Goal: Information Seeking & Learning: Learn about a topic

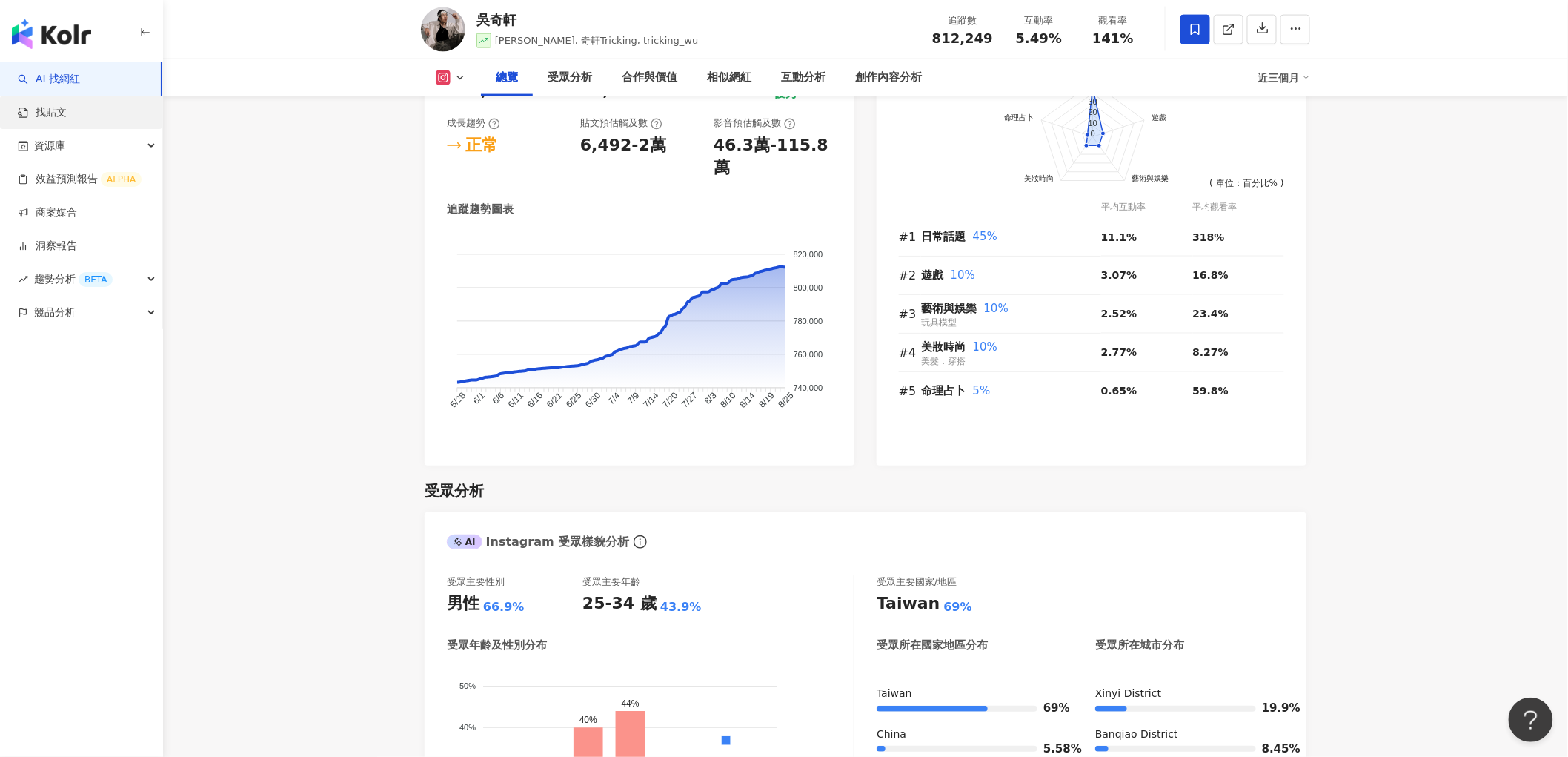
click at [56, 113] on link "找貼文" at bounding box center [42, 112] width 49 height 14
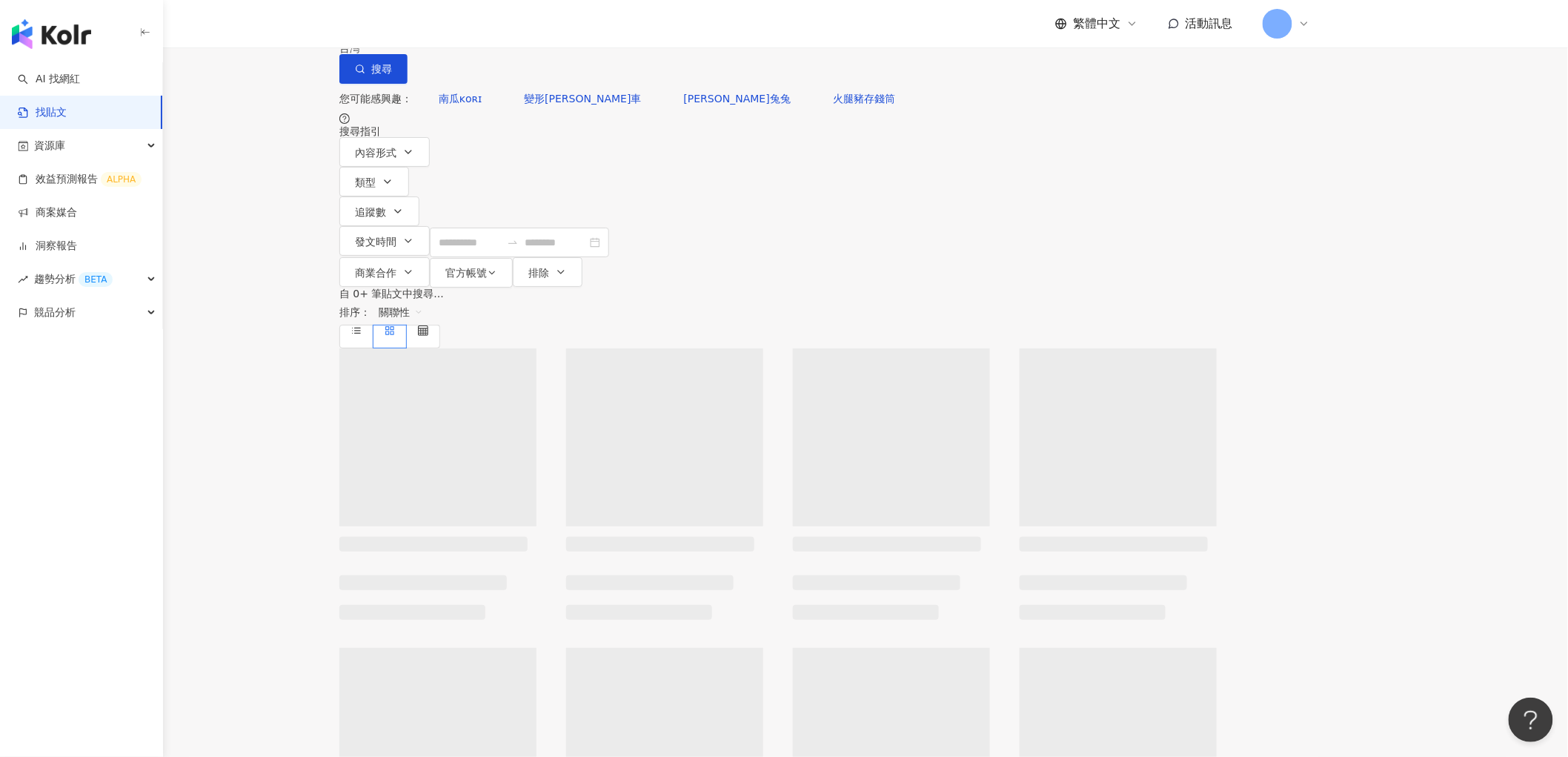
click at [43, 143] on span "資源庫" at bounding box center [49, 145] width 31 height 33
click at [151, 142] on div "資源庫" at bounding box center [81, 145] width 162 height 33
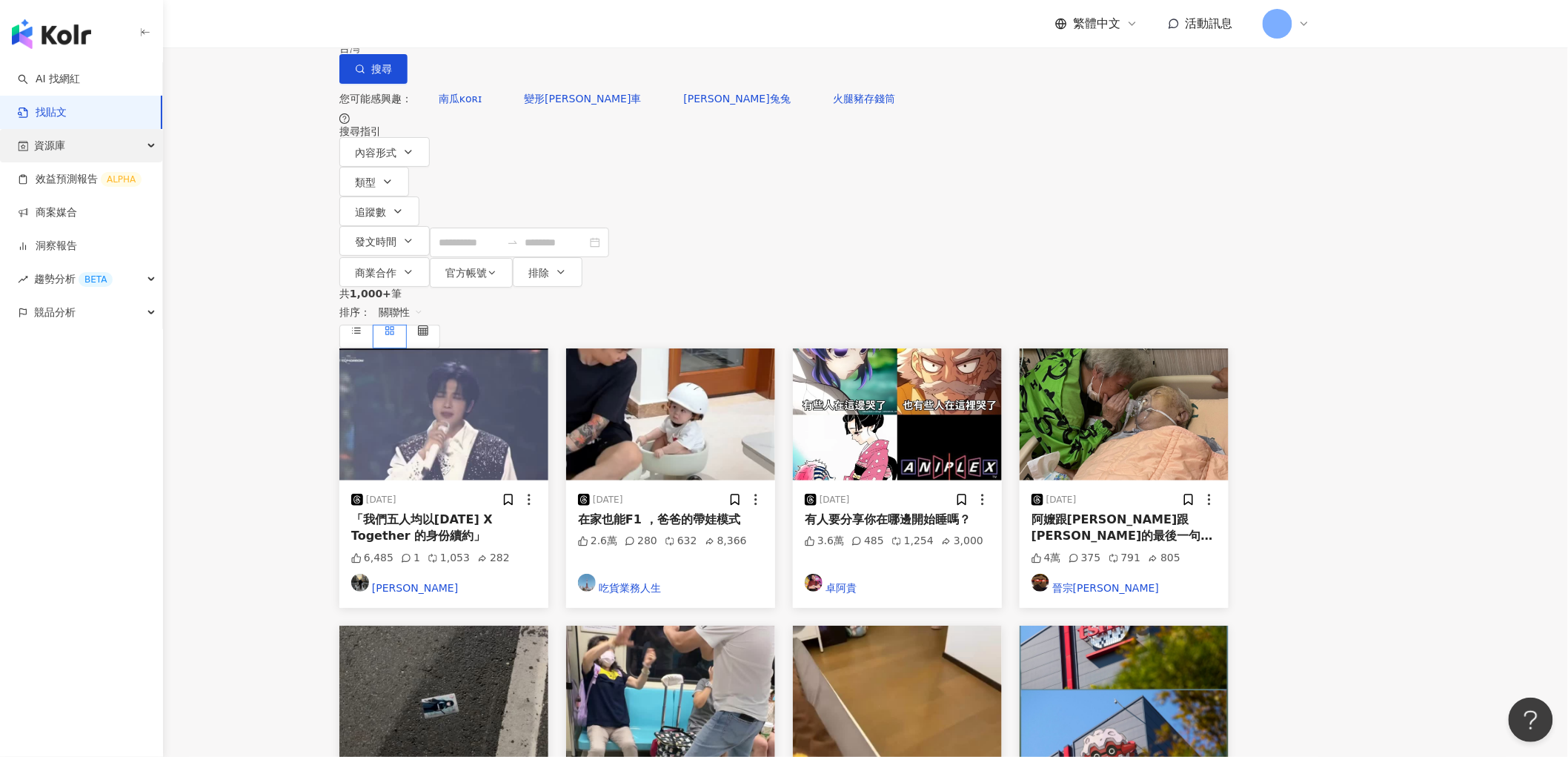
click at [121, 149] on div "資源庫" at bounding box center [81, 145] width 162 height 33
click at [67, 284] on link "效益預測報告 ALPHA" at bounding box center [80, 279] width 124 height 14
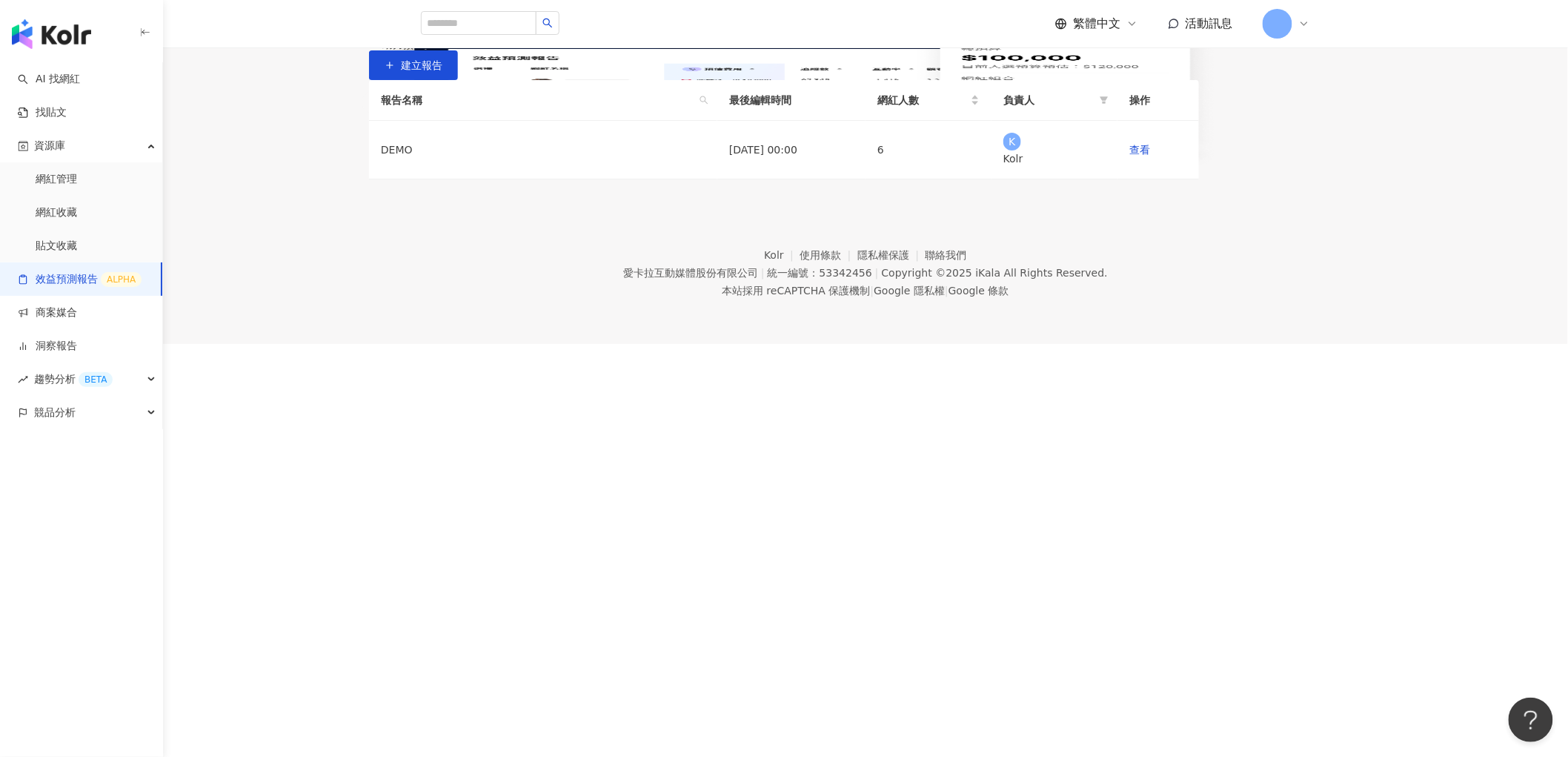
drag, startPoint x: 423, startPoint y: 93, endPoint x: 574, endPoint y: 94, distance: 151.0
click at [574, 12] on div "效益預測報告" at bounding box center [784, 6] width 948 height 12
copy div "效益預測報告"
drag, startPoint x: 984, startPoint y: 353, endPoint x: 1083, endPoint y: 373, distance: 101.0
click at [1083, 50] on div "AI 助力預估成效，一鍵建立提案。挑選想合作的網紅，AI 便能替您預估成效！除了貼文觸及數、分享數...等數據預測，更能預估口碑價值，還可一鍵匯出成完整簡報！" at bounding box center [783, 44] width 830 height 12
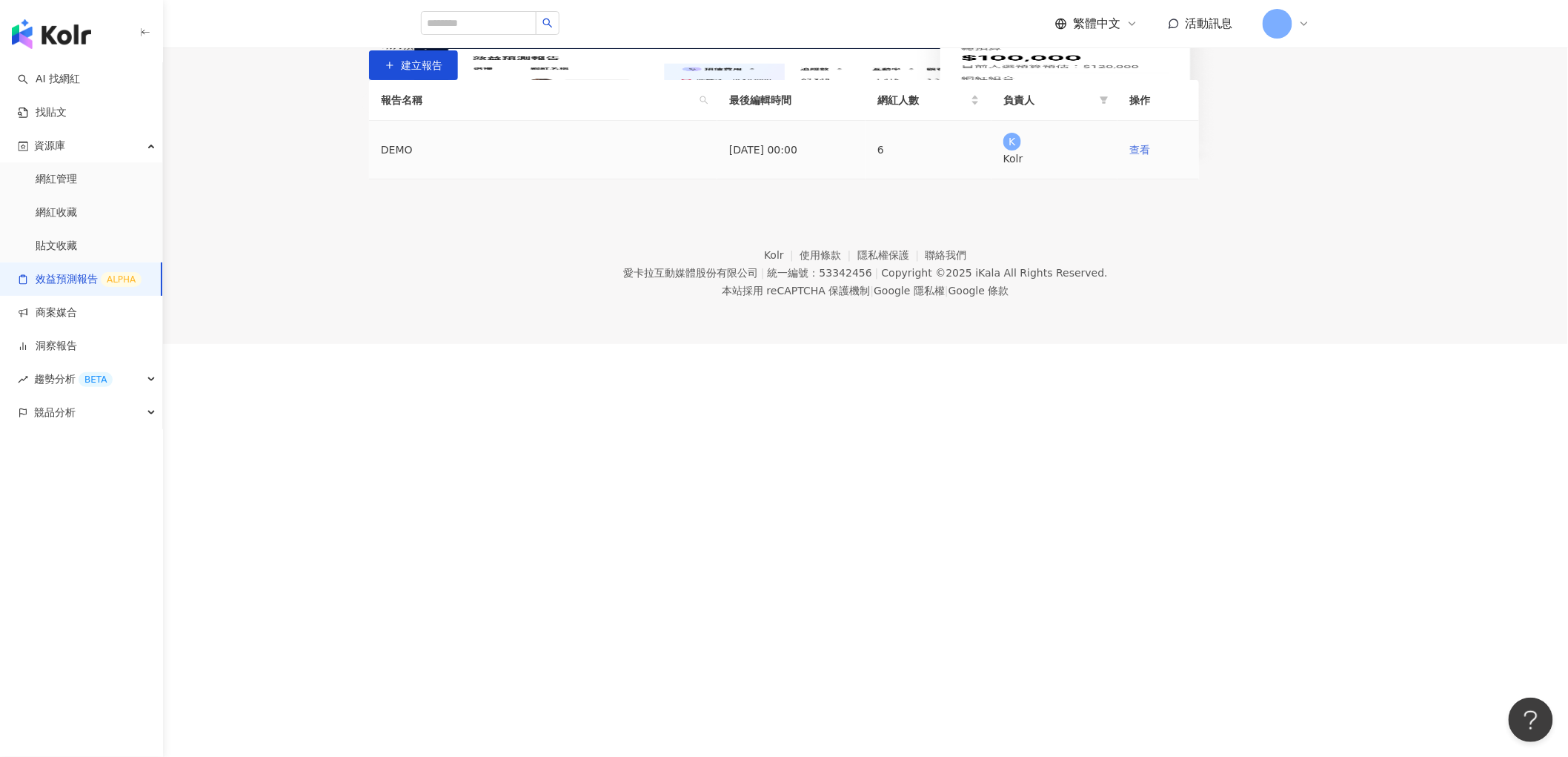
click at [1150, 155] on link "查看" at bounding box center [1139, 150] width 20 height 12
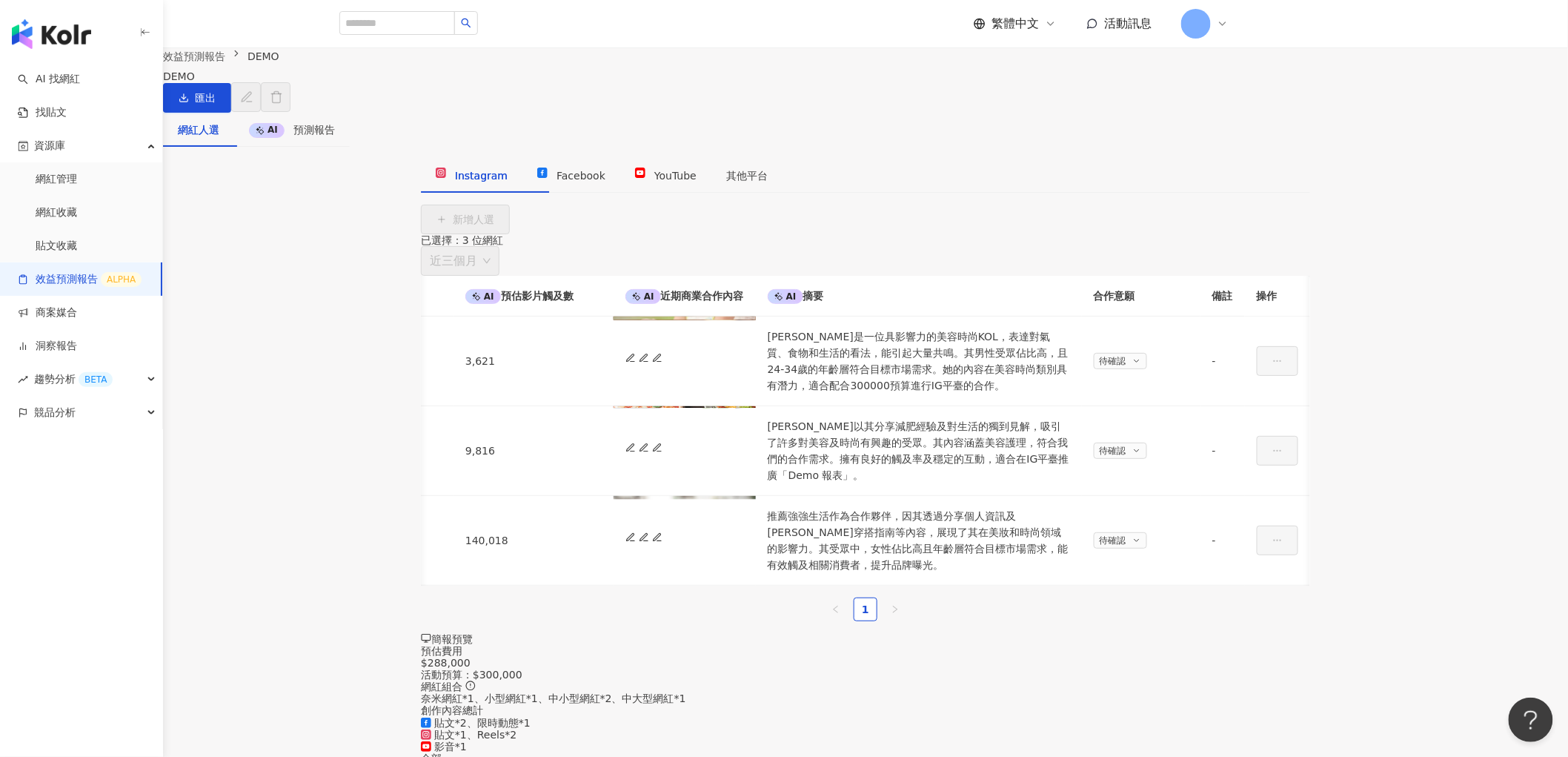
scroll to position [0, 1129]
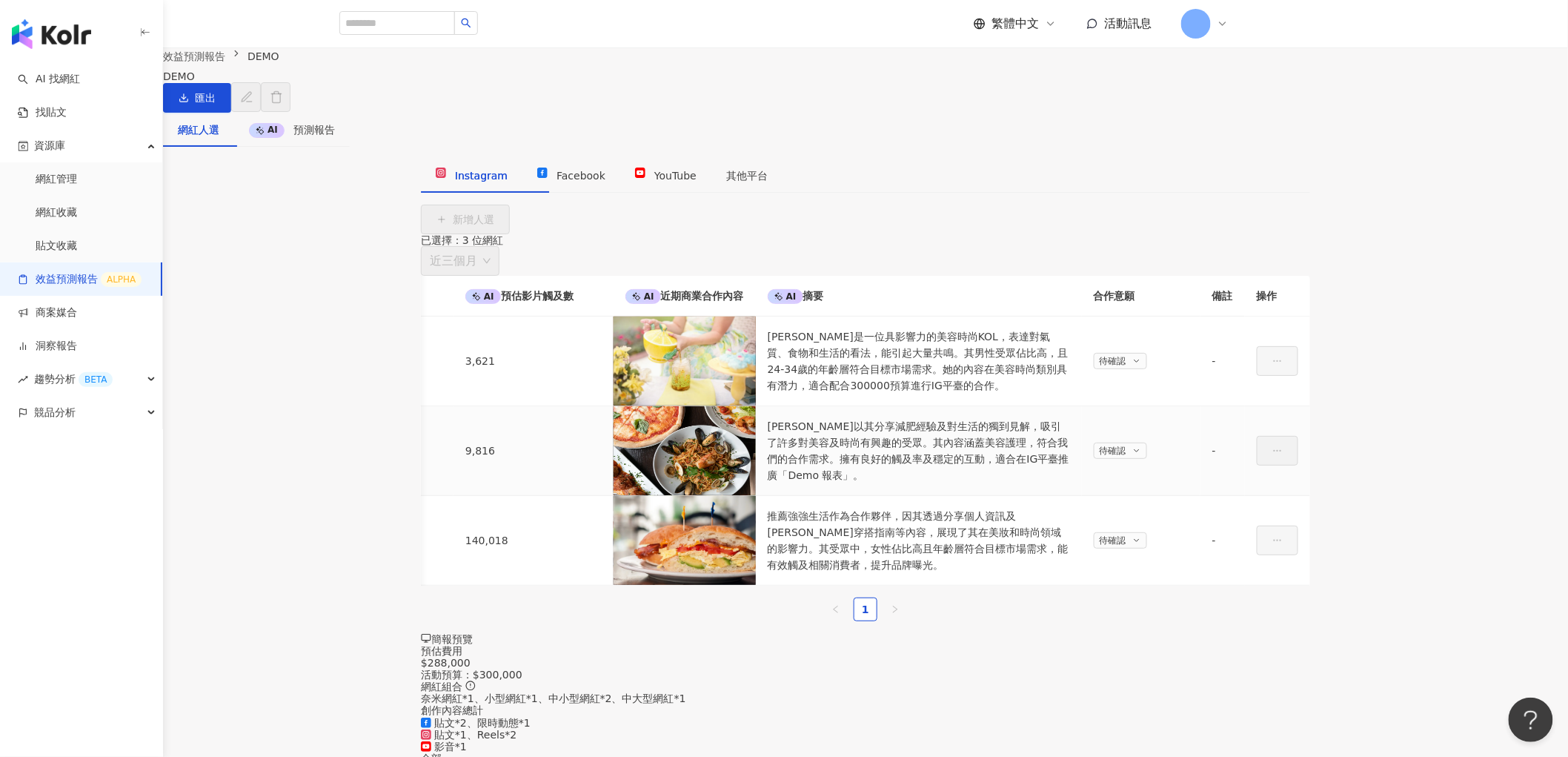
click at [1132, 455] on icon at bounding box center [1137, 450] width 8 height 8
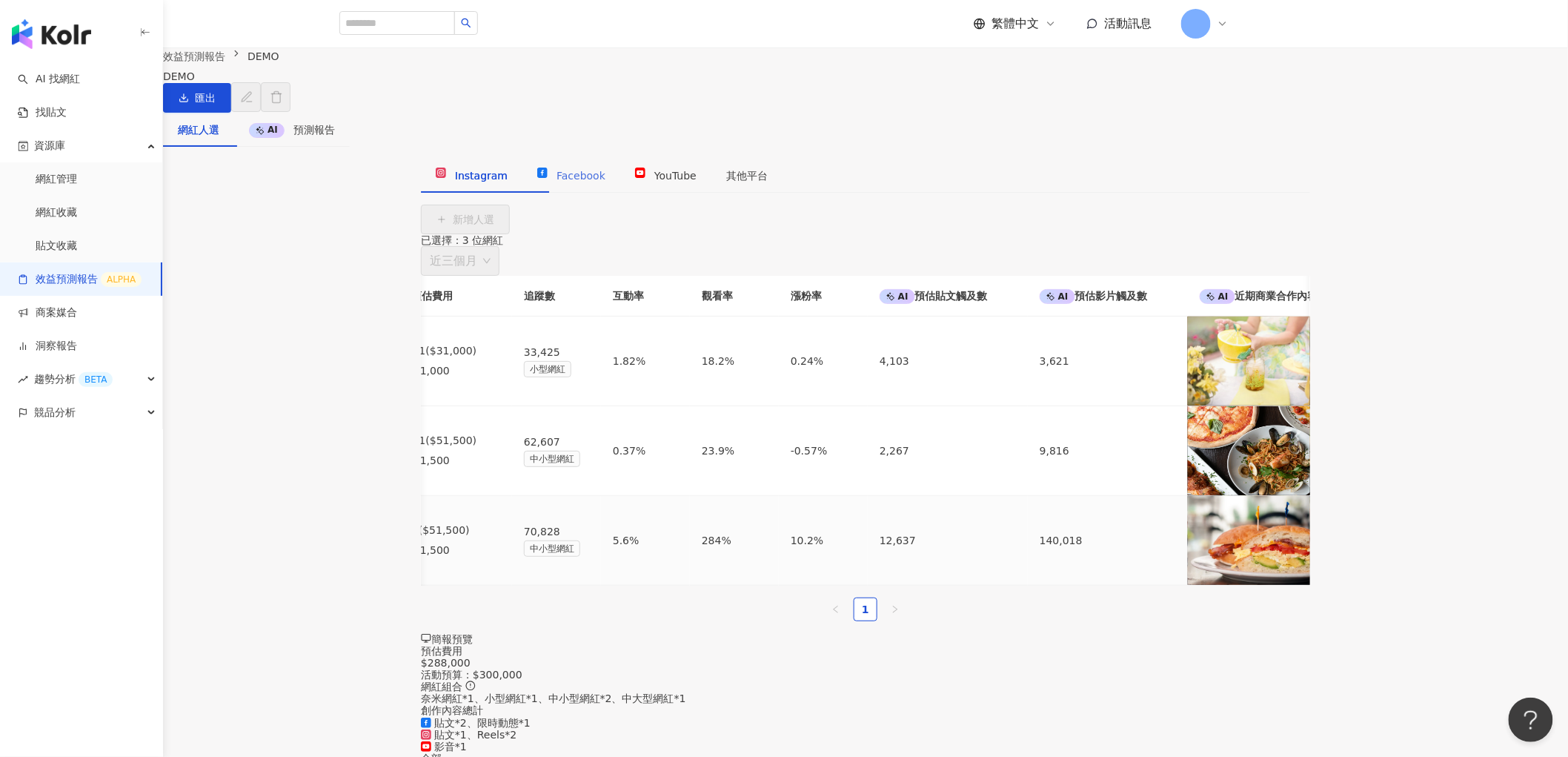
scroll to position [0, 220]
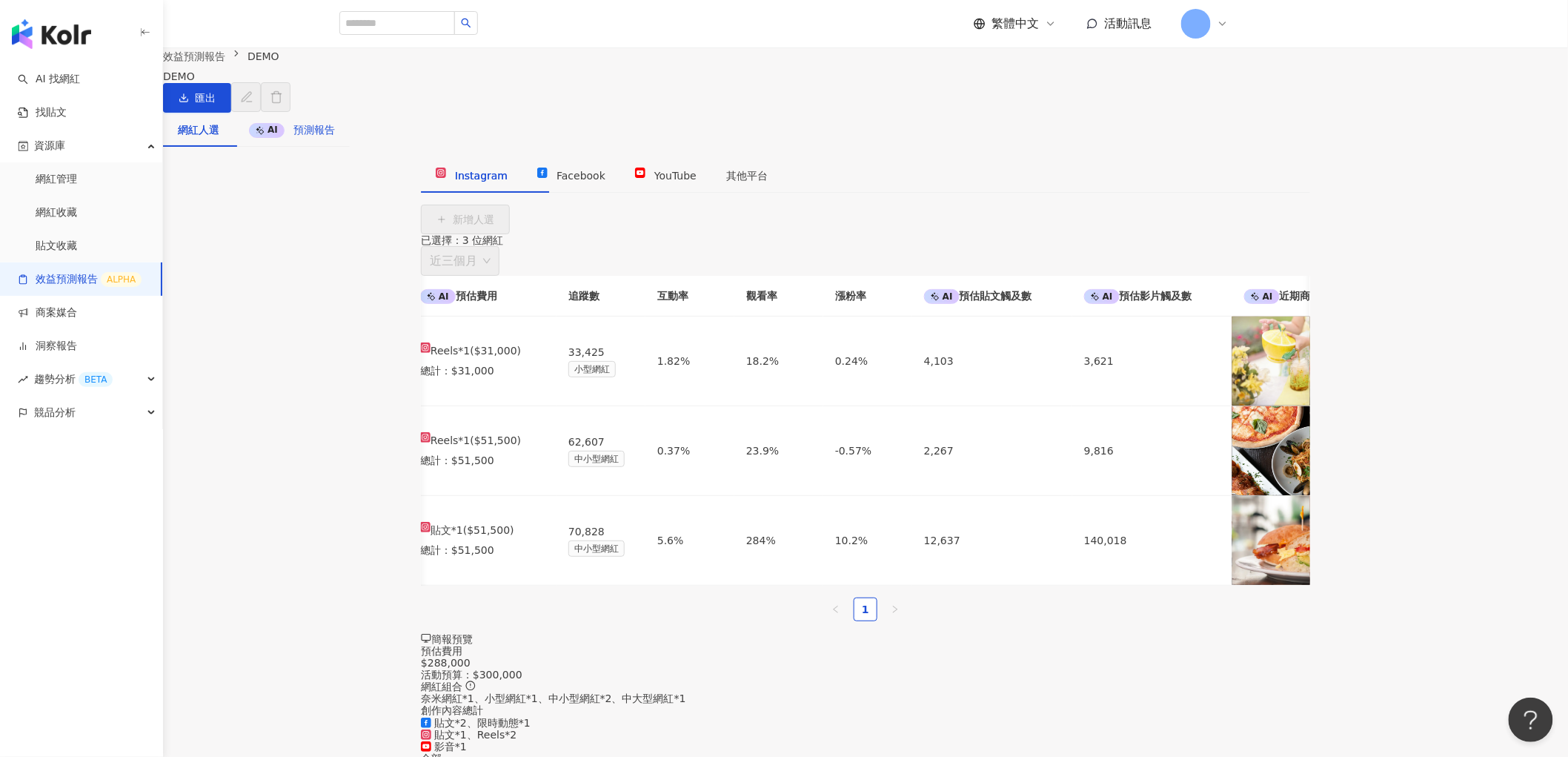
click at [335, 136] on span "預測報告" at bounding box center [313, 130] width 42 height 12
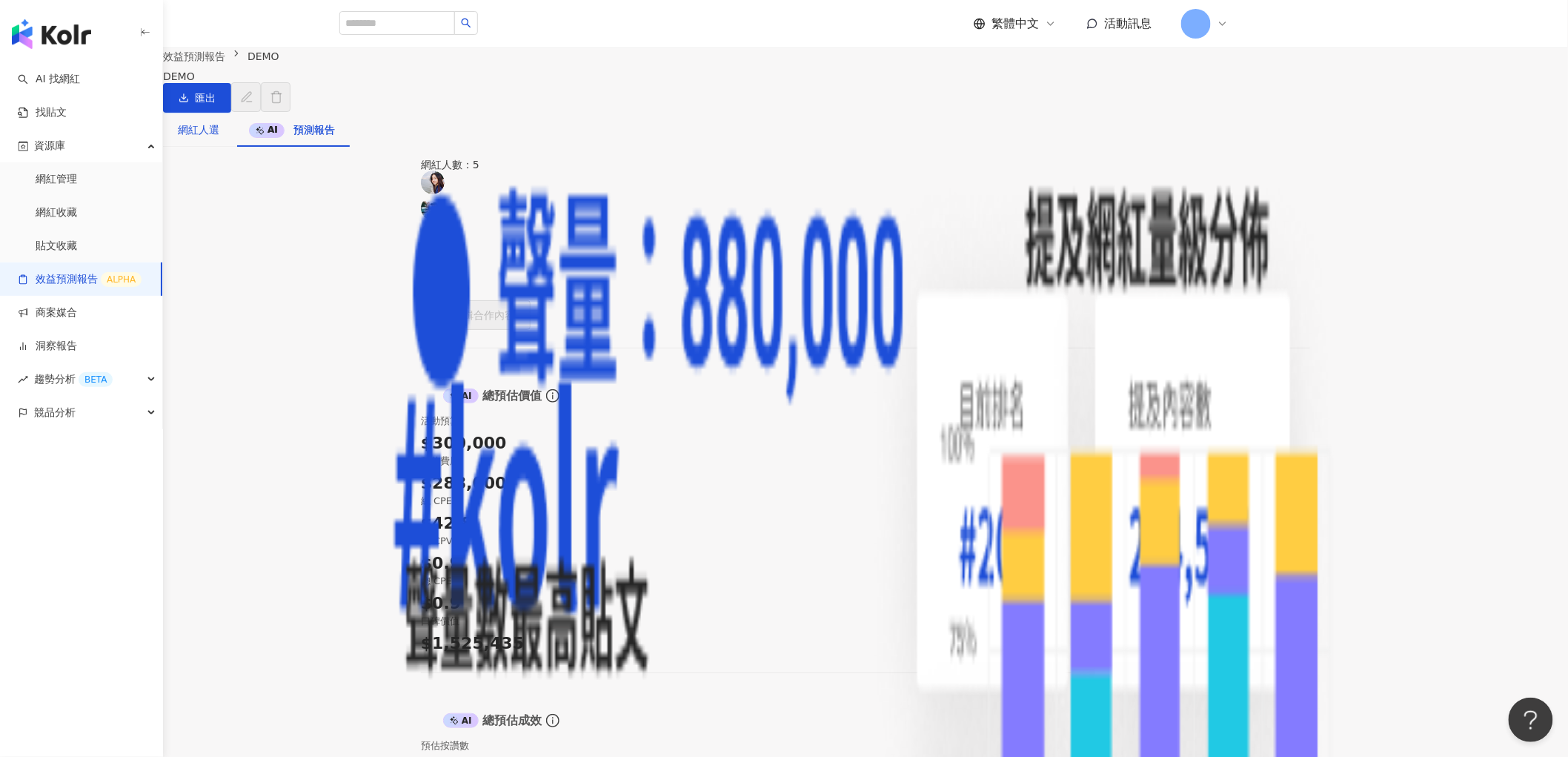
click at [219, 138] on div "網紅人選" at bounding box center [198, 129] width 42 height 16
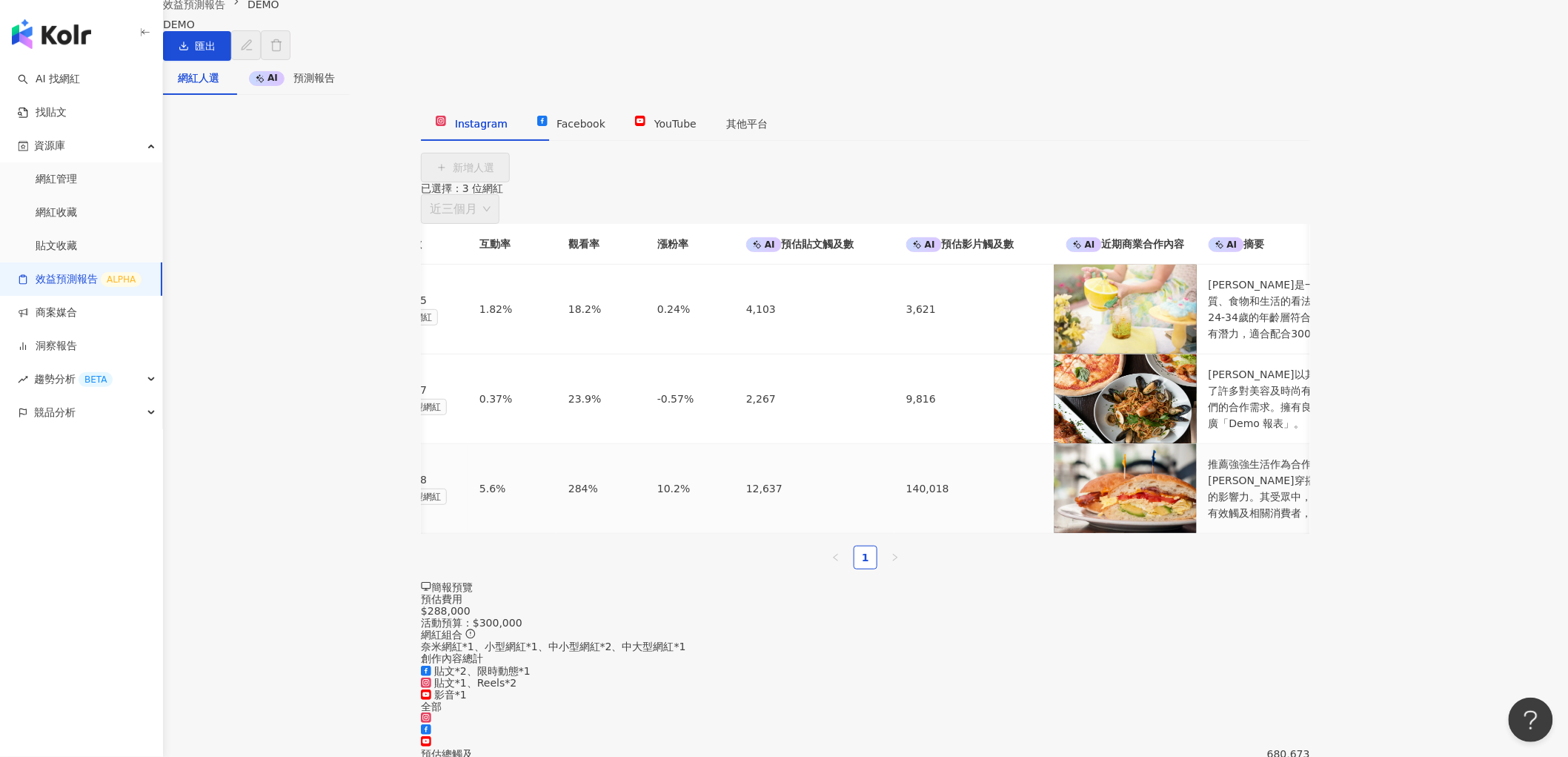
scroll to position [99, 0]
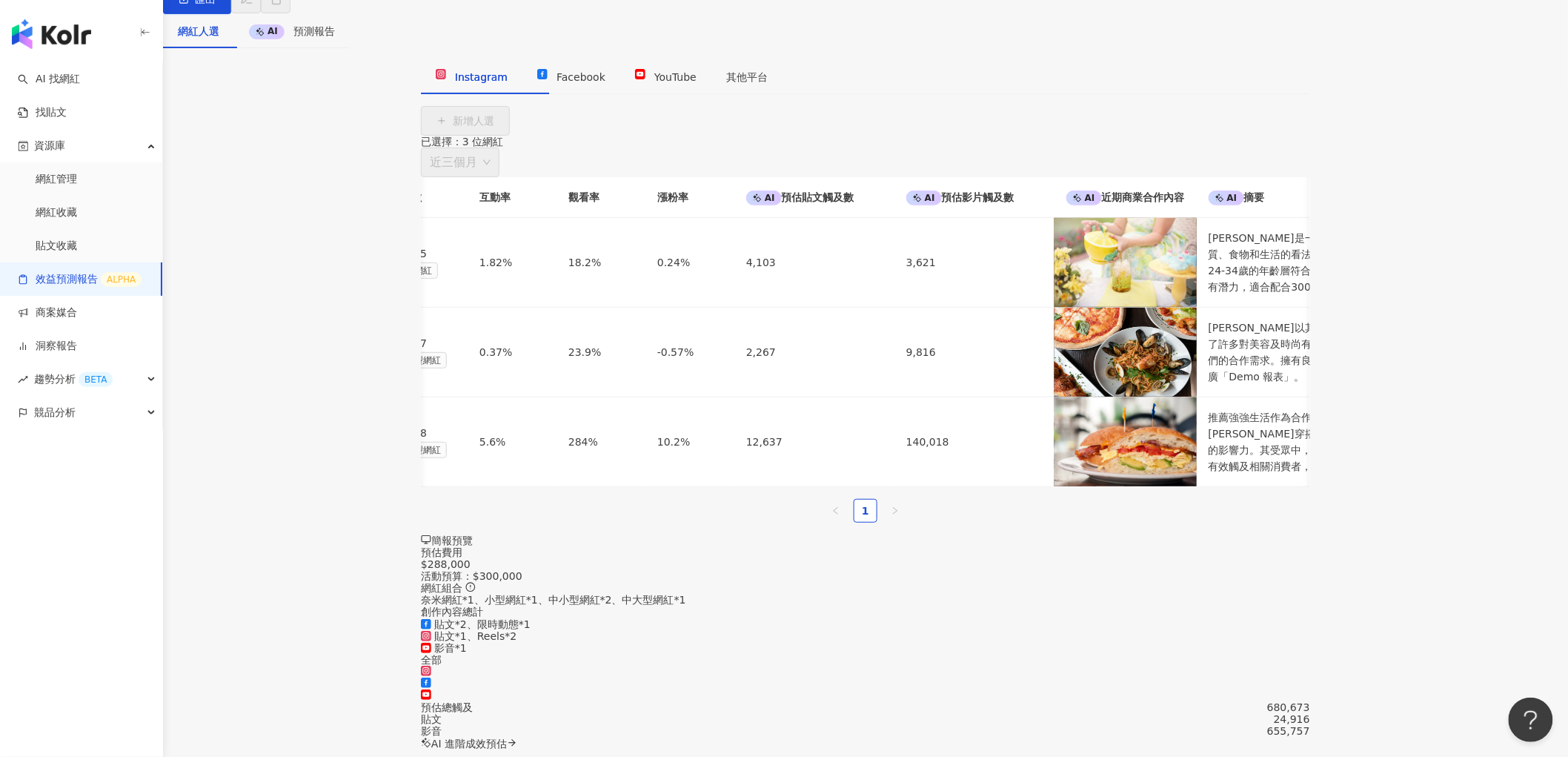
click at [507, 737] on span "AI 進階成效預估" at bounding box center [469, 743] width 76 height 12
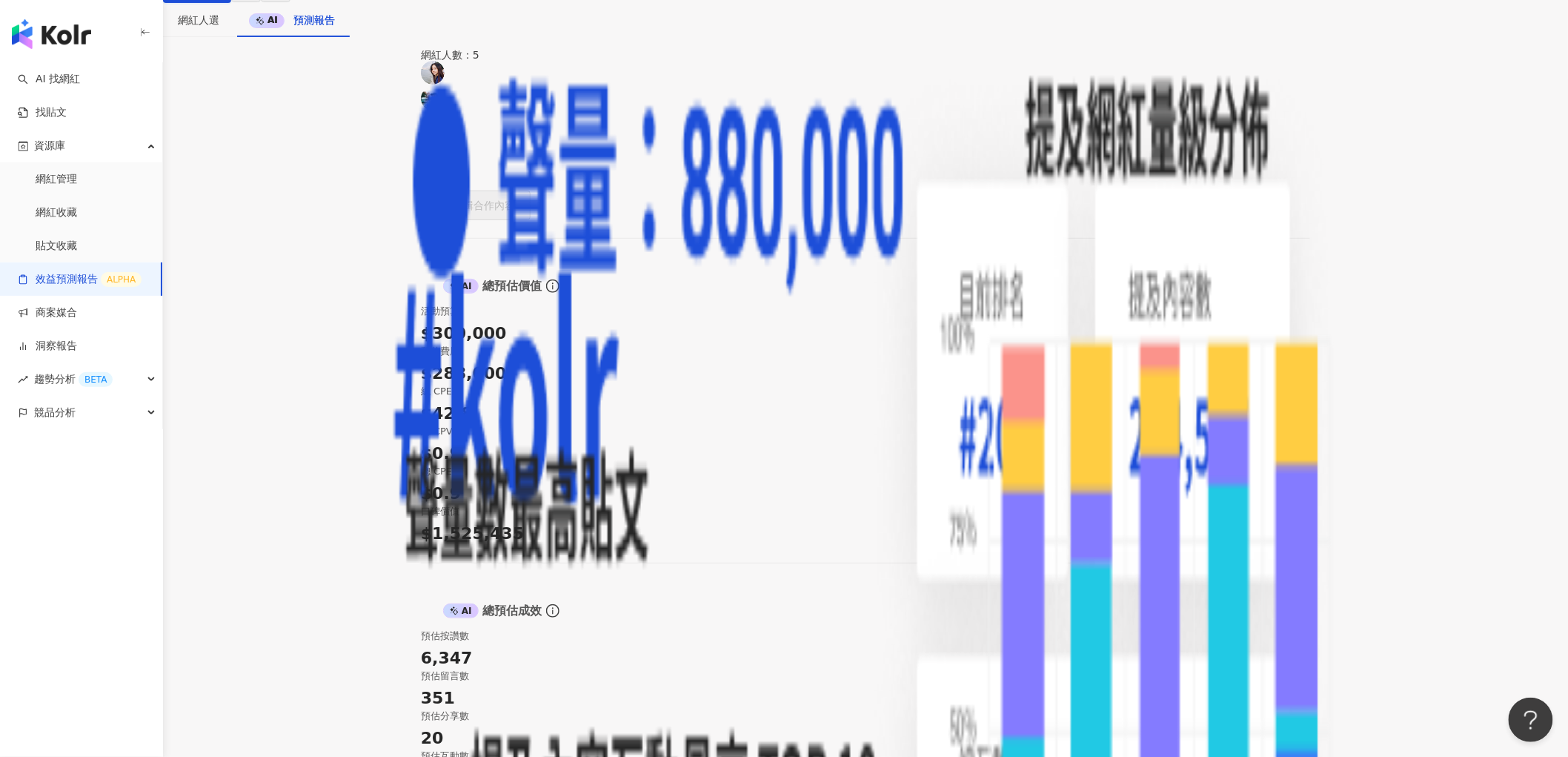
scroll to position [246, 0]
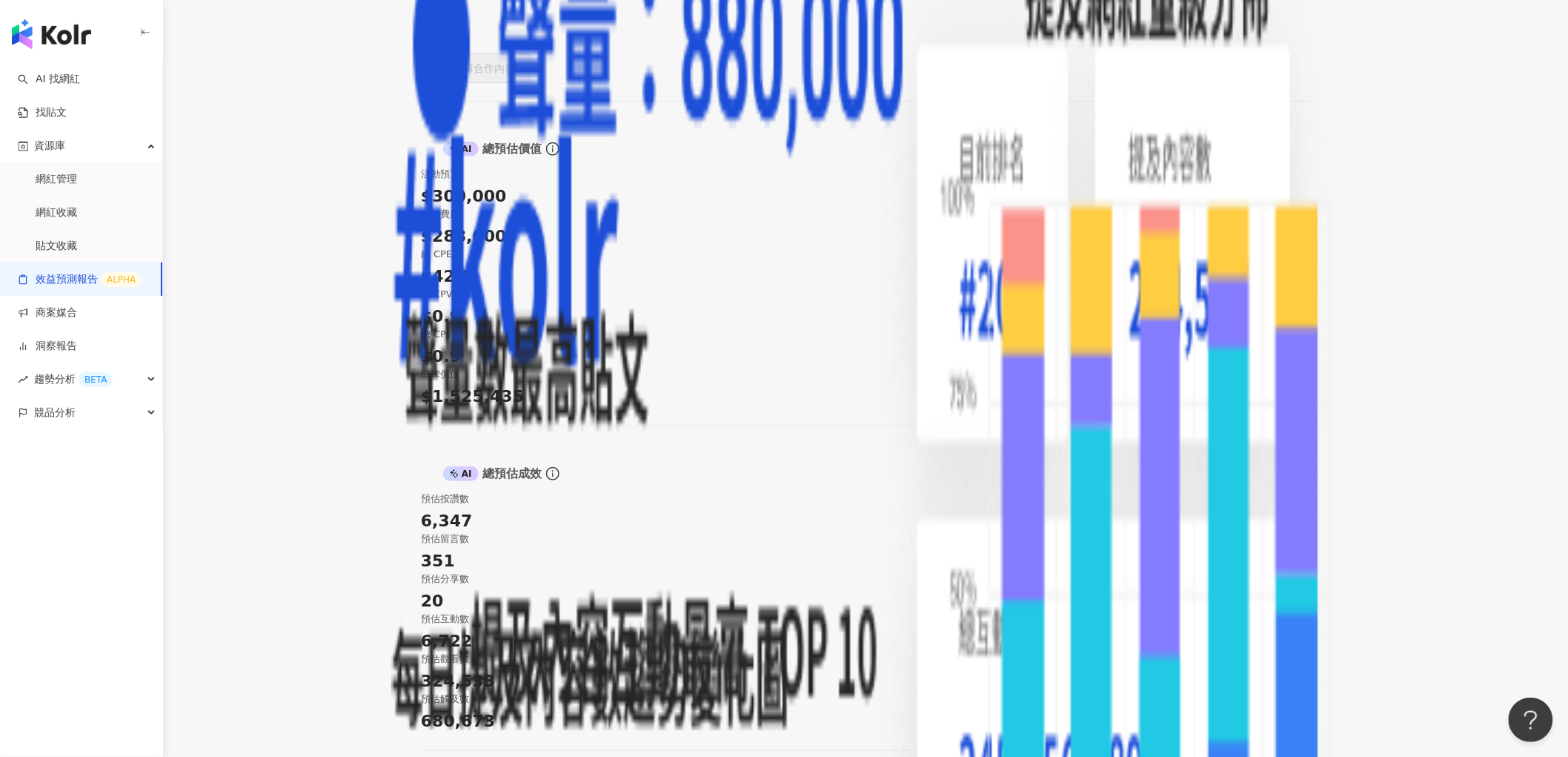
drag, startPoint x: 566, startPoint y: 424, endPoint x: 1092, endPoint y: 535, distance: 537.6
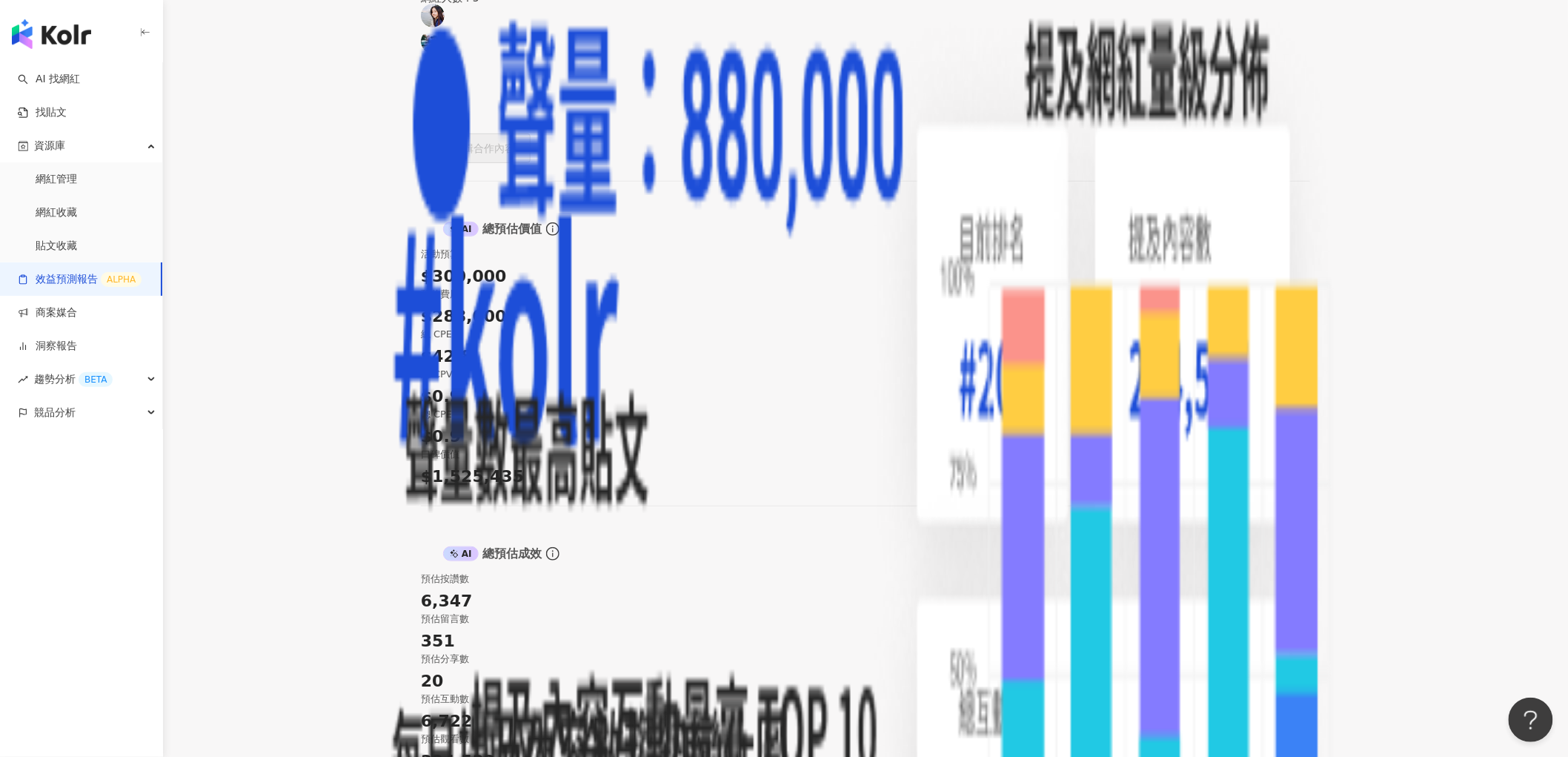
scroll to position [165, 0]
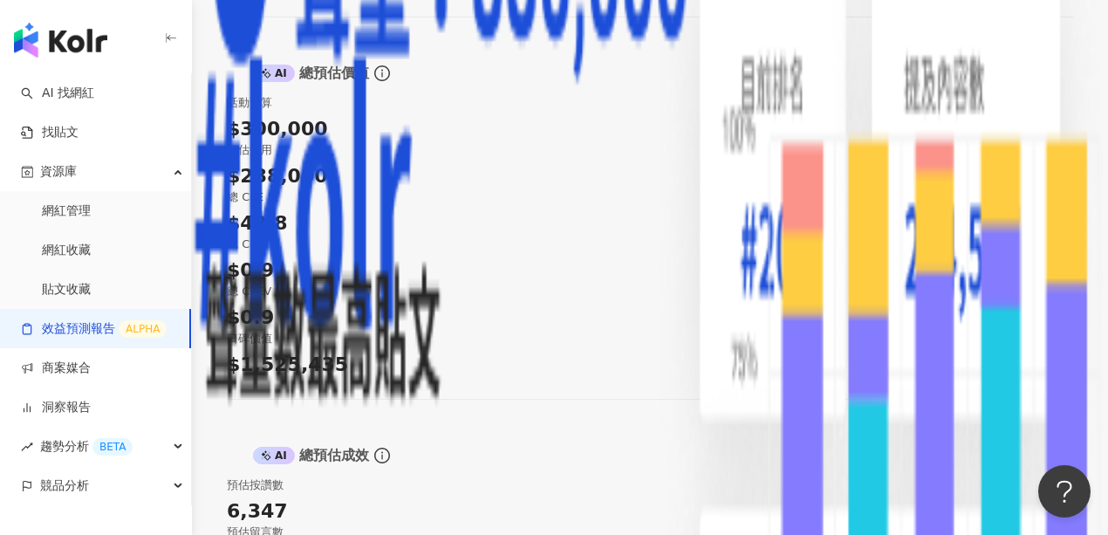
scroll to position [543, 0]
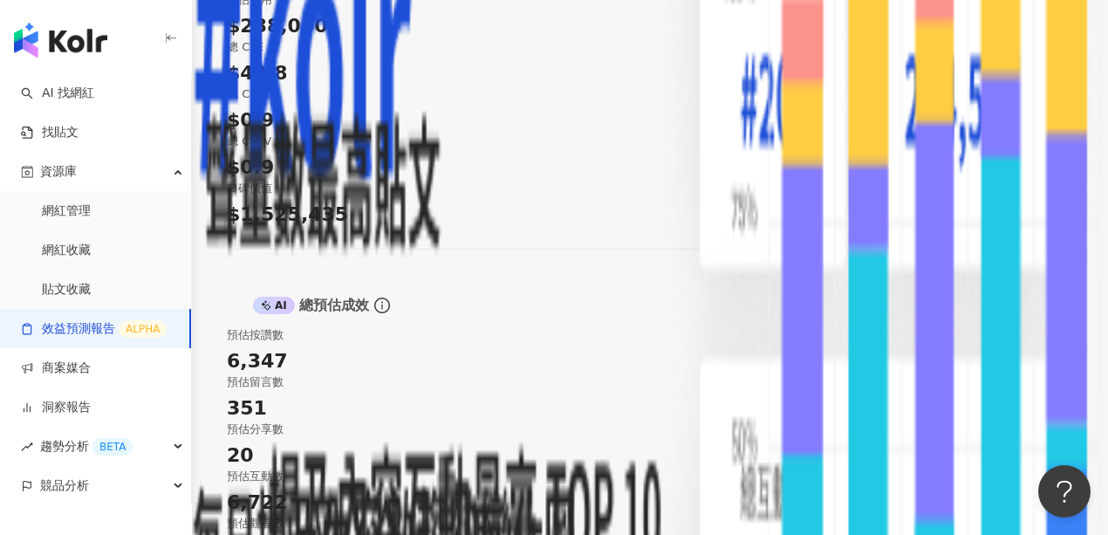
drag, startPoint x: 368, startPoint y: 249, endPoint x: 872, endPoint y: 338, distance: 512.1
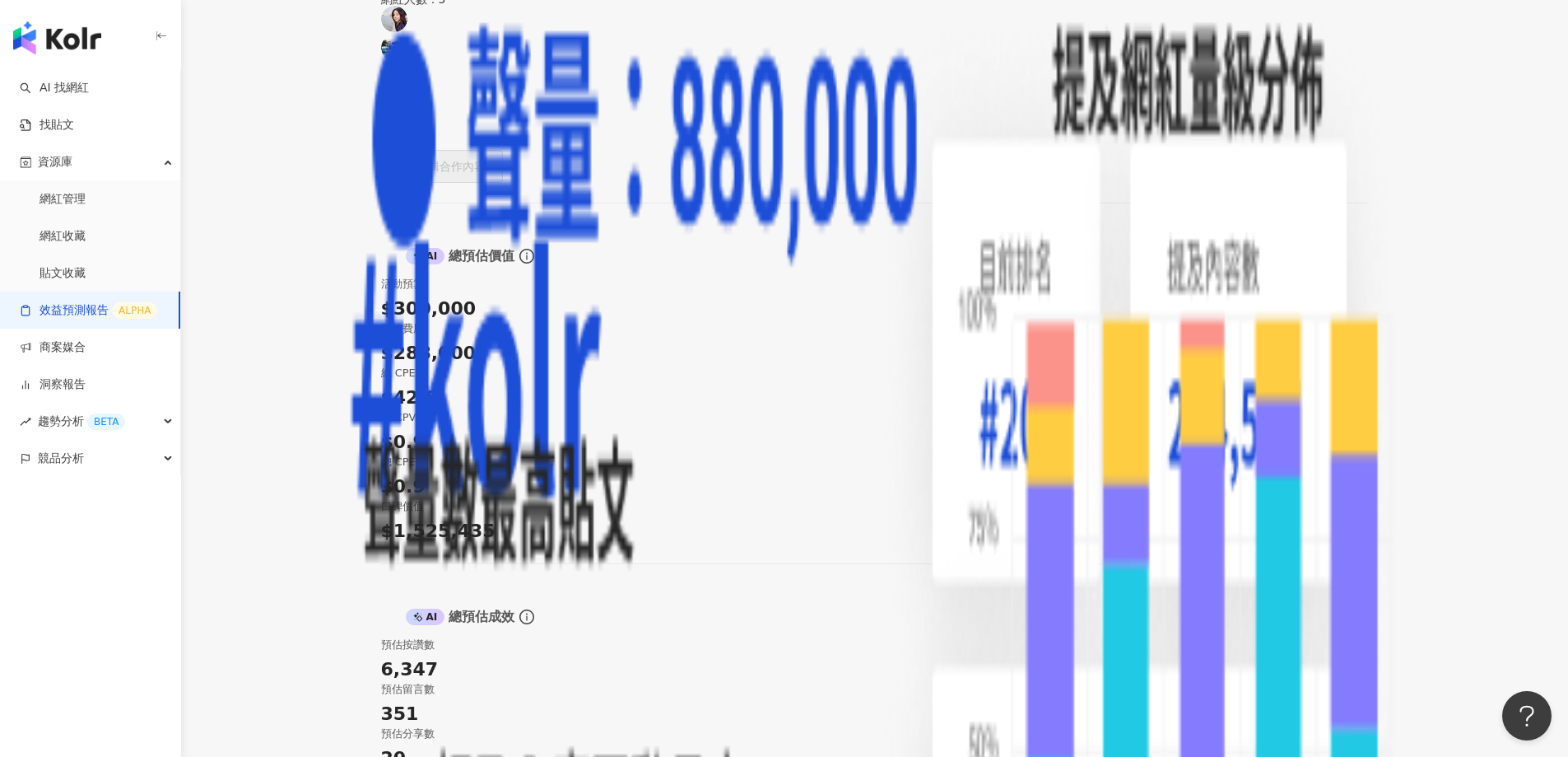
scroll to position [0, 0]
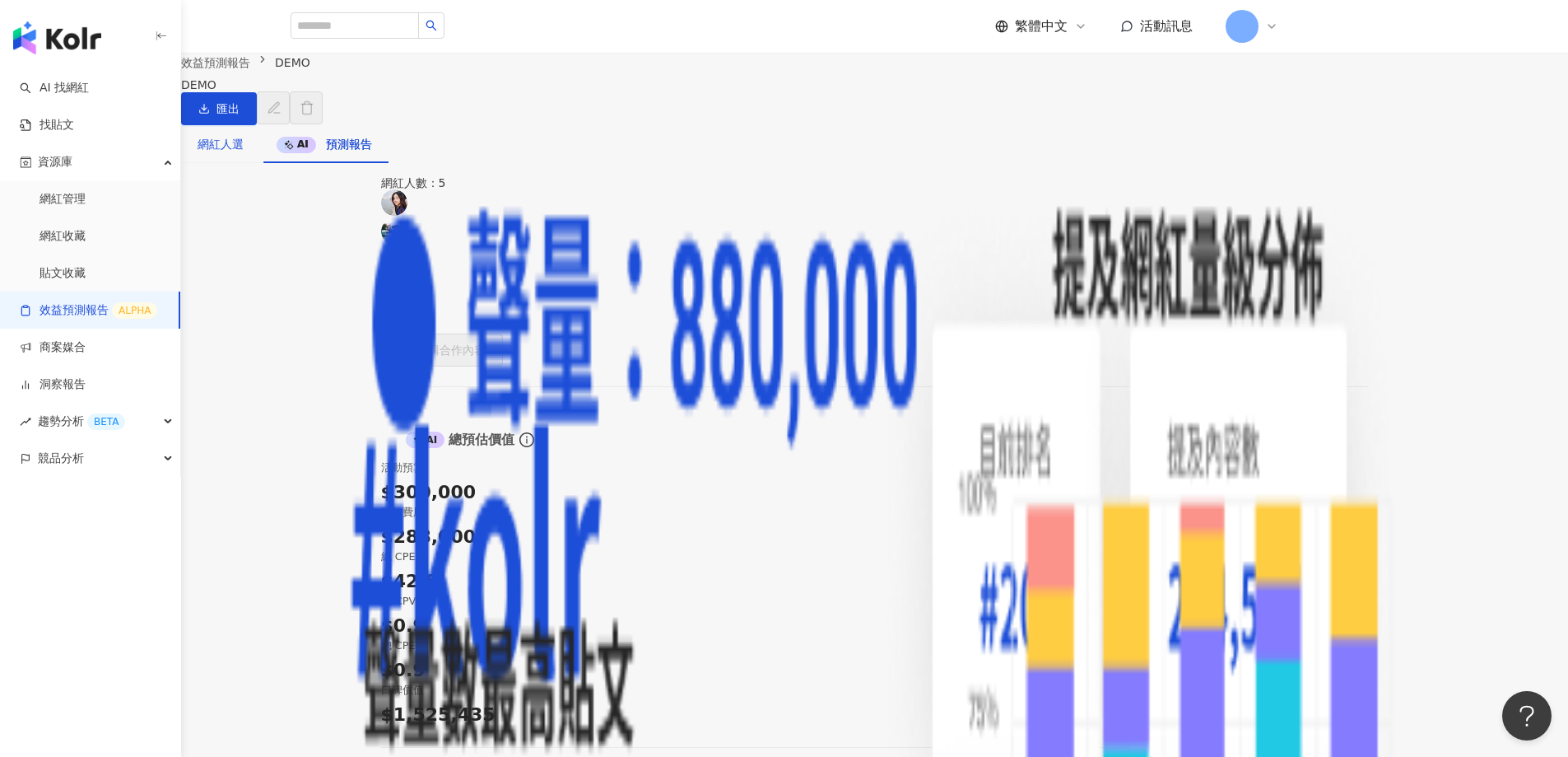
click at [243, 153] on div "網紅人選" at bounding box center [220, 143] width 46 height 18
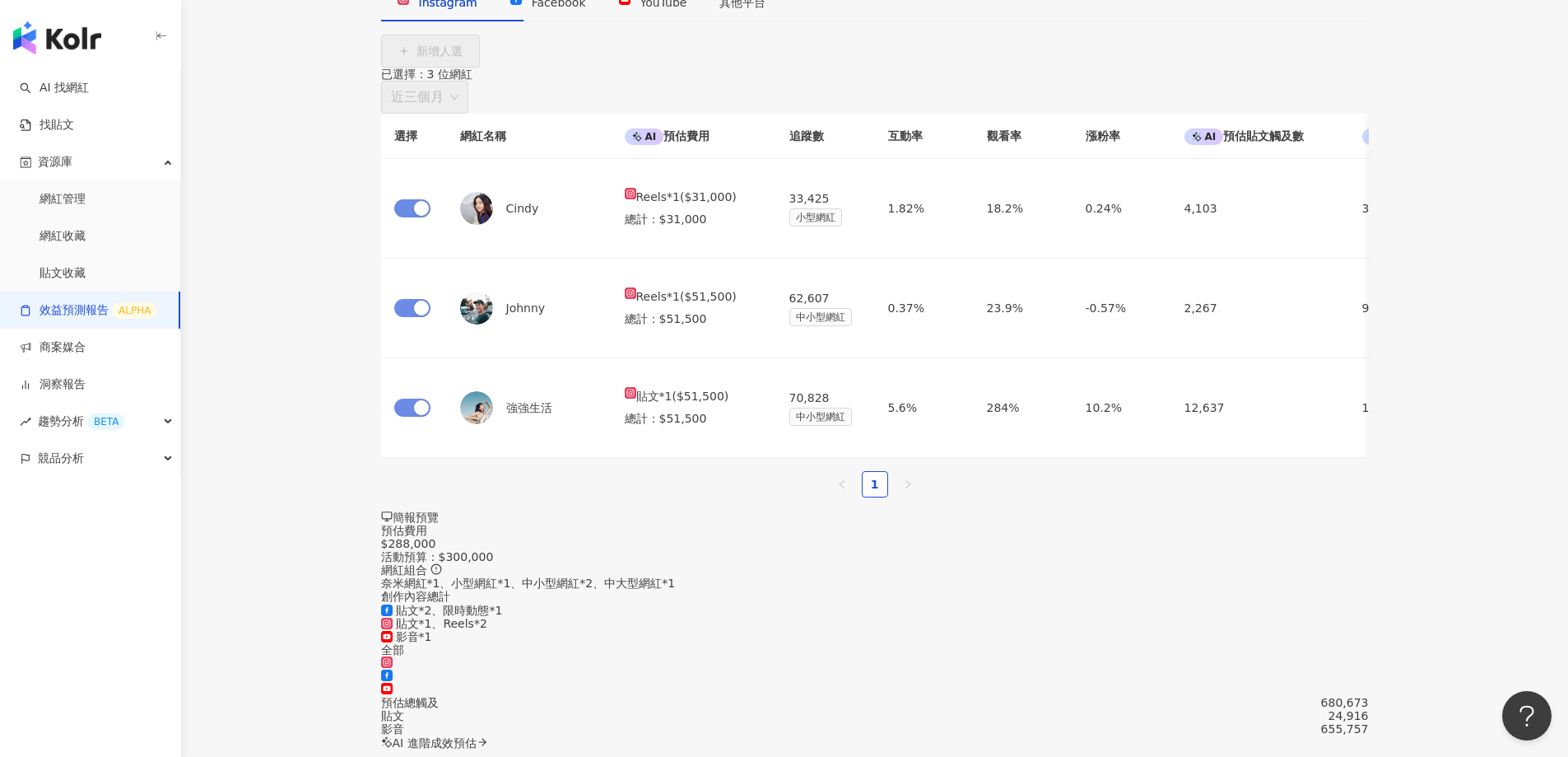
scroll to position [28, 0]
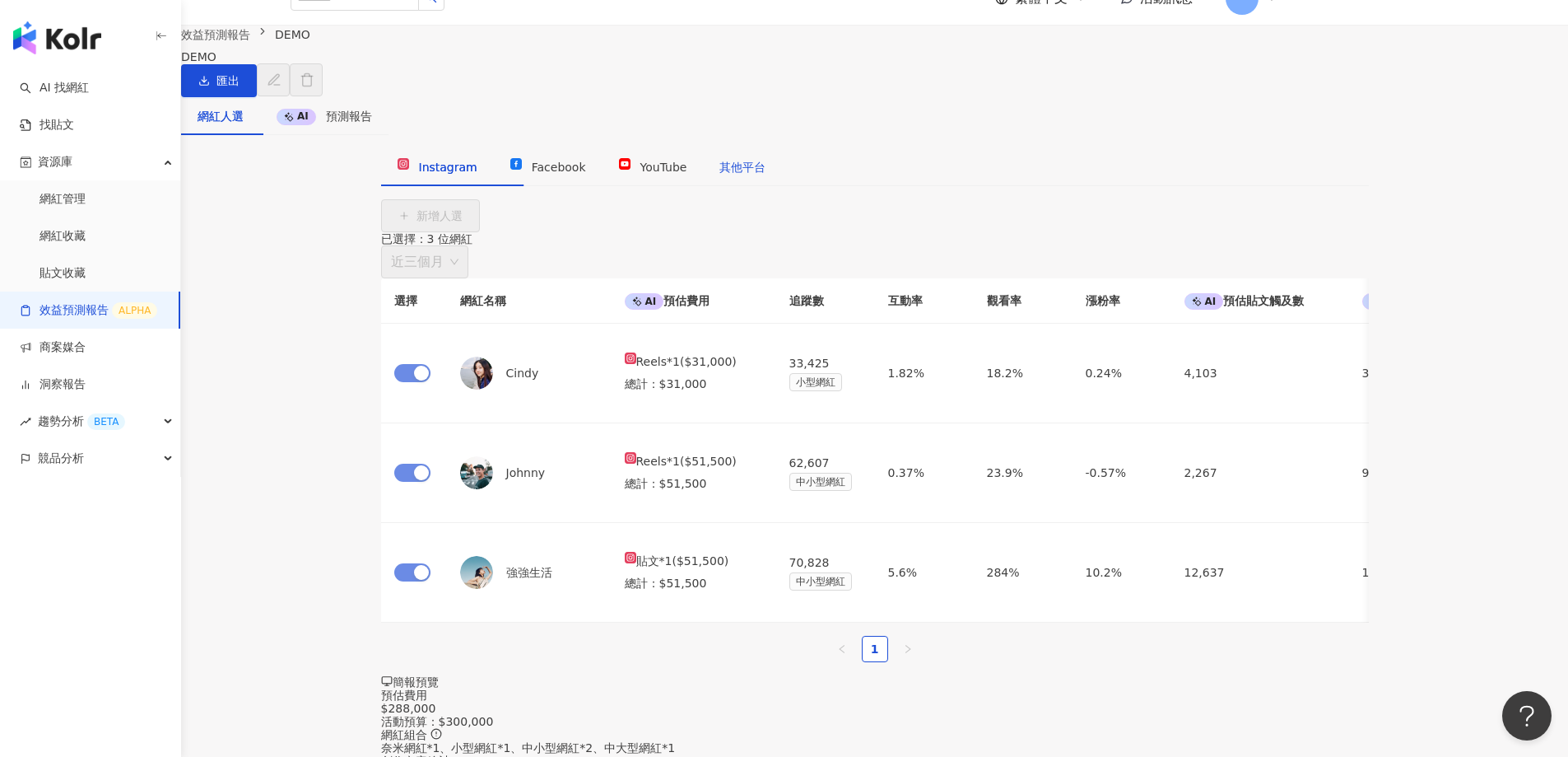
drag, startPoint x: 842, startPoint y: 218, endPoint x: 831, endPoint y: 214, distance: 11.7
click at [765, 177] on div "其他平台" at bounding box center [742, 166] width 46 height 18
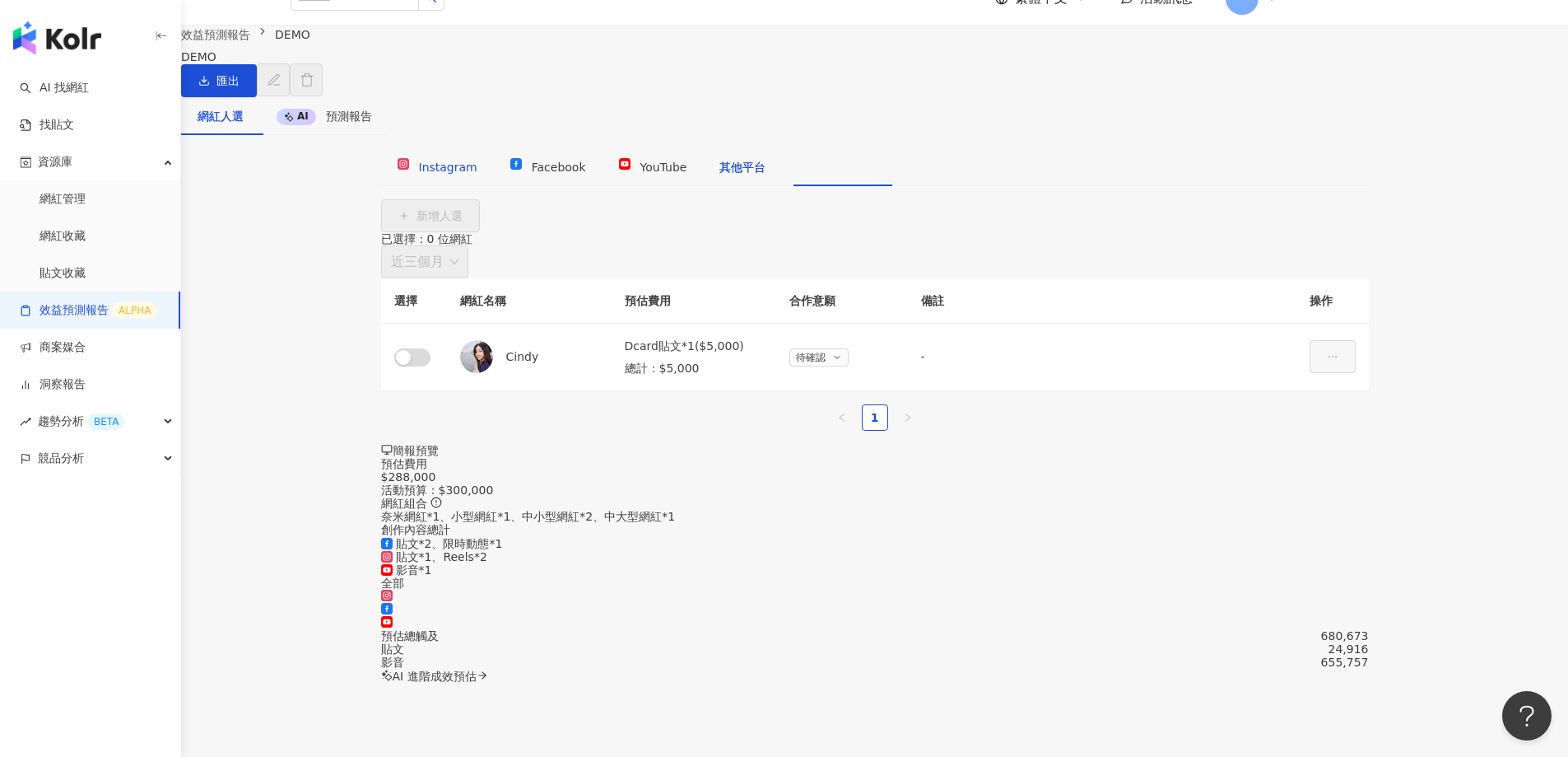
click at [459, 174] on span "Instagram" at bounding box center [448, 167] width 58 height 13
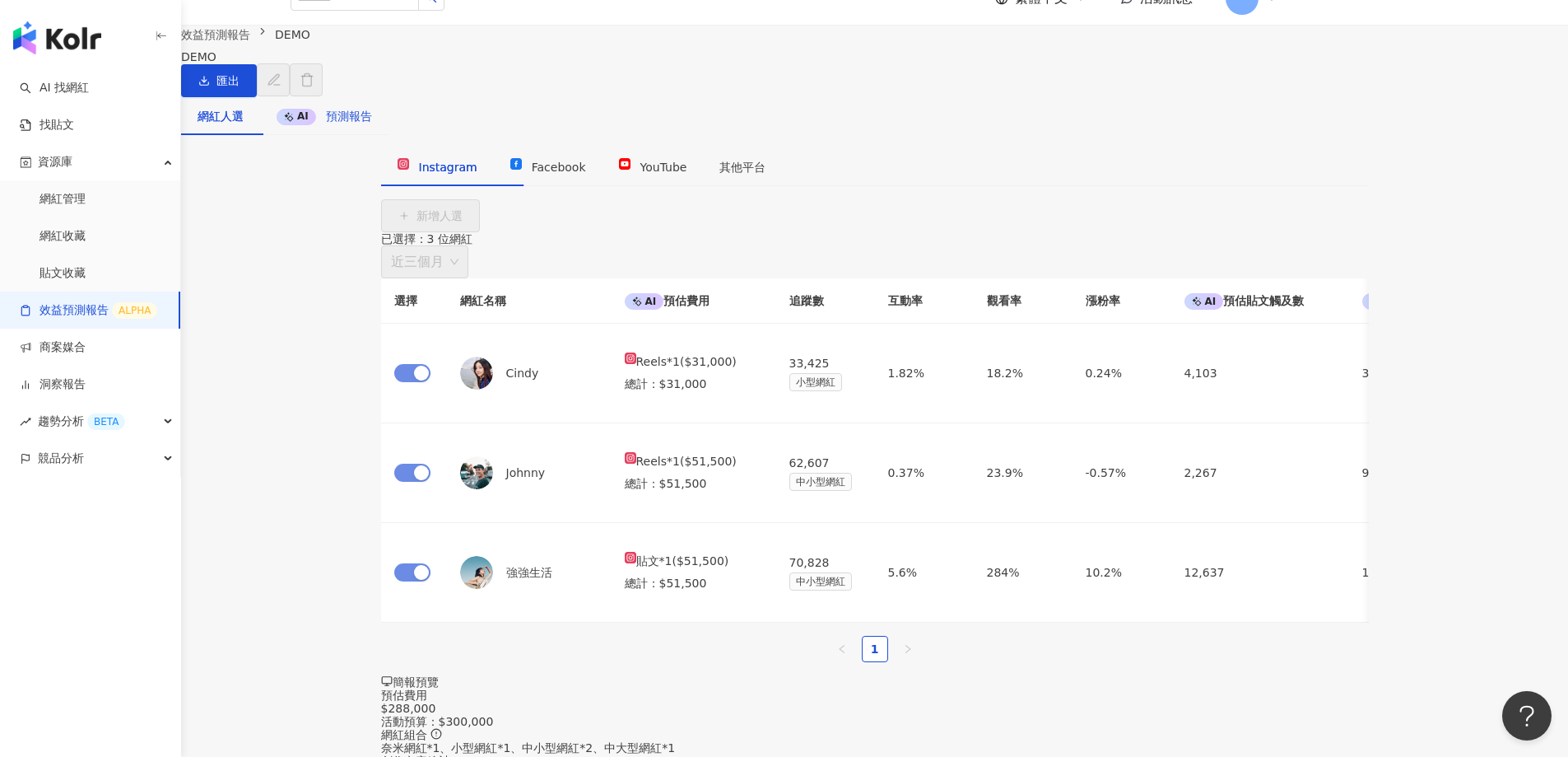
click at [372, 123] on span "預測報告" at bounding box center [348, 116] width 46 height 13
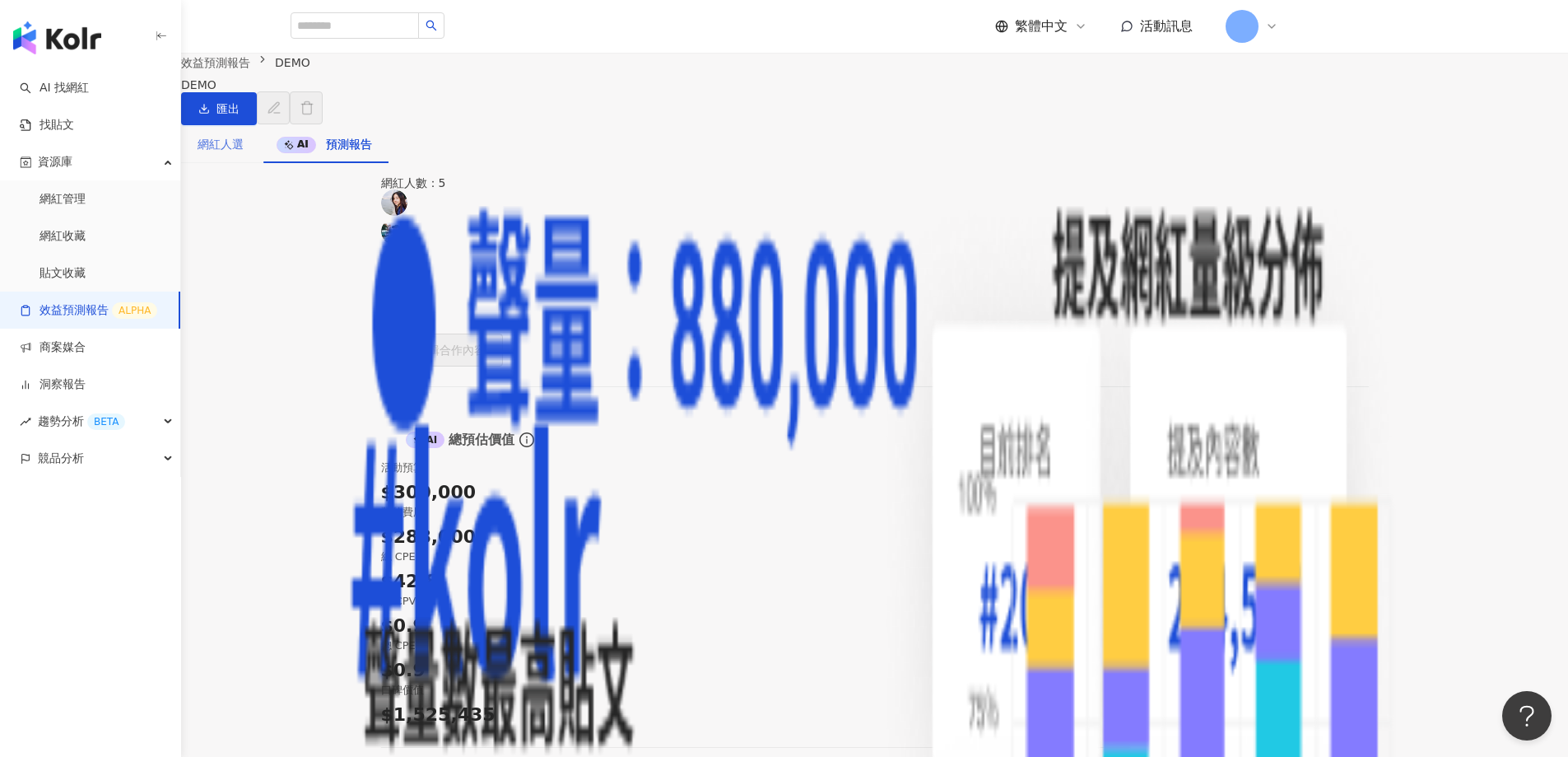
click at [260, 163] on div "網紅人選" at bounding box center [221, 144] width 79 height 38
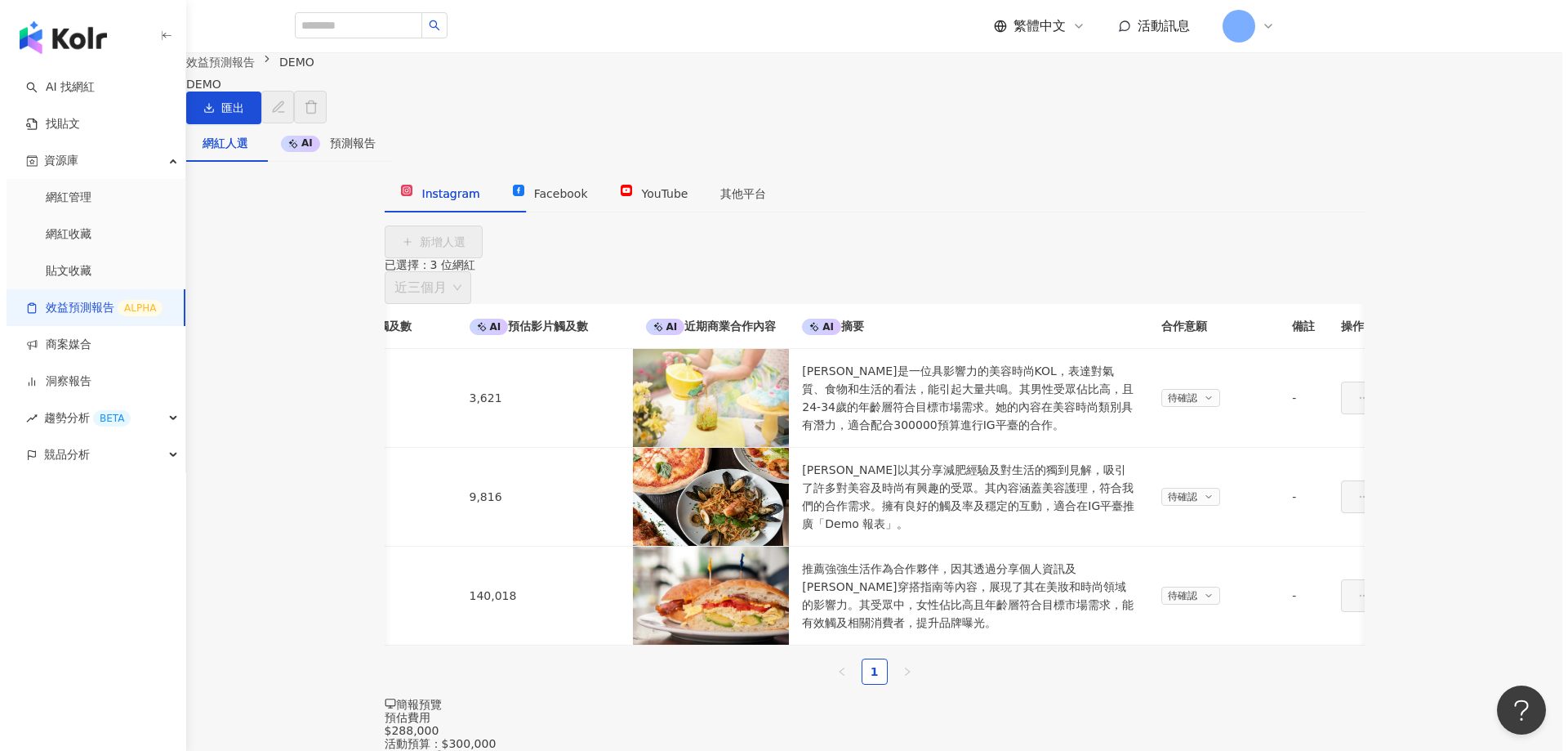
scroll to position [0, 1244]
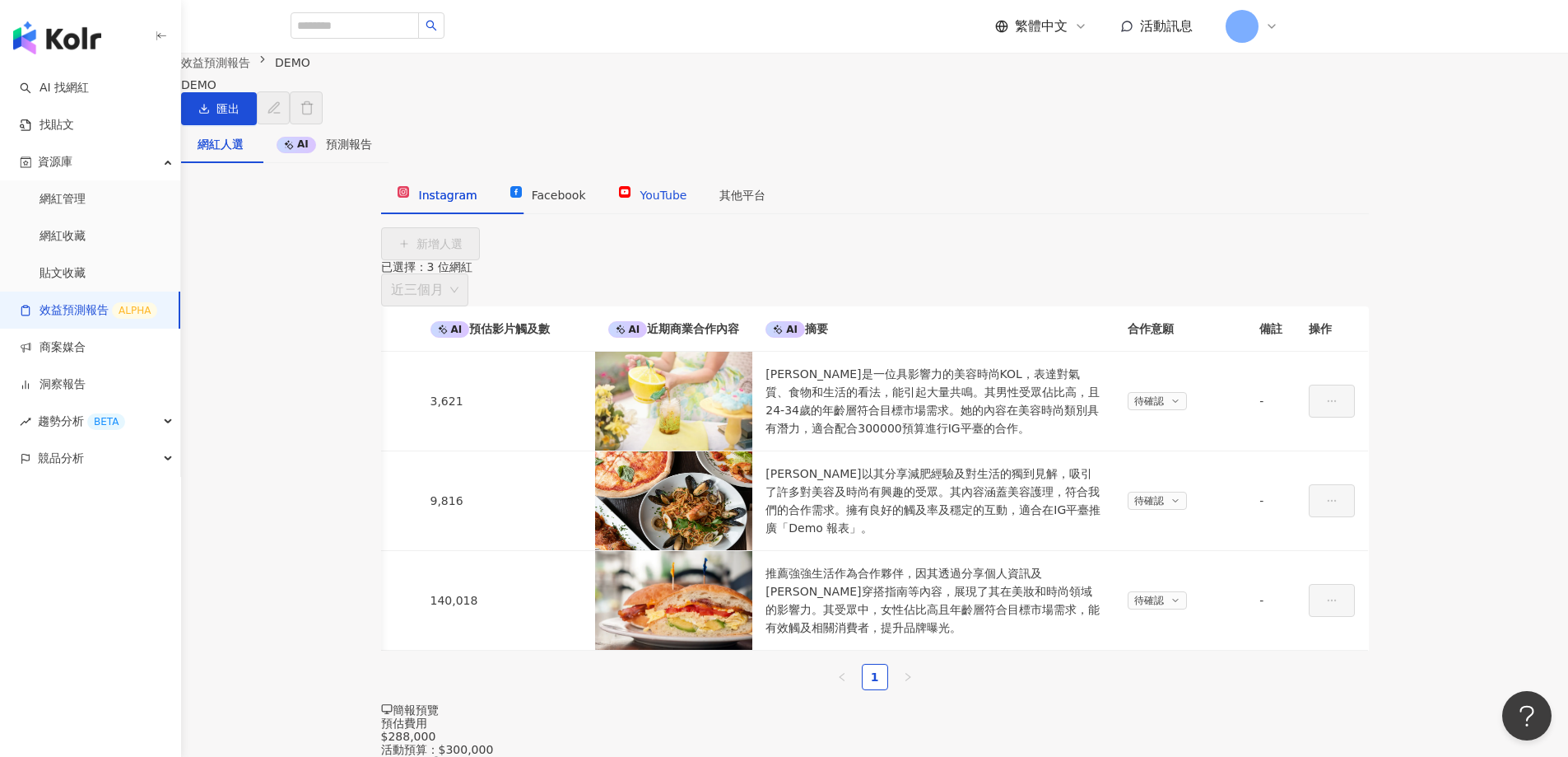
click at [630, 197] on icon at bounding box center [625, 192] width 11 height 11
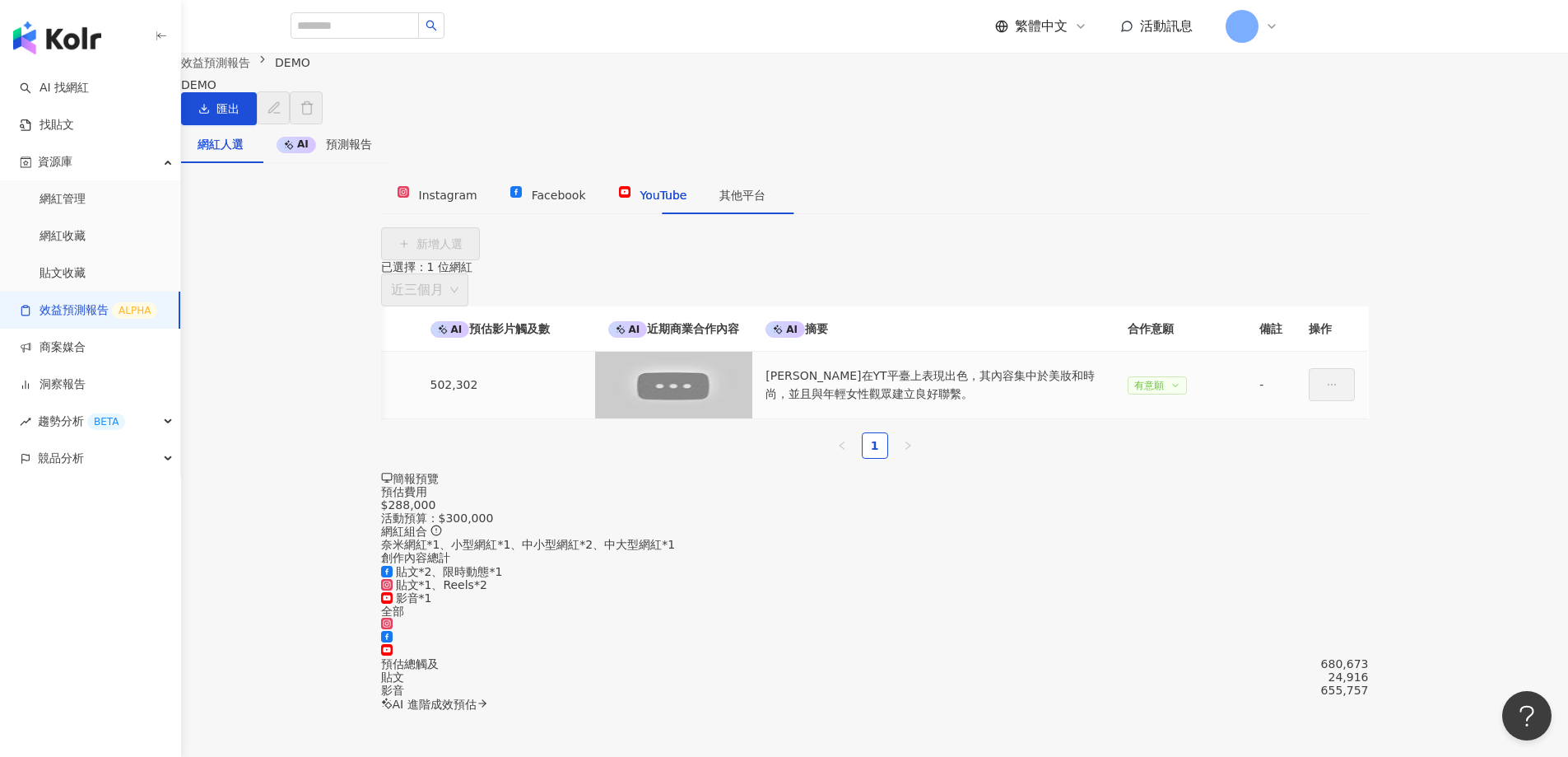
click at [1134, 394] on span "有意願" at bounding box center [1148, 384] width 29 height 16
click at [1170, 390] on icon at bounding box center [1175, 385] width 9 height 9
click at [439, 472] on span "簡報預覽" at bounding box center [415, 479] width 46 height 13
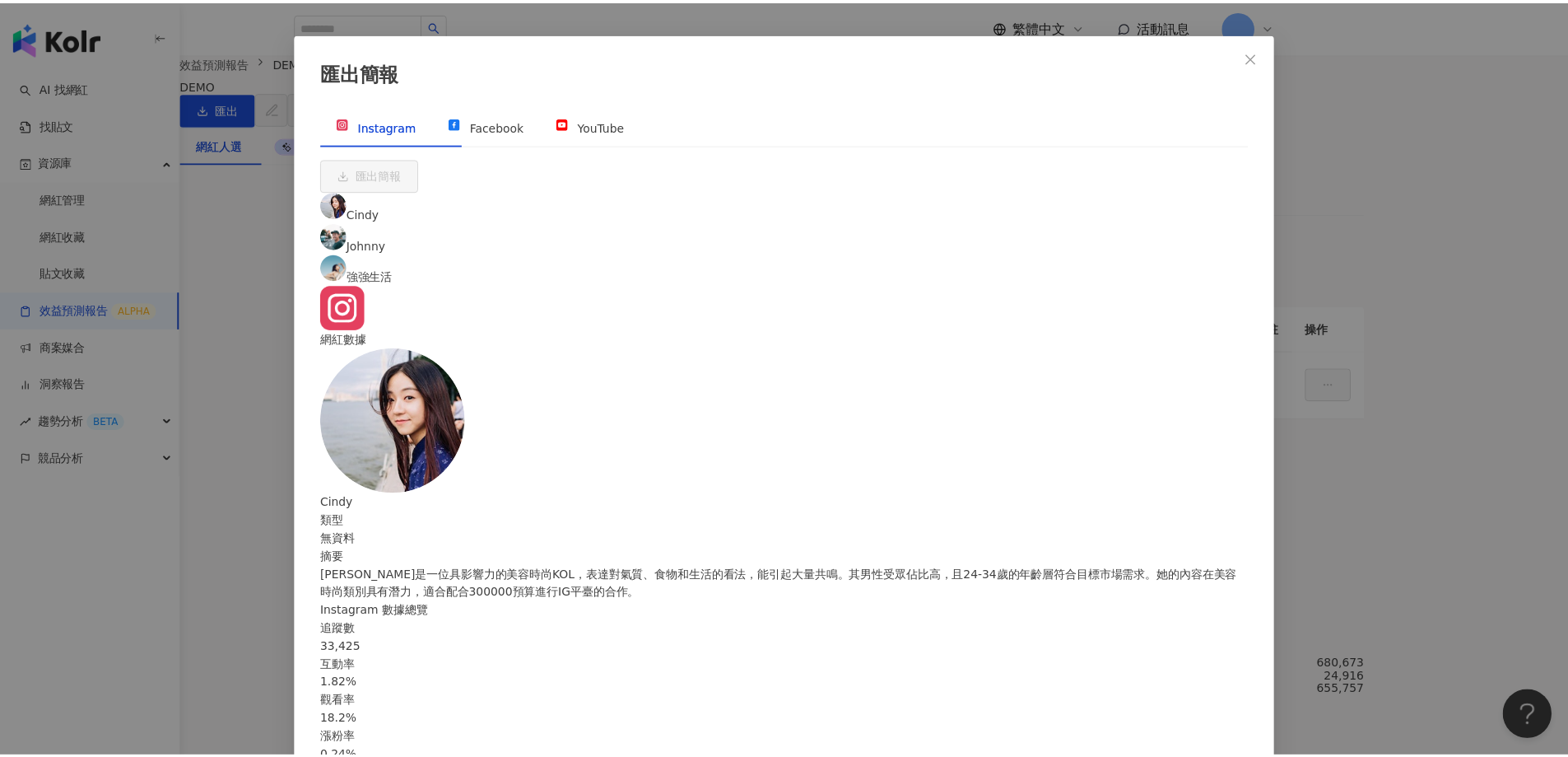
scroll to position [73, 0]
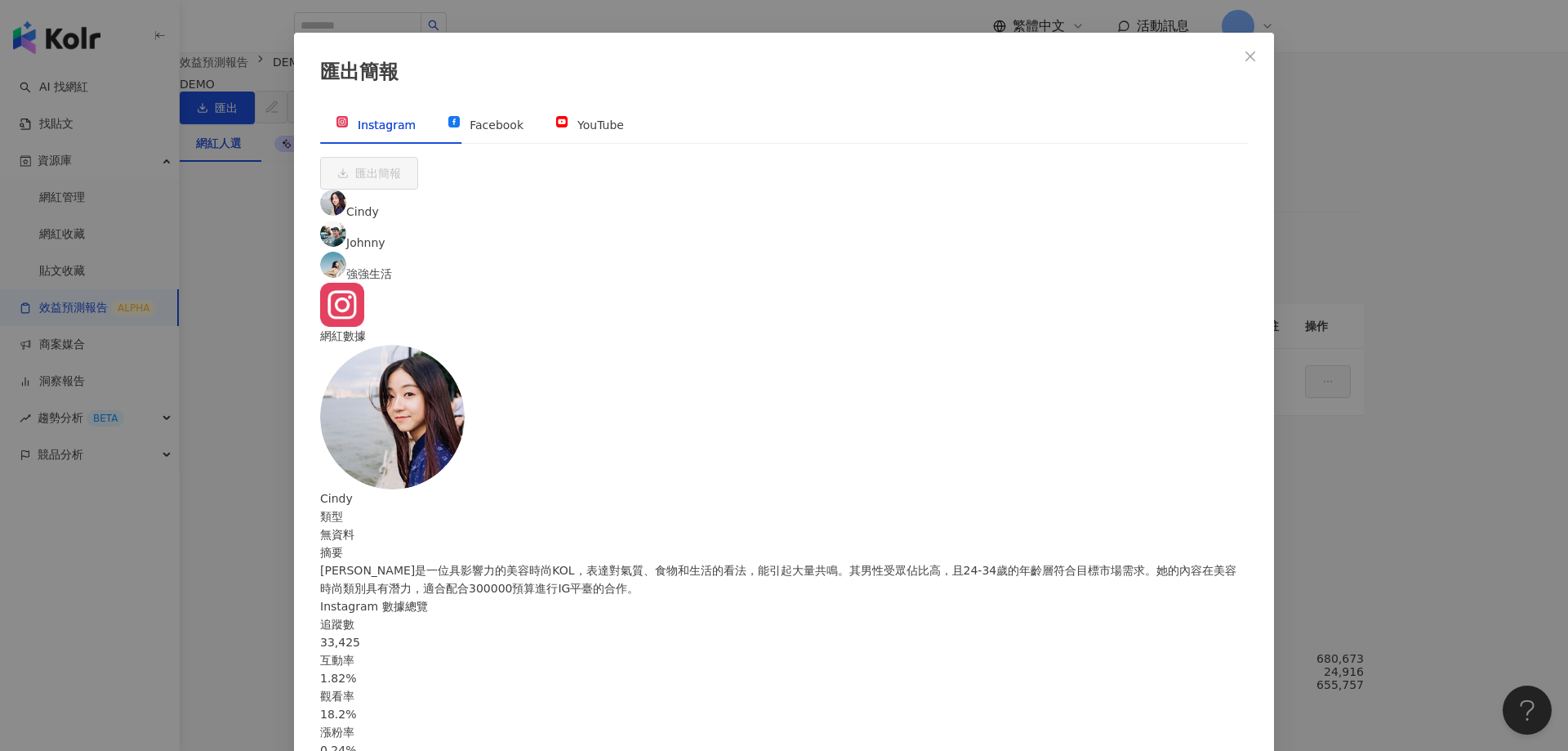
click at [1403, 81] on div "匯出簡報 Instagram Facebook YouTube 匯出簡報 Cindy Johnny 強強生活 網紅數據 Cindy 類型 無資料 摘要 Cin…" at bounding box center [784, 376] width 1568 height 751
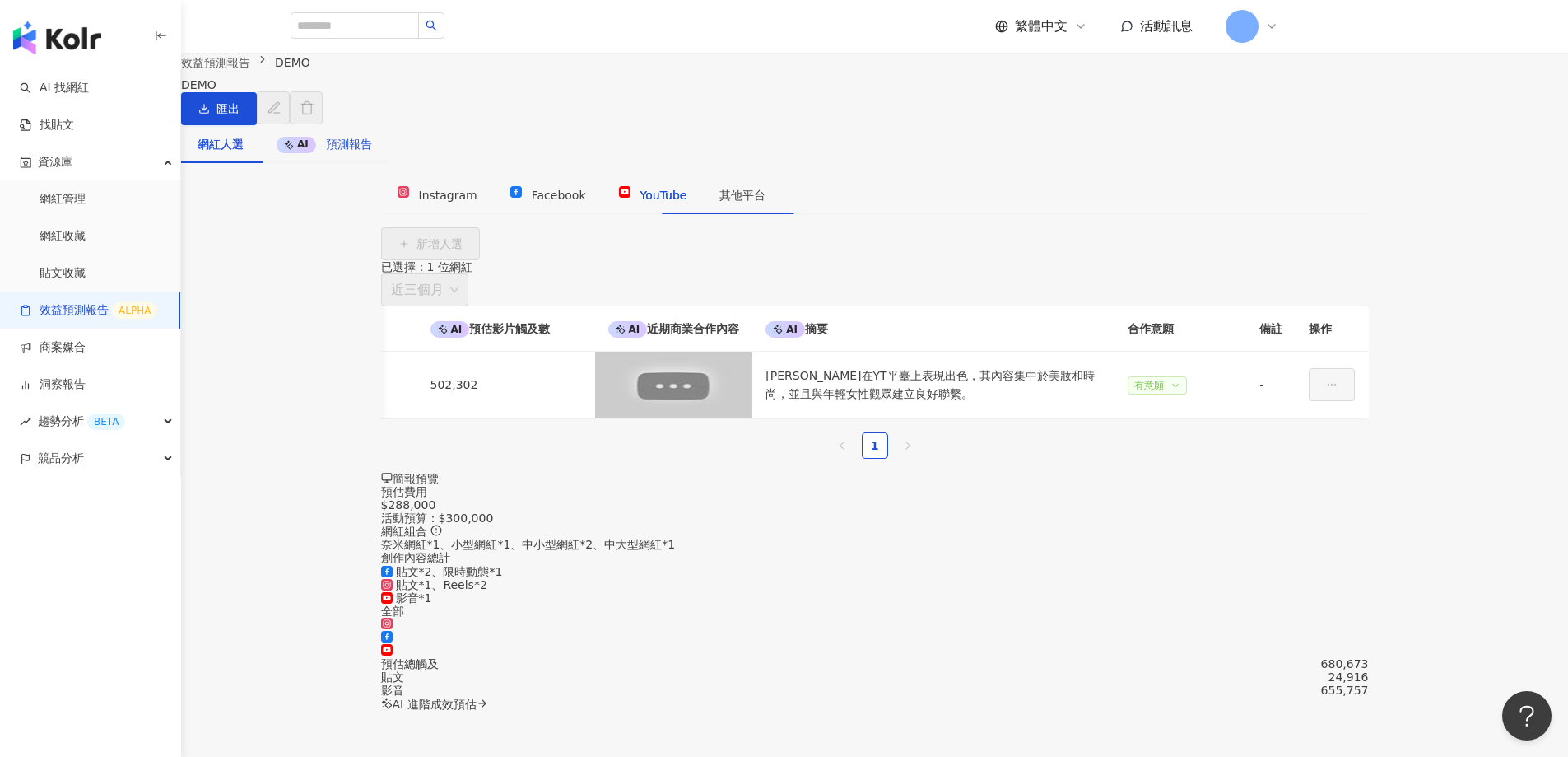
click at [372, 151] on span "預測報告" at bounding box center [348, 144] width 46 height 13
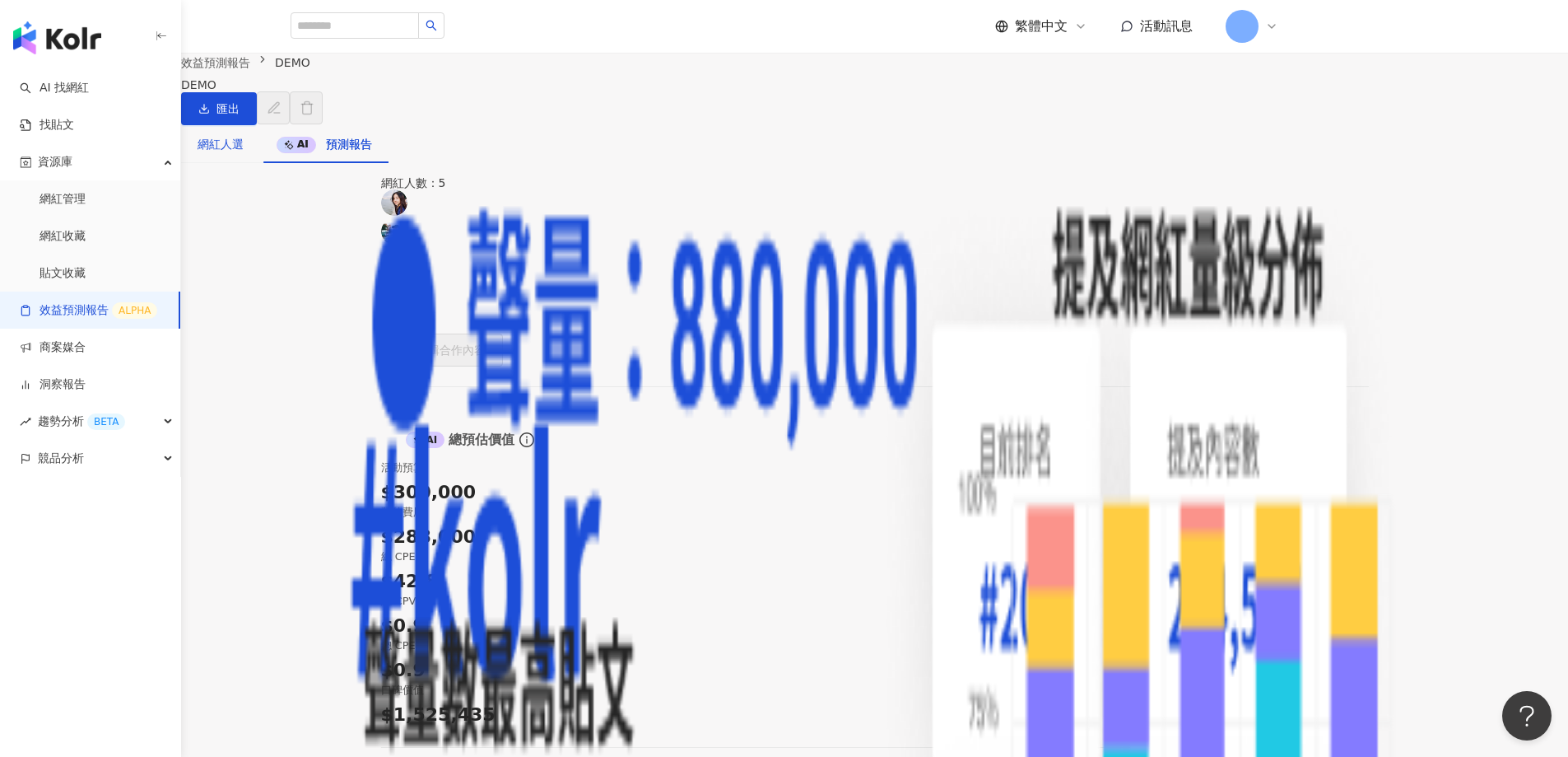
click at [243, 153] on div "網紅人選" at bounding box center [220, 143] width 46 height 18
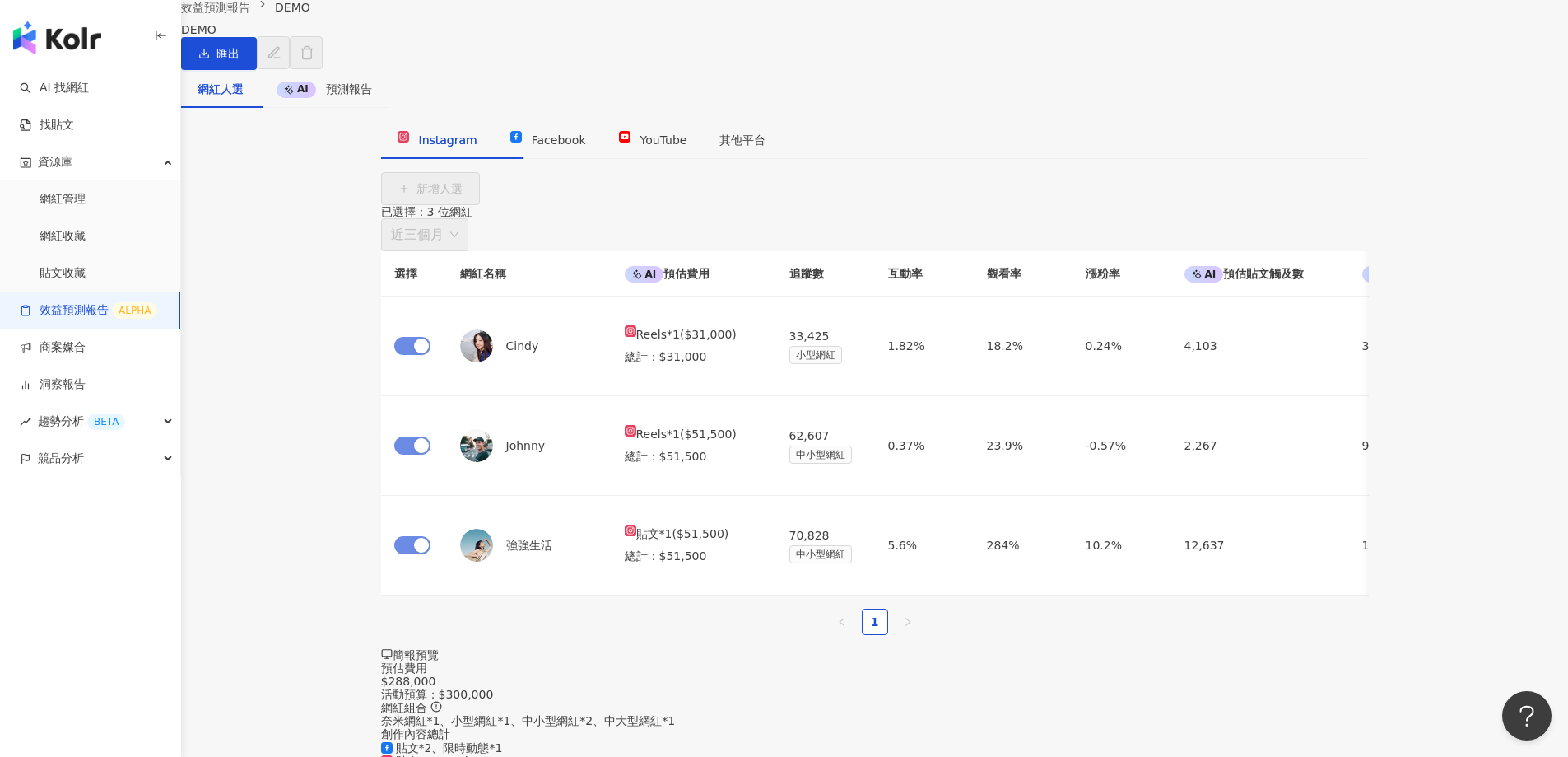
scroll to position [193, 0]
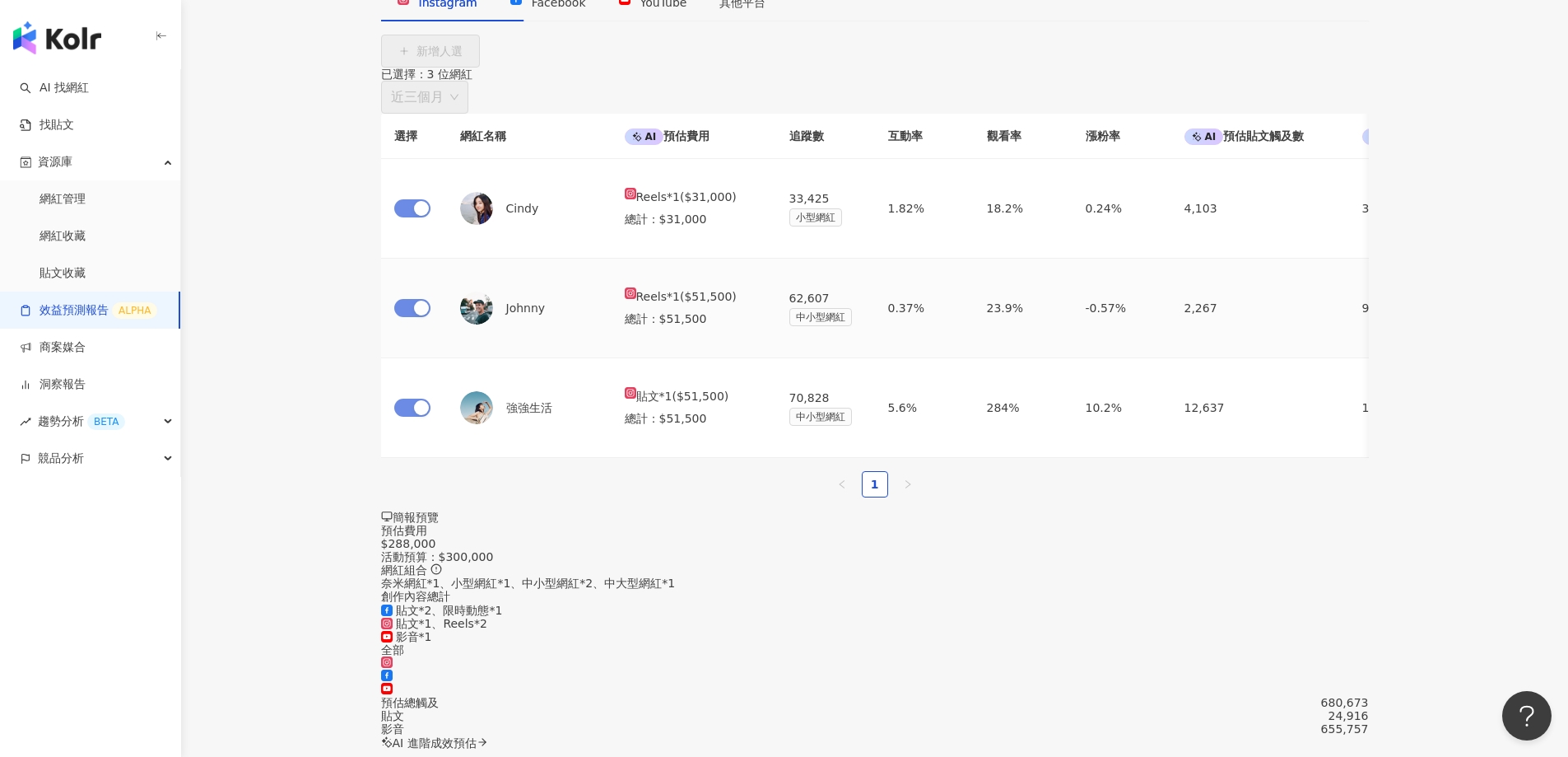
click at [692, 328] on div "總計 ： $51,500" at bounding box center [693, 318] width 139 height 18
click at [696, 259] on td "Reels * 1 ( $31,000 ) 總計 ： $31,000" at bounding box center [693, 209] width 164 height 100
click at [676, 228] on div "總計 ： $31,000" at bounding box center [693, 218] width 139 height 18
click at [664, 259] on td "Reels * 1 ( $31,000 ) 總計 ： $31,000" at bounding box center [693, 209] width 164 height 100
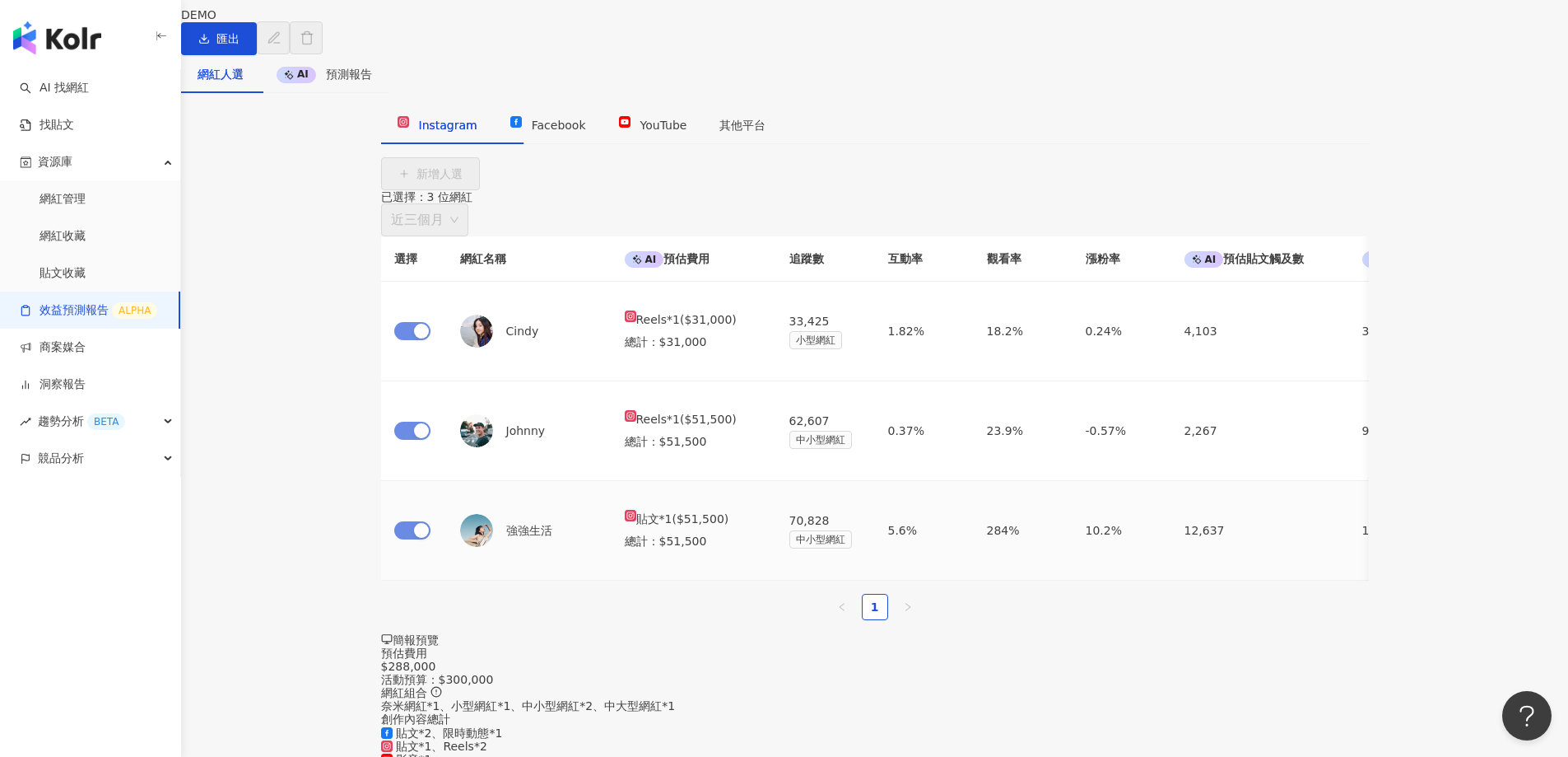
scroll to position [0, 0]
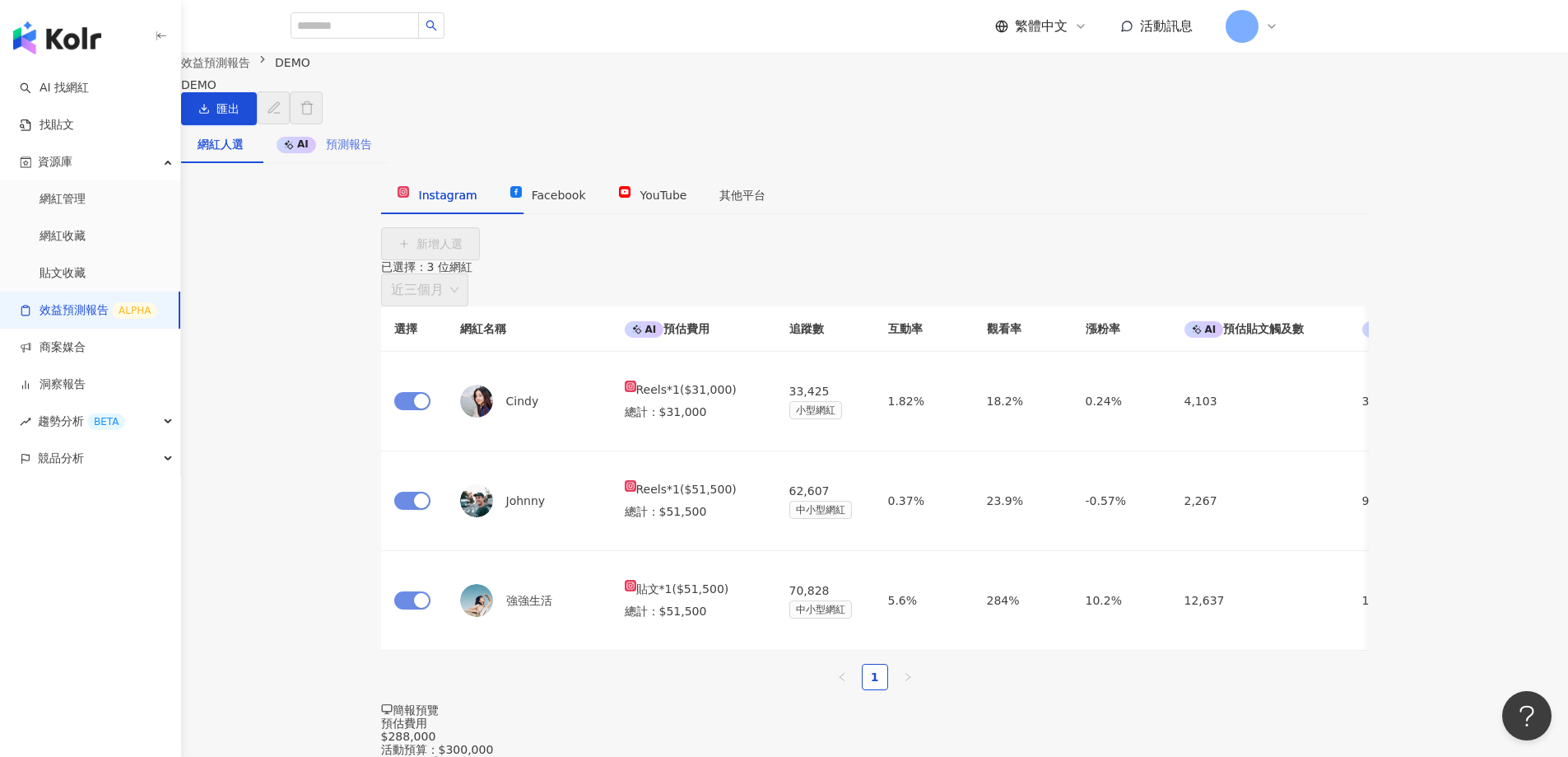
click at [389, 149] on div "AI 預測報告" at bounding box center [325, 144] width 128 height 38
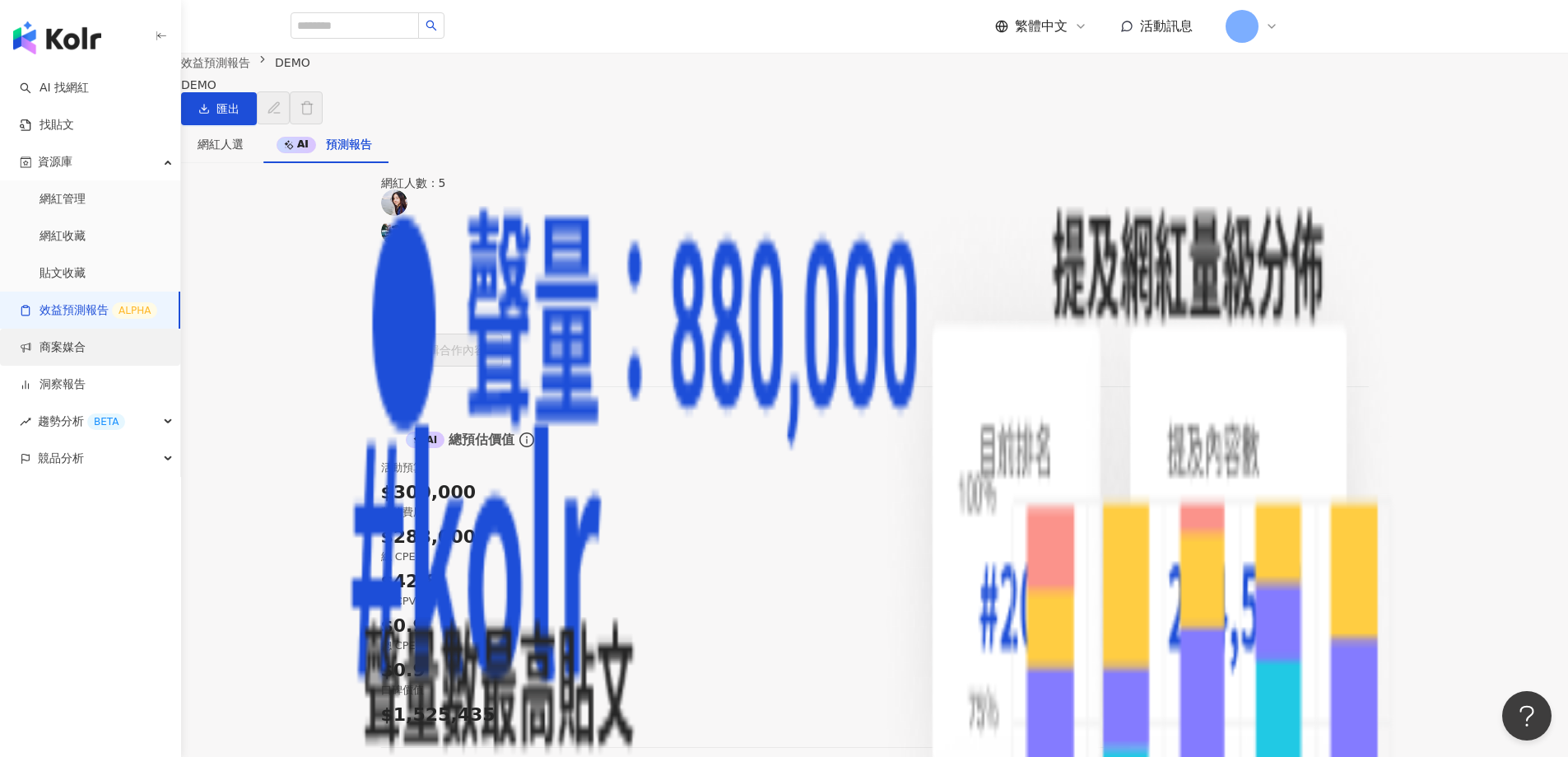
click at [55, 351] on link "商案媒合" at bounding box center [53, 346] width 66 height 16
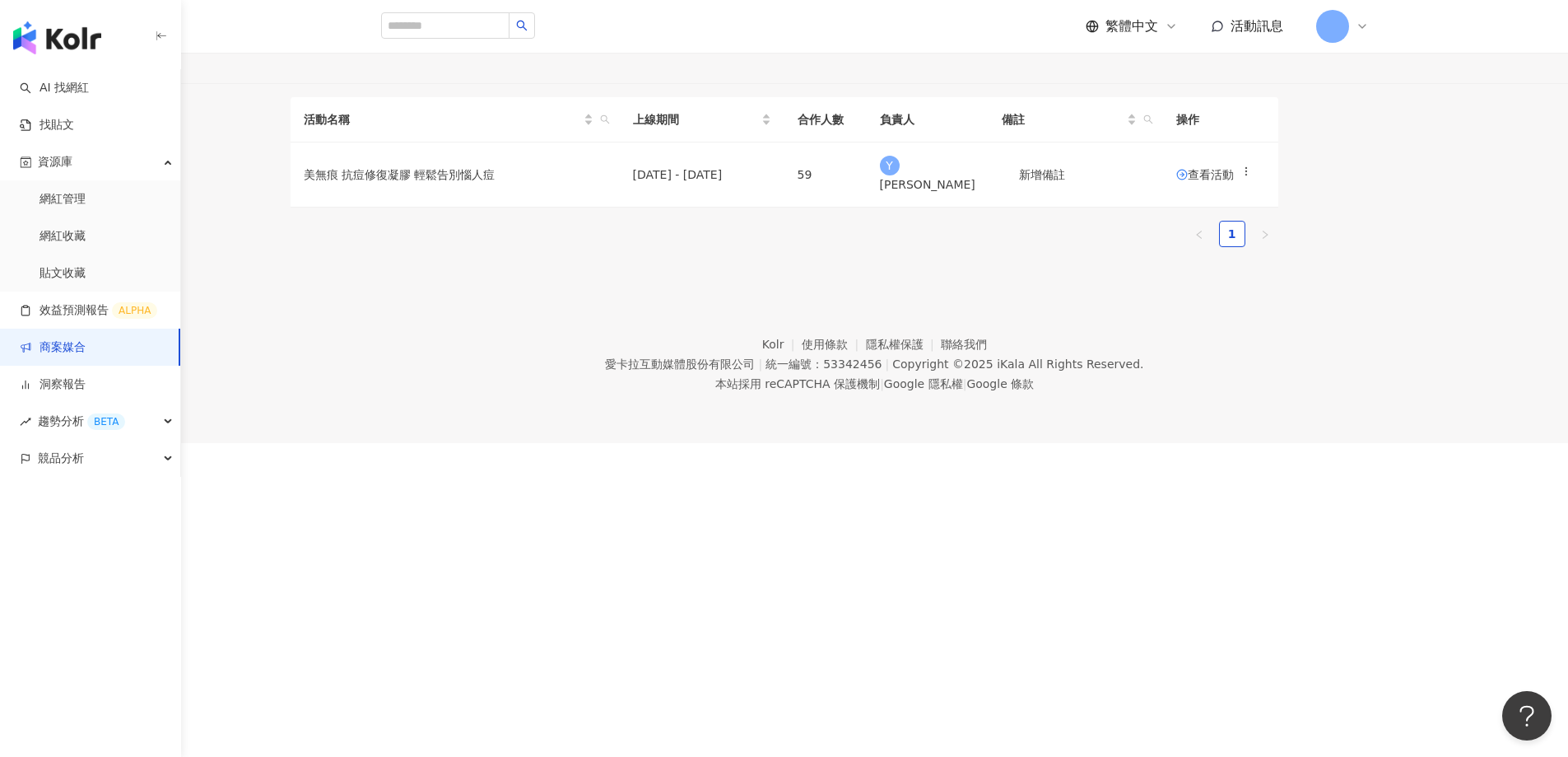
drag, startPoint x: 415, startPoint y: 105, endPoint x: 491, endPoint y: 106, distance: 76.0
click at [491, 46] on div "商案媒合 建立活動" at bounding box center [784, 23] width 1053 height 46
copy div "商案媒合"
click at [83, 377] on link "洞察報告" at bounding box center [53, 384] width 66 height 16
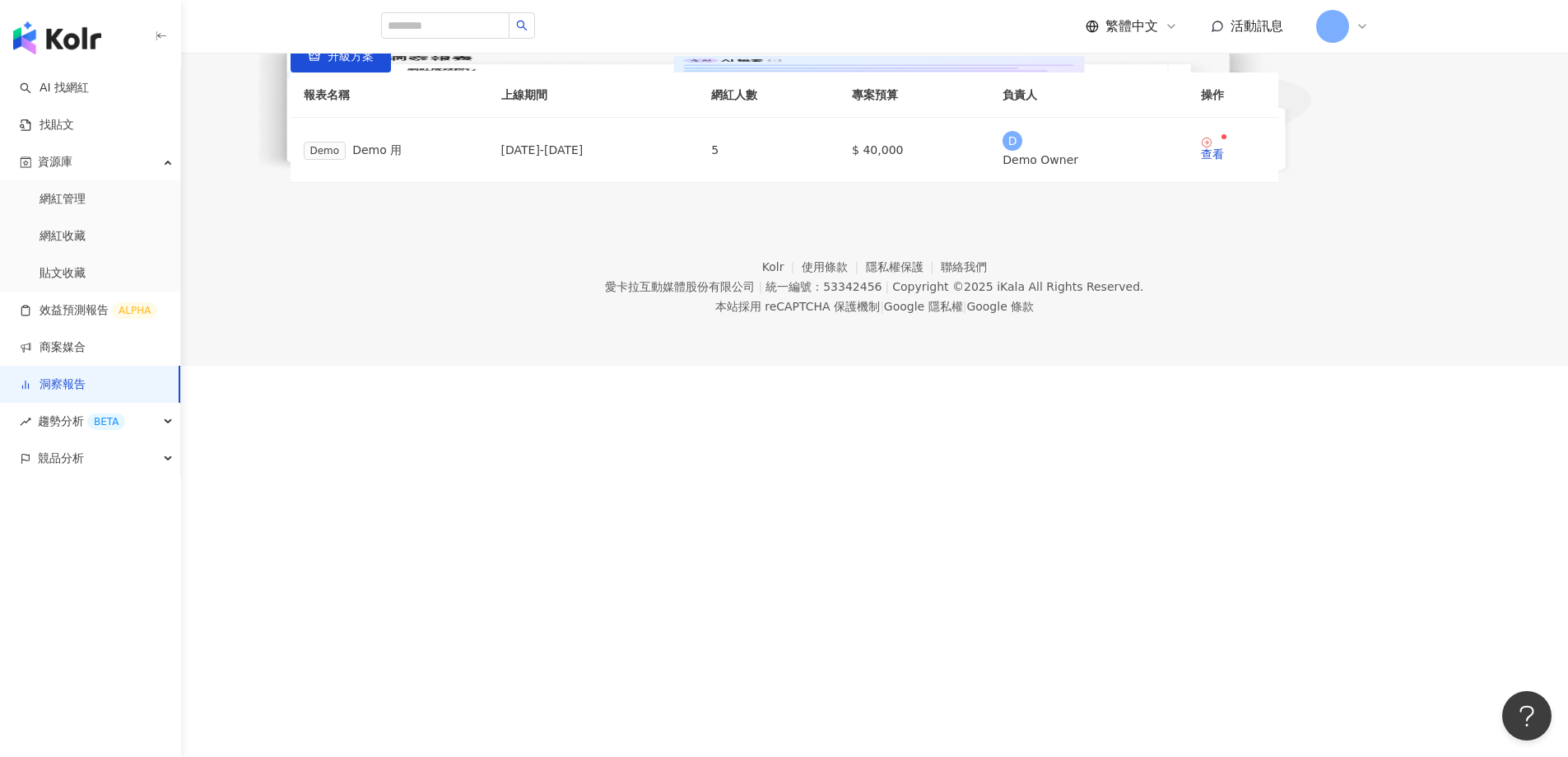
drag, startPoint x: 379, startPoint y: 106, endPoint x: 537, endPoint y: 294, distance: 245.6
click at [475, 13] on div "洞察報告" at bounding box center [784, 7] width 1053 height 13
copy div "洞察報告"
drag, startPoint x: 886, startPoint y: 343, endPoint x: 1059, endPoint y: 384, distance: 177.8
click at [1059, 40] on div "用獨家 AI 系統計算合作網紅貼文的數據表現，自動製作包含「互動型」、「成效型」與「轉換型」三大類數據指標的全方位成效總覽報告，助品牌全面且精準地掌握網紅專案…" at bounding box center [784, 33] width 988 height 13
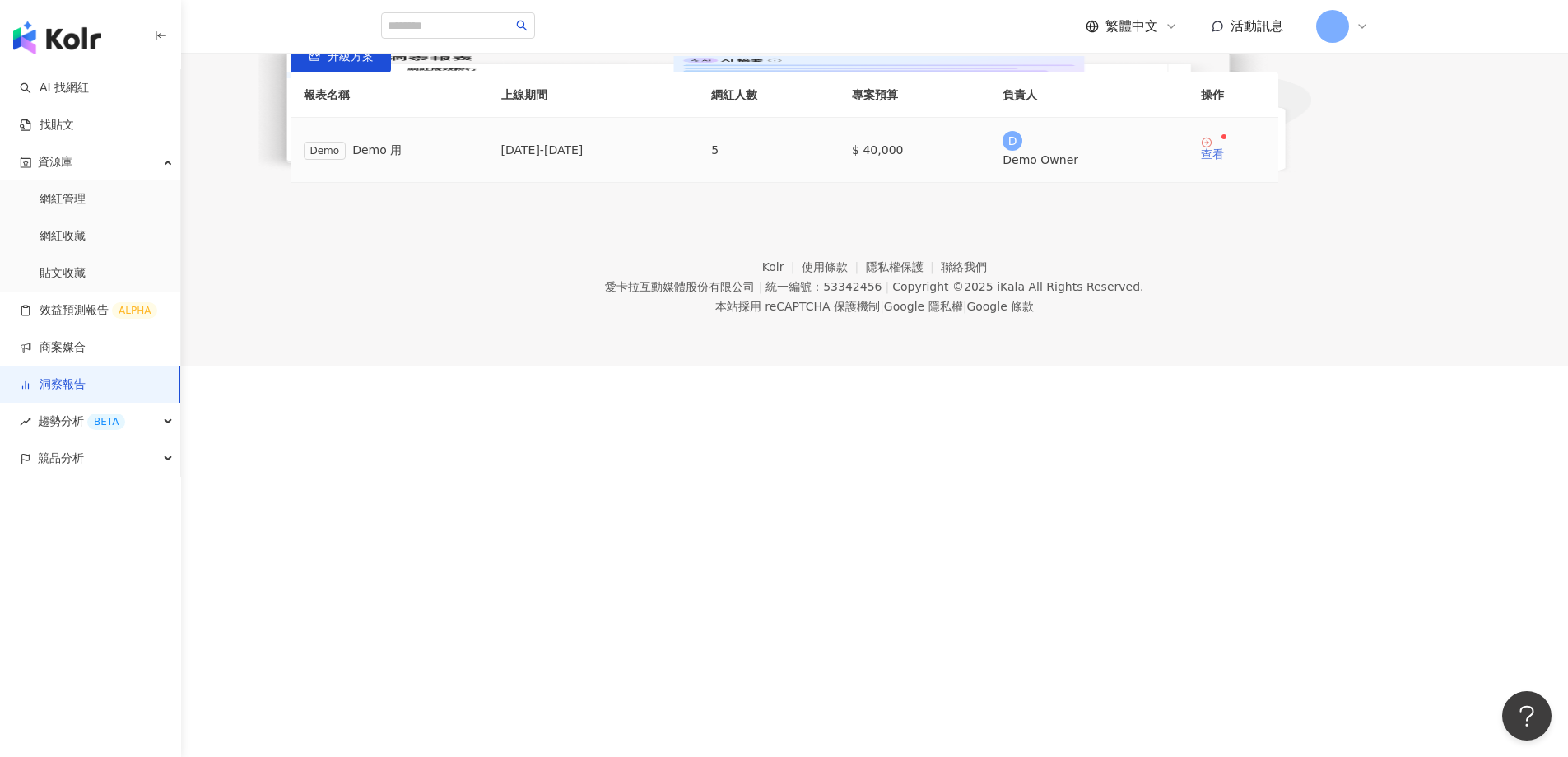
click at [1224, 160] on div "查看" at bounding box center [1212, 154] width 23 height 11
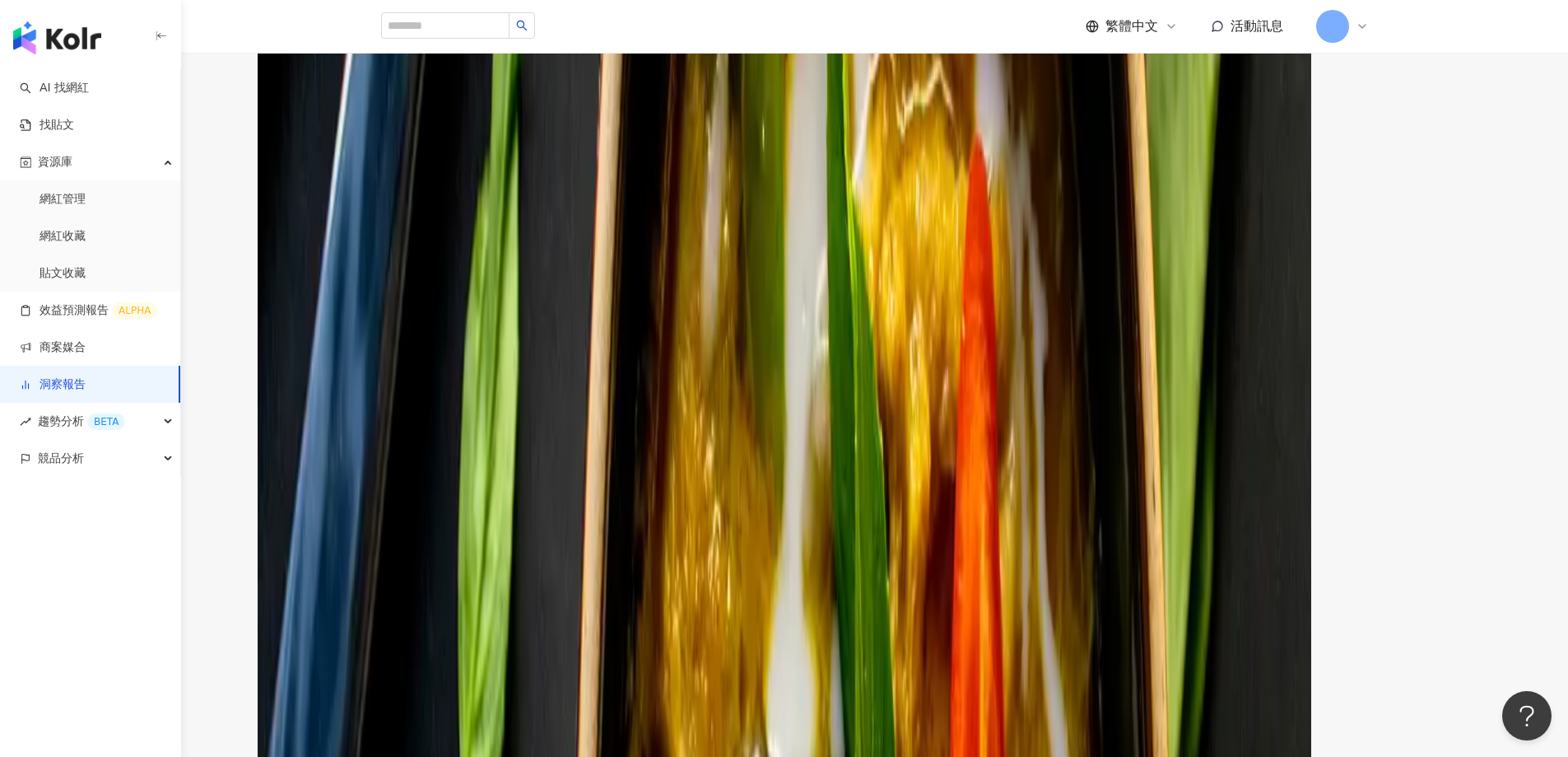
scroll to position [2717, 0]
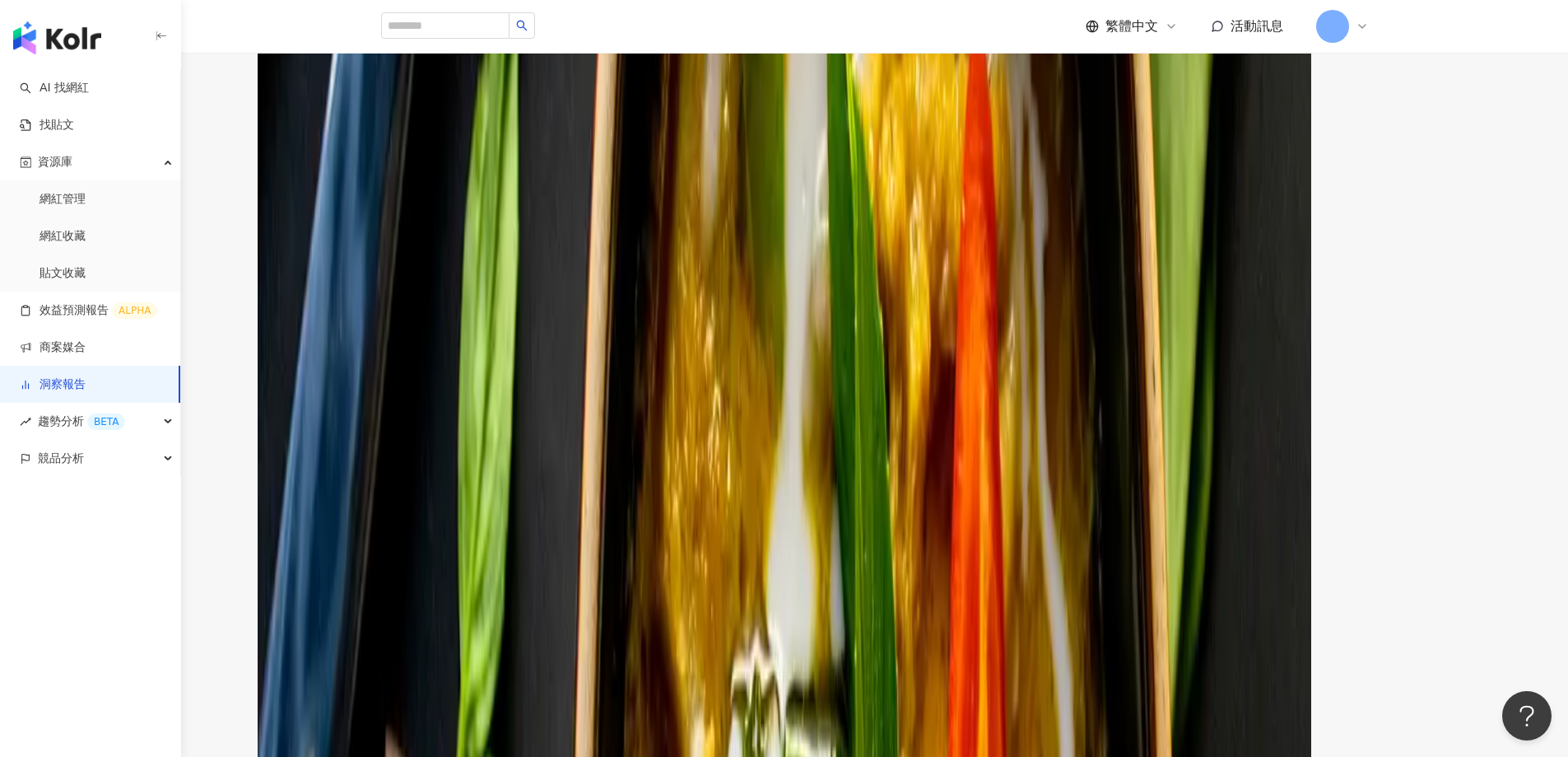
drag, startPoint x: 1095, startPoint y: 364, endPoint x: 925, endPoint y: 390, distance: 172.0
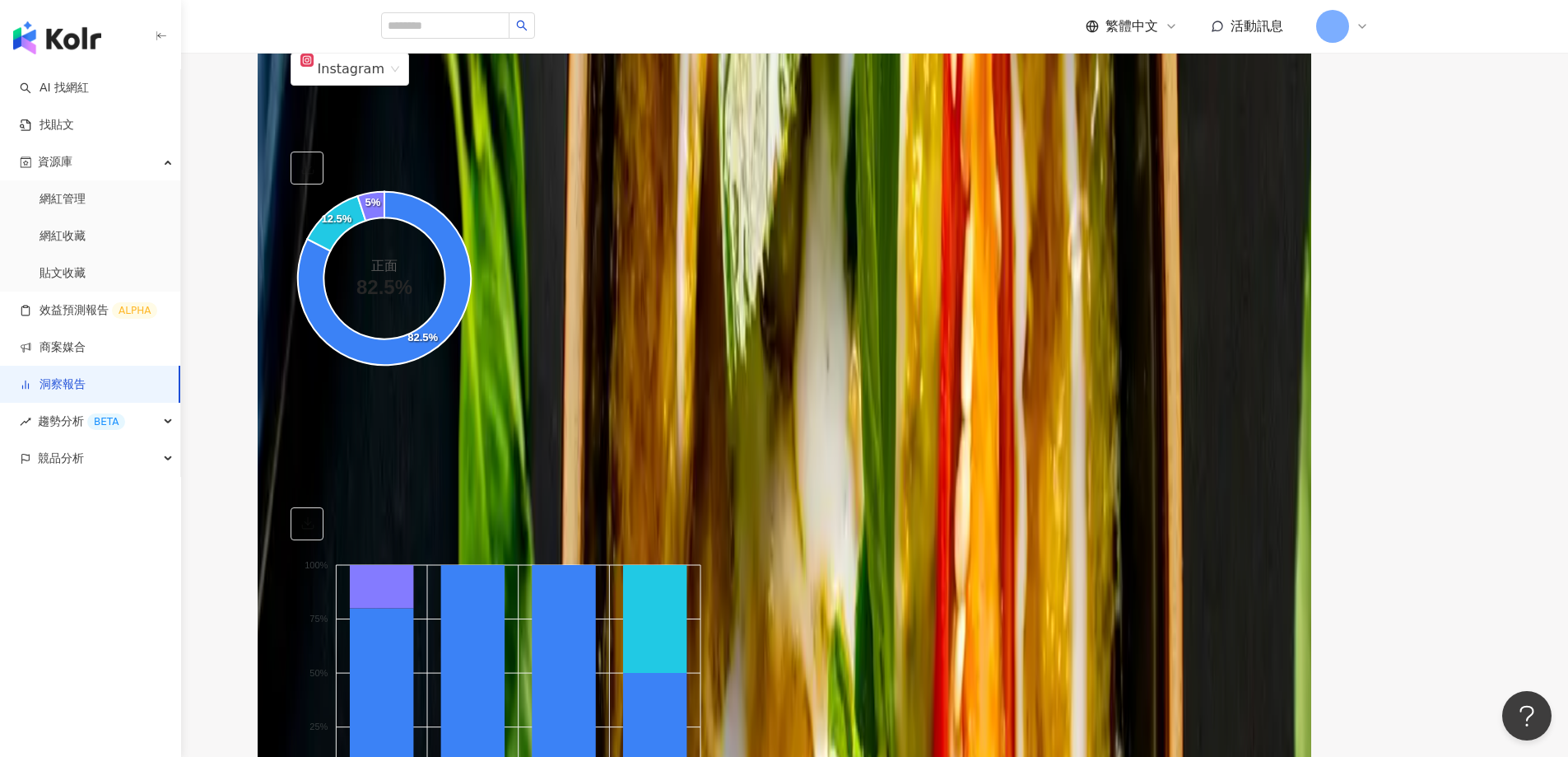
scroll to position [3354, 0]
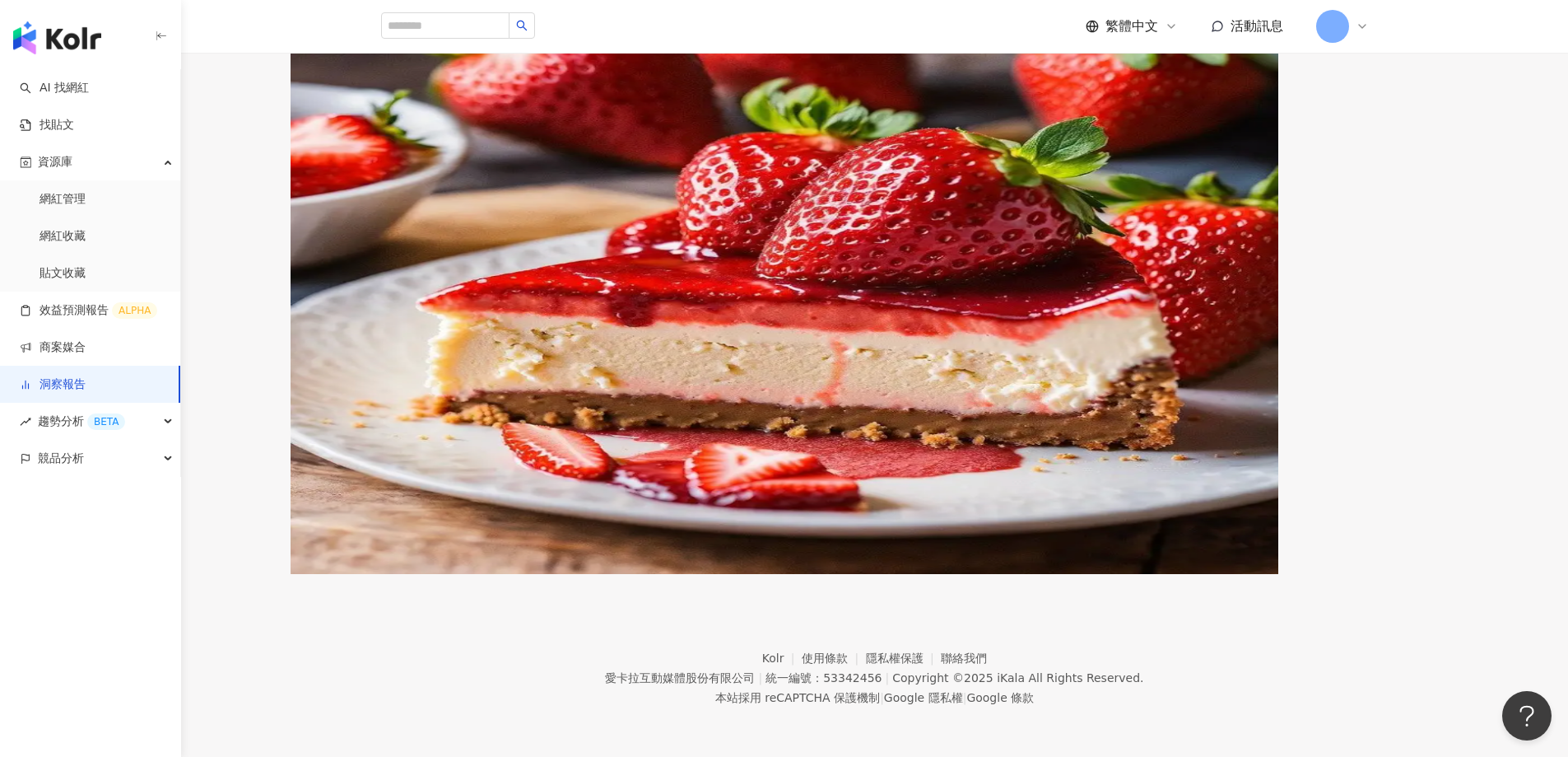
scroll to position [802, 0]
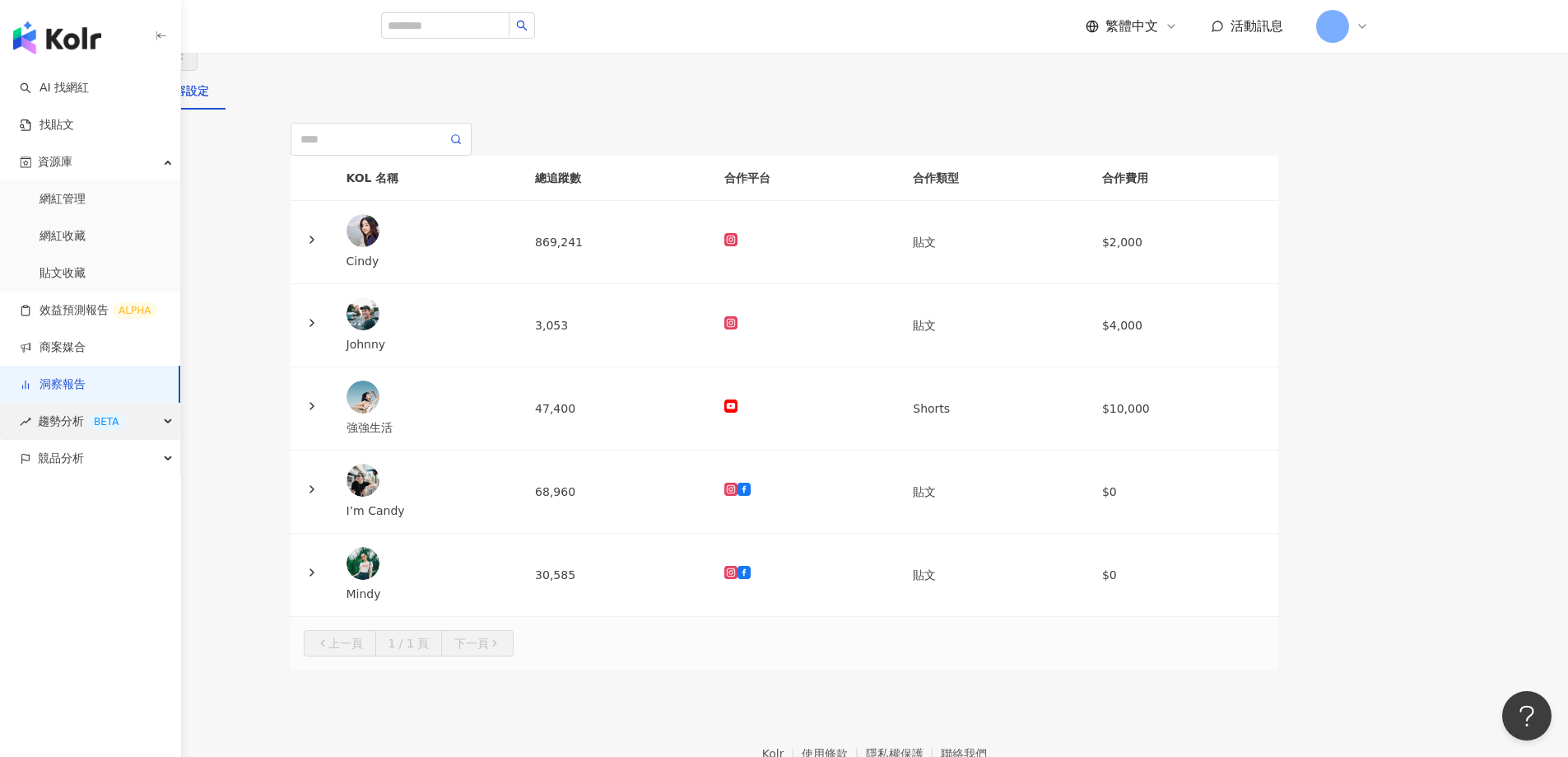
click at [75, 421] on span "趨勢分析 BETA" at bounding box center [81, 421] width 87 height 37
click at [69, 450] on link "Hashtag 排行" at bounding box center [76, 458] width 75 height 16
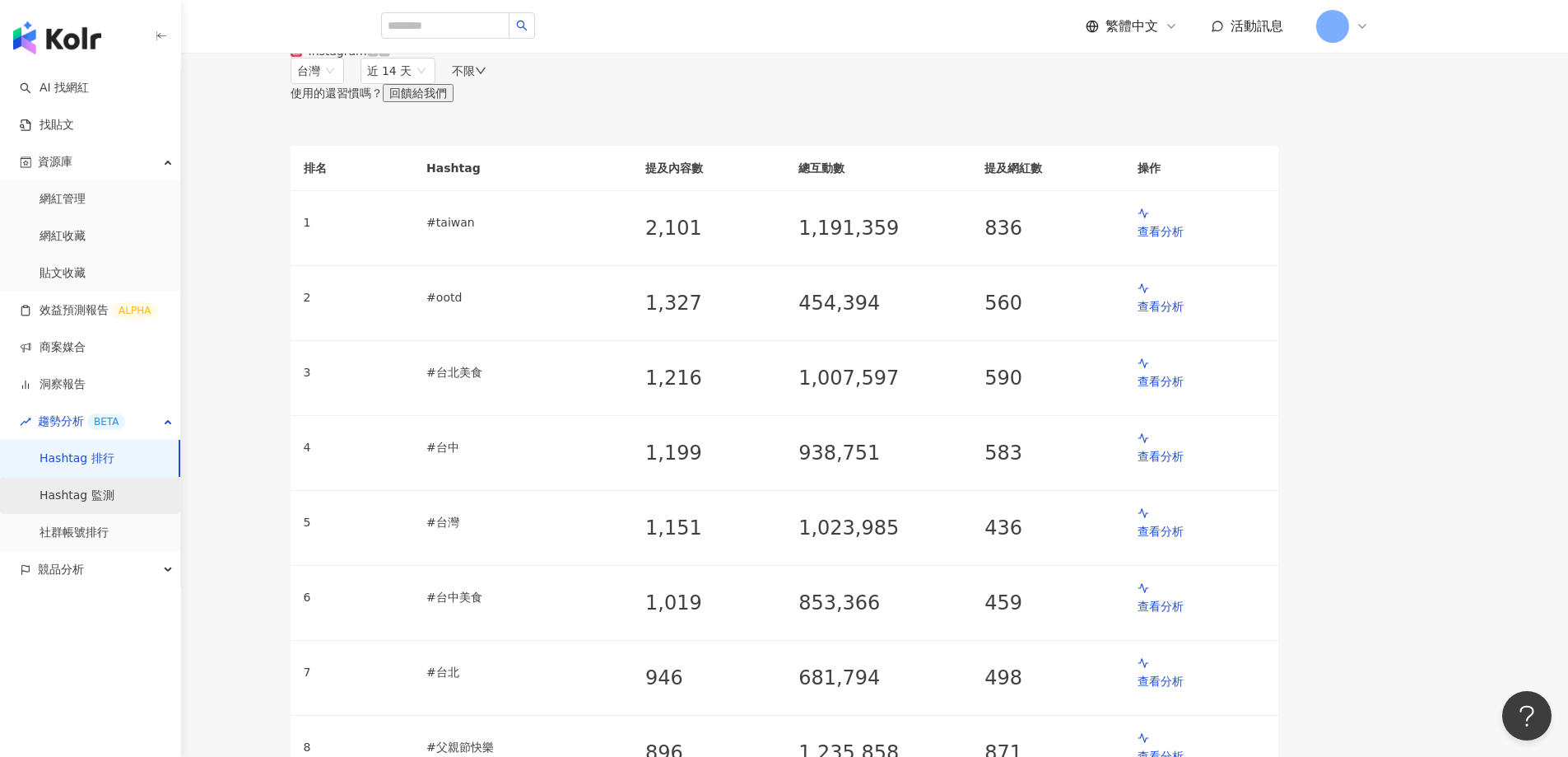
click at [67, 496] on link "Hashtag 監測" at bounding box center [76, 495] width 75 height 16
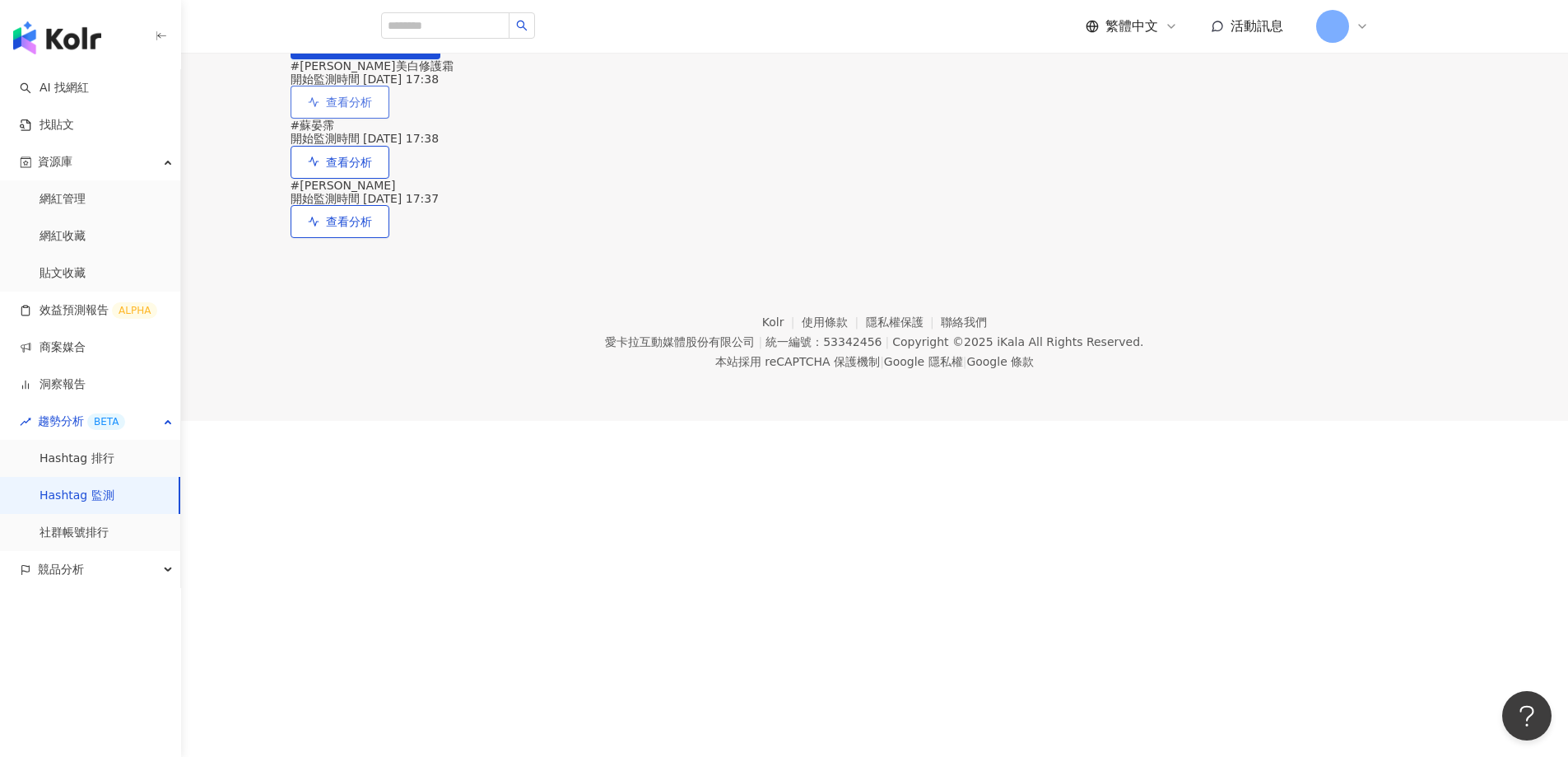
click at [372, 109] on span "查看分析" at bounding box center [348, 102] width 46 height 13
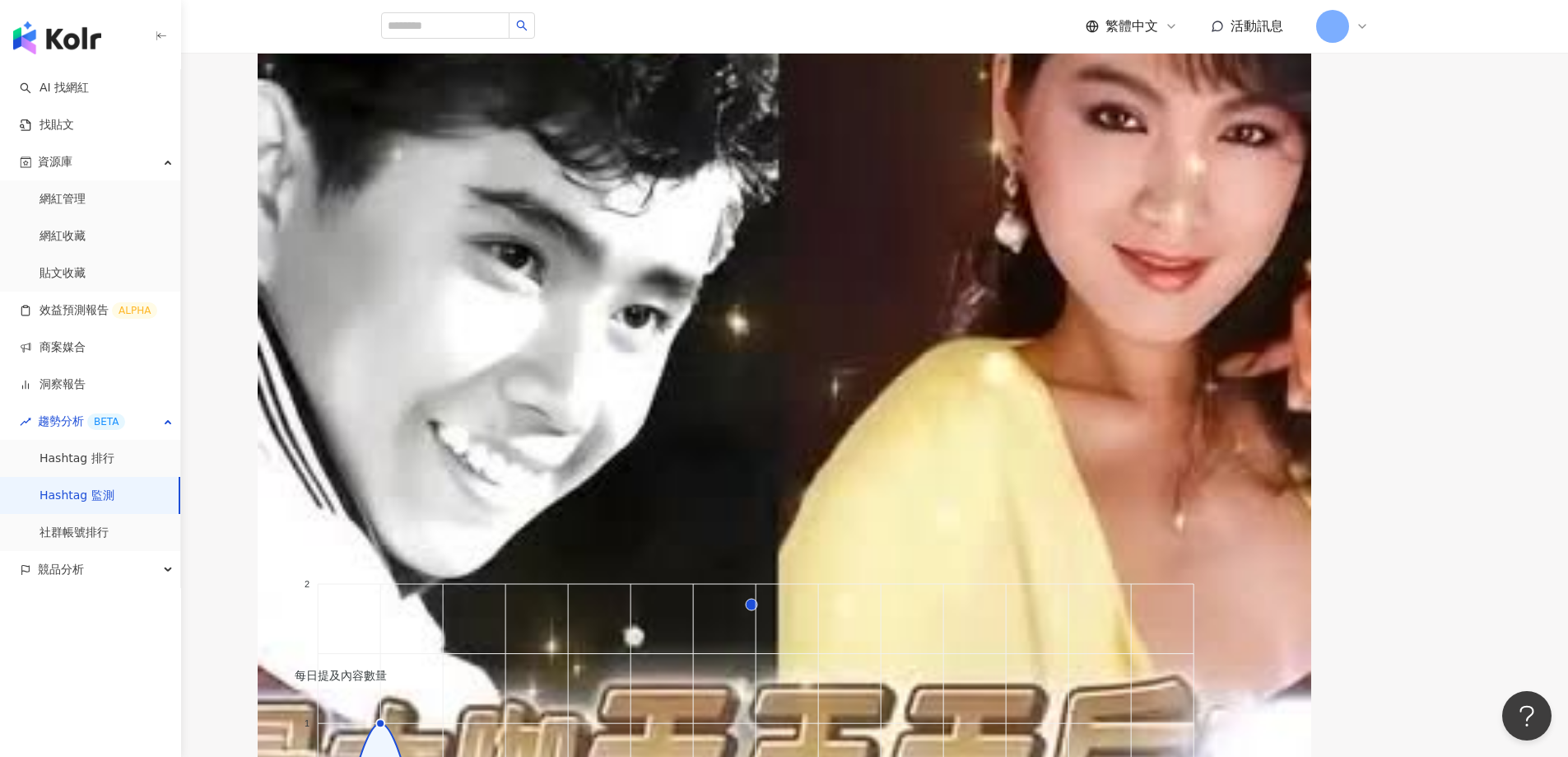
scroll to position [2, 0]
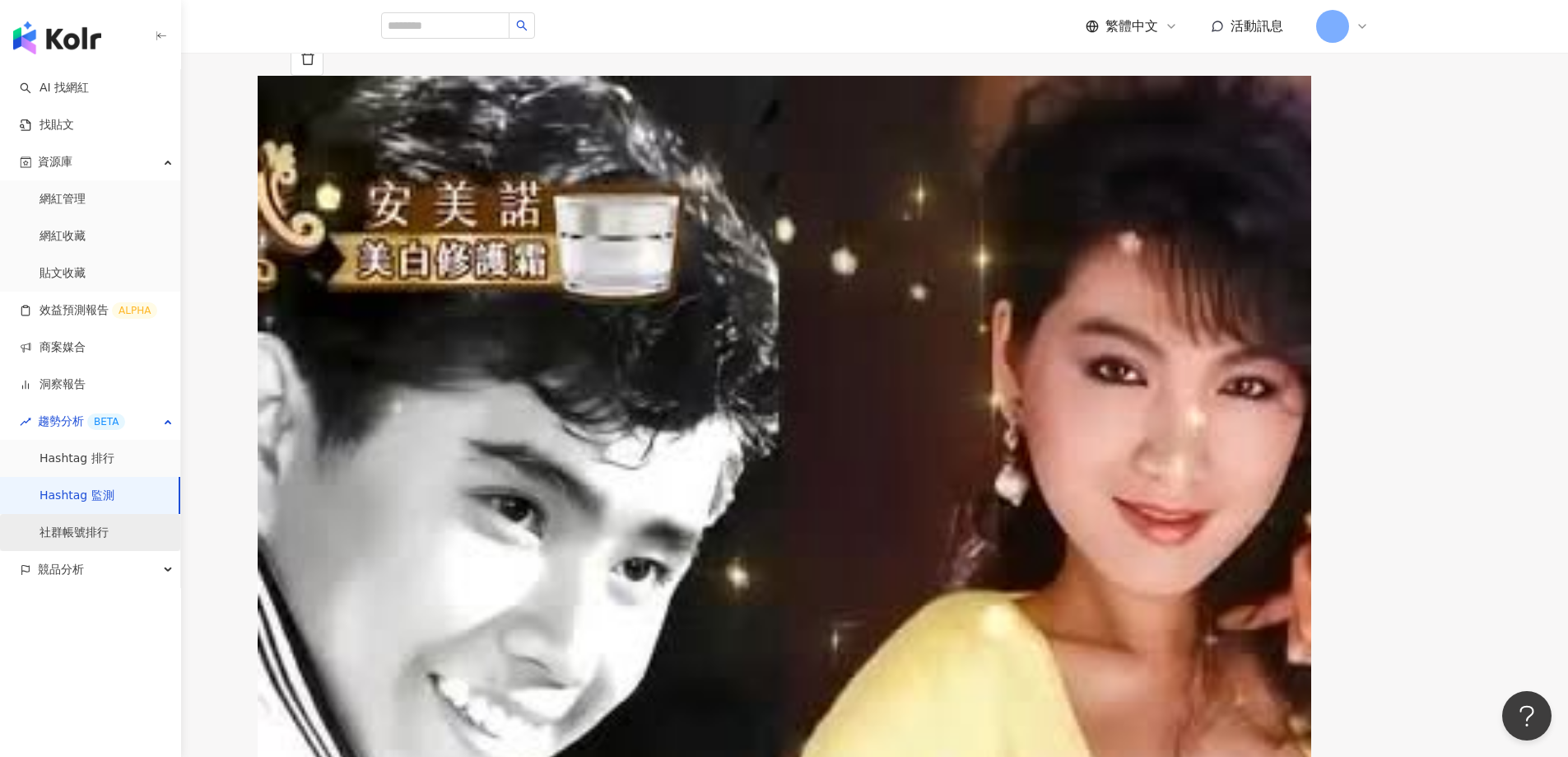
click at [93, 538] on link "社群帳號排行" at bounding box center [74, 532] width 69 height 16
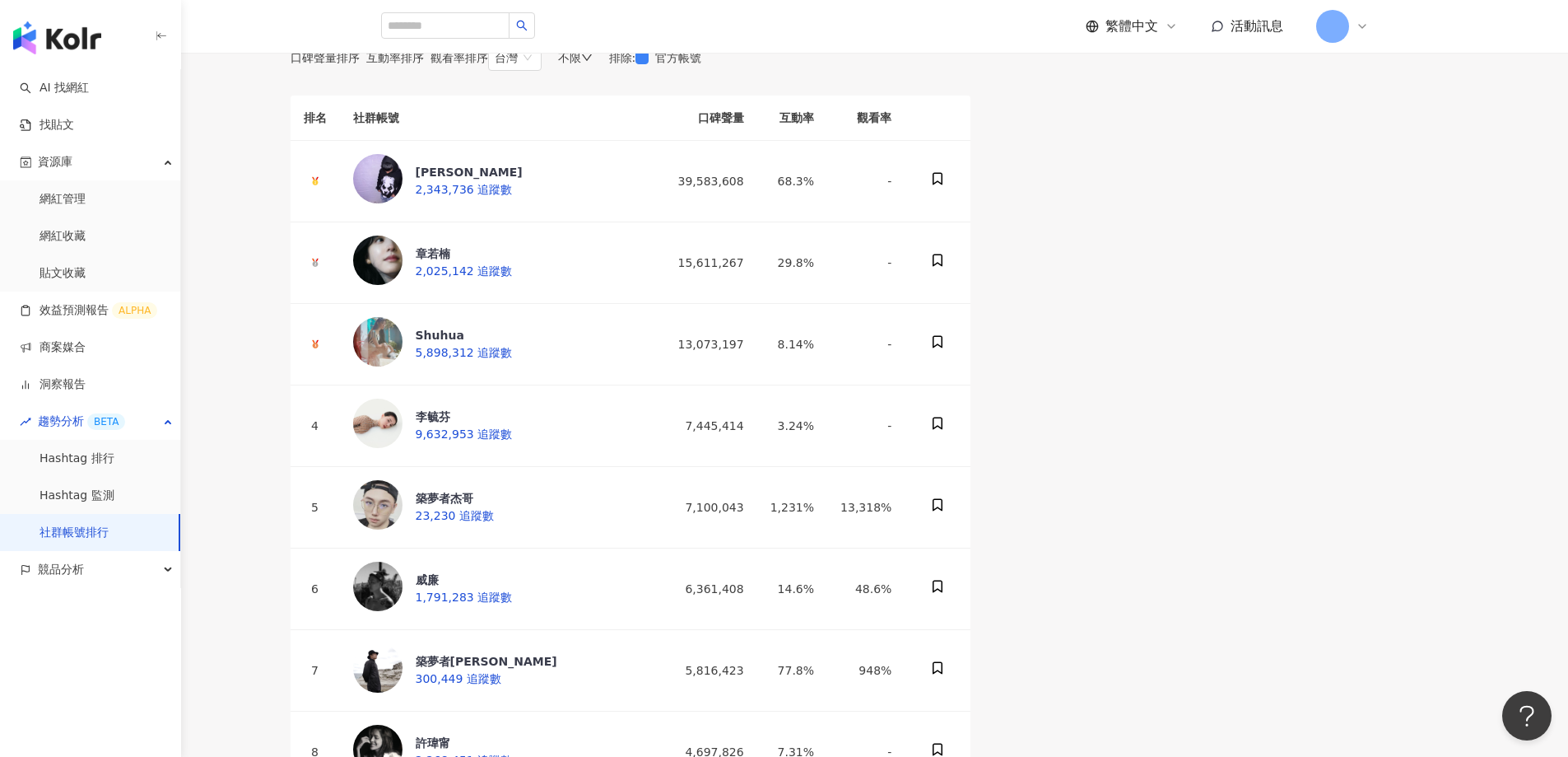
click at [424, 64] on span "互動率排序" at bounding box center [394, 58] width 58 height 13
click at [488, 64] on span "觀看率排序" at bounding box center [459, 58] width 58 height 13
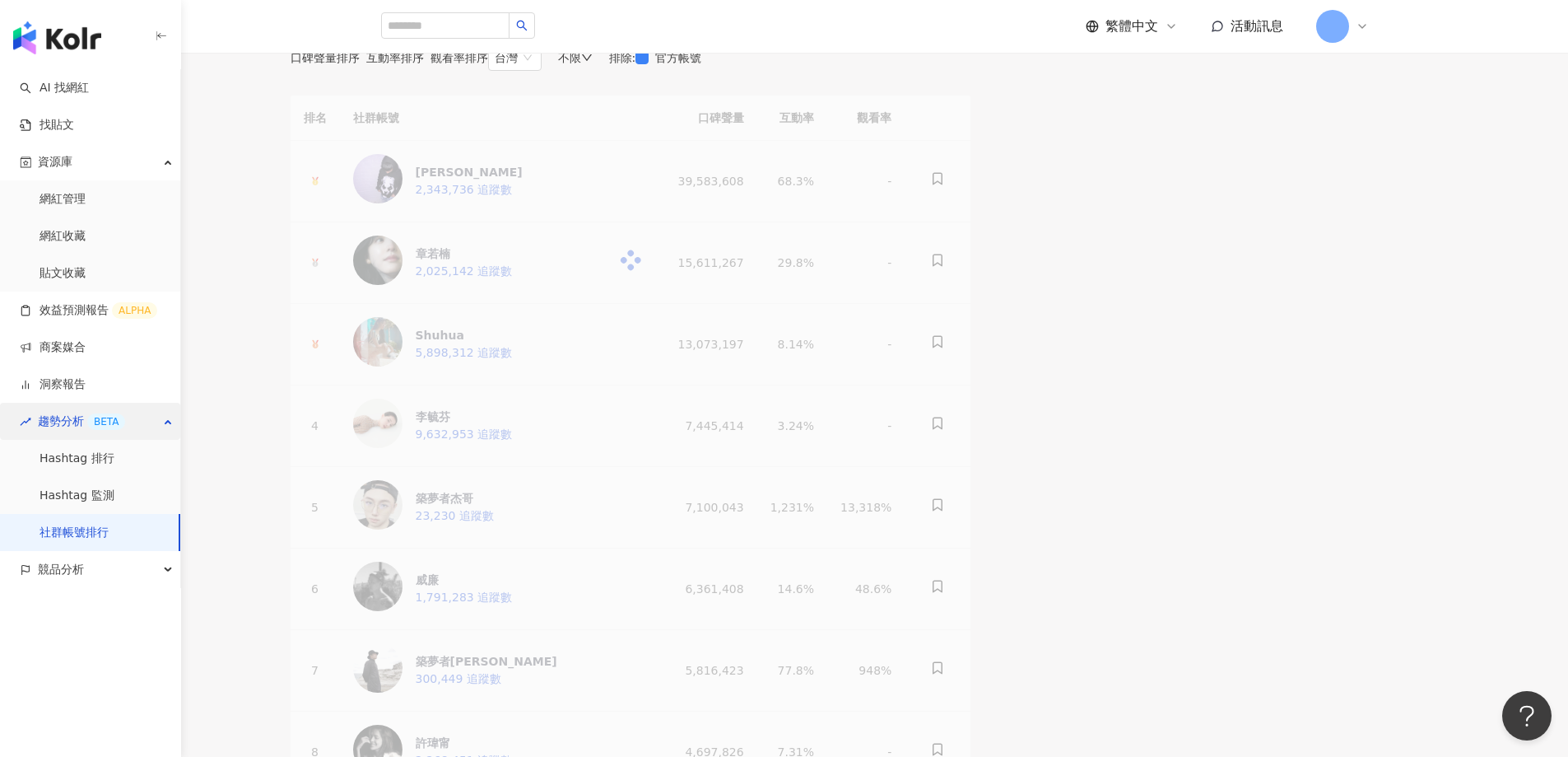
click at [68, 427] on span "趨勢分析 BETA" at bounding box center [81, 421] width 87 height 37
click at [81, 432] on span "趨勢分析 BETA" at bounding box center [81, 421] width 87 height 37
click at [83, 465] on link "Hashtag 排行" at bounding box center [76, 458] width 75 height 16
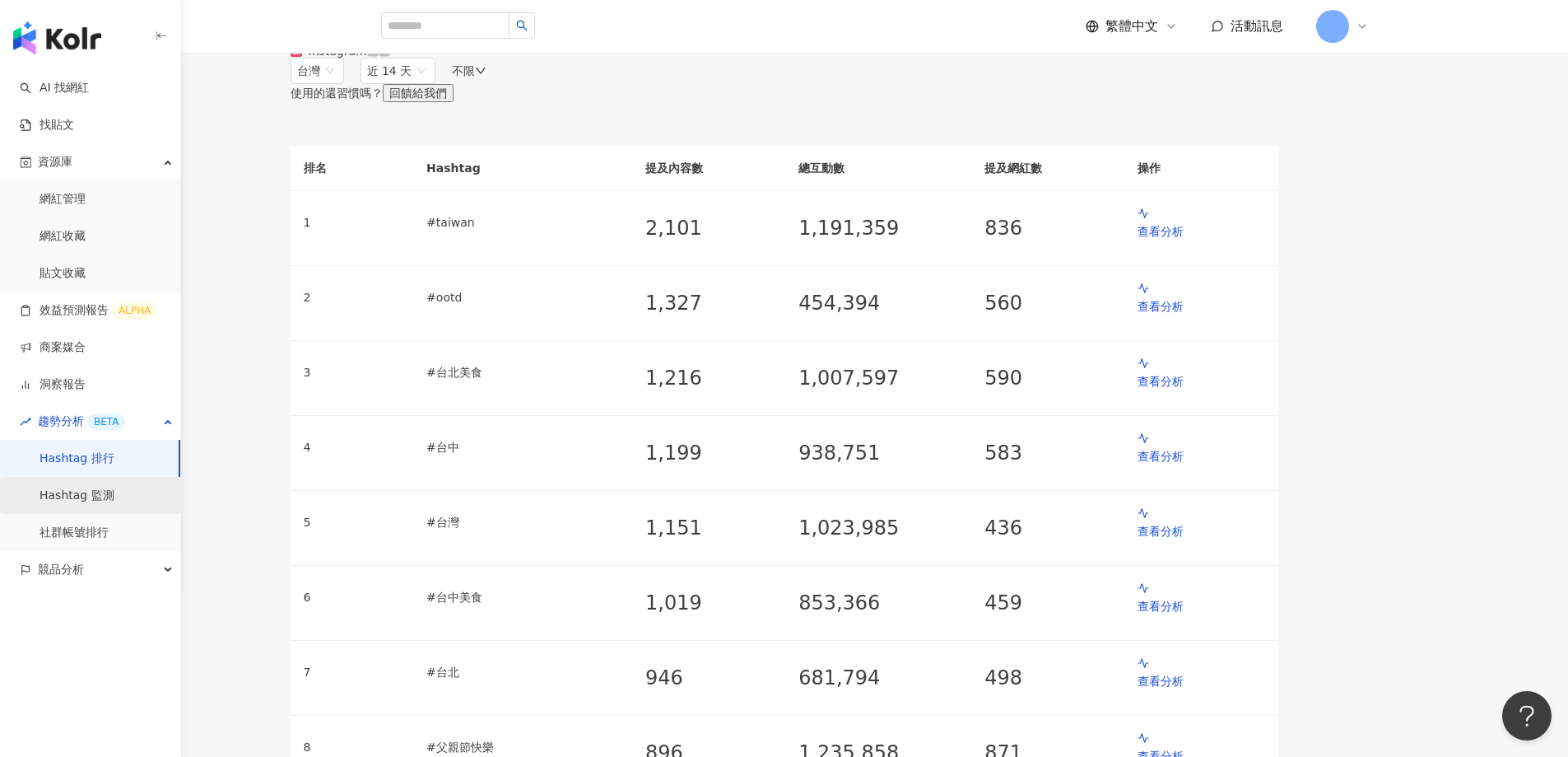
click at [56, 490] on link "Hashtag 監測" at bounding box center [76, 495] width 75 height 16
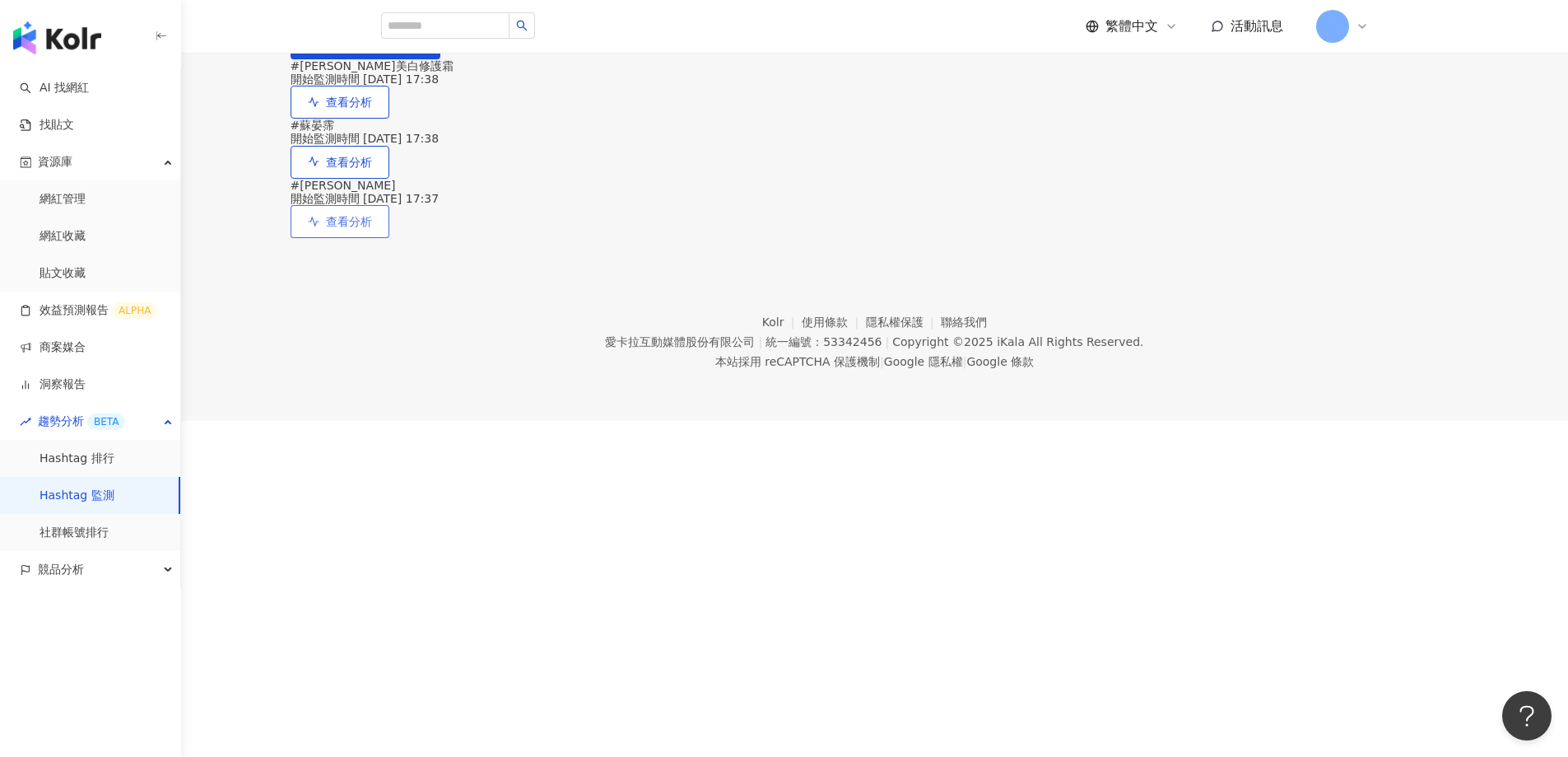
click at [372, 228] on span "查看分析" at bounding box center [348, 222] width 46 height 13
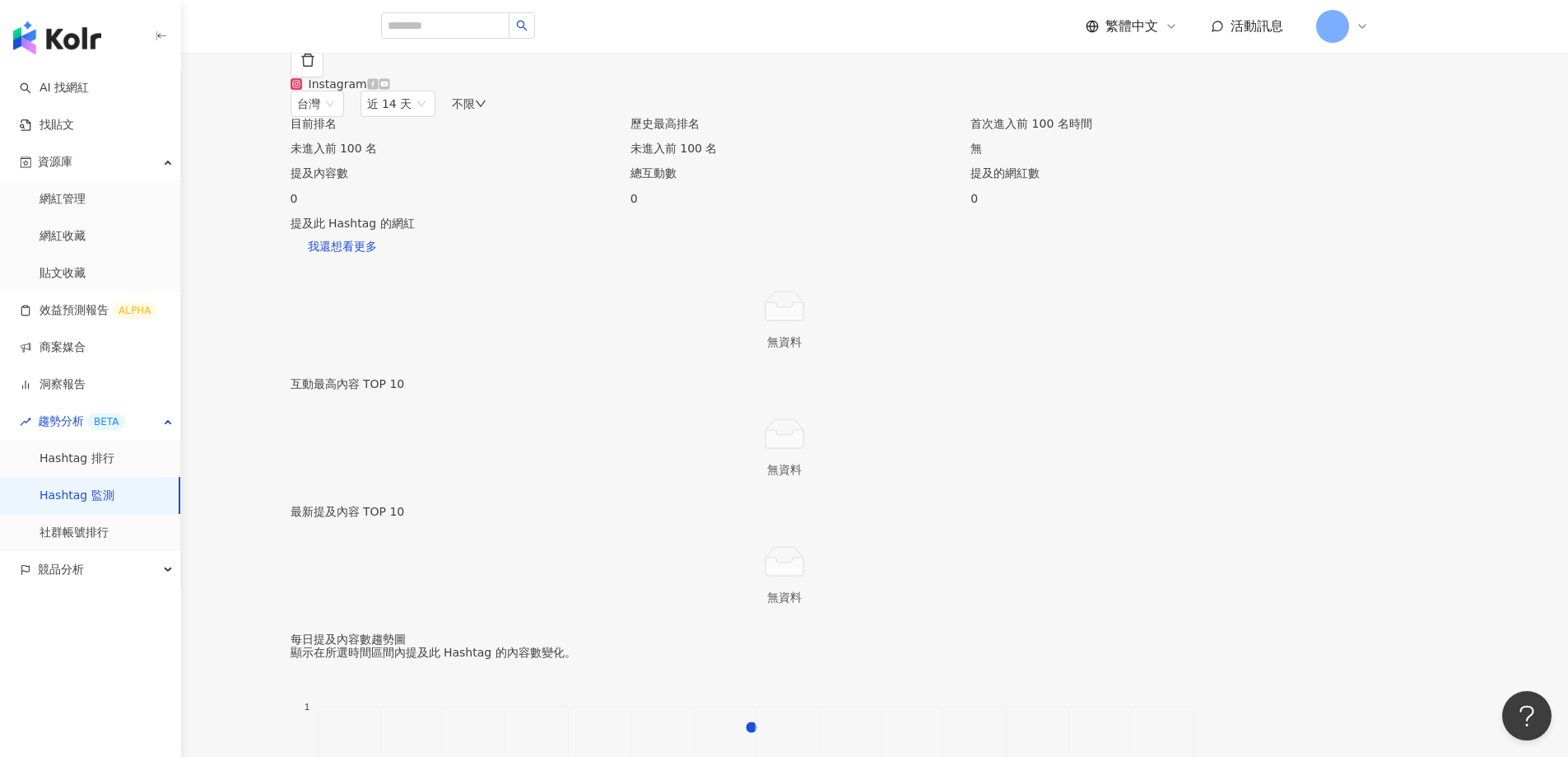
click at [377, 89] on icon at bounding box center [372, 83] width 10 height 10
click at [429, 116] on span "近 14 天" at bounding box center [398, 104] width 62 height 25
click at [420, 228] on span "近六個月" at bounding box center [396, 222] width 46 height 13
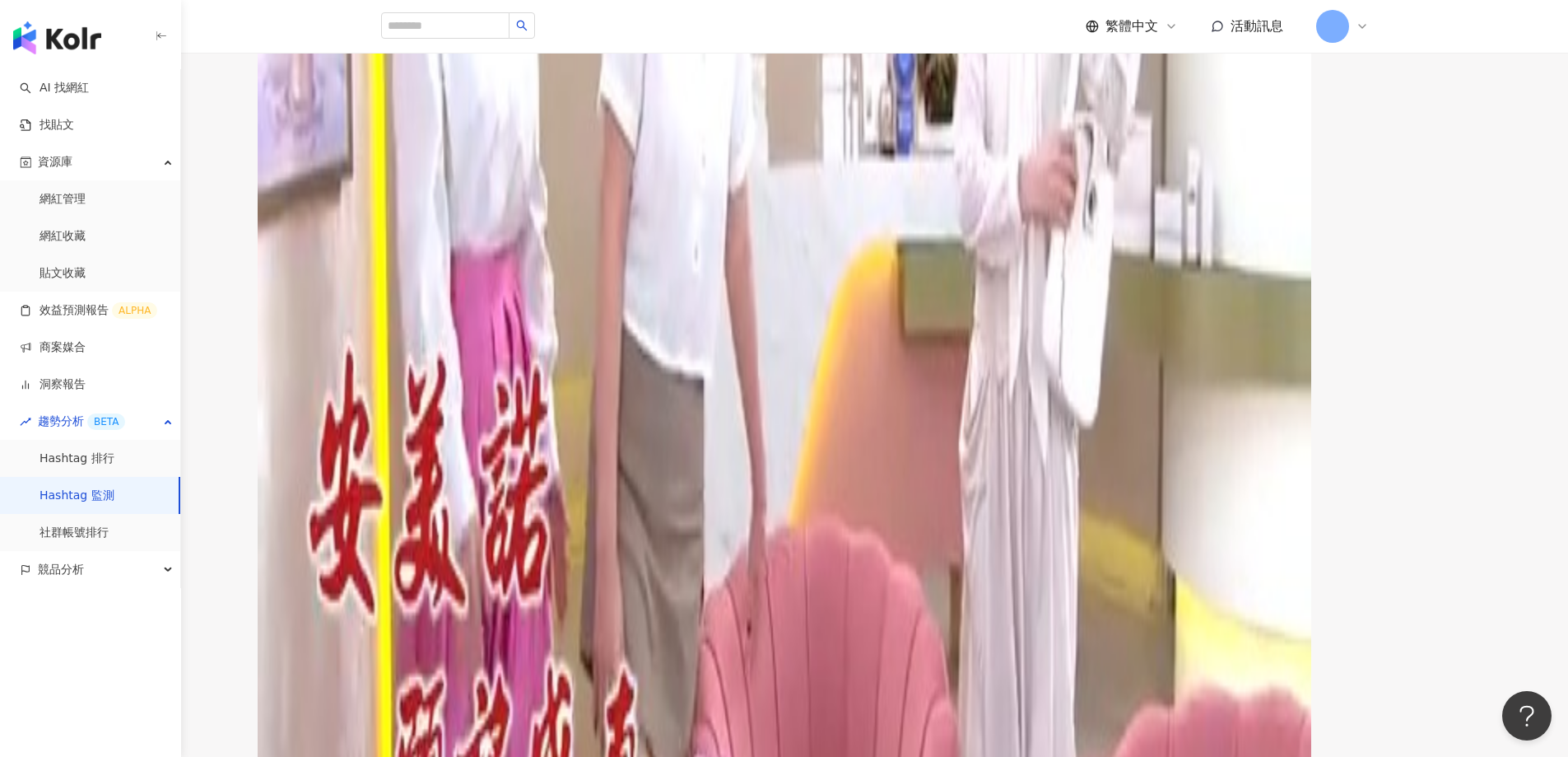
scroll to position [1070, 0]
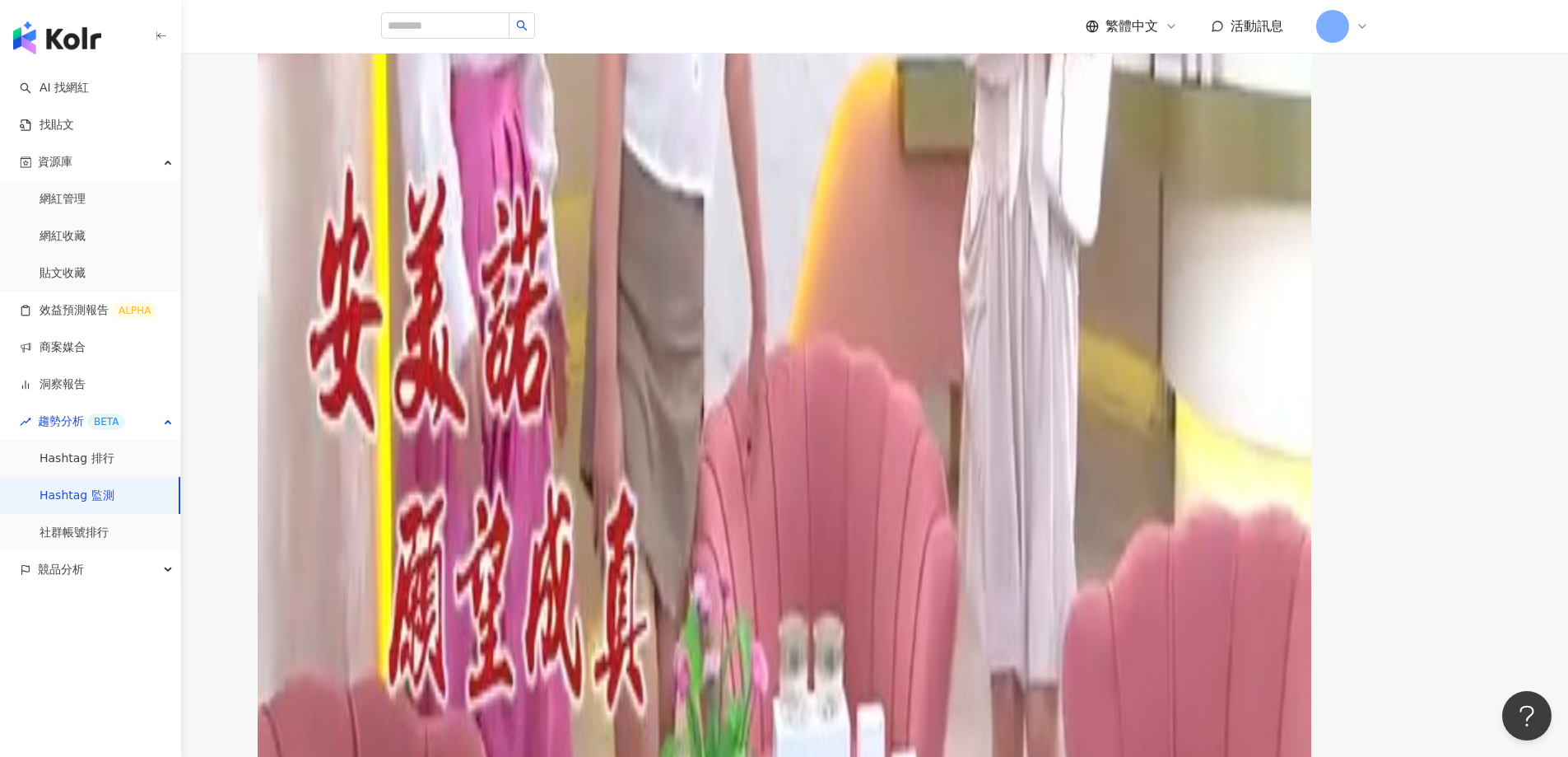
click at [57, 488] on link "Hashtag 監測" at bounding box center [76, 495] width 75 height 16
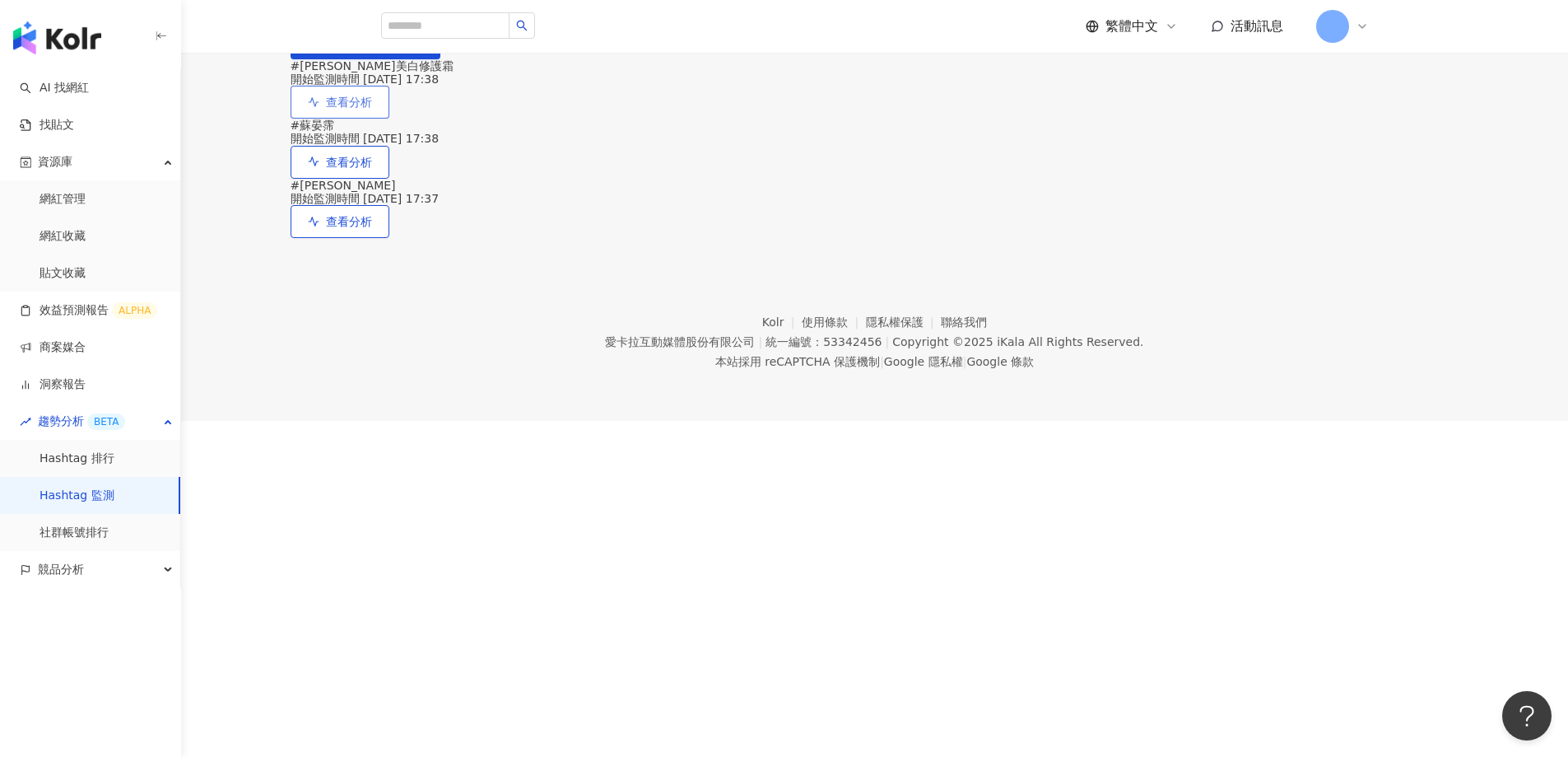
click at [372, 109] on span "查看分析" at bounding box center [348, 102] width 46 height 13
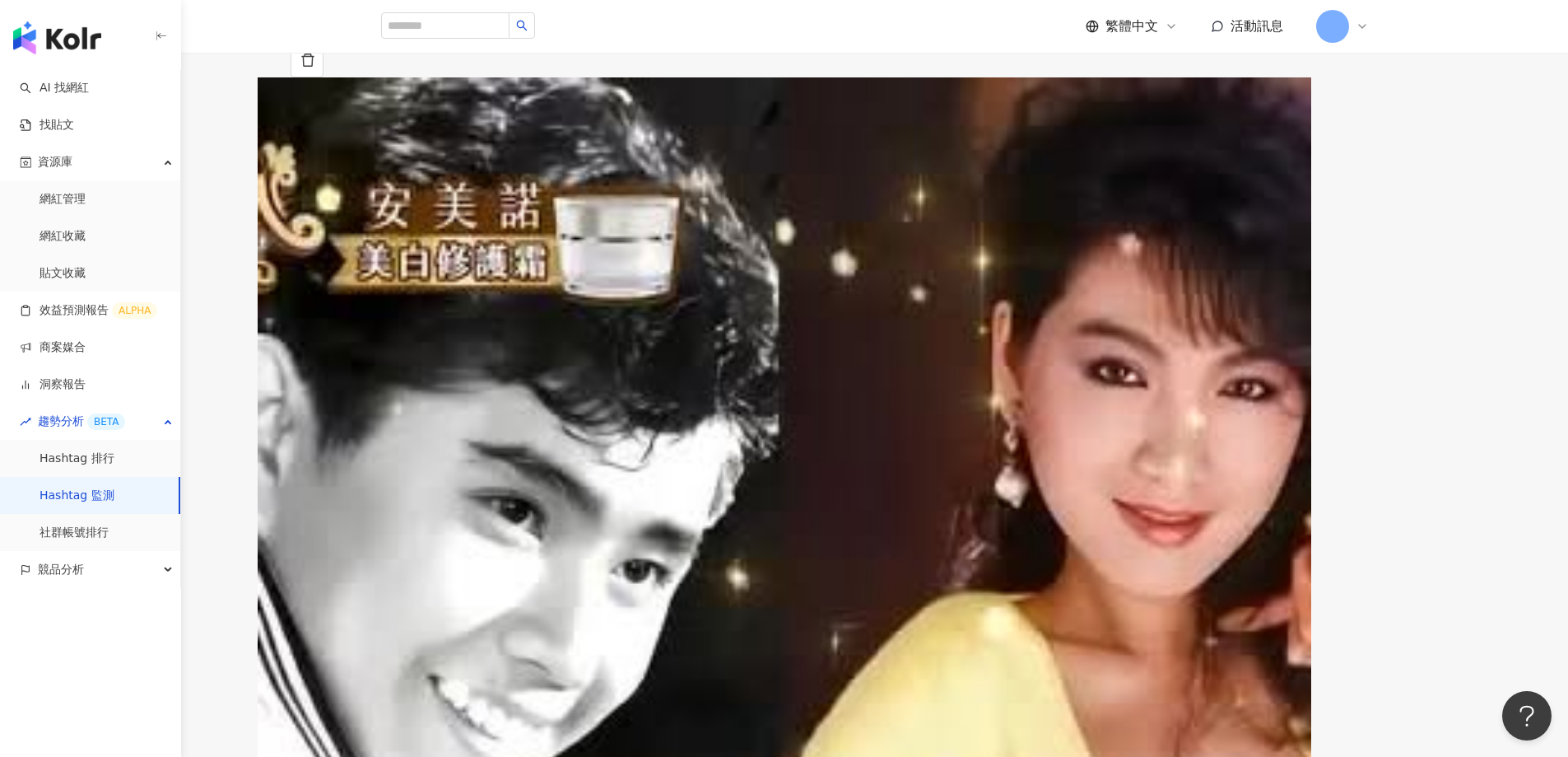
click at [429, 116] on span "近 14 天" at bounding box center [398, 104] width 62 height 25
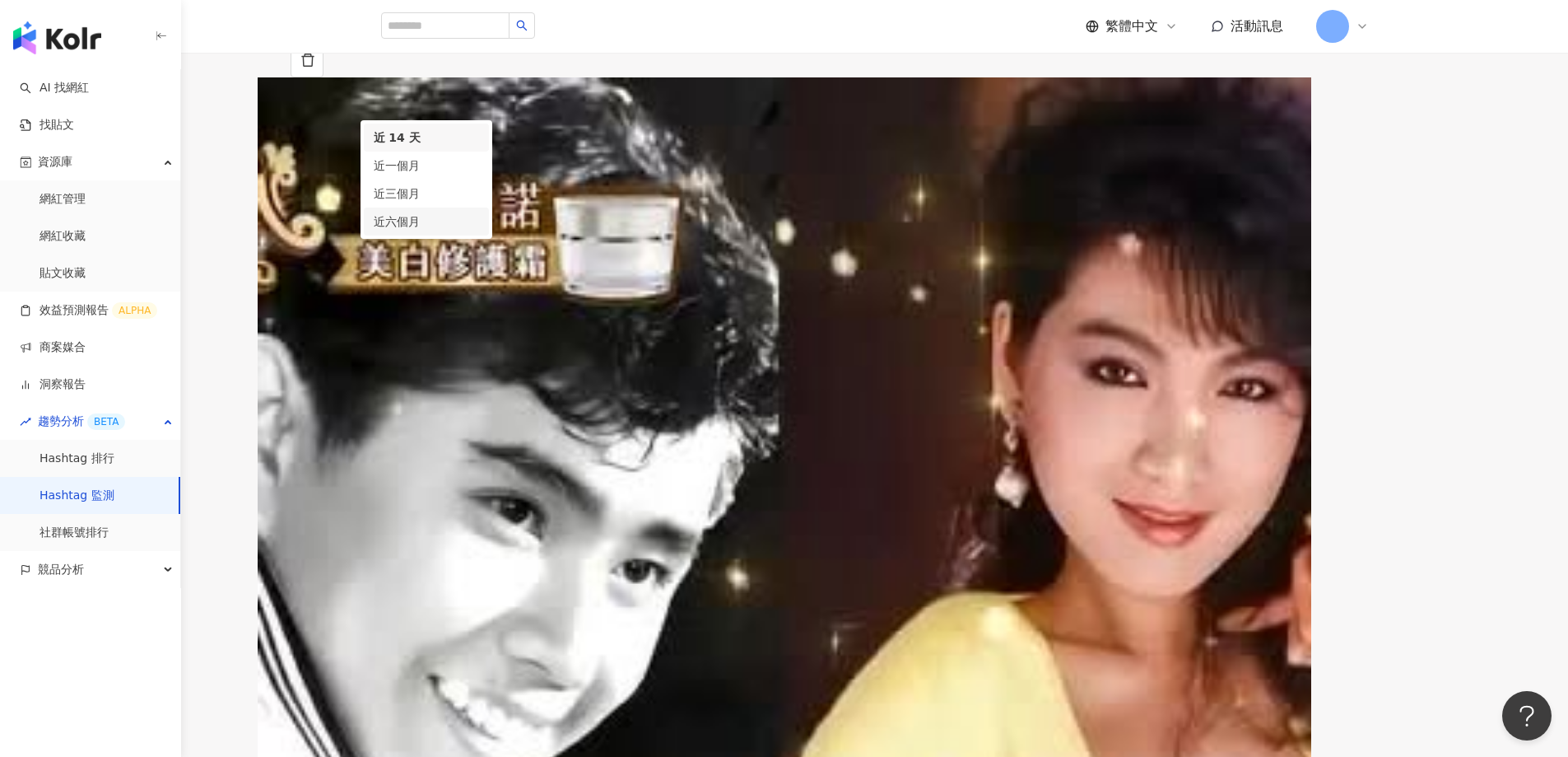
click at [420, 228] on span "近六個月" at bounding box center [396, 222] width 46 height 13
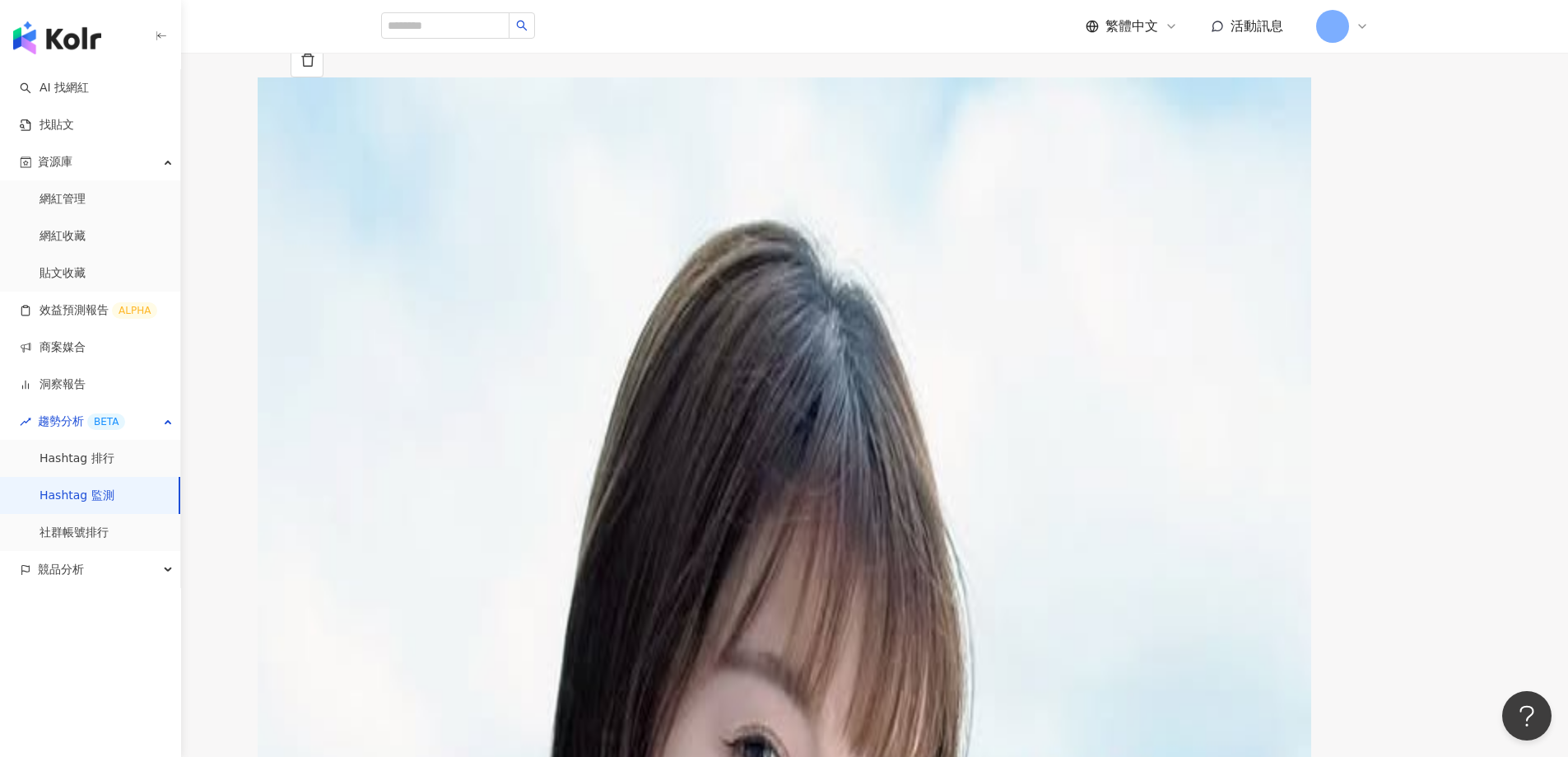
click at [377, 89] on icon at bounding box center [372, 83] width 10 height 10
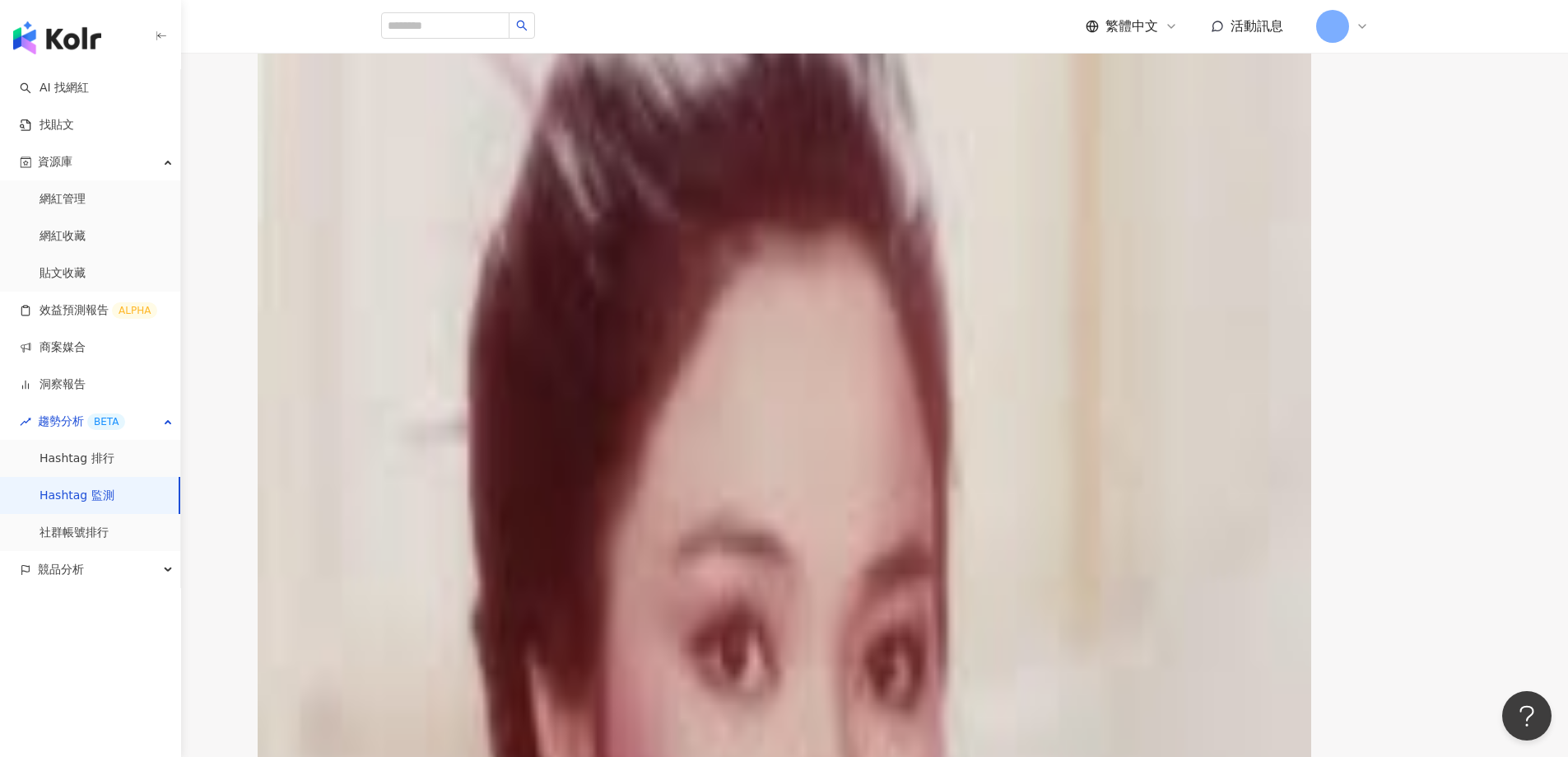
scroll to position [494, 0]
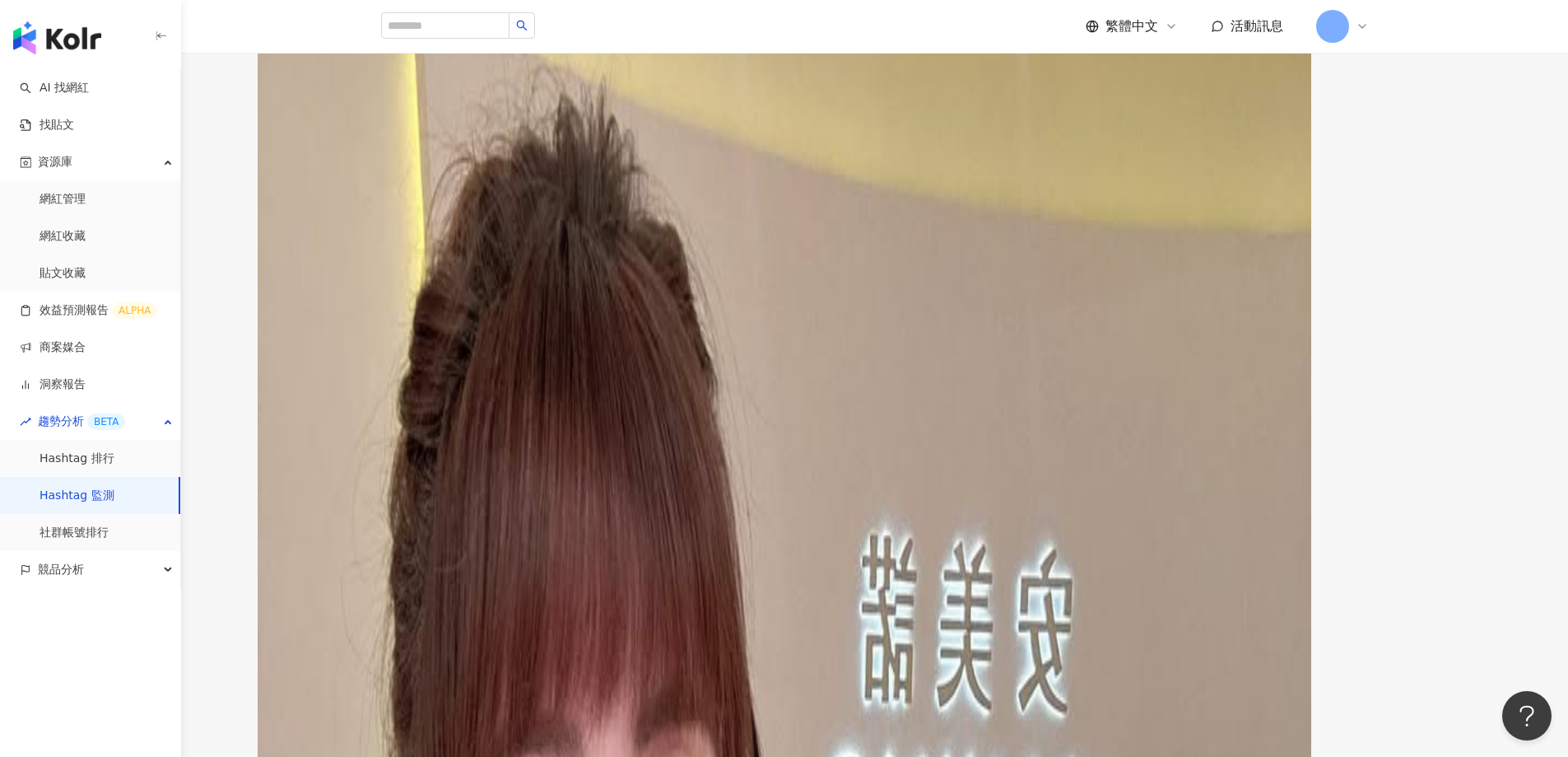
click at [354, 733] on div "查看更多" at bounding box center [330, 740] width 46 height 13
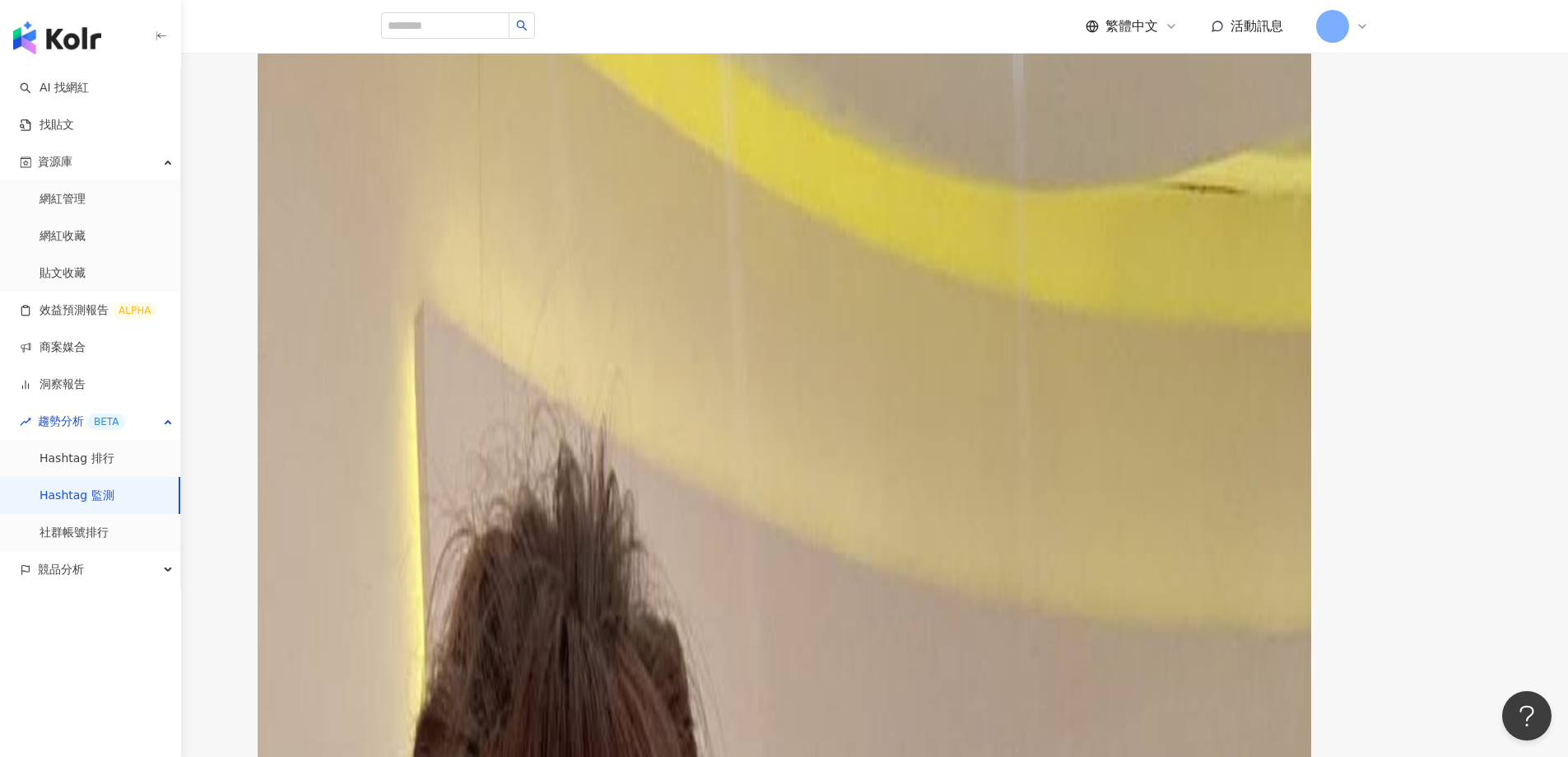
scroll to position [164, 0]
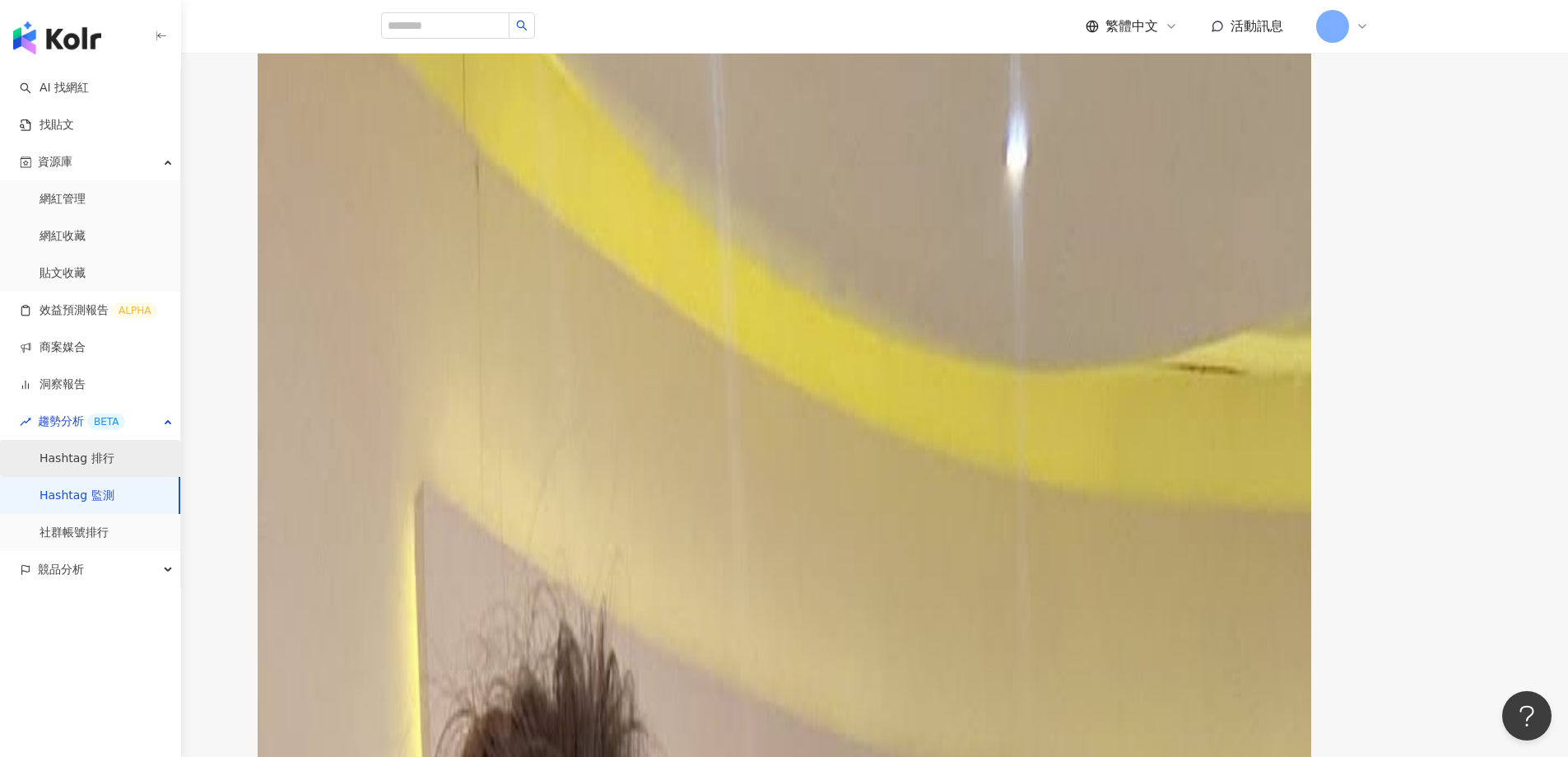
click at [58, 460] on link "Hashtag 排行" at bounding box center [76, 458] width 75 height 16
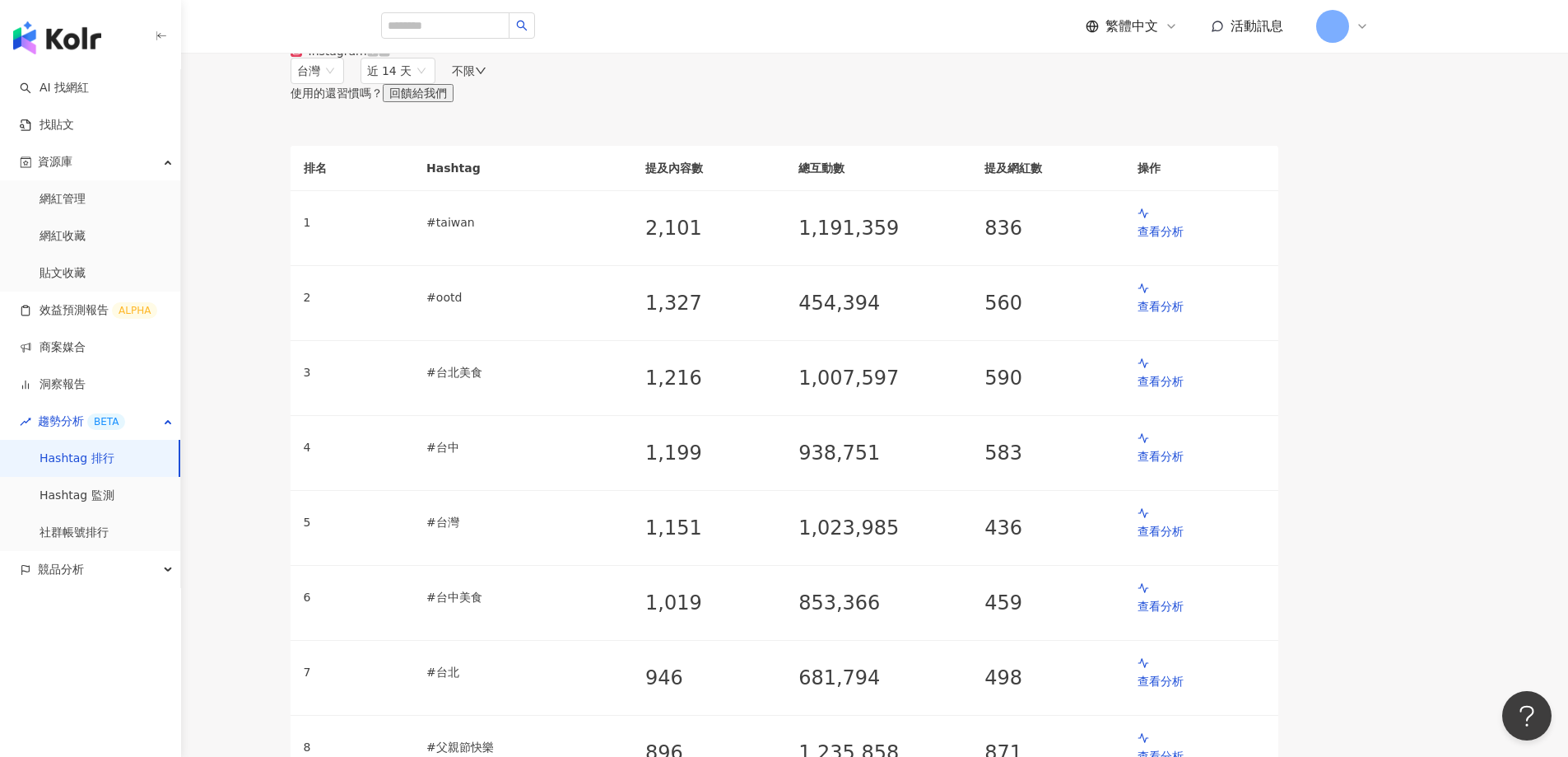
click at [377, 56] on icon at bounding box center [372, 50] width 10 height 10
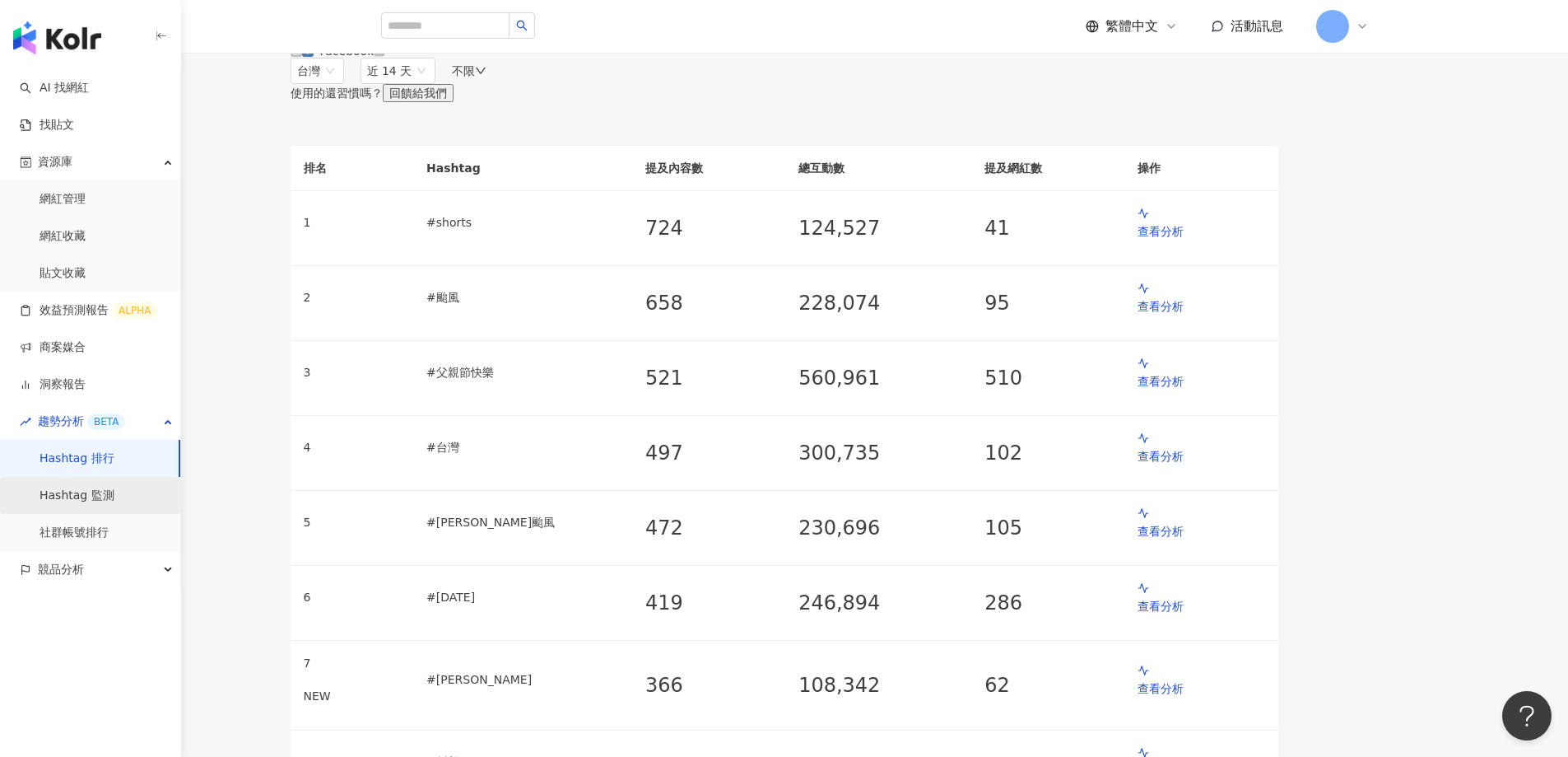
click at [82, 498] on link "Hashtag 監測" at bounding box center [76, 495] width 75 height 16
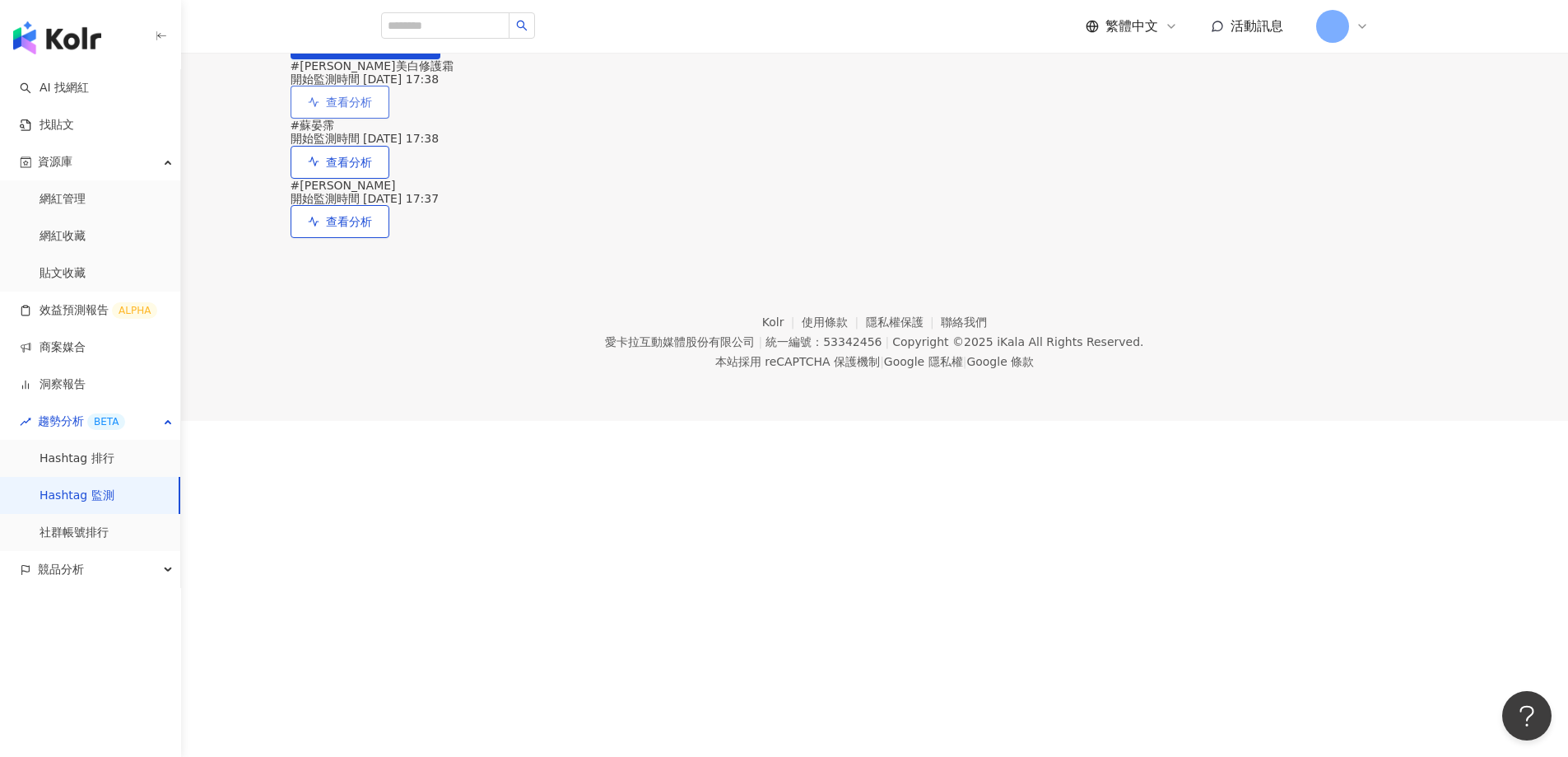
click at [390, 119] on button "查看分析" at bounding box center [340, 102] width 99 height 33
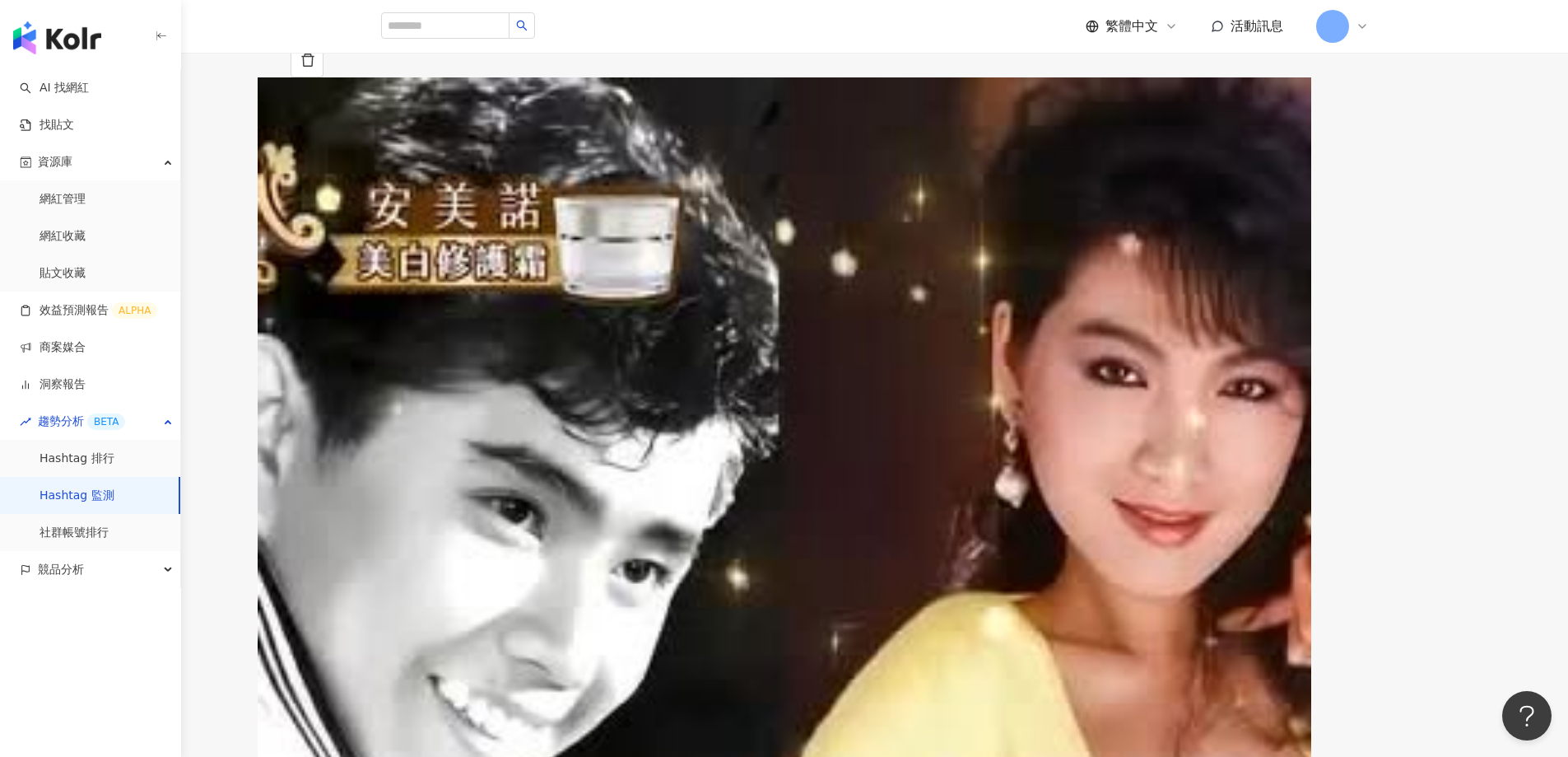
click at [412, 110] on span "近 14 天" at bounding box center [390, 104] width 45 height 13
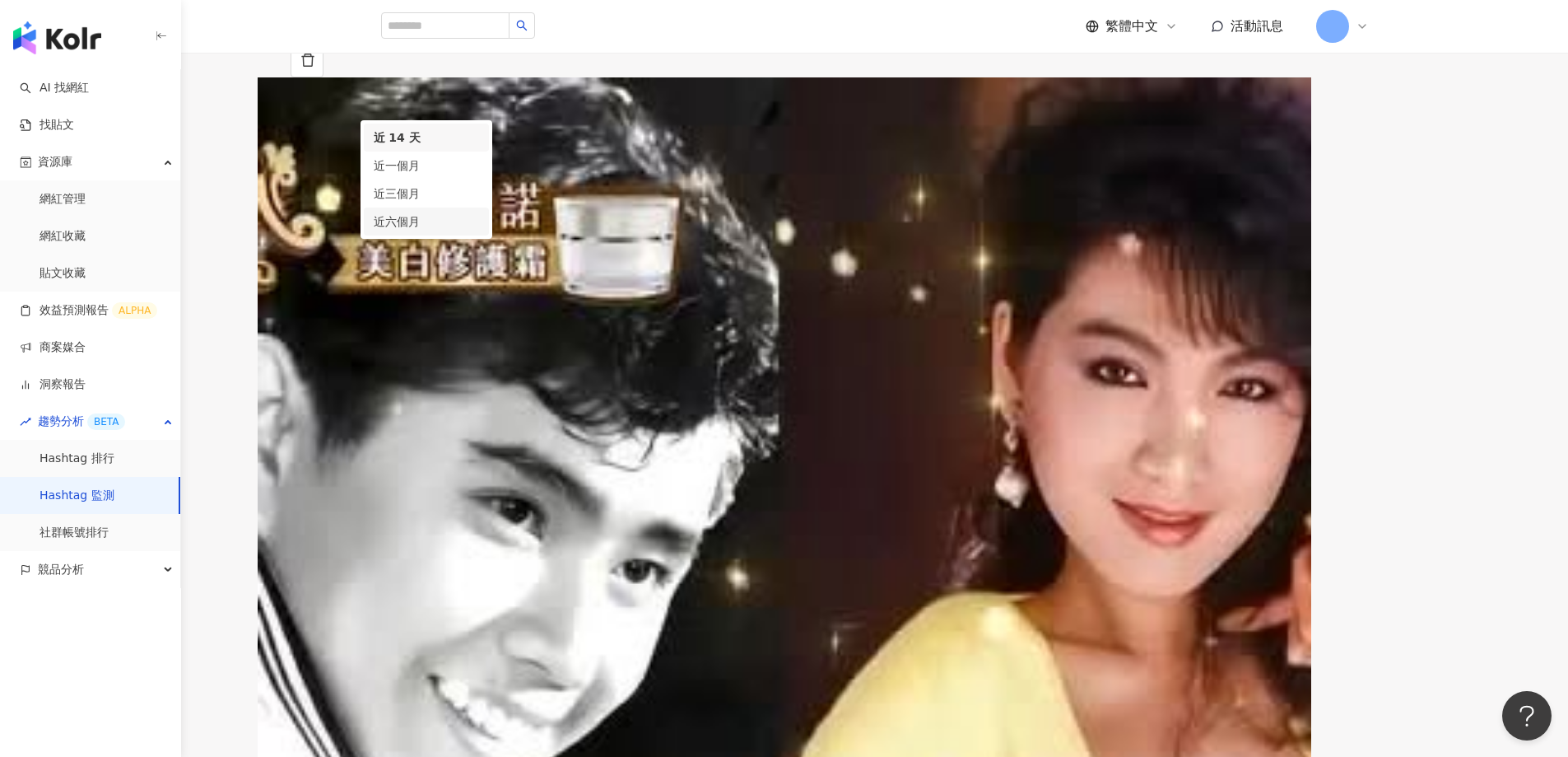
click at [479, 230] on div "近六個月" at bounding box center [426, 221] width 106 height 18
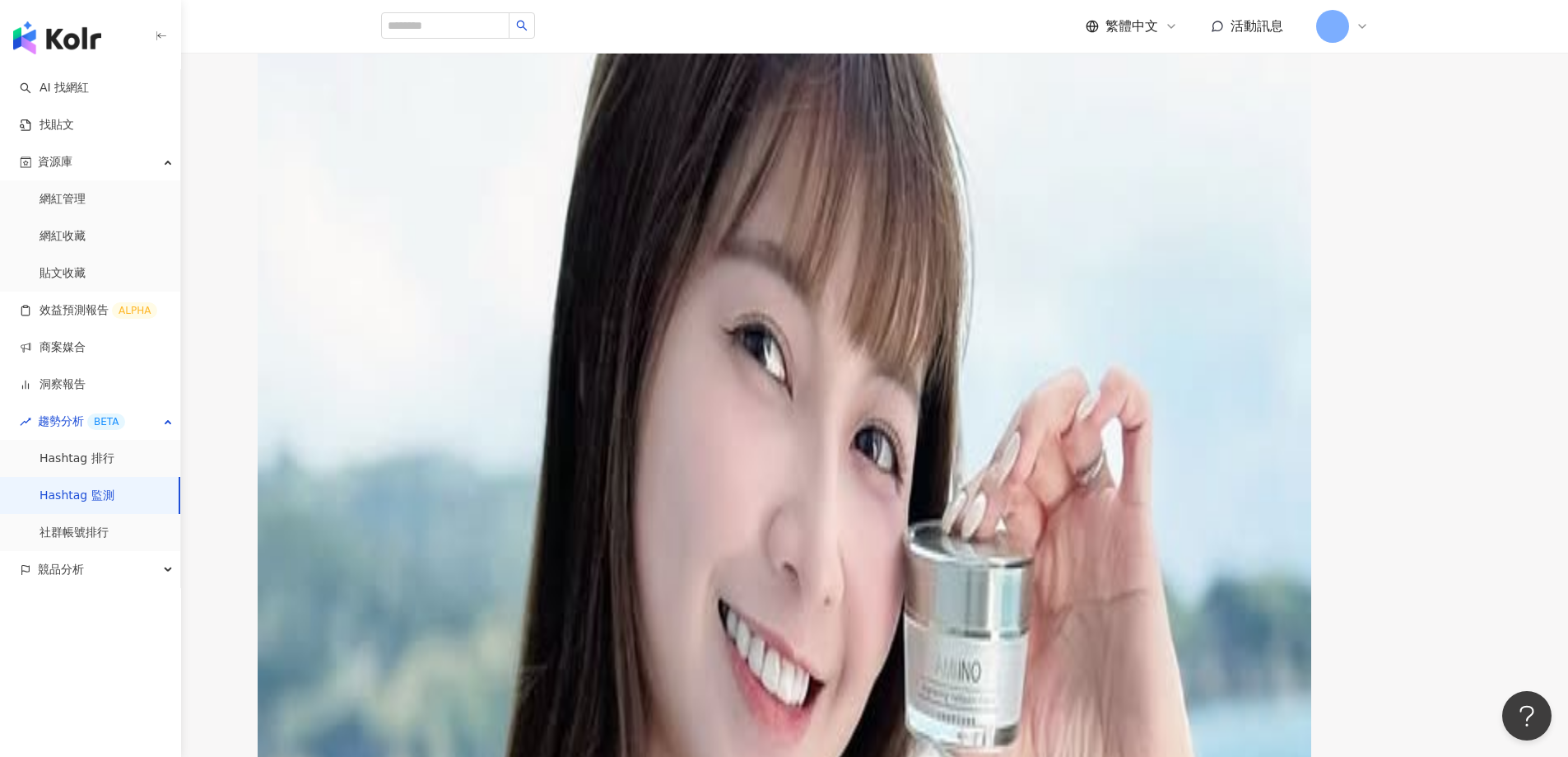
scroll to position [577, 0]
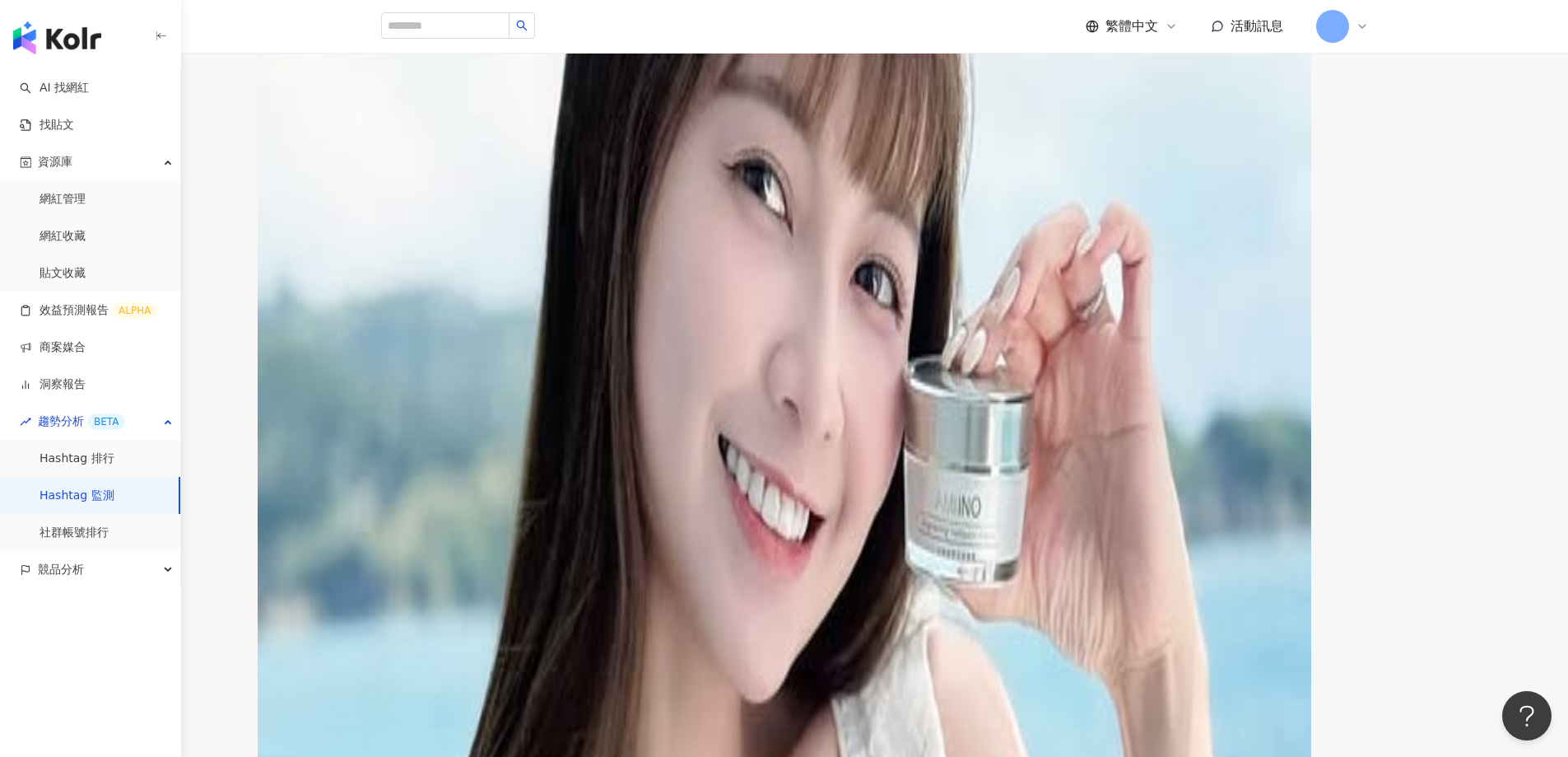
click at [354, 651] on div "查看更多" at bounding box center [330, 658] width 46 height 13
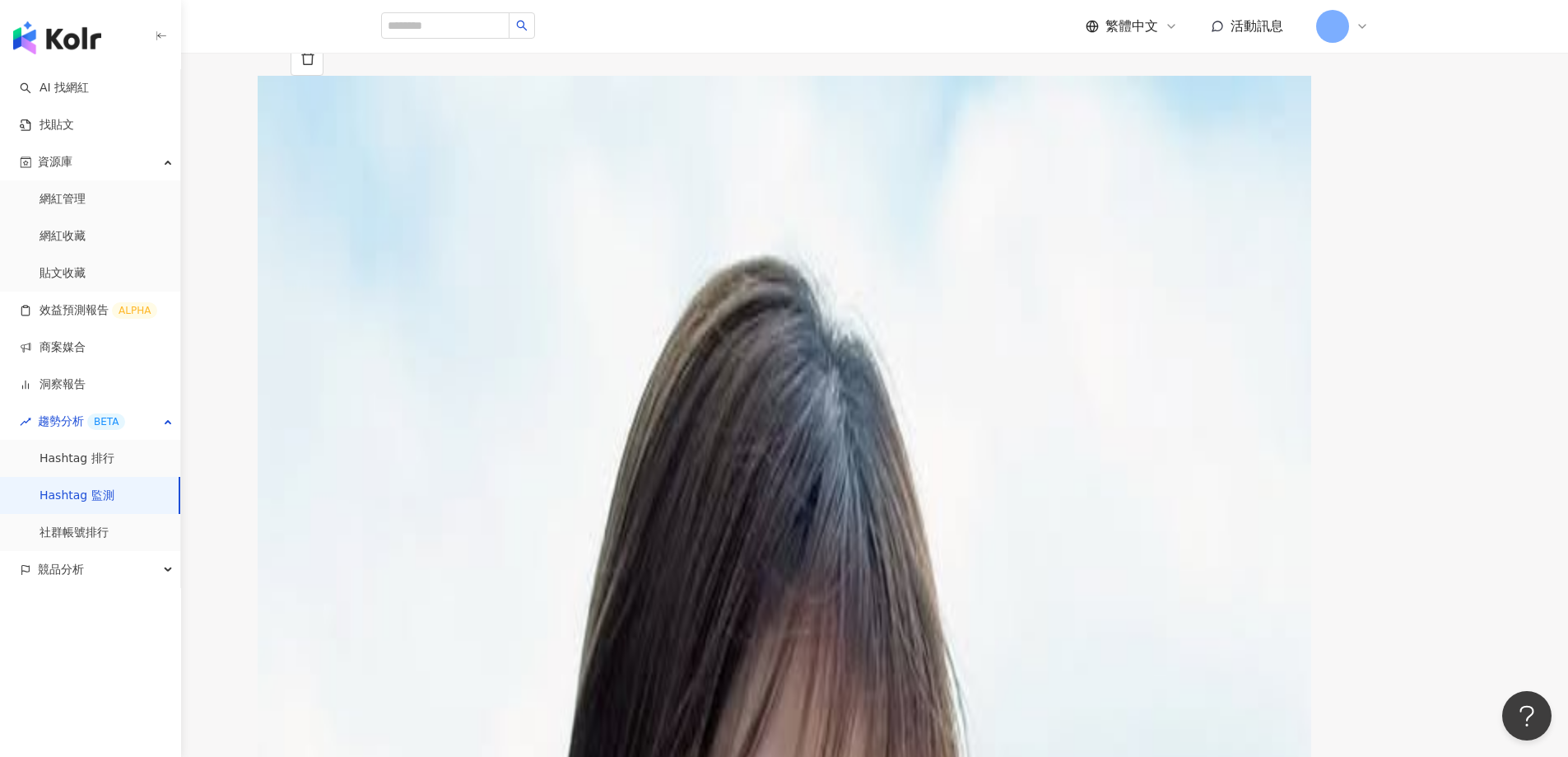
scroll to position [0, 0]
click at [377, 89] on icon at bounding box center [372, 83] width 10 height 10
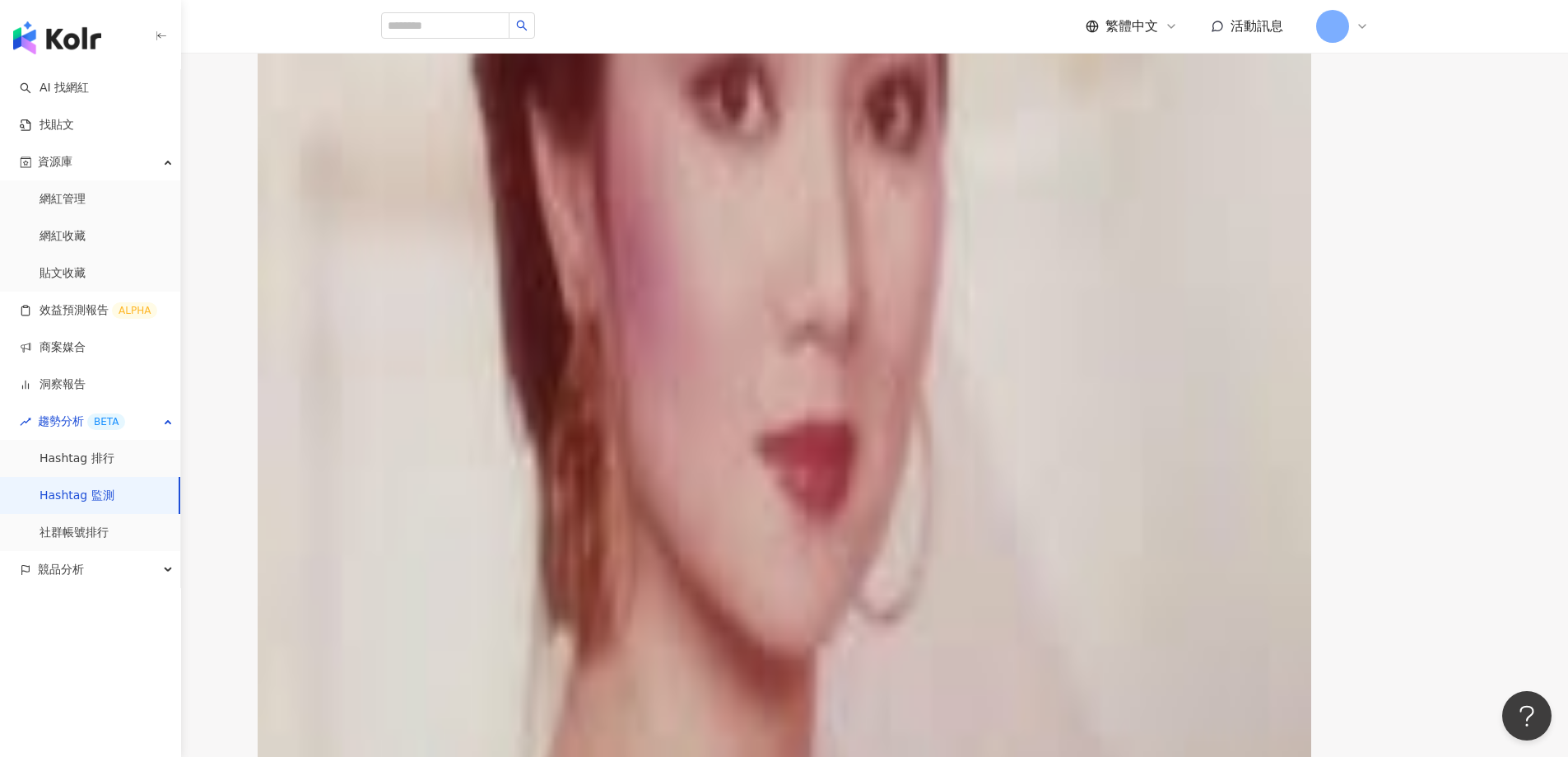
scroll to position [1104, 0]
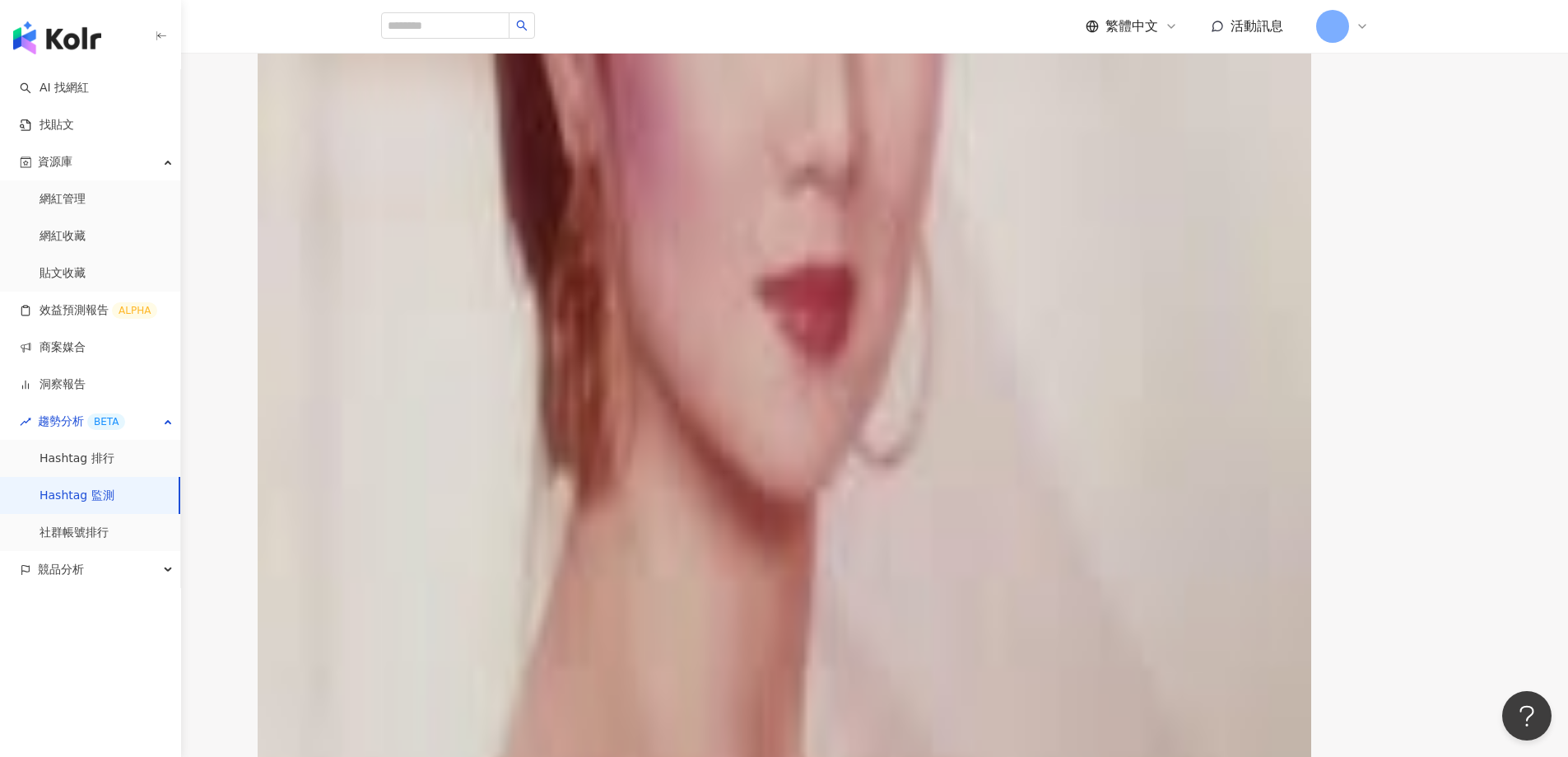
click at [53, 42] on img "button" at bounding box center [57, 38] width 88 height 33
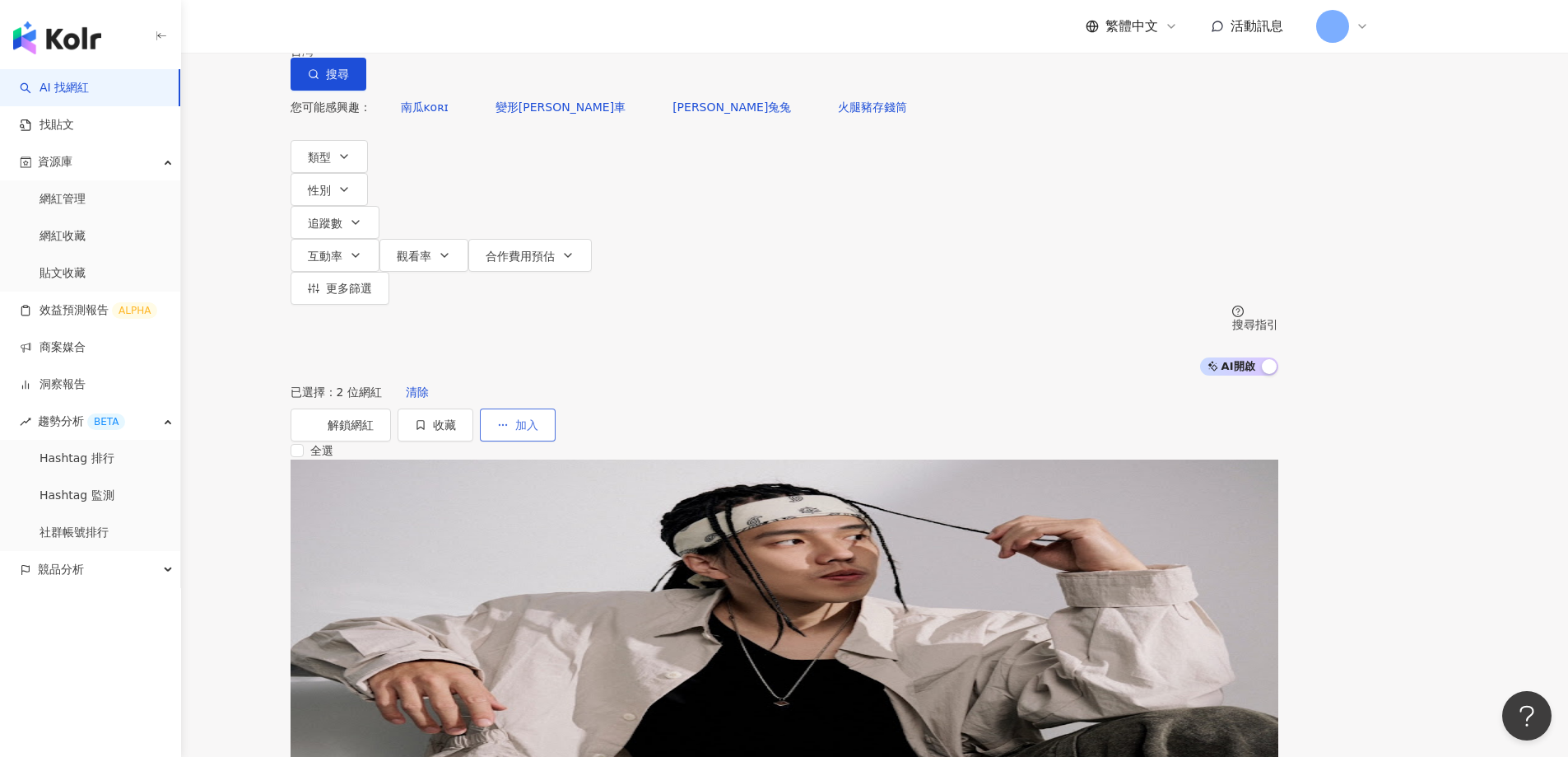
click at [556, 409] on button "加入" at bounding box center [517, 425] width 75 height 33
click at [1304, 301] on span "加入效益預測報告" at bounding box center [1288, 306] width 92 height 13
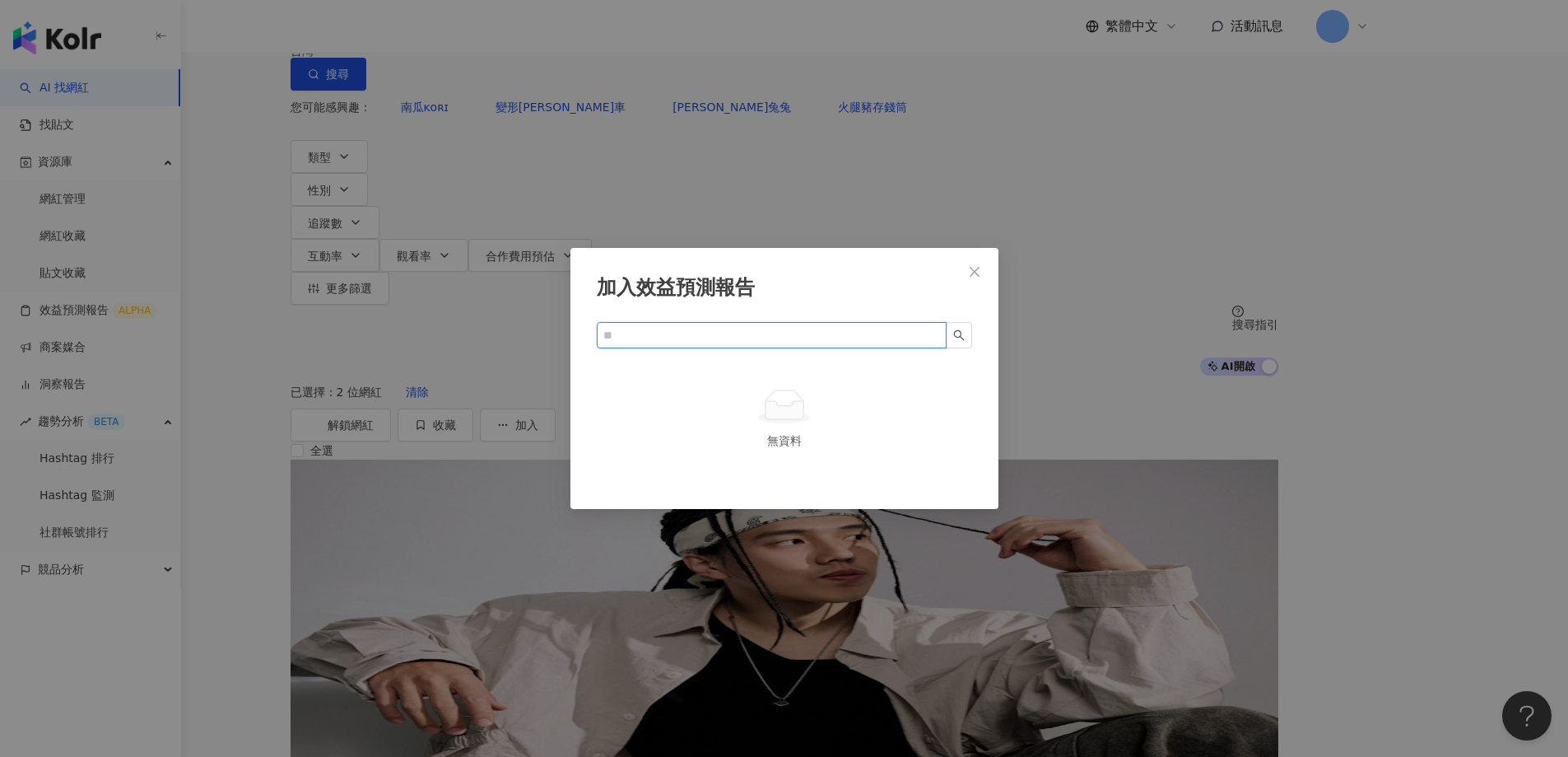
click at [802, 326] on input "text" at bounding box center [764, 334] width 324 height 18
click at [955, 329] on icon "search" at bounding box center [959, 335] width 11 height 11
click at [862, 326] on input "text" at bounding box center [764, 334] width 324 height 18
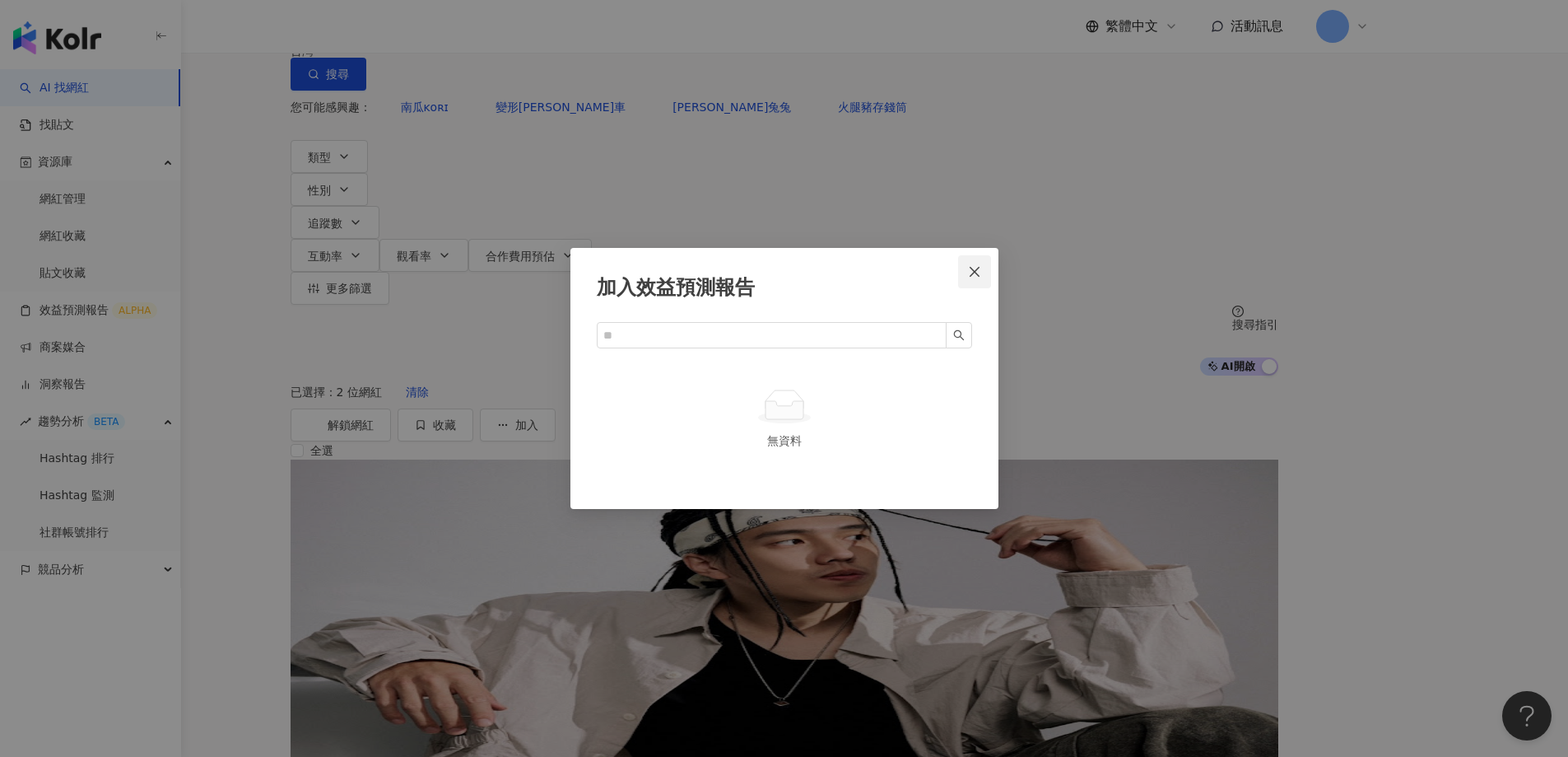
click at [969, 265] on icon "close" at bounding box center [975, 272] width 13 height 13
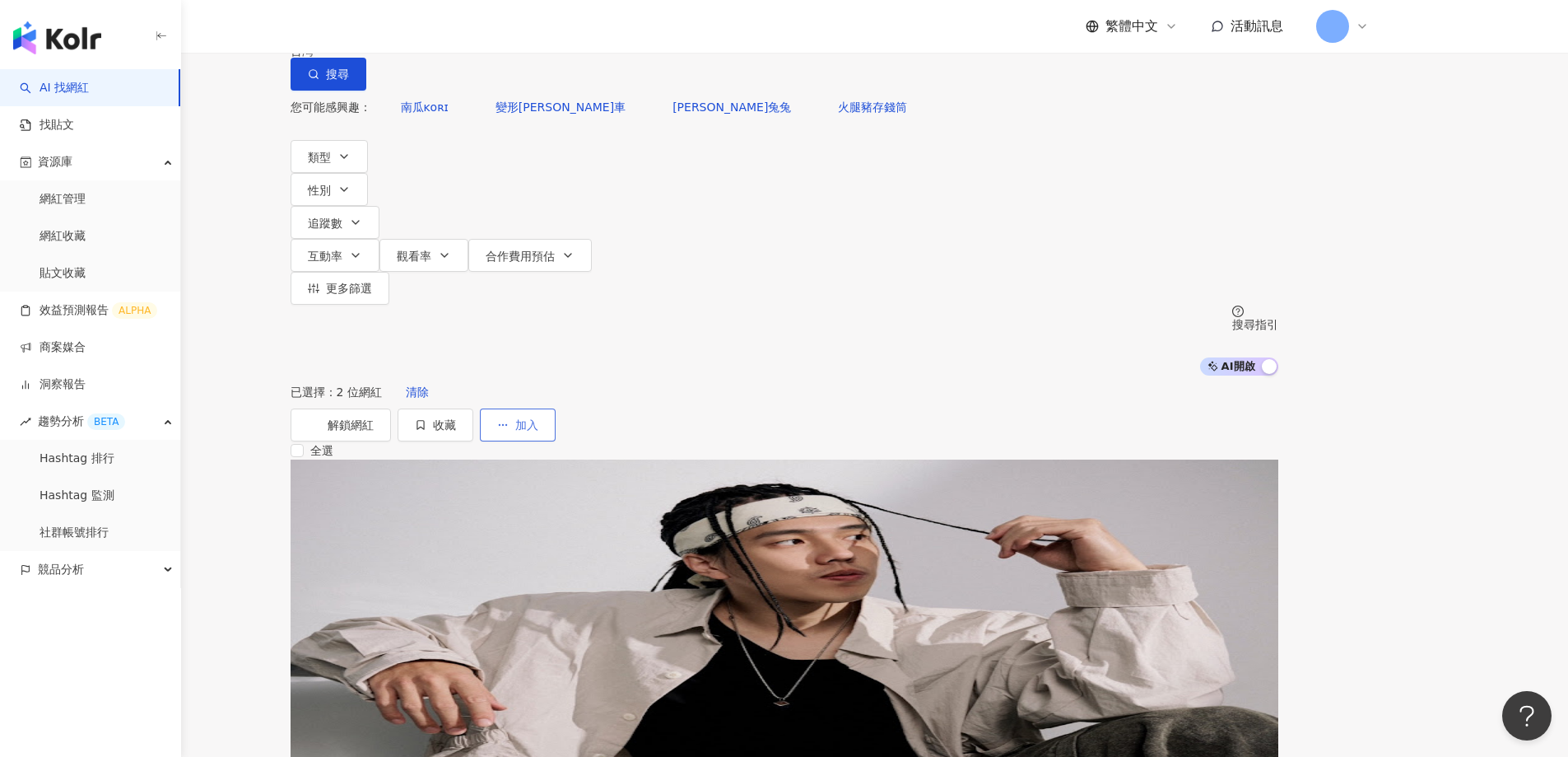
click at [538, 418] on span "加入" at bounding box center [526, 425] width 23 height 13
click at [1296, 312] on span "加入效益預測報告" at bounding box center [1288, 306] width 92 height 13
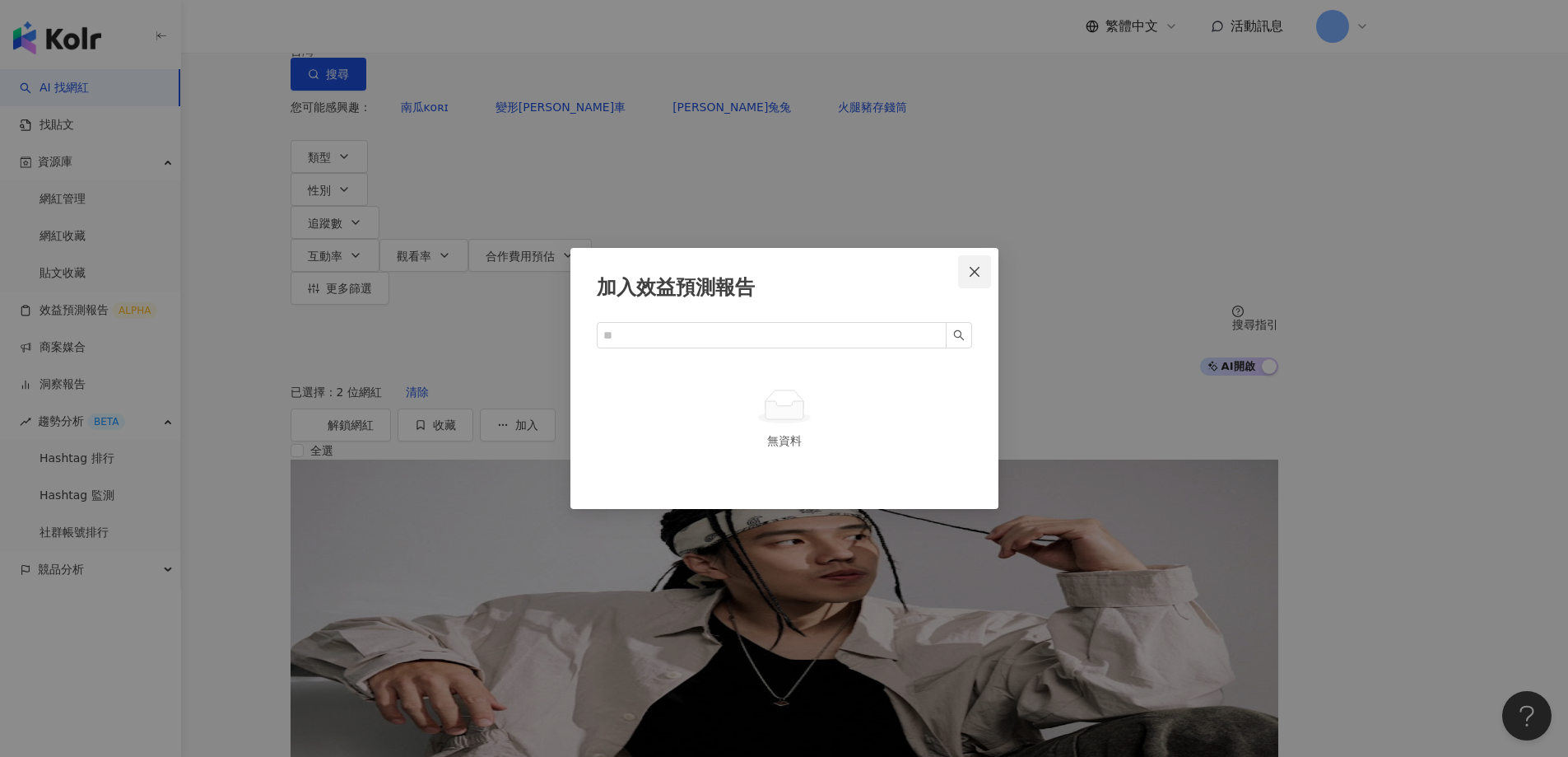
click at [972, 265] on icon "close" at bounding box center [975, 272] width 13 height 13
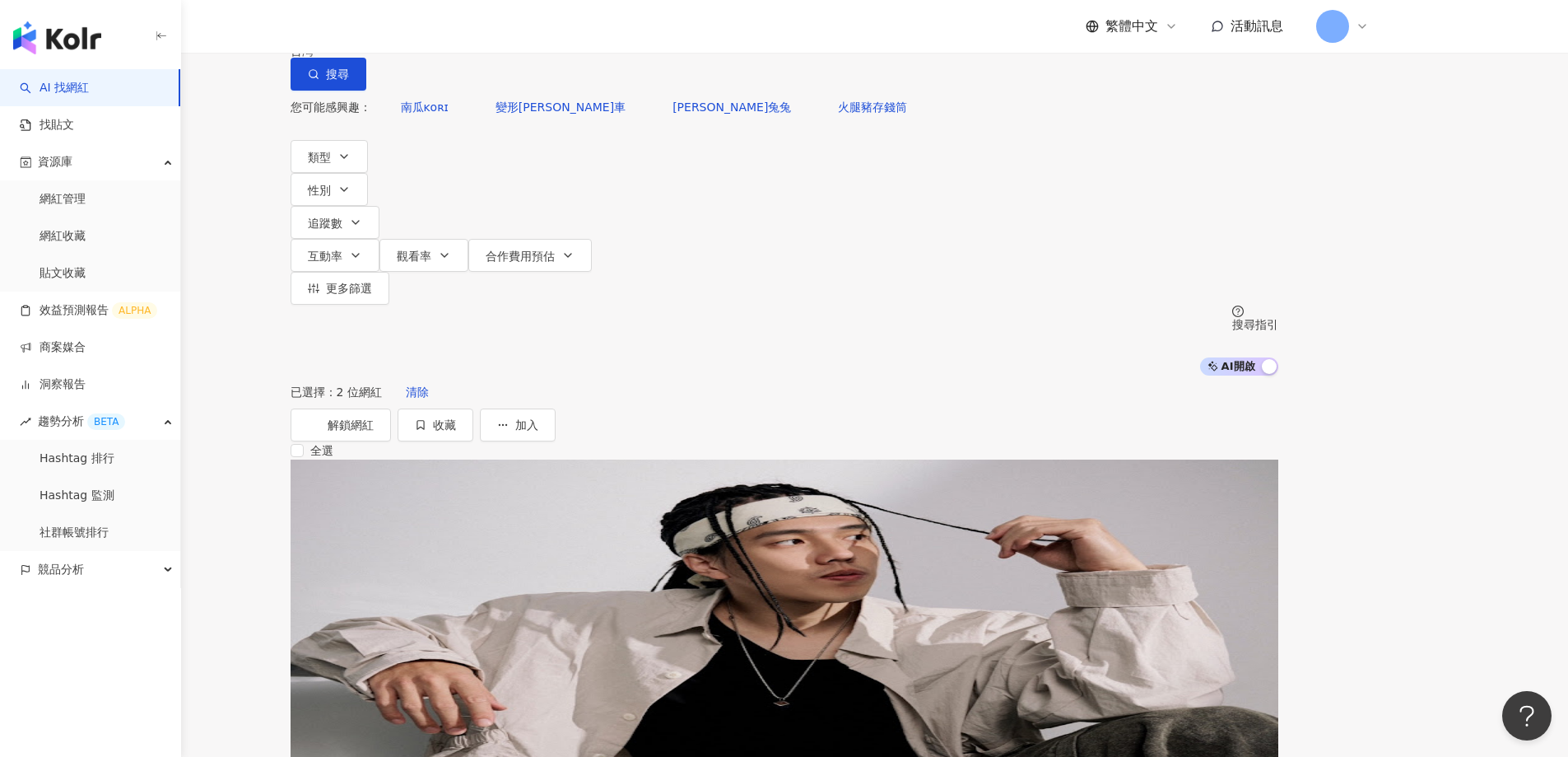
click at [447, 464] on img at bounding box center [385, 521] width 124 height 124
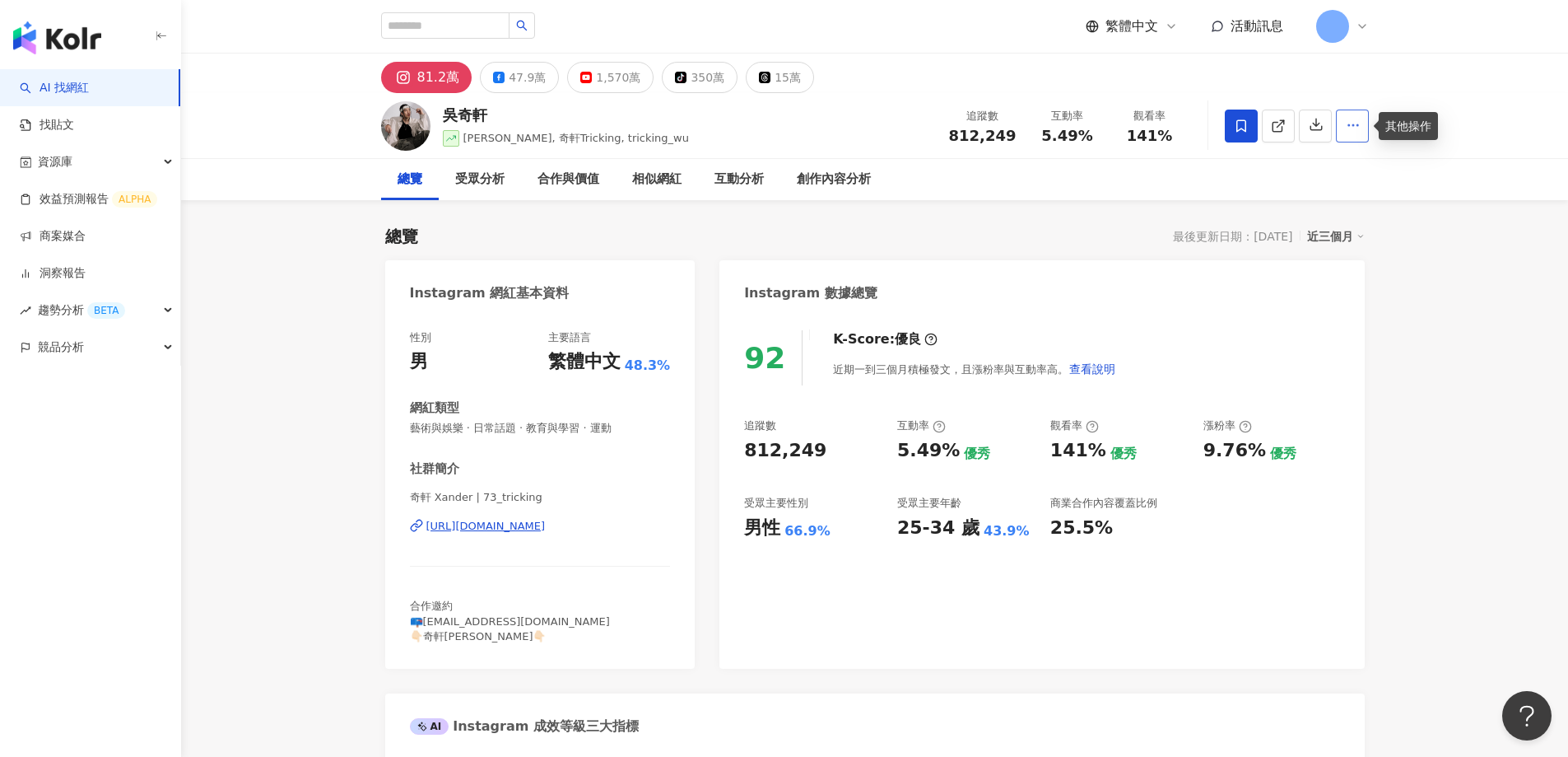
click at [1354, 127] on icon "button" at bounding box center [1353, 126] width 15 height 15
drag, startPoint x: 1467, startPoint y: 181, endPoint x: 748, endPoint y: 1, distance: 741.2
click at [1466, 181] on div "總覽 受眾分析 合作與價值 相似網紅 互動分析 創作內容分析" at bounding box center [875, 179] width 1387 height 42
click at [1316, 137] on button "button" at bounding box center [1314, 126] width 33 height 33
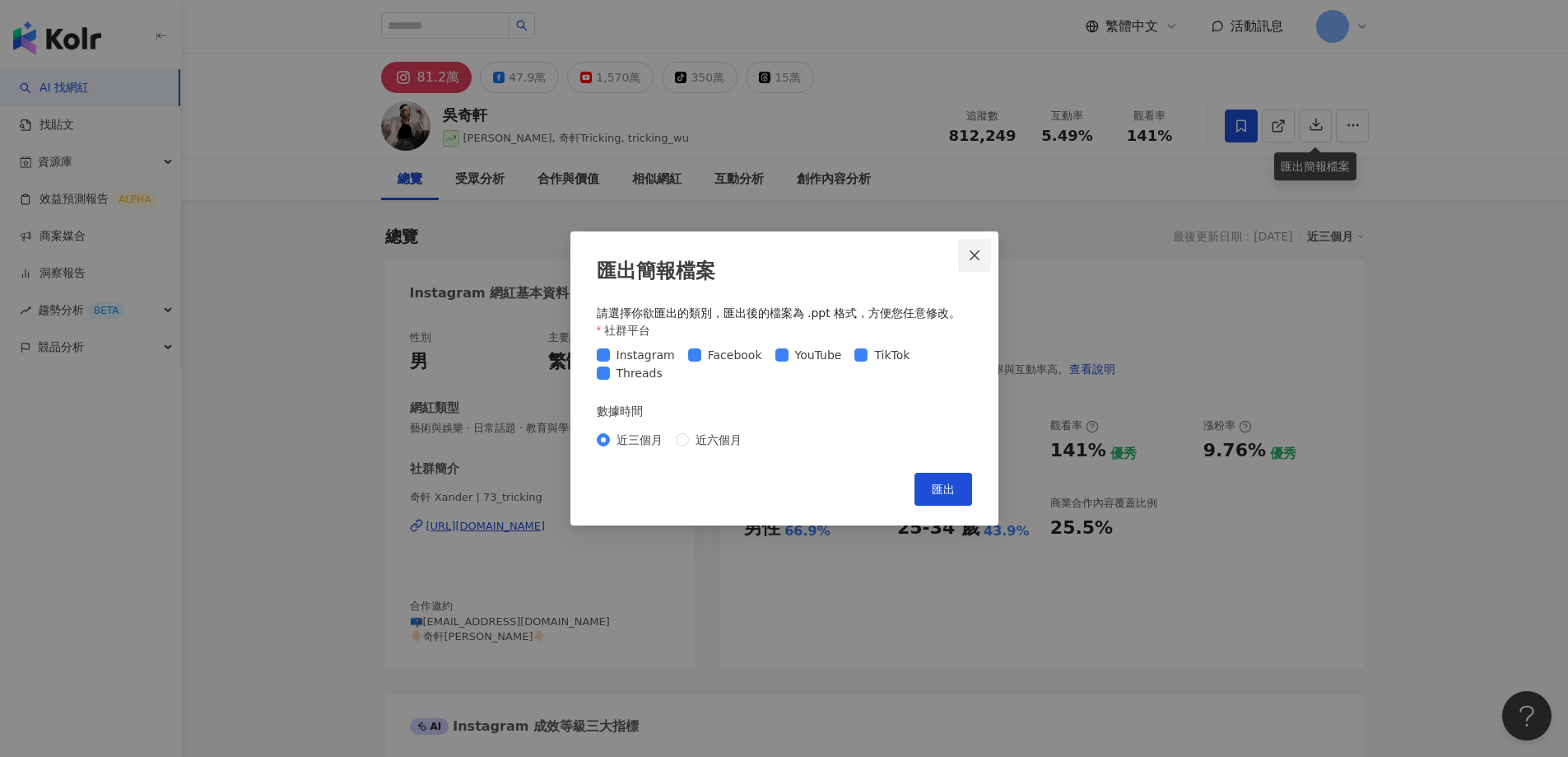
click at [971, 252] on icon "close" at bounding box center [974, 254] width 9 height 9
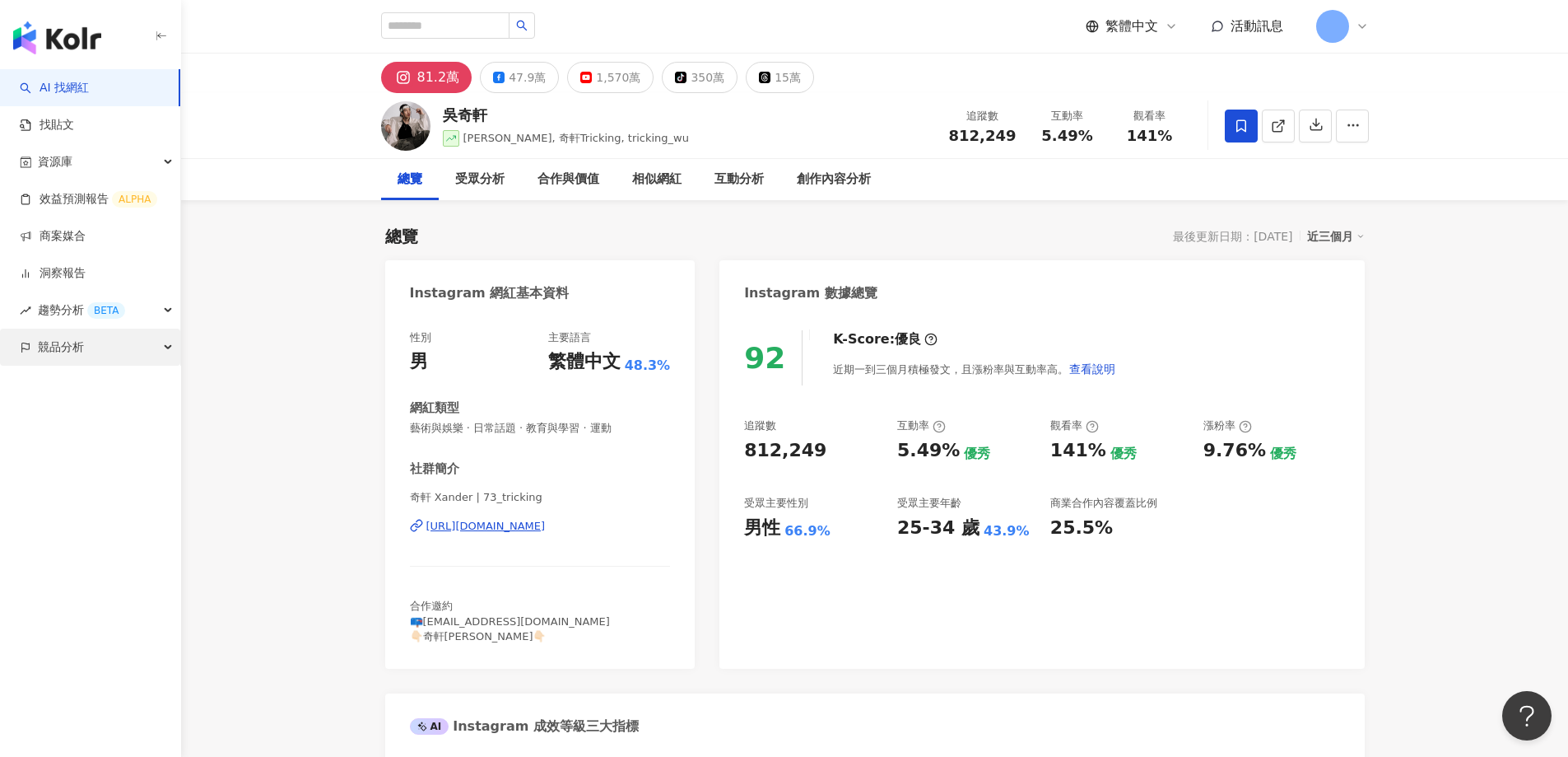
click at [59, 351] on span "競品分析" at bounding box center [60, 346] width 46 height 37
click at [57, 309] on span "趨勢分析 BETA" at bounding box center [81, 310] width 87 height 37
drag, startPoint x: 32, startPoint y: 306, endPoint x: 87, endPoint y: 306, distance: 55.0
click at [87, 306] on div "趨勢分析 BETA" at bounding box center [90, 310] width 180 height 37
click at [74, 318] on span "趨勢分析 BETA" at bounding box center [81, 310] width 87 height 37
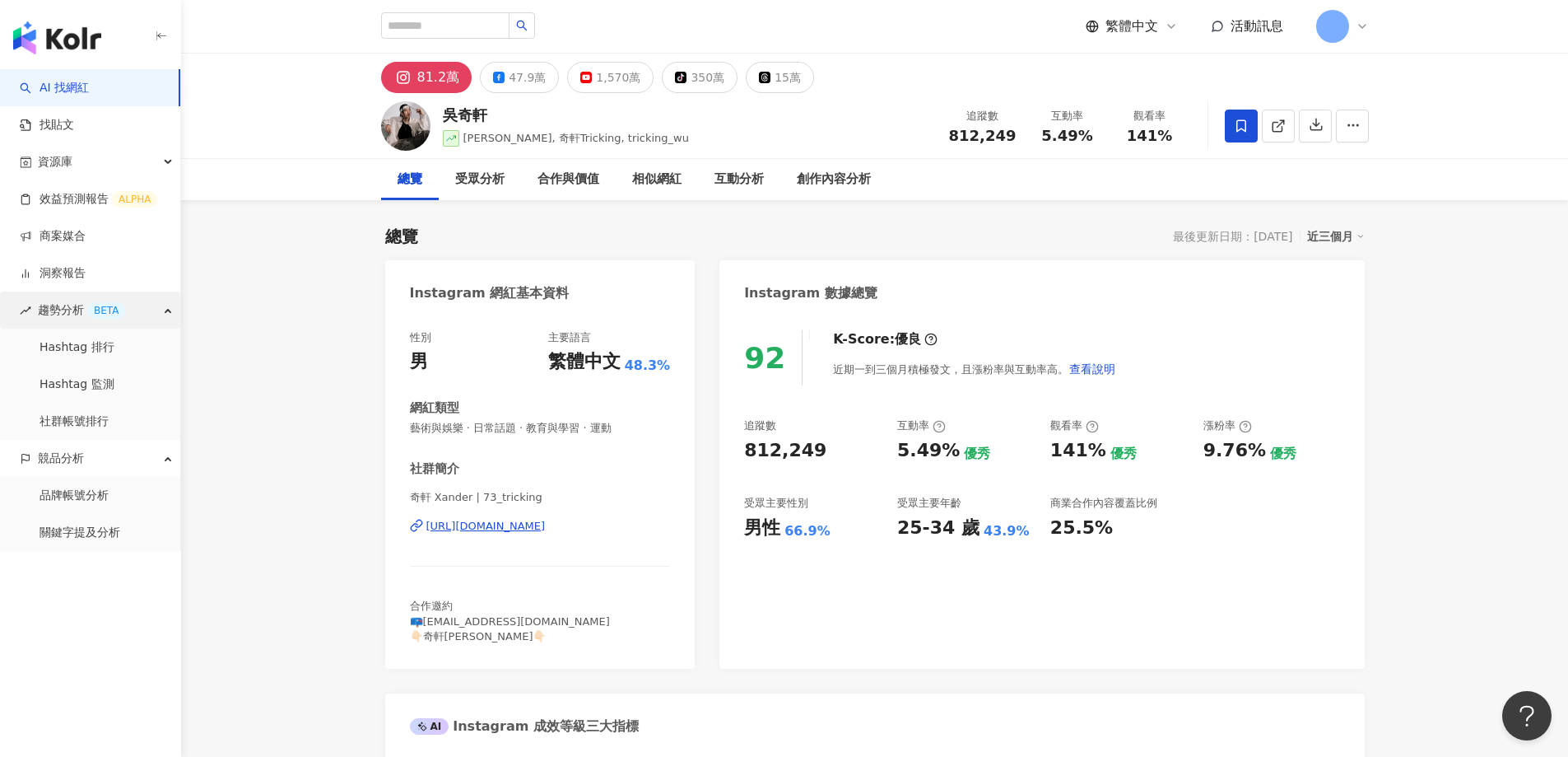
drag, startPoint x: 90, startPoint y: 311, endPoint x: 26, endPoint y: 310, distance: 64.0
click at [26, 310] on div "趨勢分析 BETA" at bounding box center [90, 310] width 180 height 37
click at [50, 311] on span "趨勢分析 BETA" at bounding box center [81, 310] width 87 height 37
drag, startPoint x: 16, startPoint y: 308, endPoint x: 108, endPoint y: 313, distance: 92.1
click at [113, 318] on div "趨勢分析 BETA" at bounding box center [90, 310] width 180 height 37
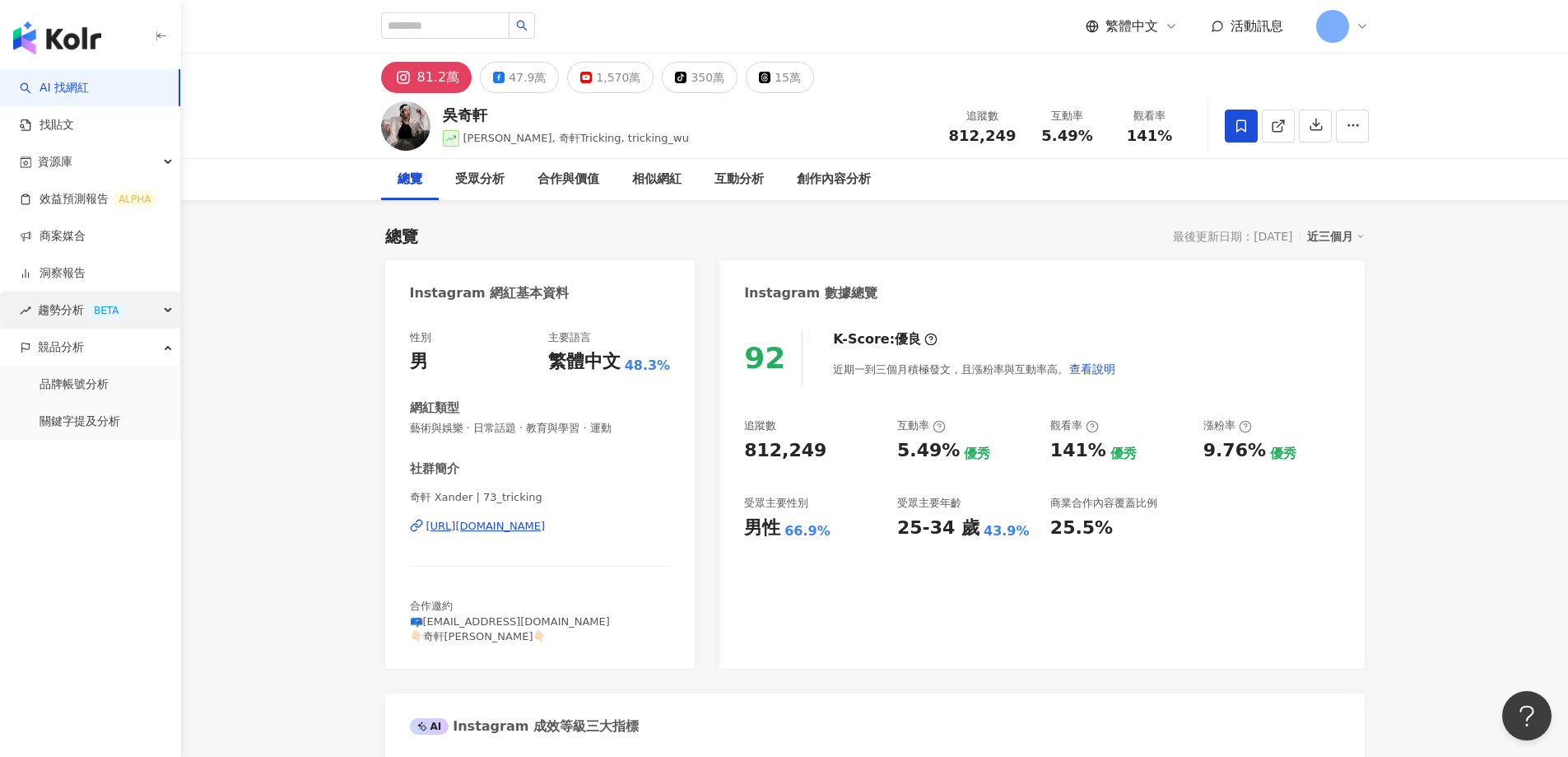
click at [161, 311] on div "趨勢分析 BETA" at bounding box center [90, 310] width 180 height 37
click at [63, 304] on span "趨勢分析 BETA" at bounding box center [81, 310] width 87 height 37
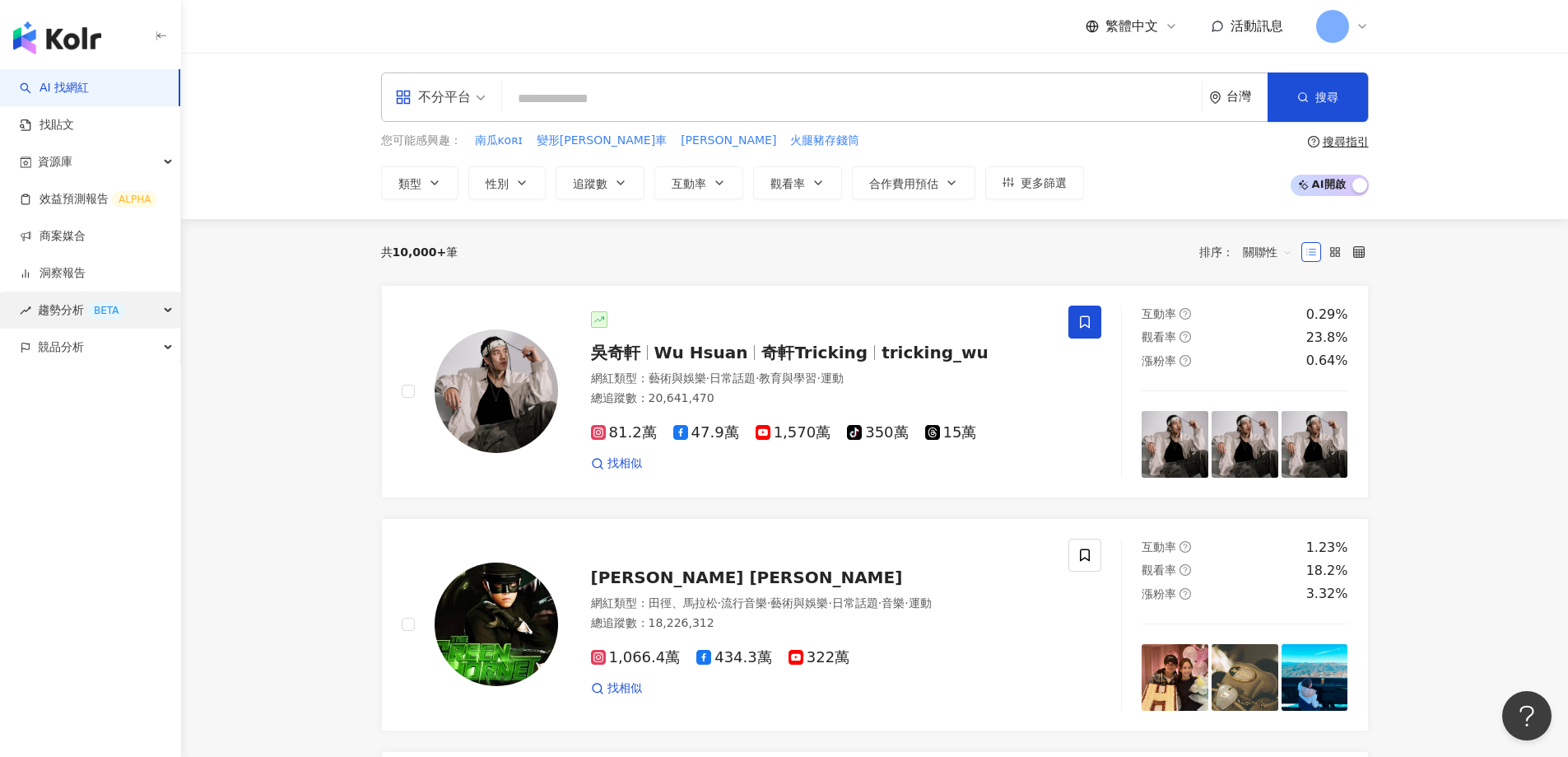
click at [89, 312] on div "BETA" at bounding box center [106, 310] width 38 height 16
click at [77, 344] on link "Hashtag 排行" at bounding box center [76, 346] width 75 height 16
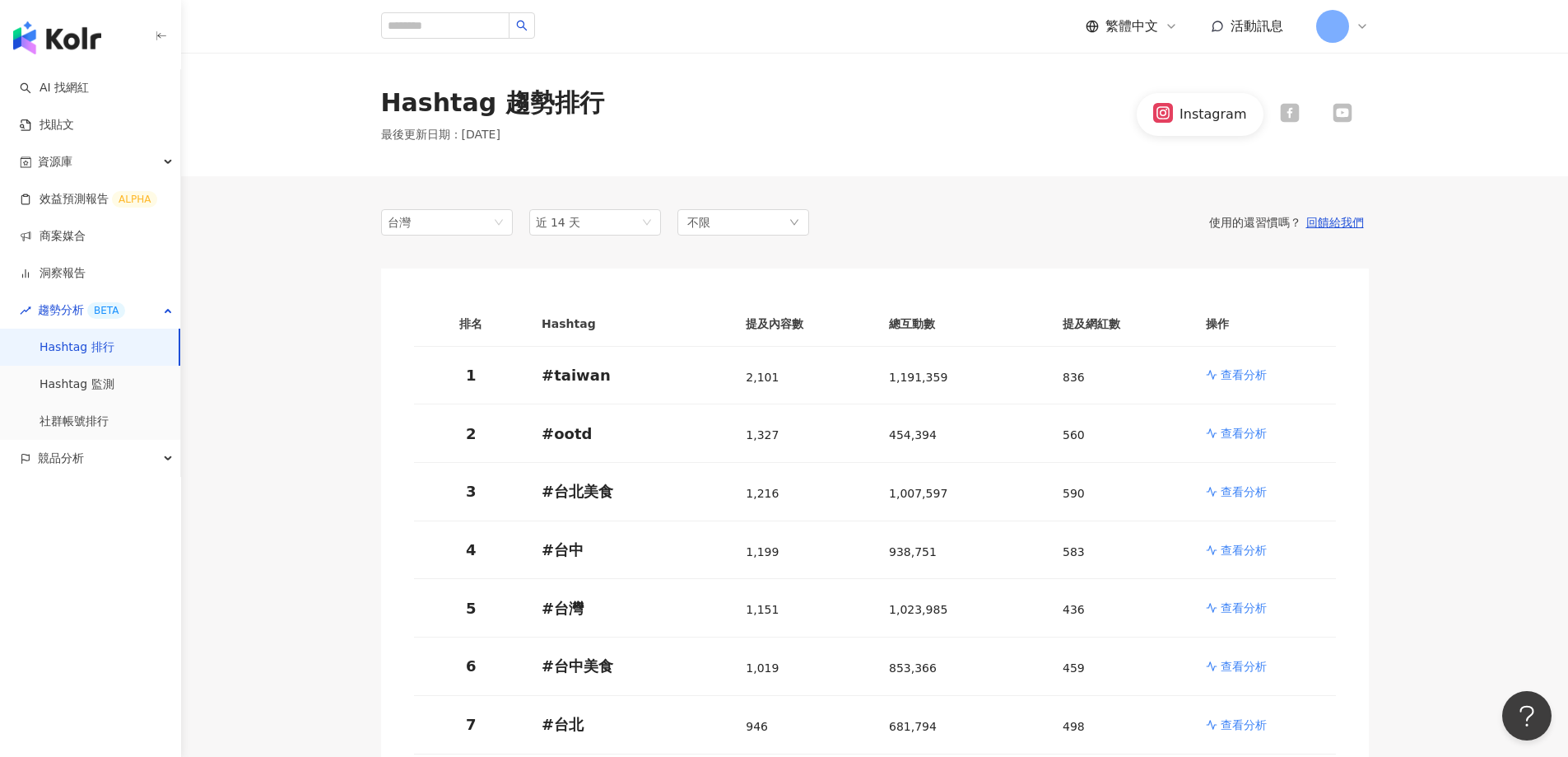
drag, startPoint x: 1494, startPoint y: 555, endPoint x: 1379, endPoint y: 502, distance: 126.6
click at [1222, 375] on p "查看分析" at bounding box center [1243, 374] width 46 height 16
click at [80, 381] on link "Hashtag 監測" at bounding box center [76, 384] width 75 height 16
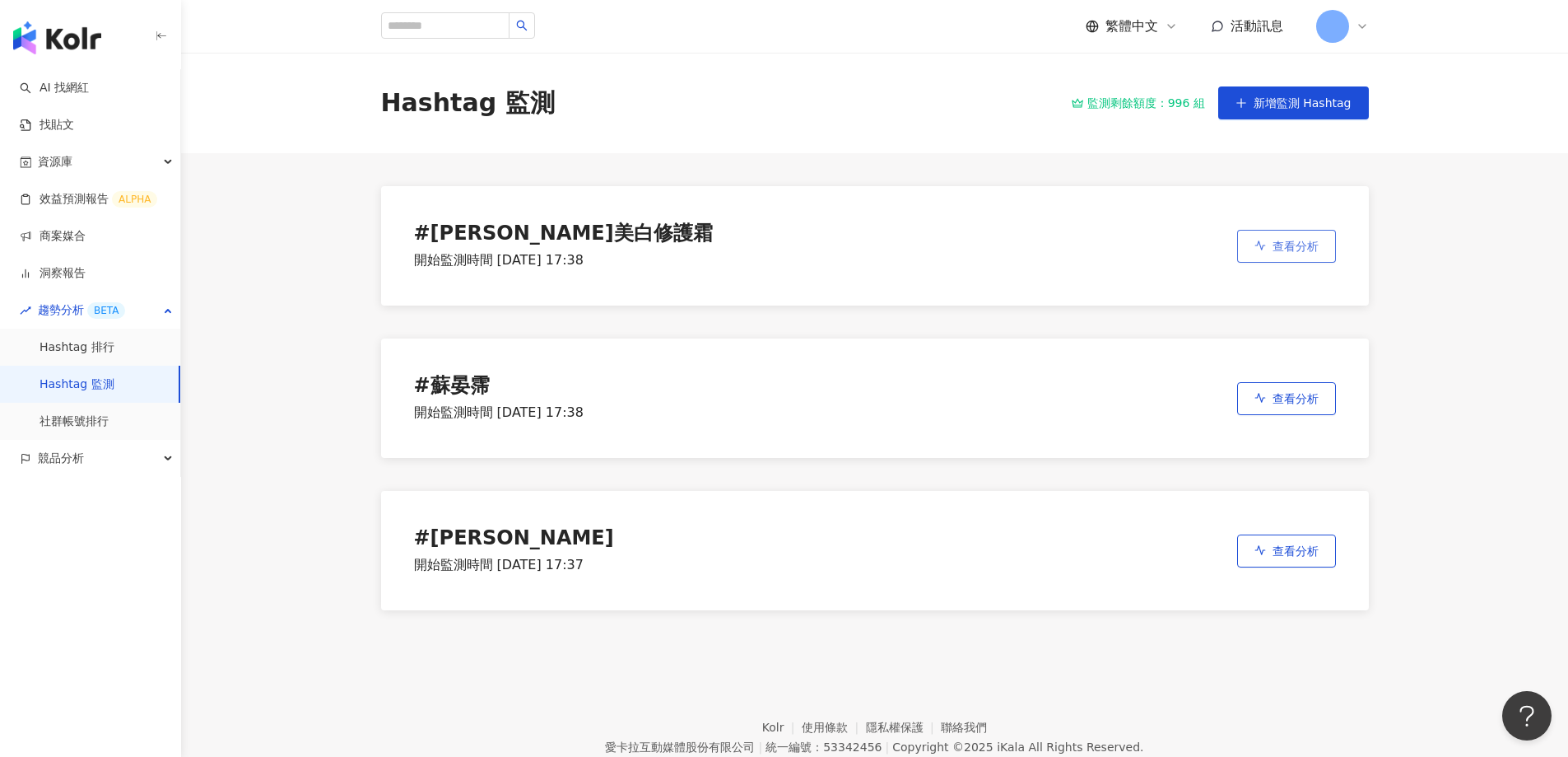
click at [1293, 249] on span "查看分析" at bounding box center [1294, 246] width 46 height 13
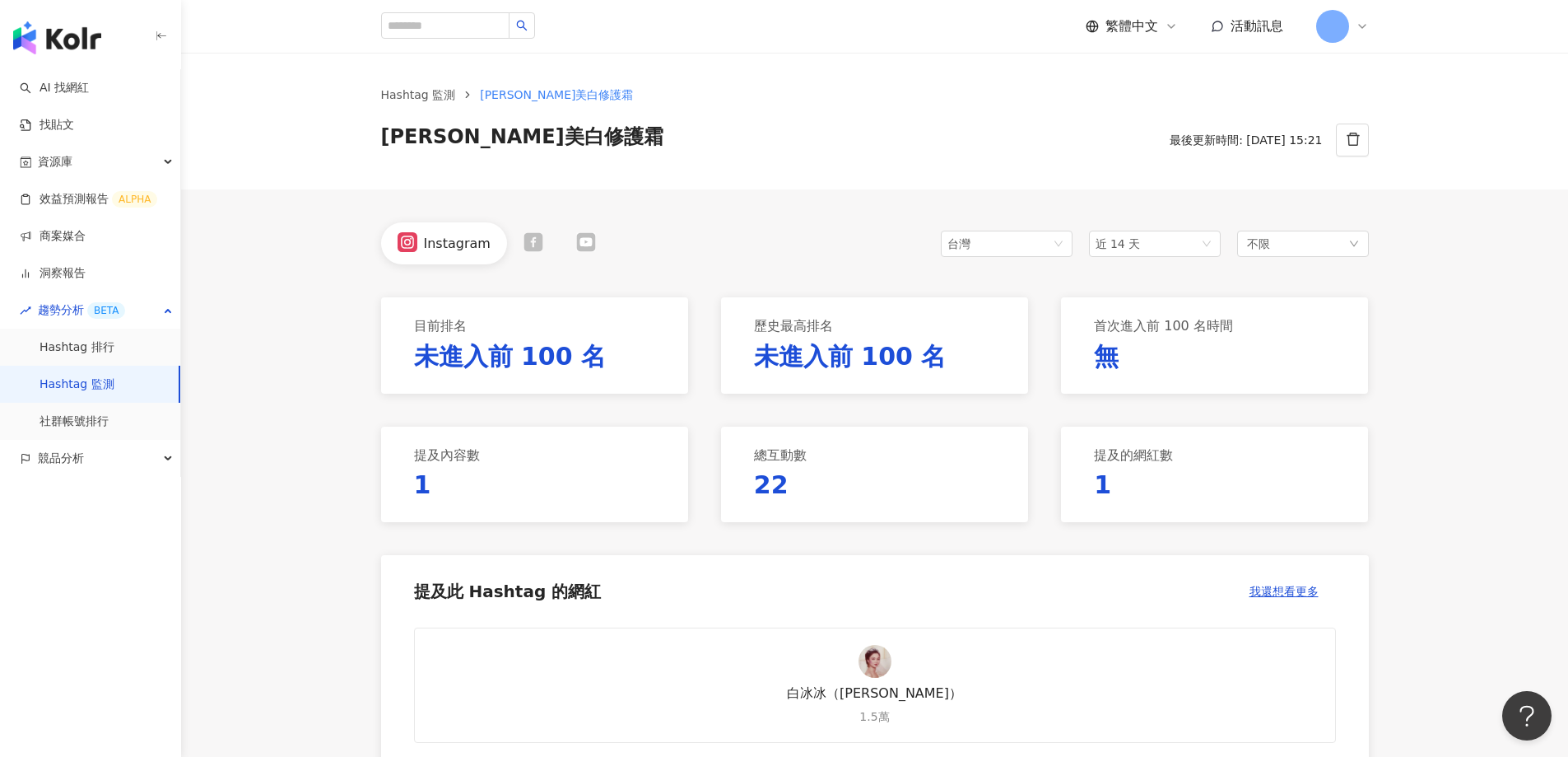
click at [528, 245] on icon at bounding box center [533, 242] width 20 height 20
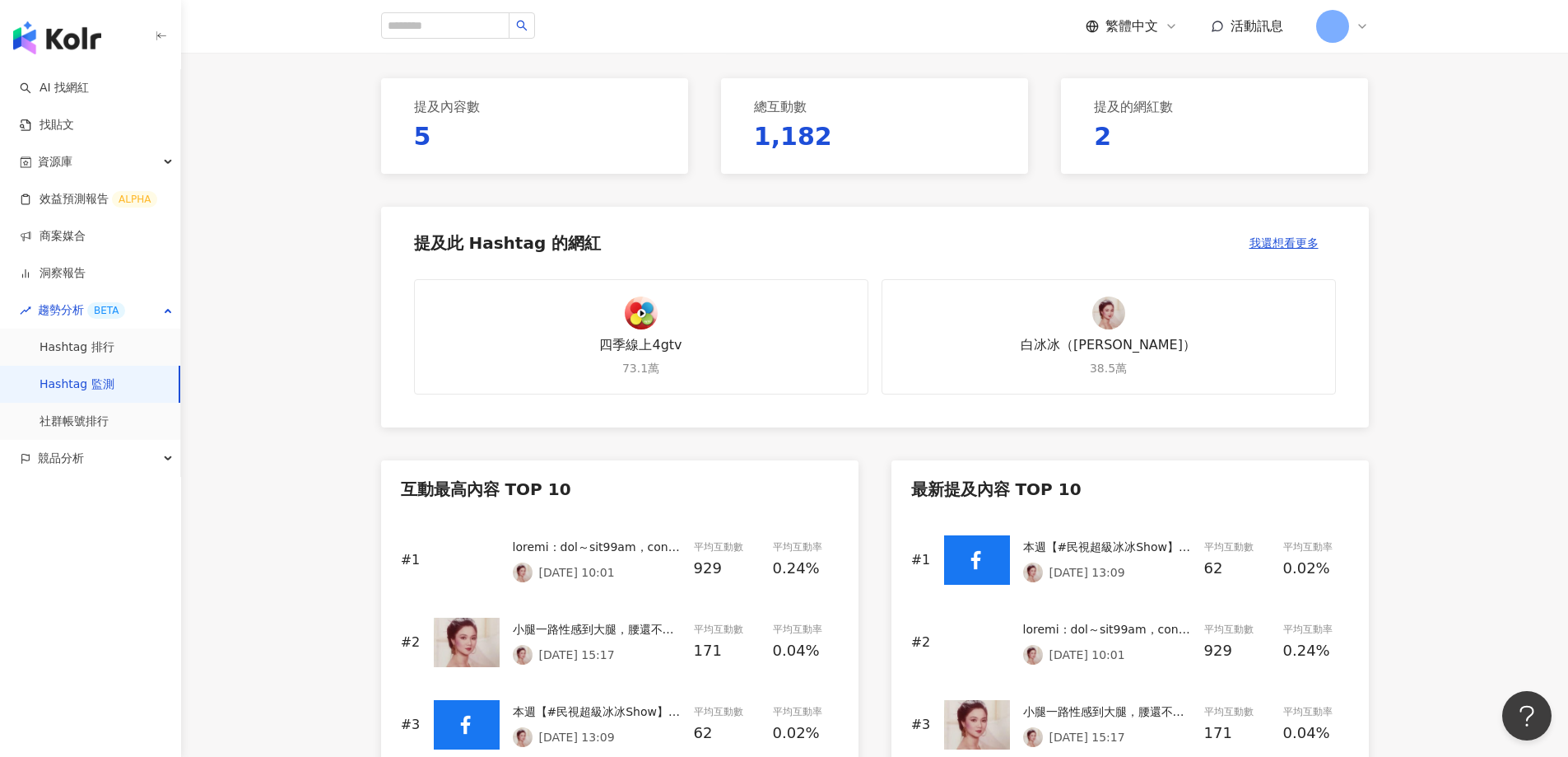
scroll to position [117, 0]
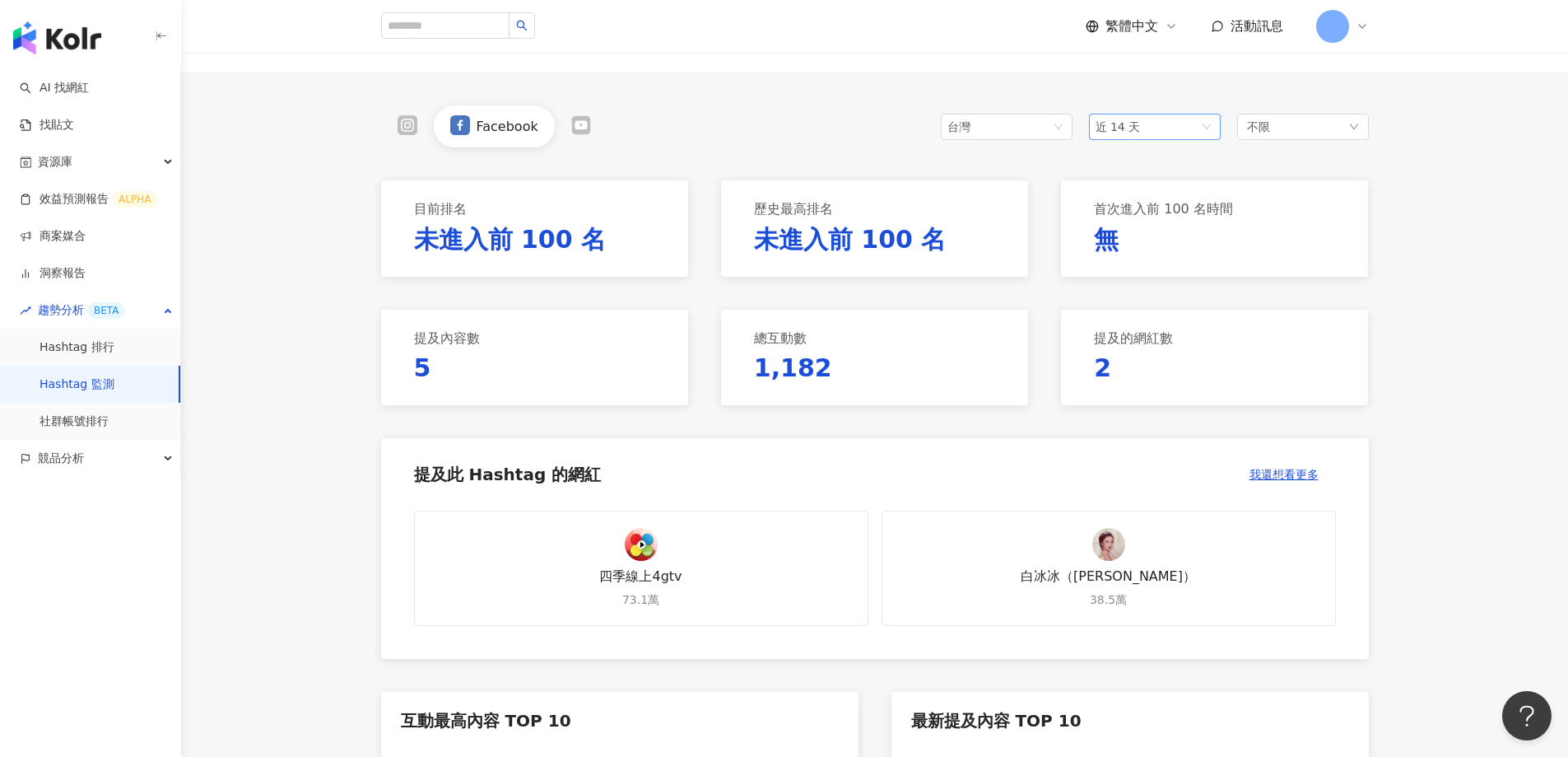
click at [1118, 124] on span "近 14 天" at bounding box center [1118, 126] width 45 height 13
click at [1126, 245] on span "近六個月" at bounding box center [1125, 244] width 46 height 13
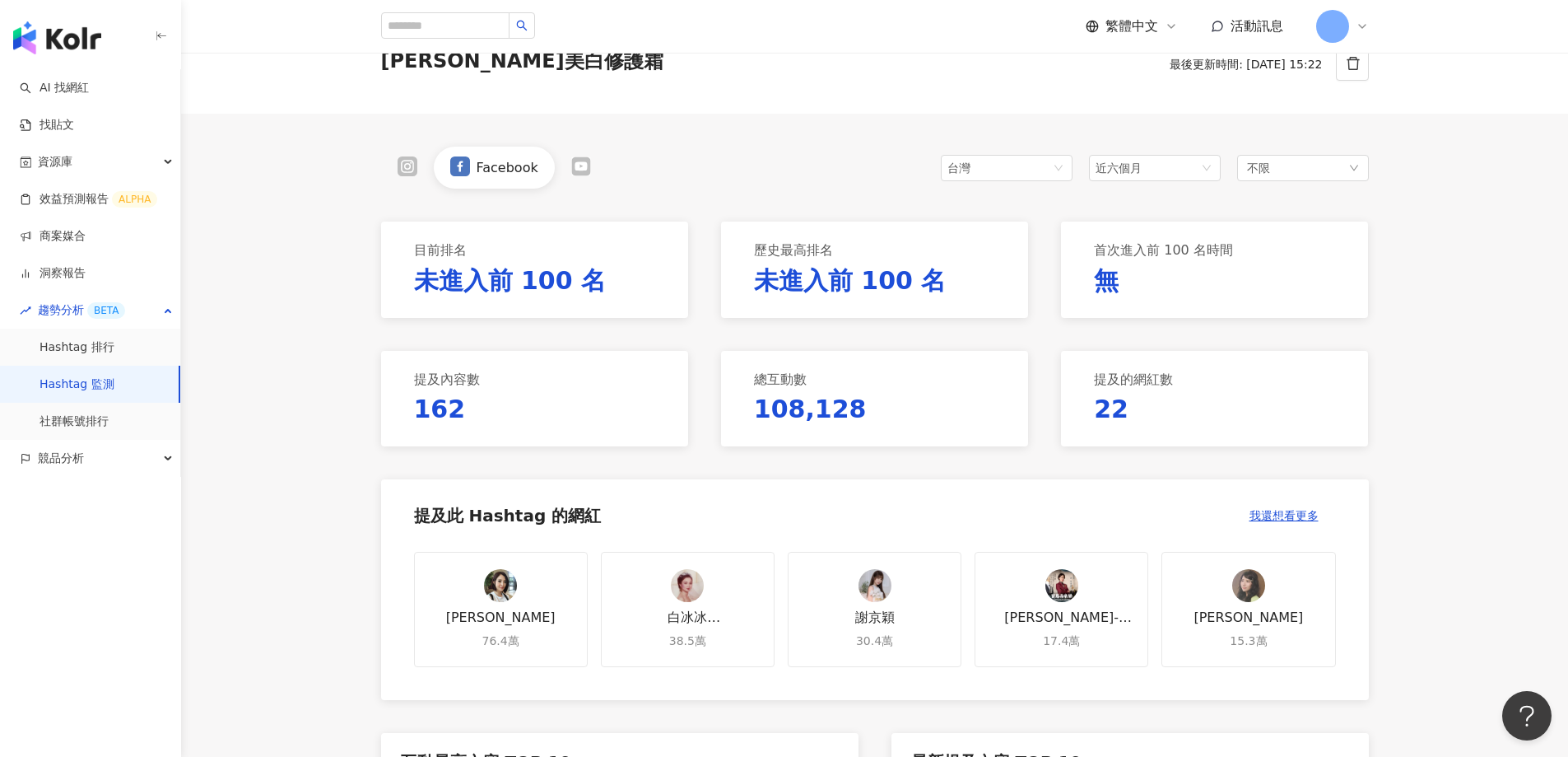
scroll to position [117, 0]
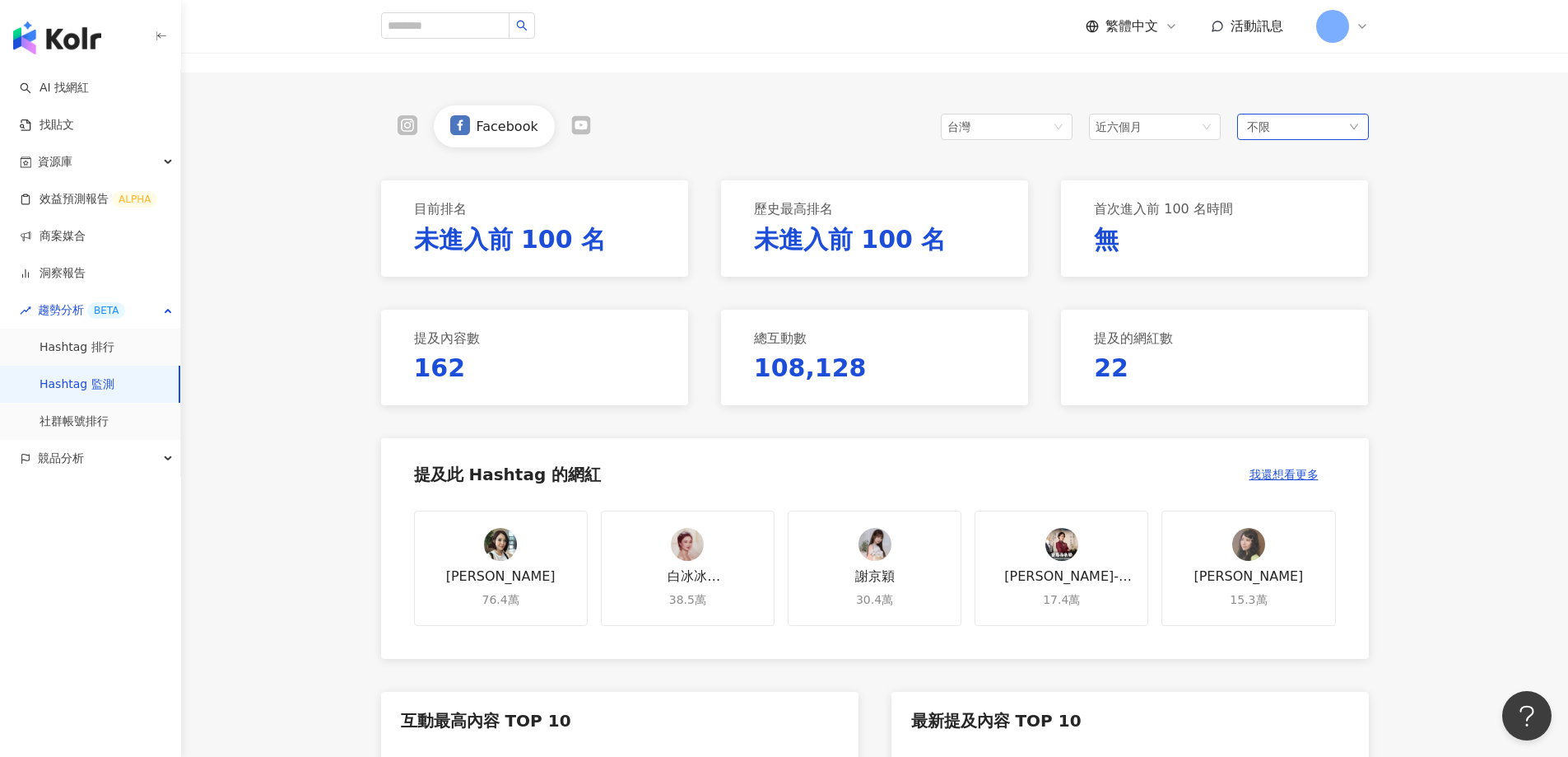
click at [1276, 118] on div "不限" at bounding box center [1303, 126] width 132 height 26
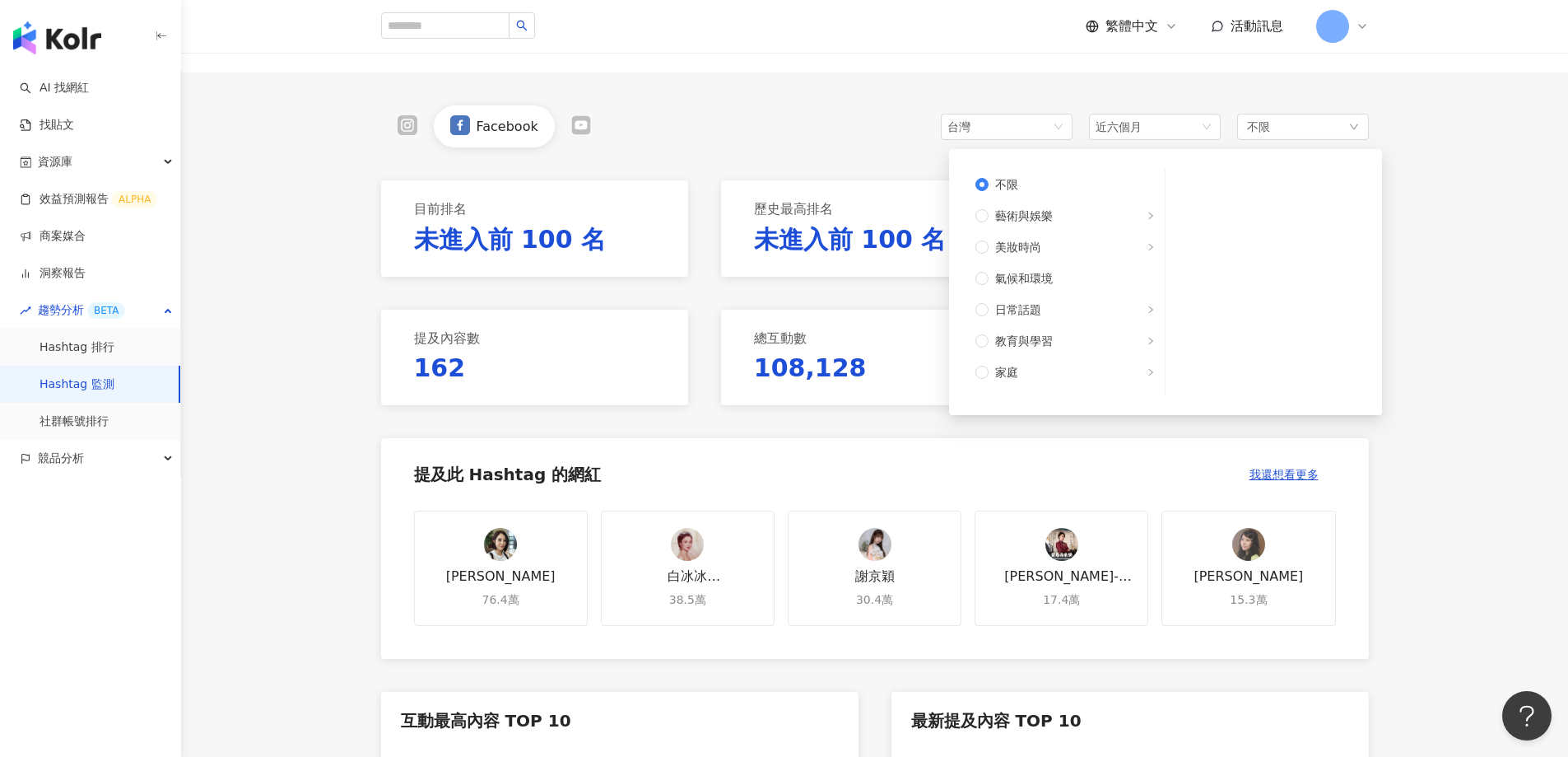
click at [1479, 227] on main "Hashtag 監測 安美諾美白修護霜 安美諾美白修護霜 最後更新時間: 2025/8/27 15:22 Facebook 台灣 近六個月 不限 不限 藝術與…" at bounding box center [875, 749] width 1387 height 1627
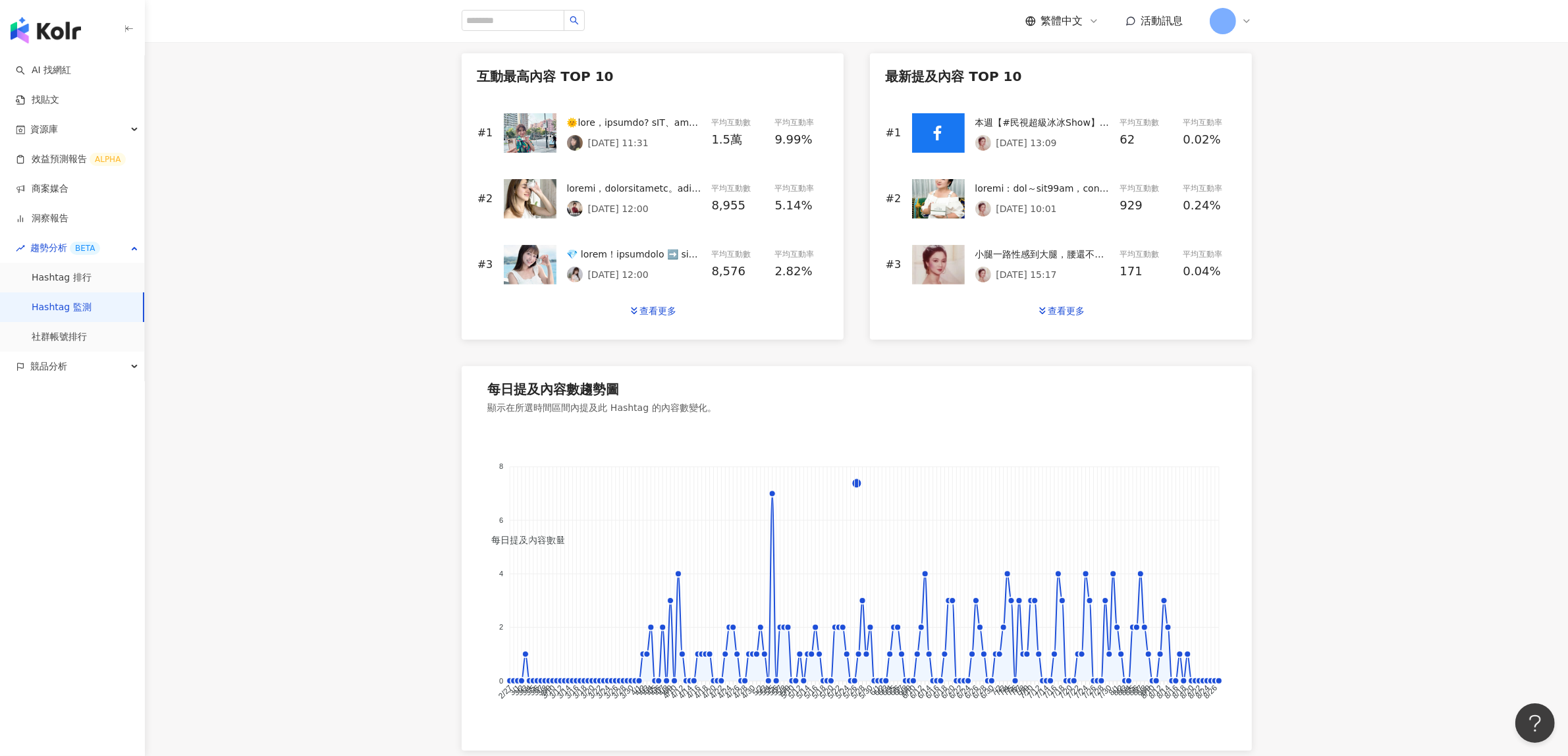
scroll to position [587, 0]
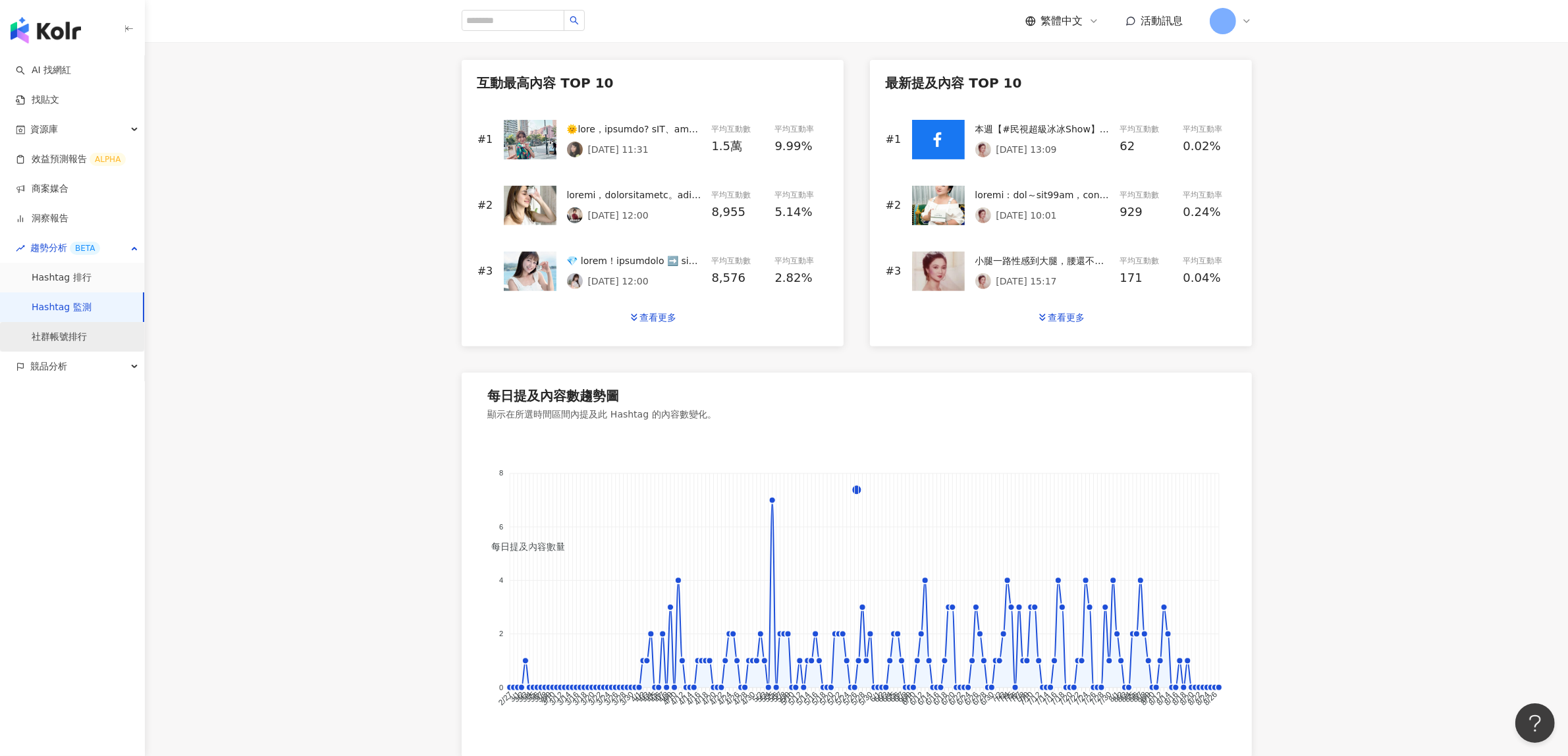
click at [60, 338] on link "社群帳號排行" at bounding box center [59, 337] width 55 height 13
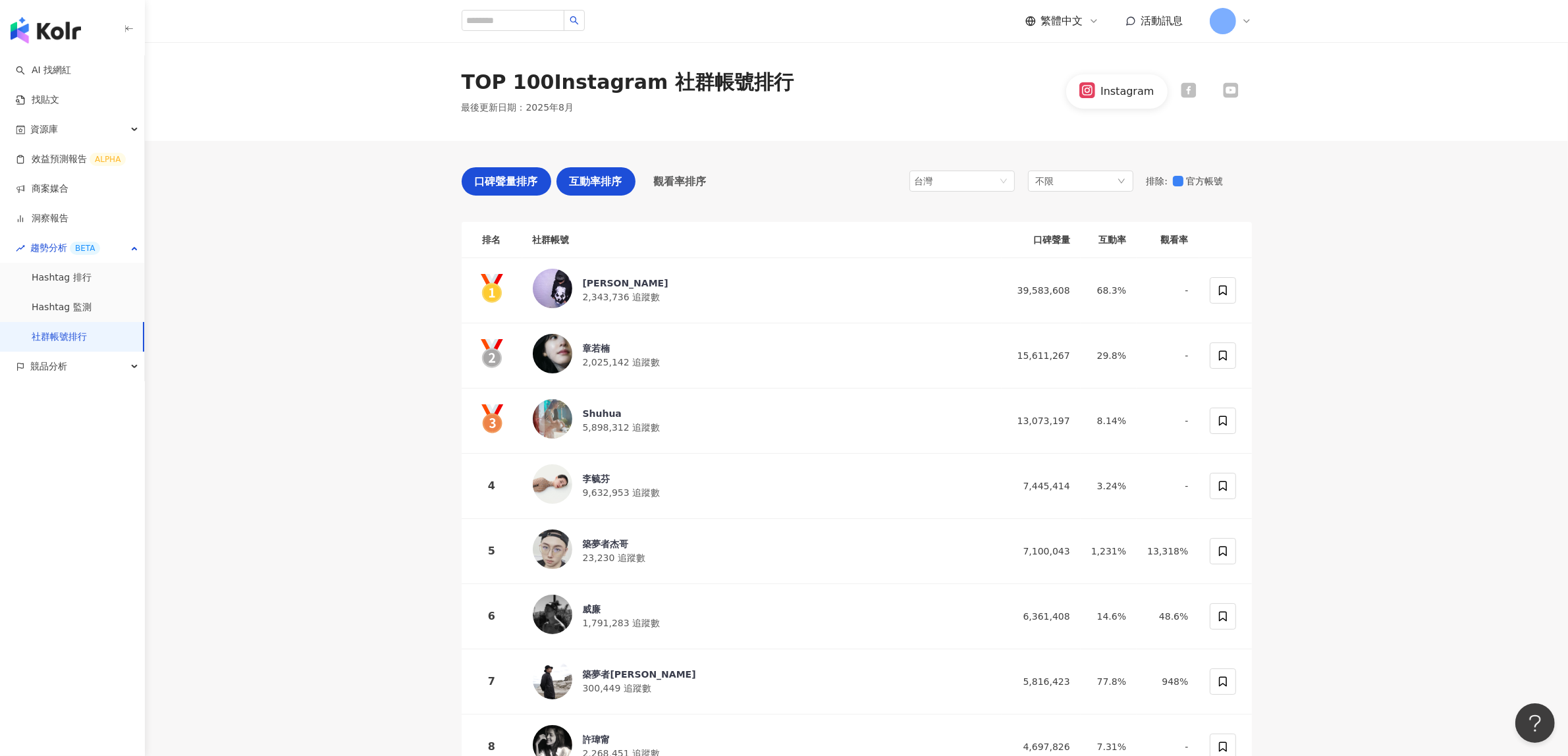
click at [591, 181] on span "互動率排序" at bounding box center [596, 181] width 53 height 17
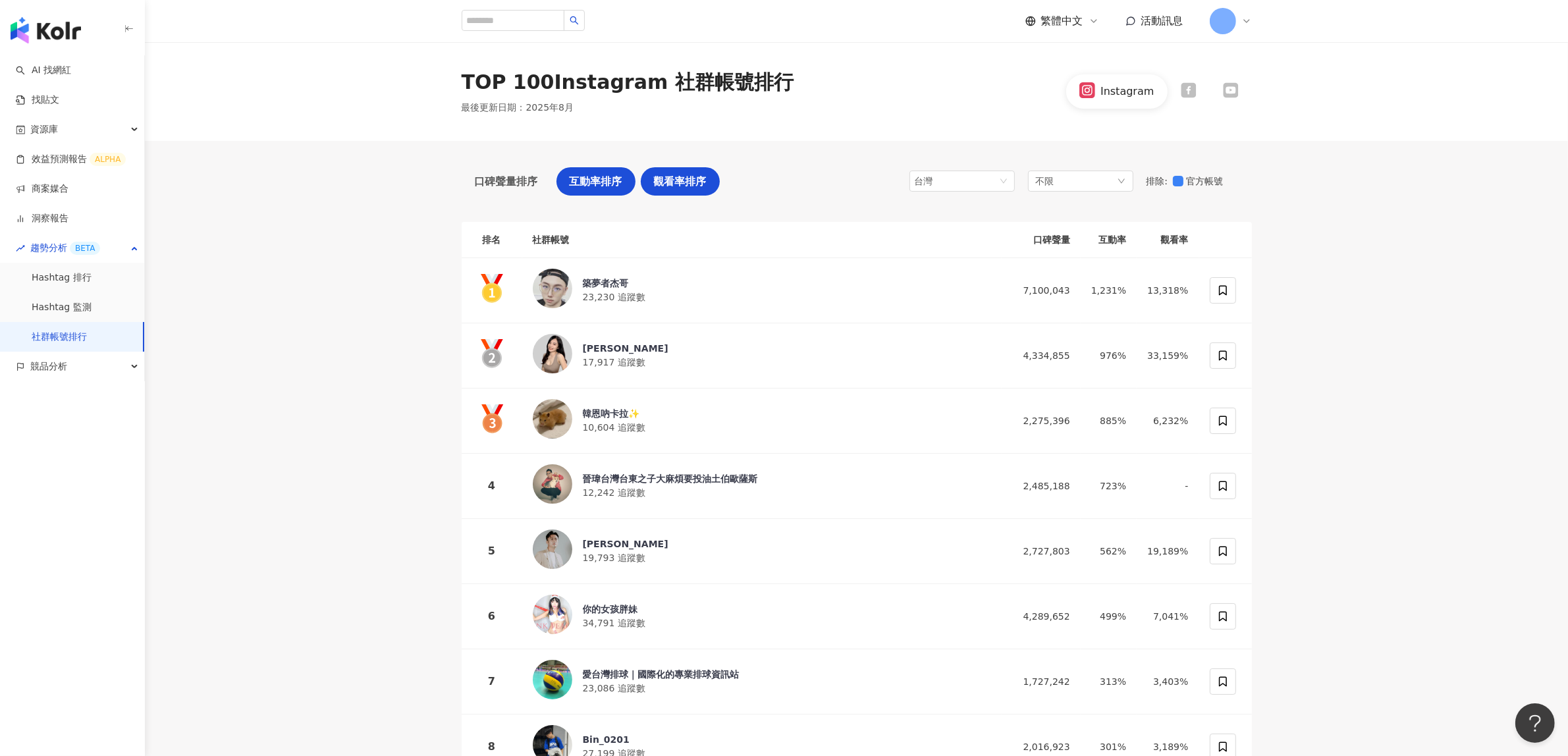
click at [657, 186] on span "觀看率排序" at bounding box center [680, 181] width 53 height 17
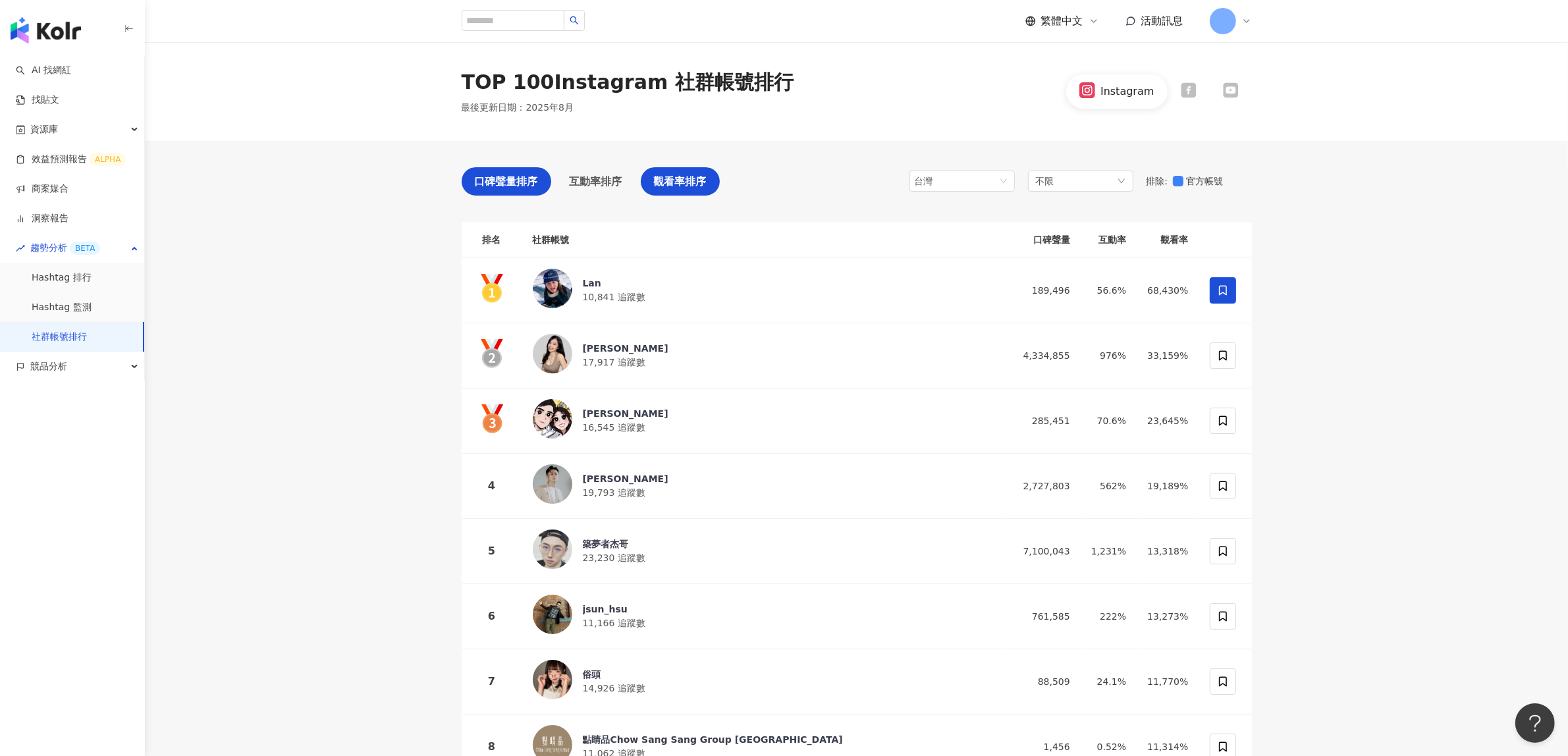
click at [496, 187] on span "口碑聲量排序" at bounding box center [507, 181] width 63 height 17
click at [1188, 93] on icon at bounding box center [1188, 90] width 16 height 16
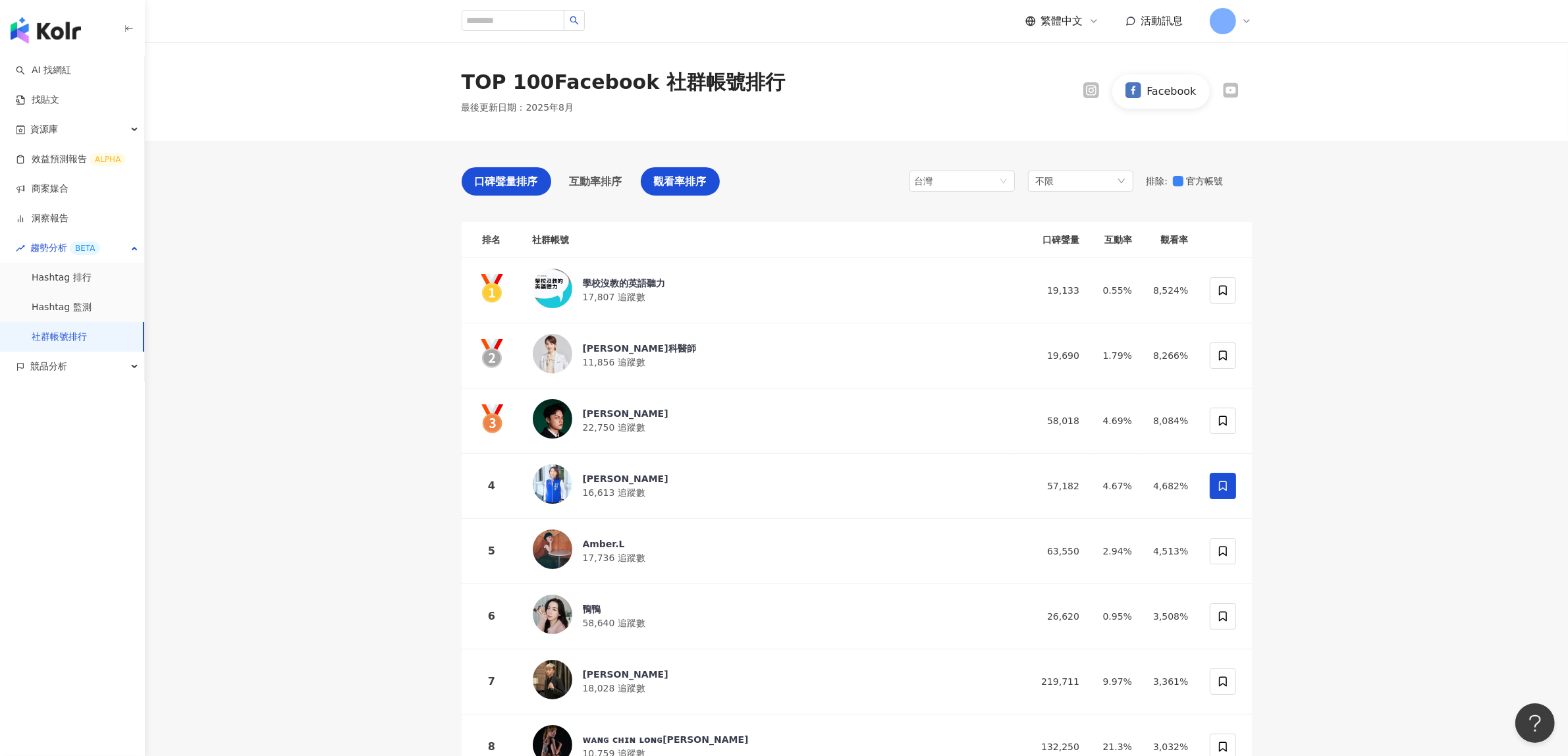
click at [499, 186] on span "口碑聲量排序" at bounding box center [507, 181] width 63 height 17
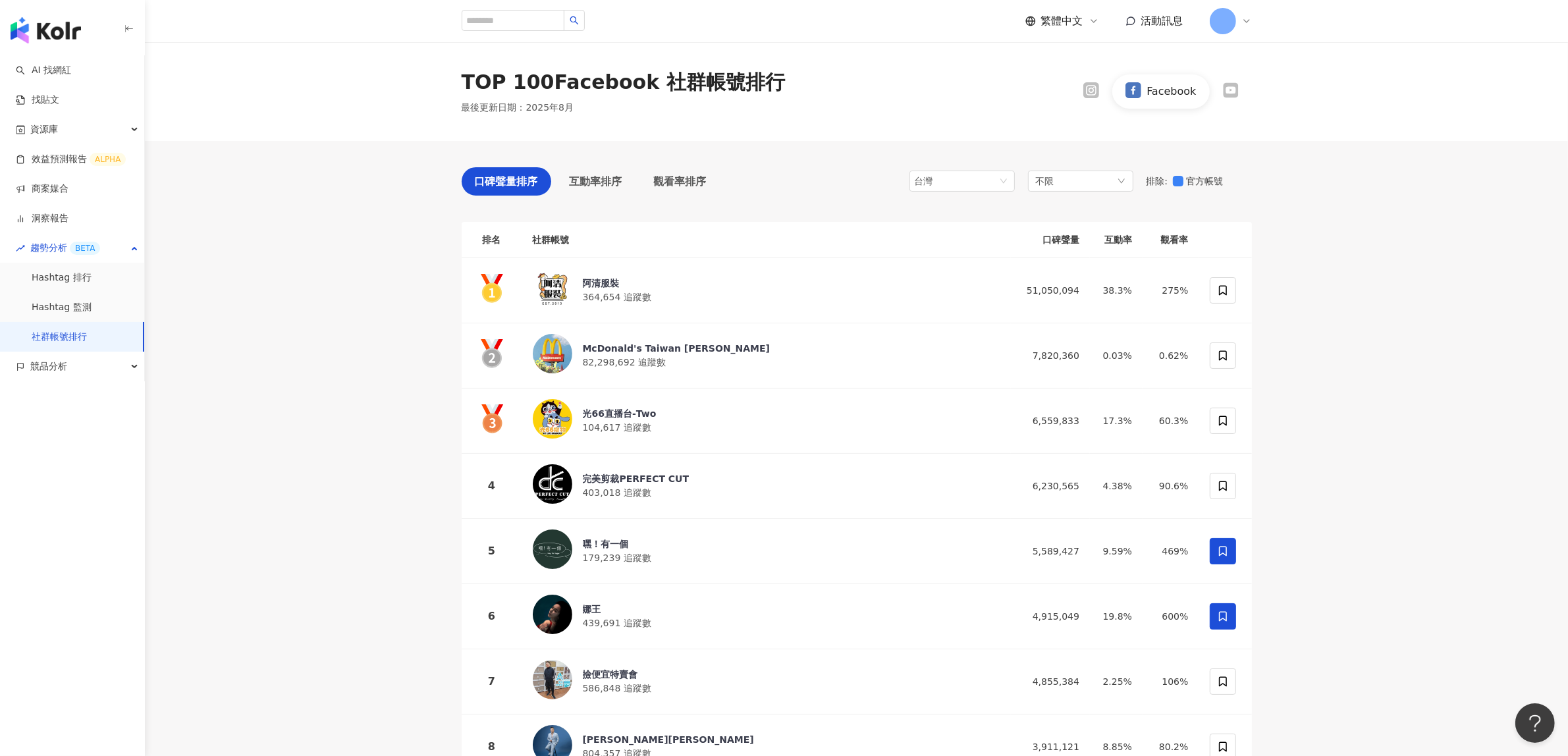
click at [69, 277] on link "Hashtag 排行" at bounding box center [61, 277] width 60 height 13
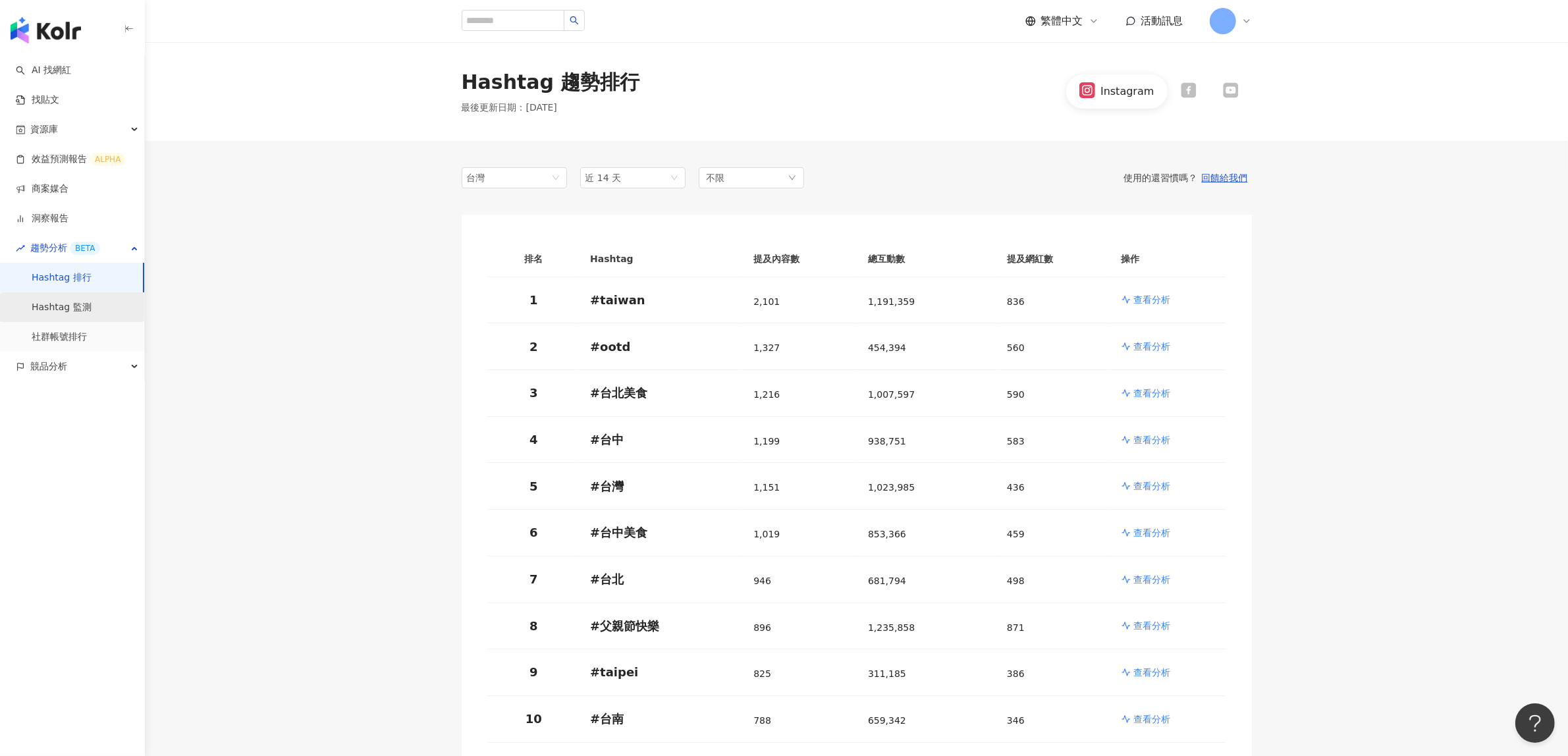
click at [69, 311] on link "Hashtag 監測" at bounding box center [61, 307] width 60 height 13
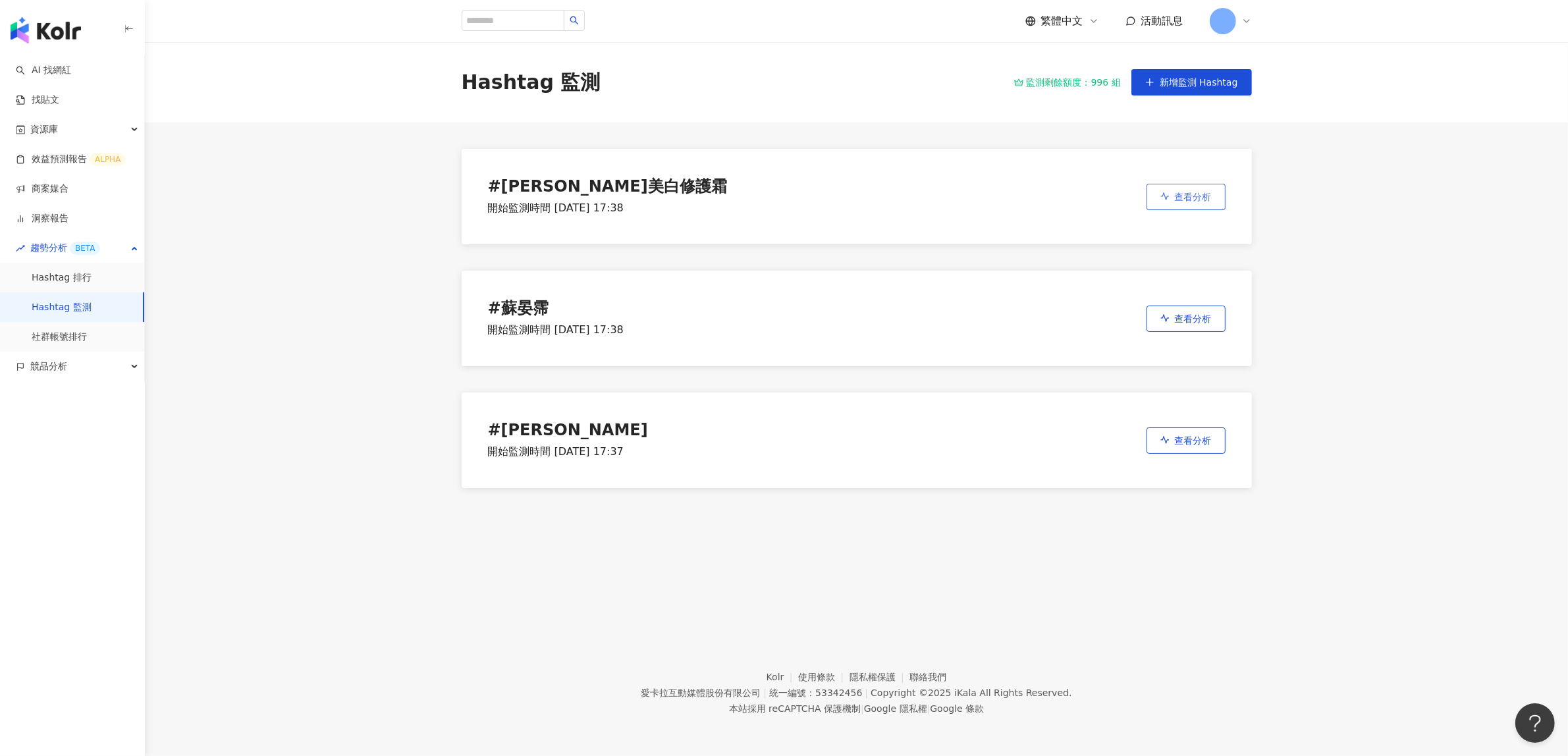
click at [1169, 198] on button "查看分析" at bounding box center [1185, 196] width 79 height 26
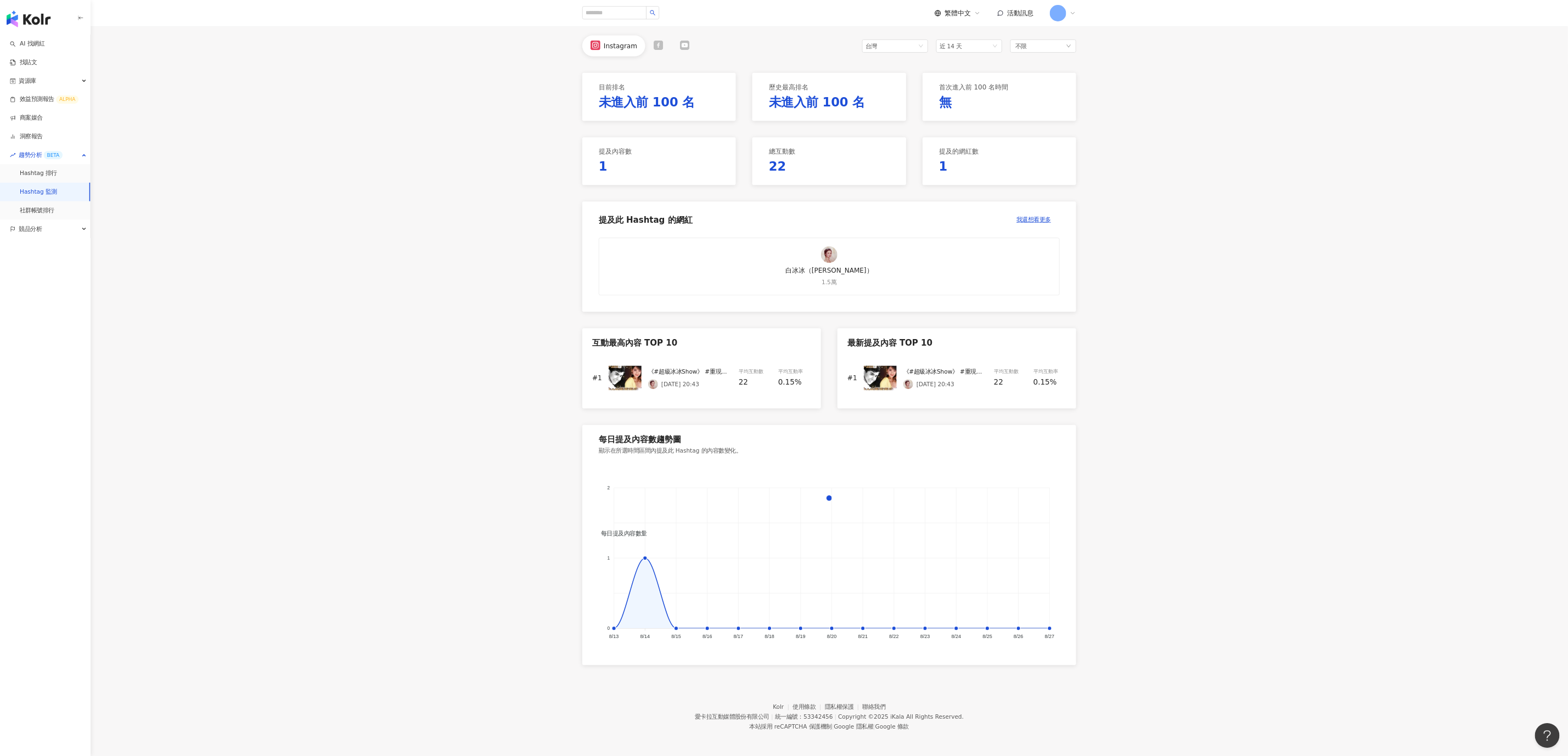
scroll to position [101, 0]
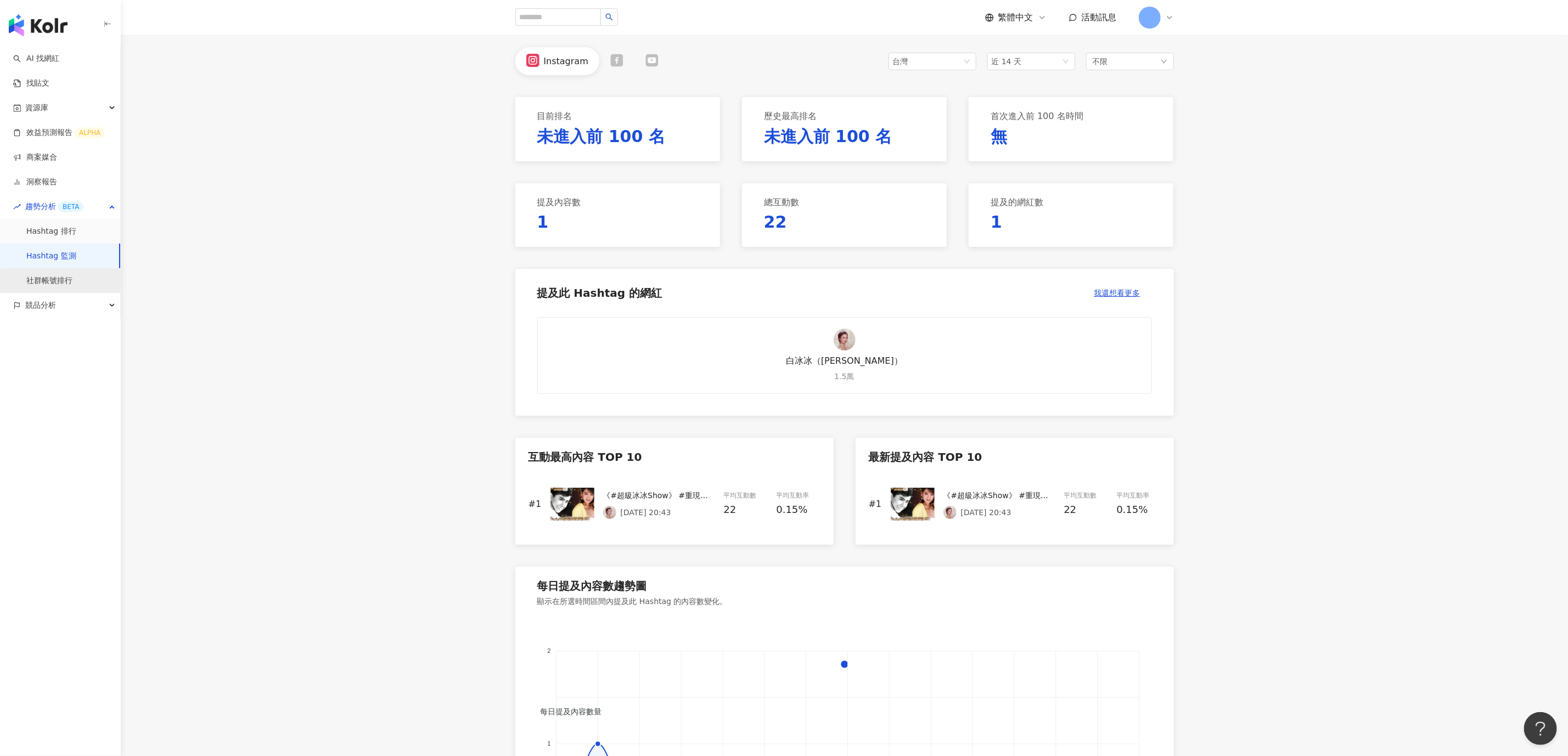
click at [42, 277] on link "社群帳號排行" at bounding box center [49, 281] width 46 height 11
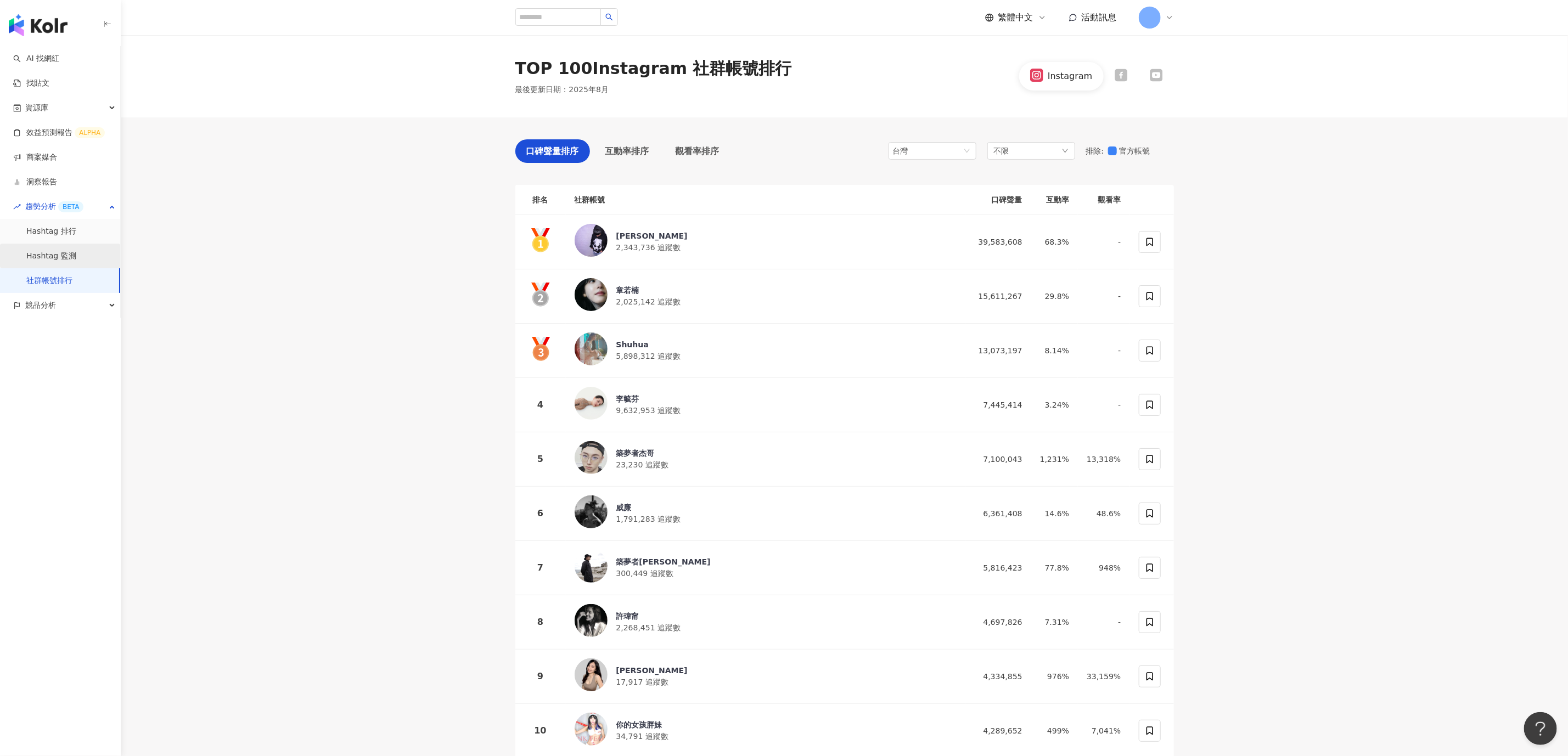
click at [48, 255] on link "Hashtag 監測" at bounding box center [51, 256] width 50 height 11
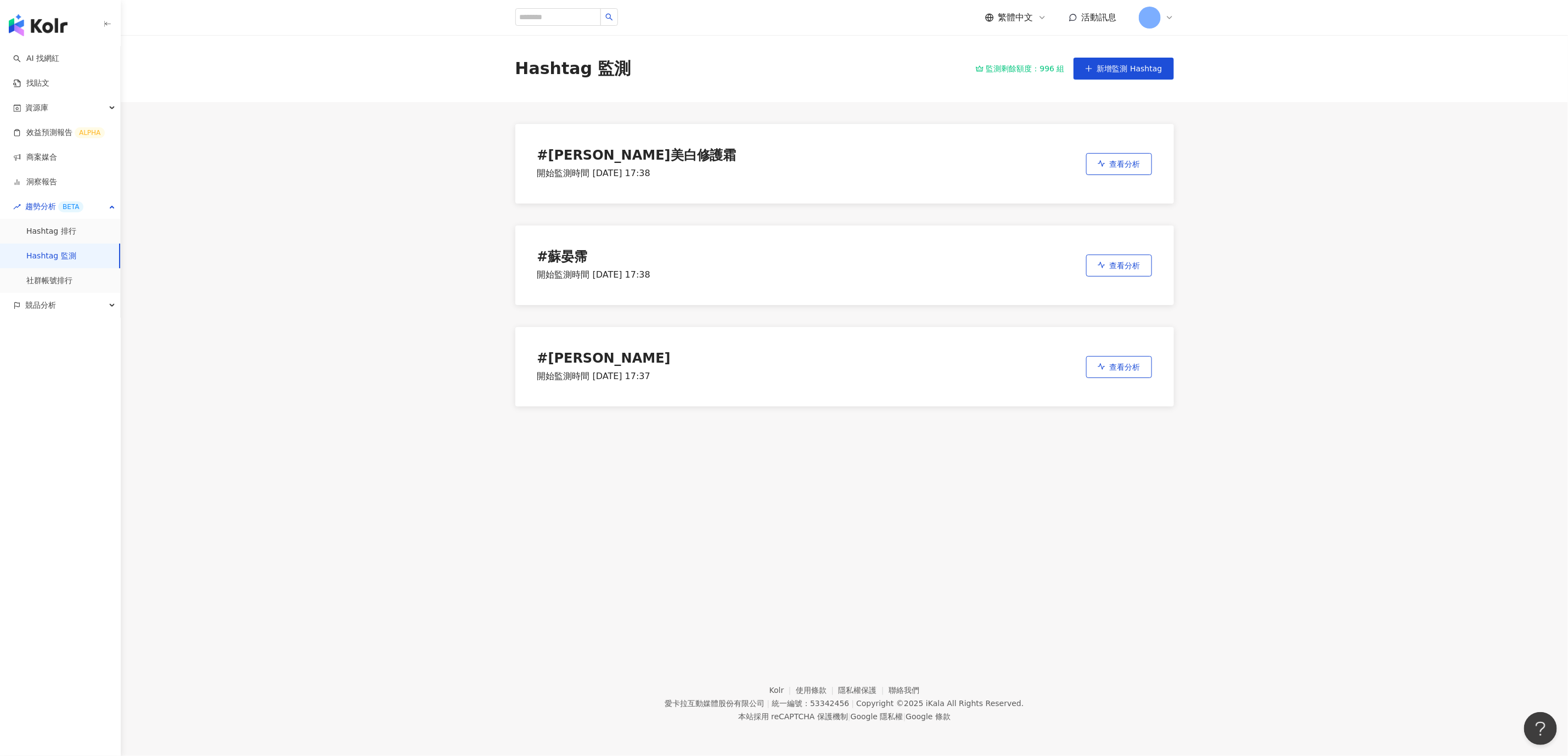
click at [693, 167] on div "# 安美諾美白修護霜 開始監測時間 2024/3/7 17:38 查看分析" at bounding box center [844, 164] width 659 height 79
click at [1045, 170] on button "查看分析" at bounding box center [1119, 164] width 66 height 22
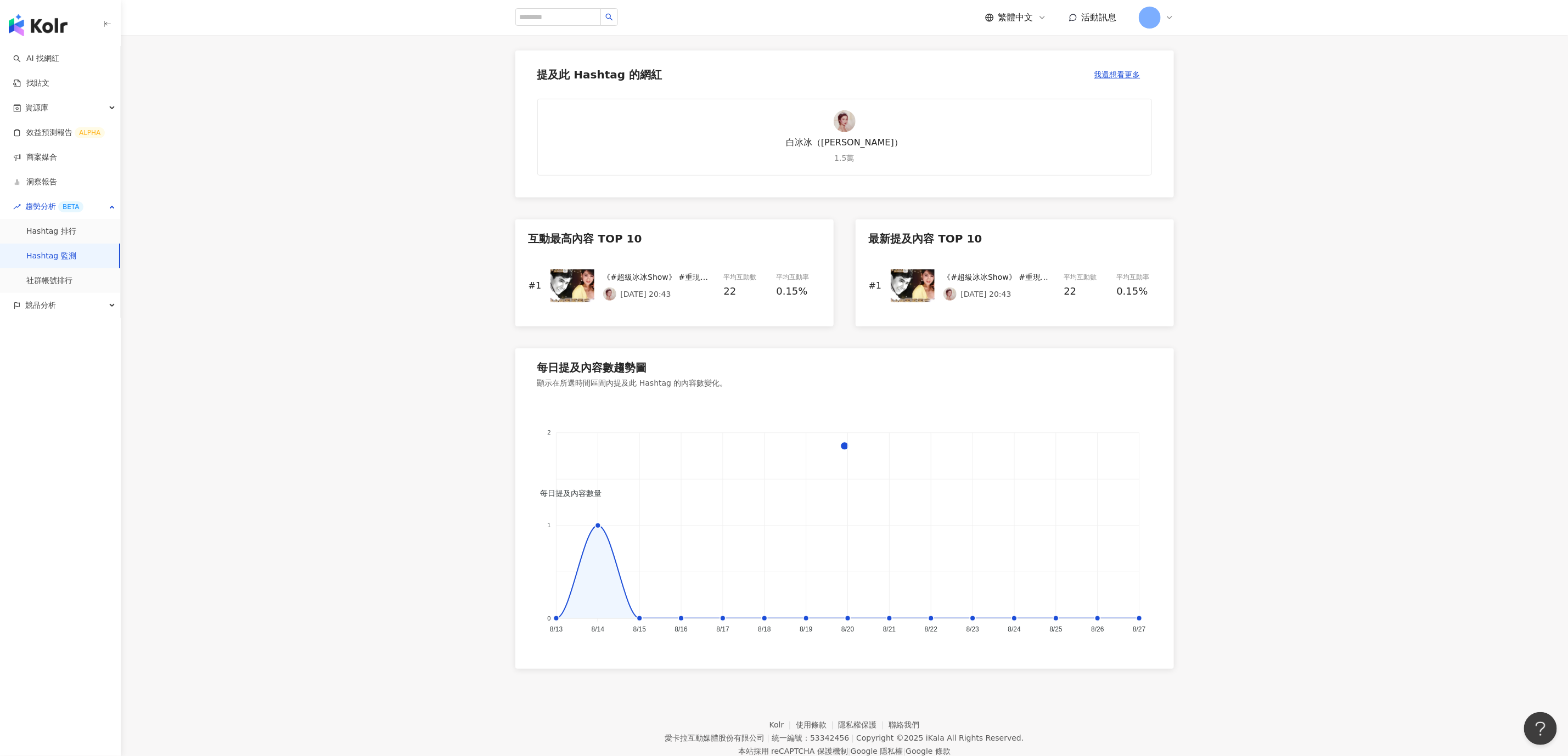
scroll to position [329, 0]
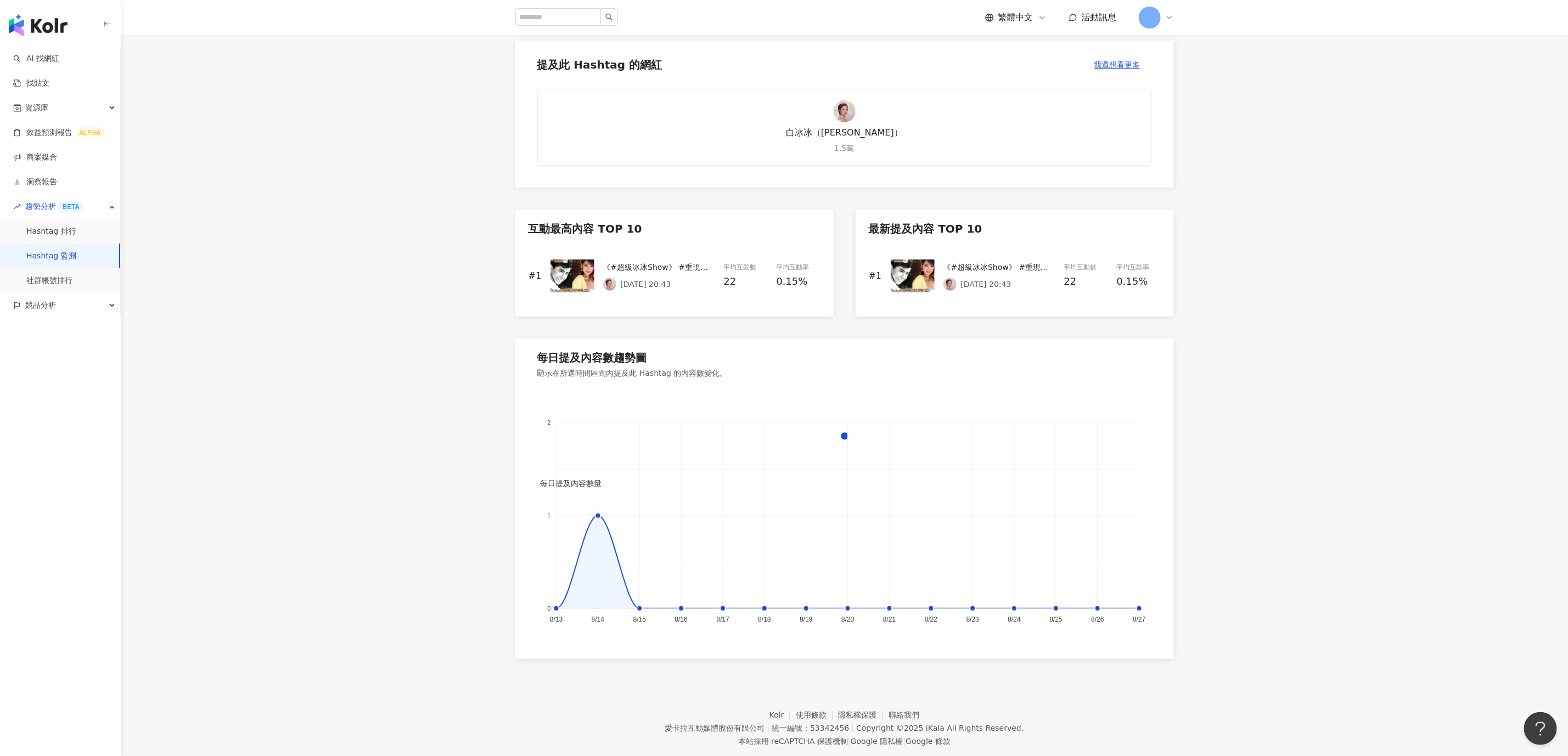
click at [315, 494] on main "Hashtag 監測 安美諾美白修護霜 安美諾美白修護霜 最後更新時間: 2025/8/27 15:25 Instagram 台灣 近 14 天 不限 目前排…" at bounding box center [844, 182] width 1447 height 953
click at [57, 281] on link "社群帳號排行" at bounding box center [49, 281] width 46 height 11
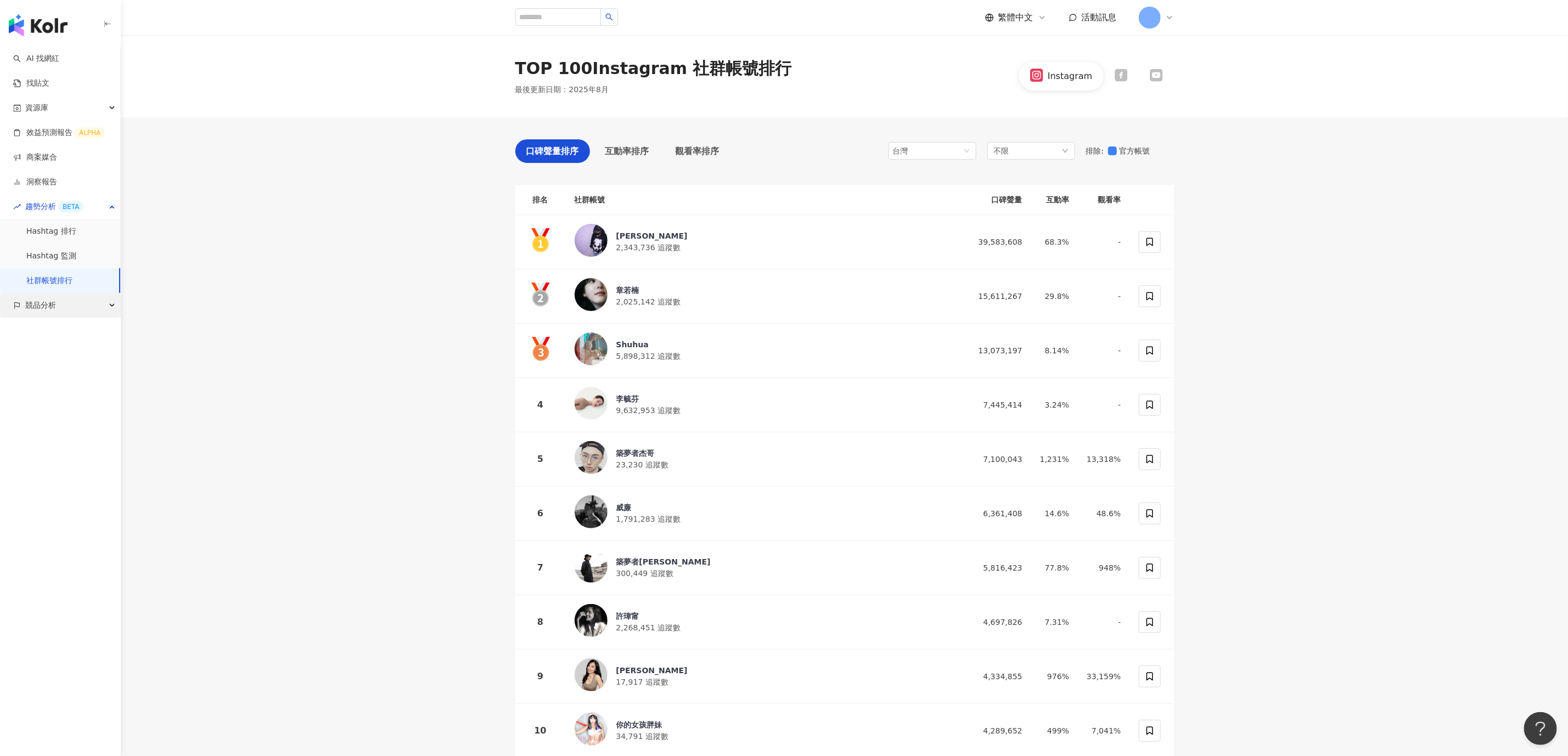
click at [49, 300] on span "競品分析" at bounding box center [40, 305] width 31 height 25
click at [48, 333] on link "品牌帳號分析" at bounding box center [49, 330] width 46 height 11
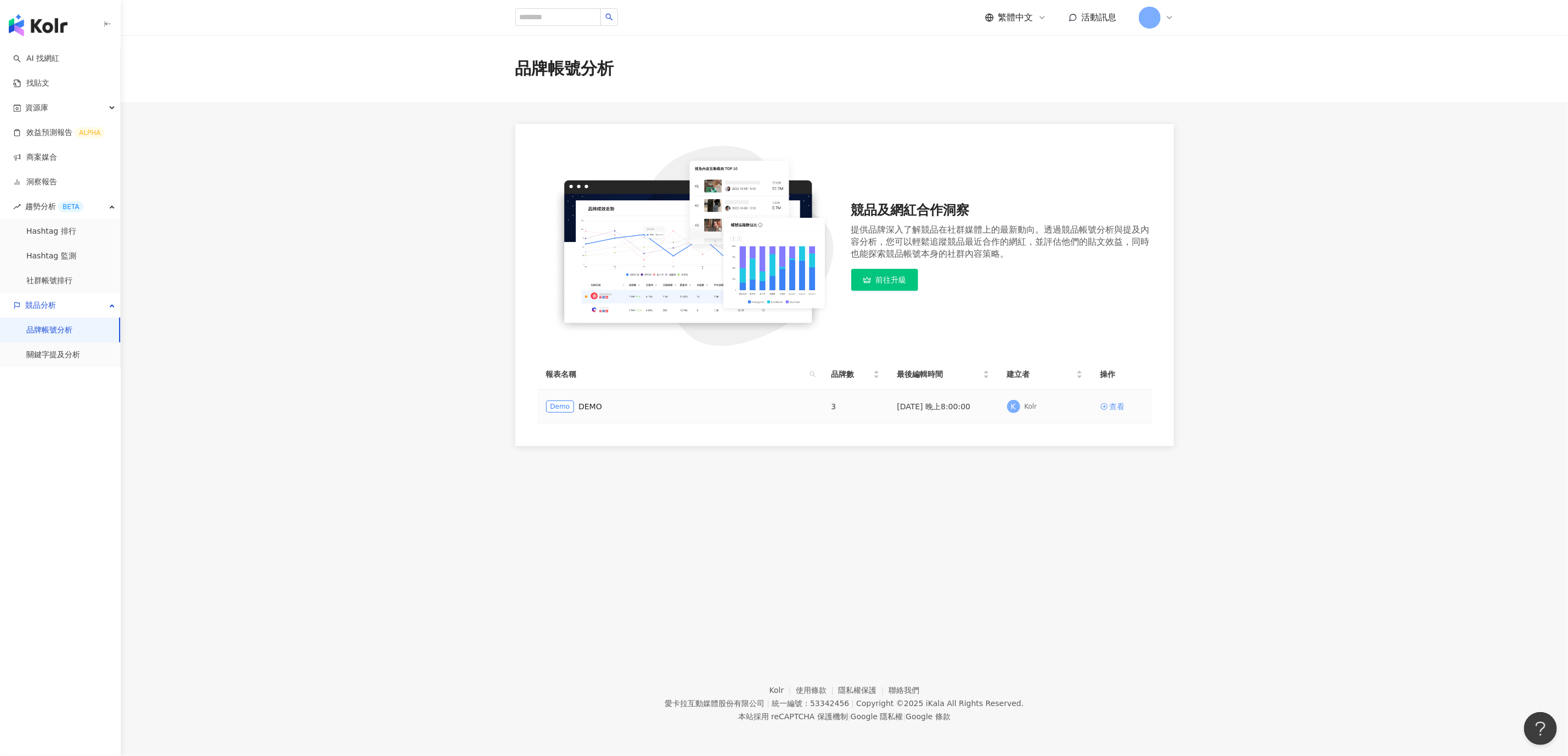
click at [1045, 406] on div "查看" at bounding box center [1117, 406] width 15 height 12
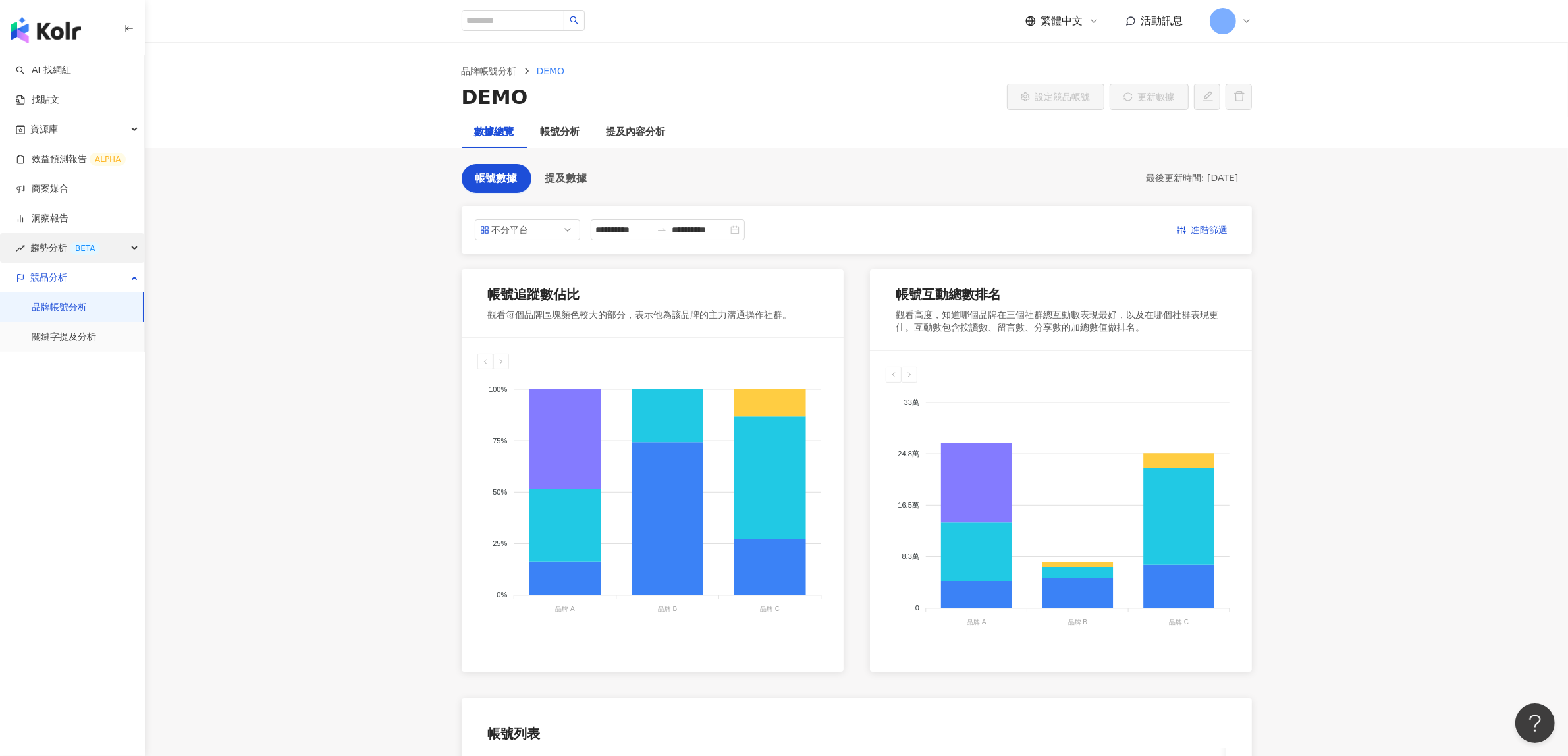
drag, startPoint x: 78, startPoint y: 279, endPoint x: 0, endPoint y: 261, distance: 80.0
click at [20, 275] on div "競品分析" at bounding box center [72, 277] width 144 height 29
click at [39, 276] on span "競品分析" at bounding box center [48, 277] width 37 height 29
drag, startPoint x: 20, startPoint y: 271, endPoint x: 94, endPoint y: 284, distance: 75.1
click at [94, 284] on div "競品分析" at bounding box center [72, 277] width 144 height 29
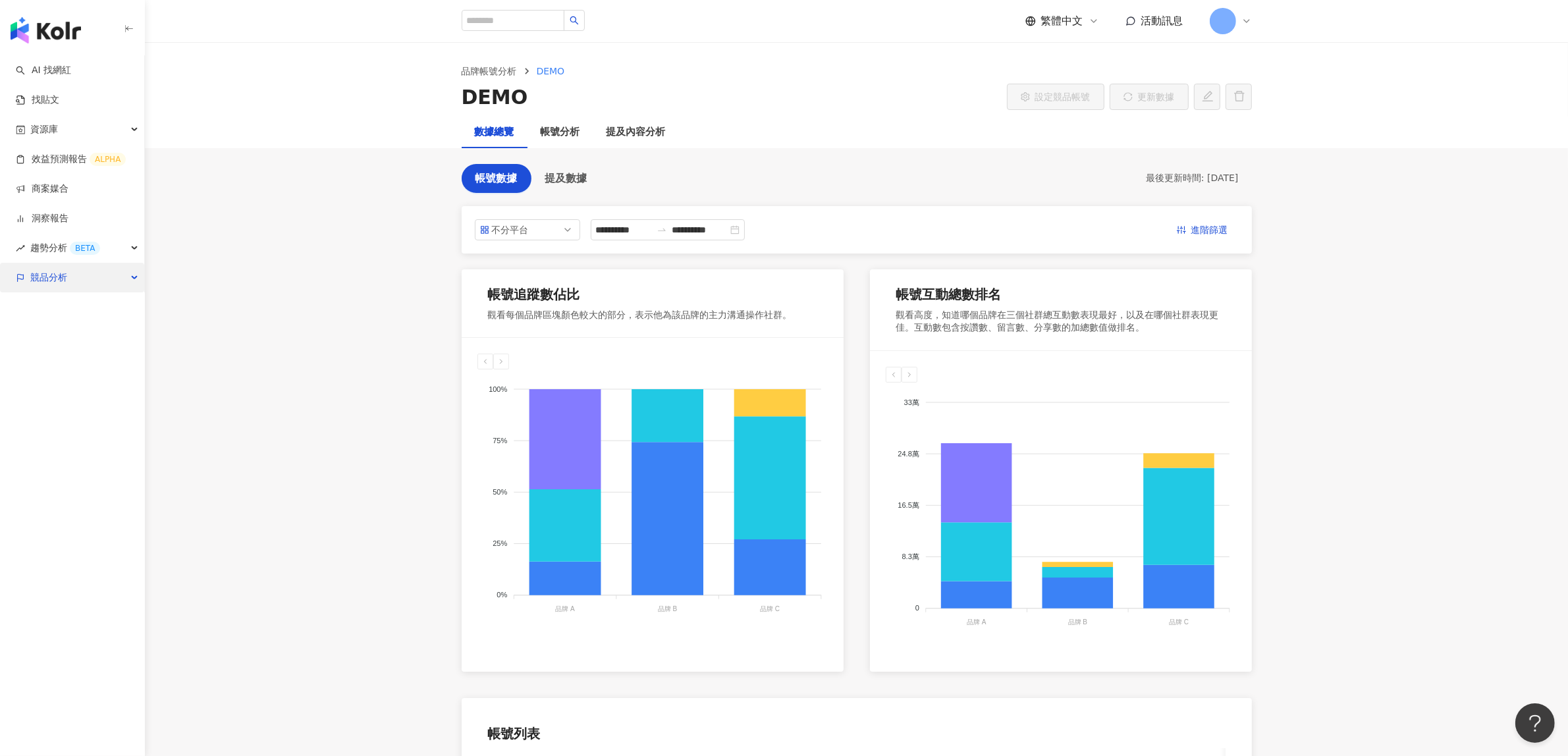
click at [50, 280] on span "競品分析" at bounding box center [48, 277] width 37 height 29
drag, startPoint x: 0, startPoint y: 275, endPoint x: 367, endPoint y: 338, distance: 372.4
click at [88, 277] on div "競品分析" at bounding box center [72, 277] width 144 height 29
click at [48, 286] on span "競品分析" at bounding box center [48, 277] width 37 height 29
click at [1208, 230] on span "進階篩選" at bounding box center [1209, 230] width 37 height 21
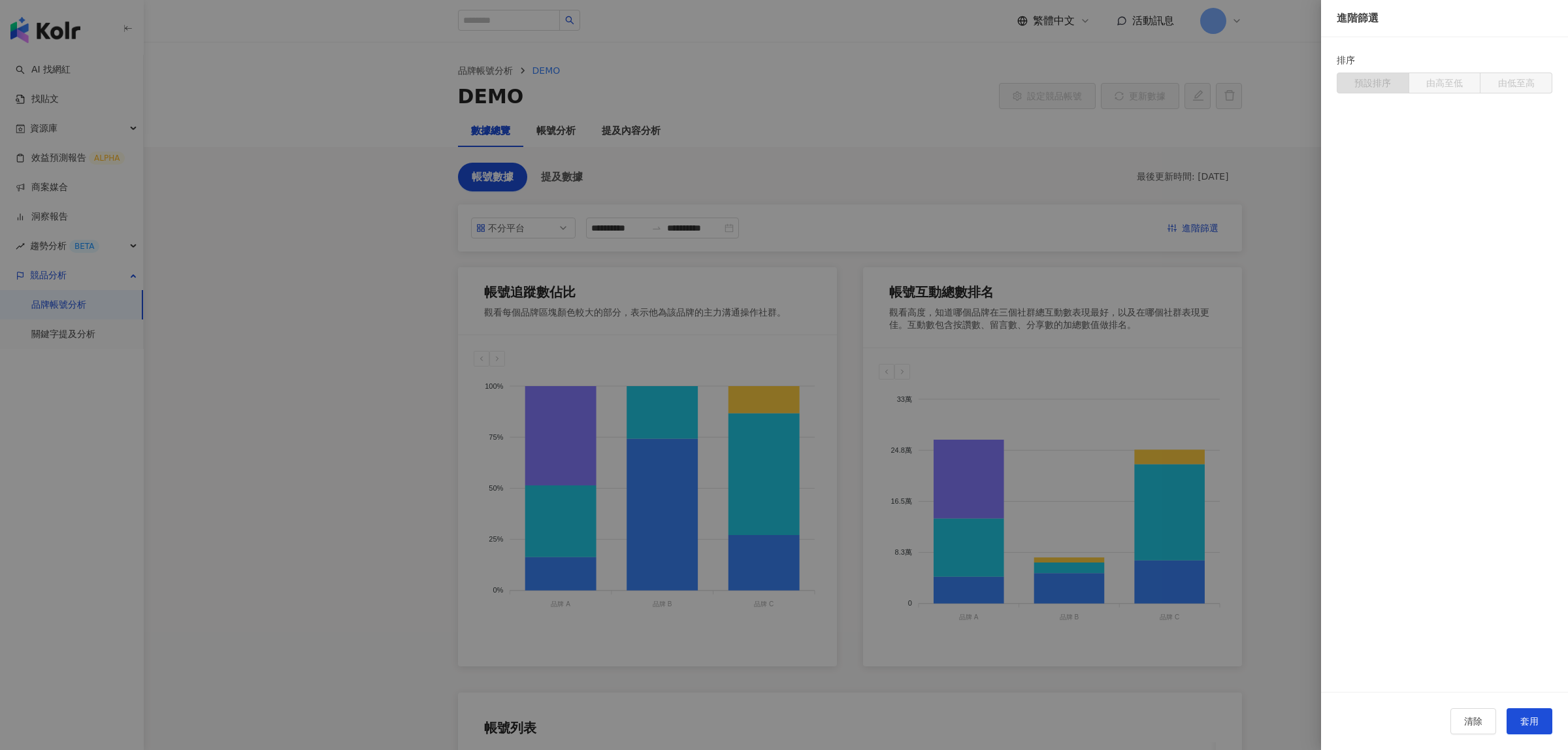
click at [936, 158] on div at bounding box center [784, 375] width 1568 height 750
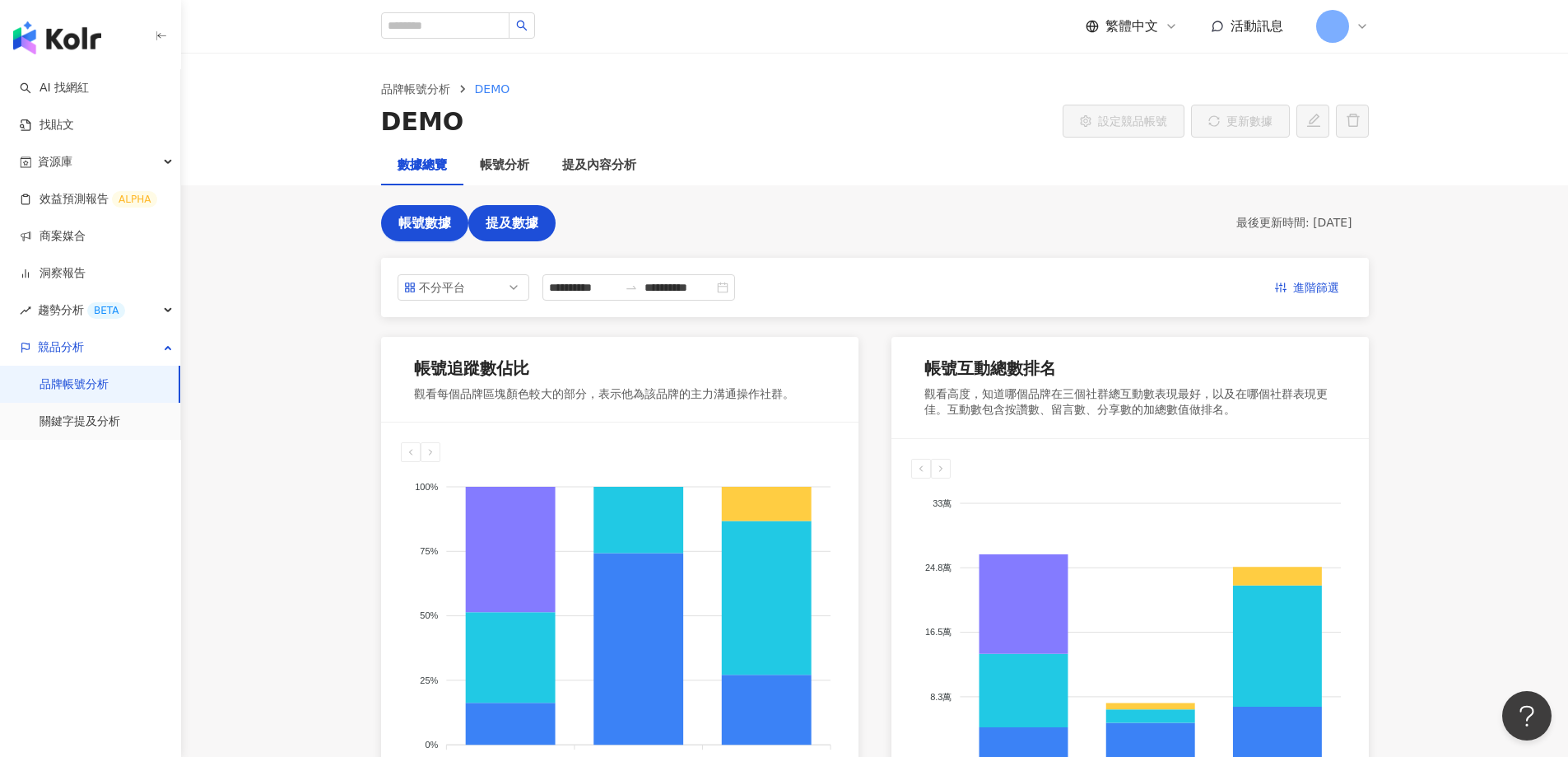
click at [497, 216] on span "提及數據" at bounding box center [512, 224] width 53 height 15
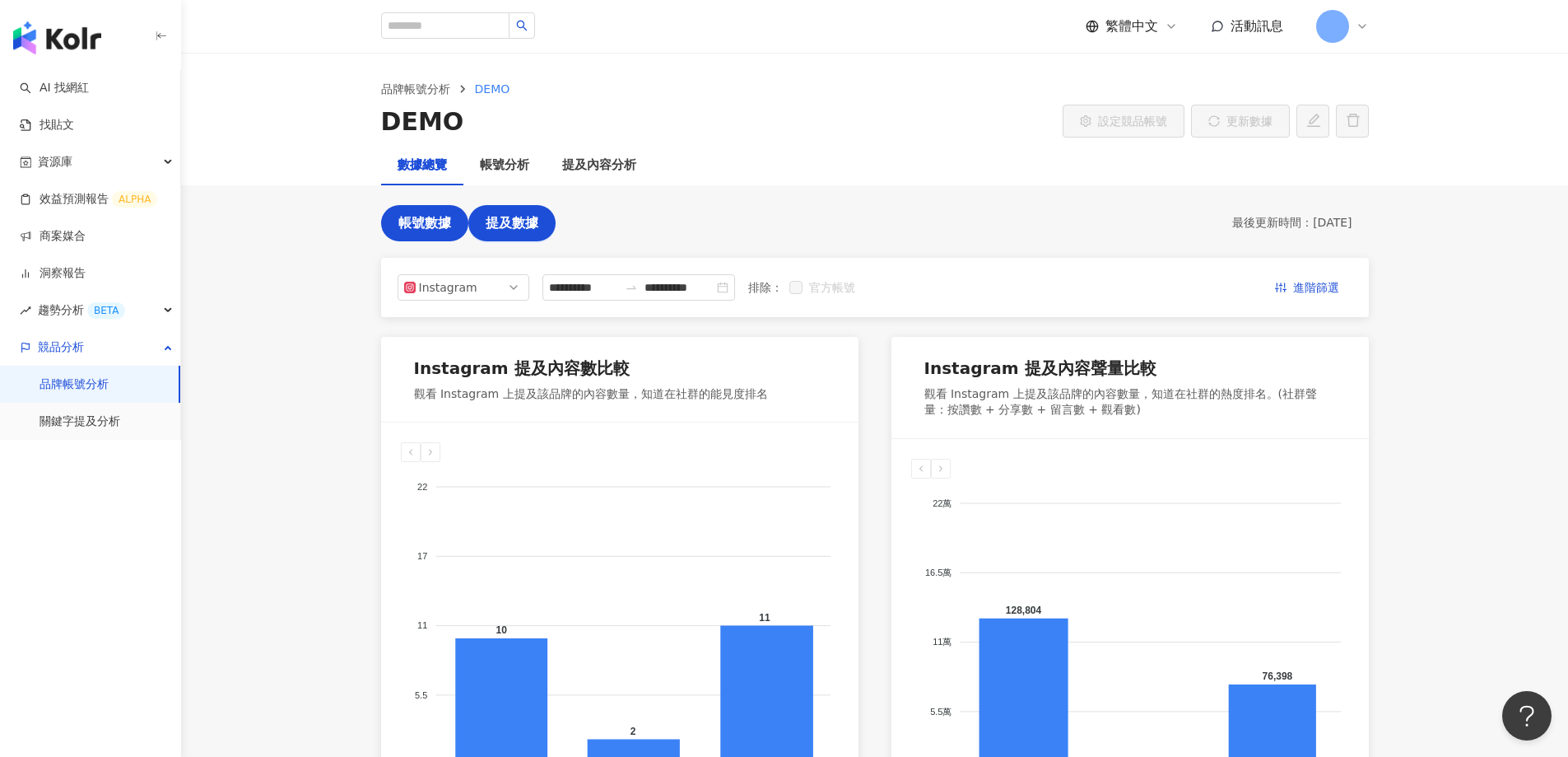
click at [422, 221] on span "帳號數據" at bounding box center [425, 224] width 53 height 15
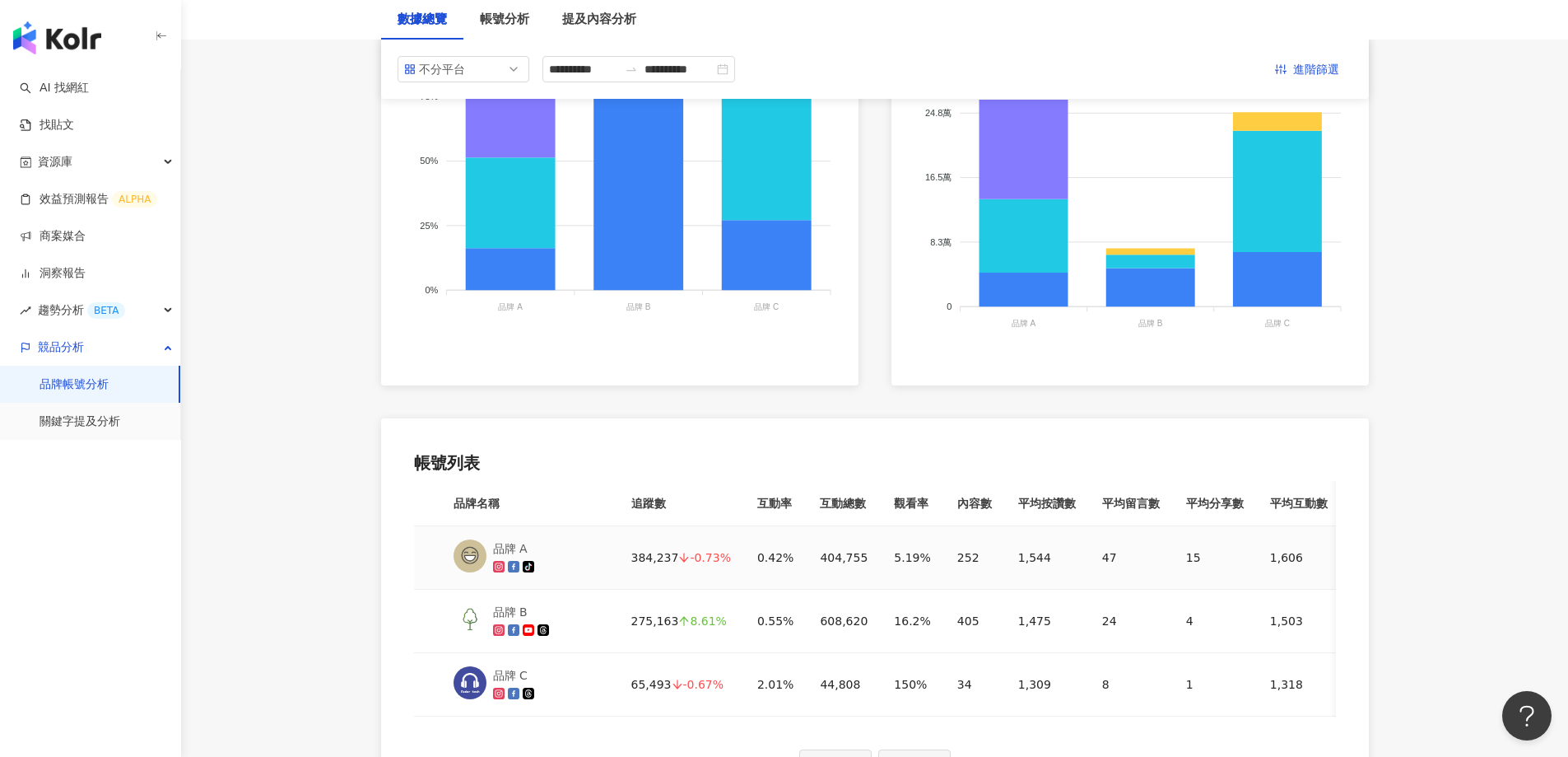
scroll to position [126, 0]
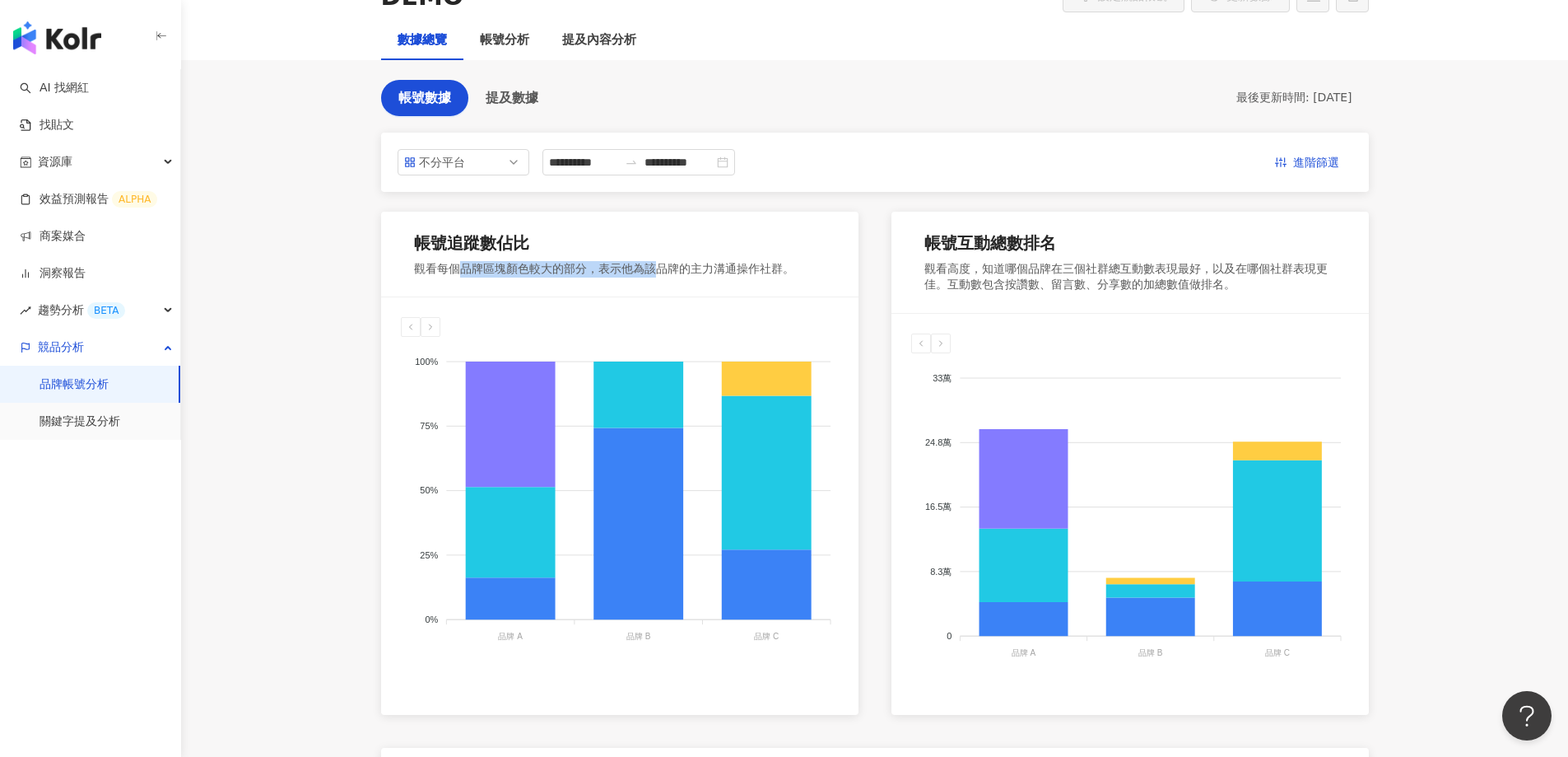
drag, startPoint x: 455, startPoint y: 272, endPoint x: 654, endPoint y: 271, distance: 199.0
click at [654, 271] on div "觀看每個品牌區塊顏色較大的部分，表示他為該品牌的主力溝通操作社群。" at bounding box center [604, 268] width 380 height 16
drag, startPoint x: 967, startPoint y: 264, endPoint x: 1151, endPoint y: 267, distance: 184.0
click at [1151, 267] on div "觀看高度，知道哪個品牌在三個社群總互動數表現最好，以及在哪個社群表現更佳。互動數包含按讚數、留言數、分享數的加總數值做排名。" at bounding box center [1129, 277] width 411 height 32
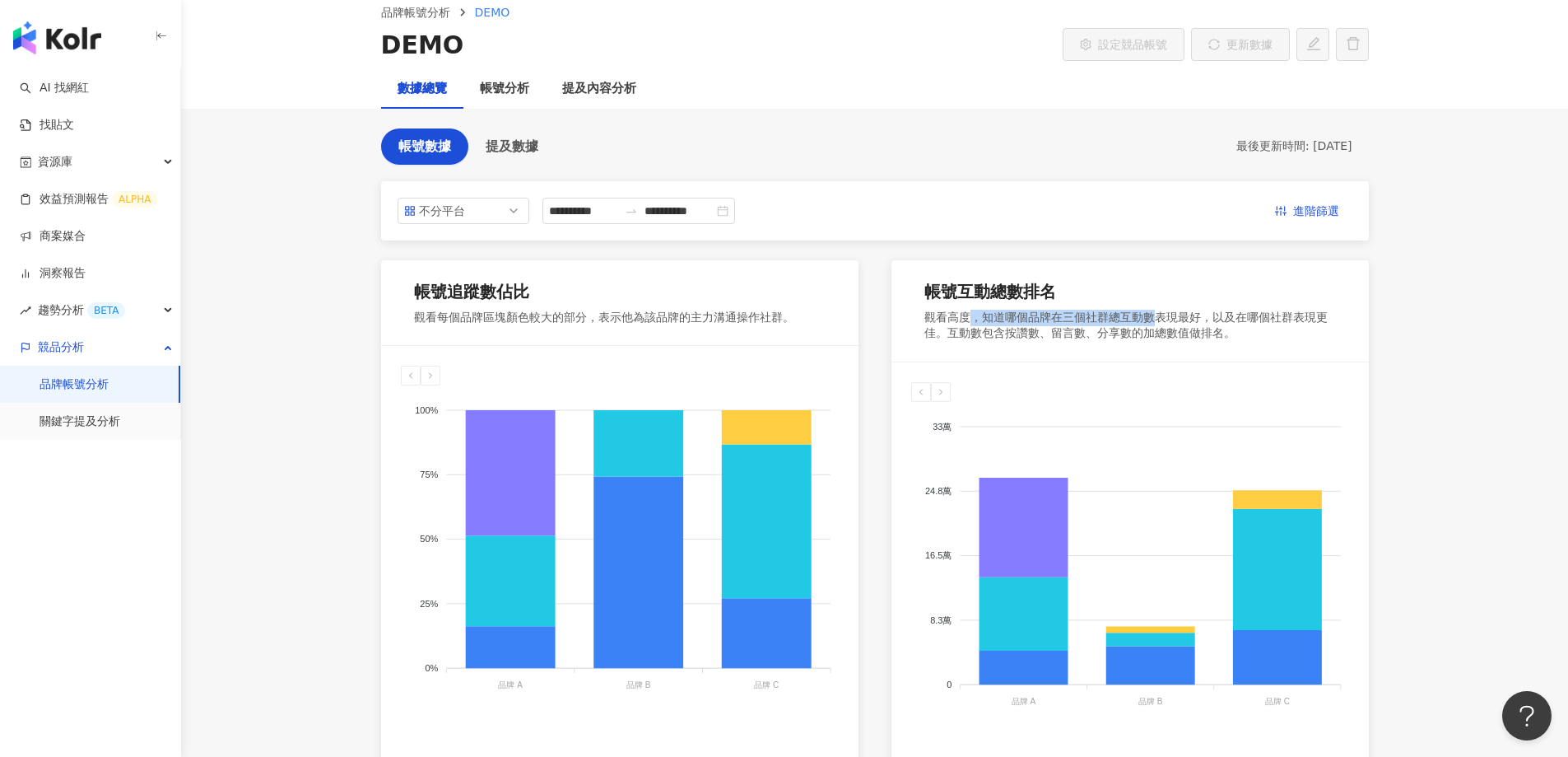
scroll to position [0, 0]
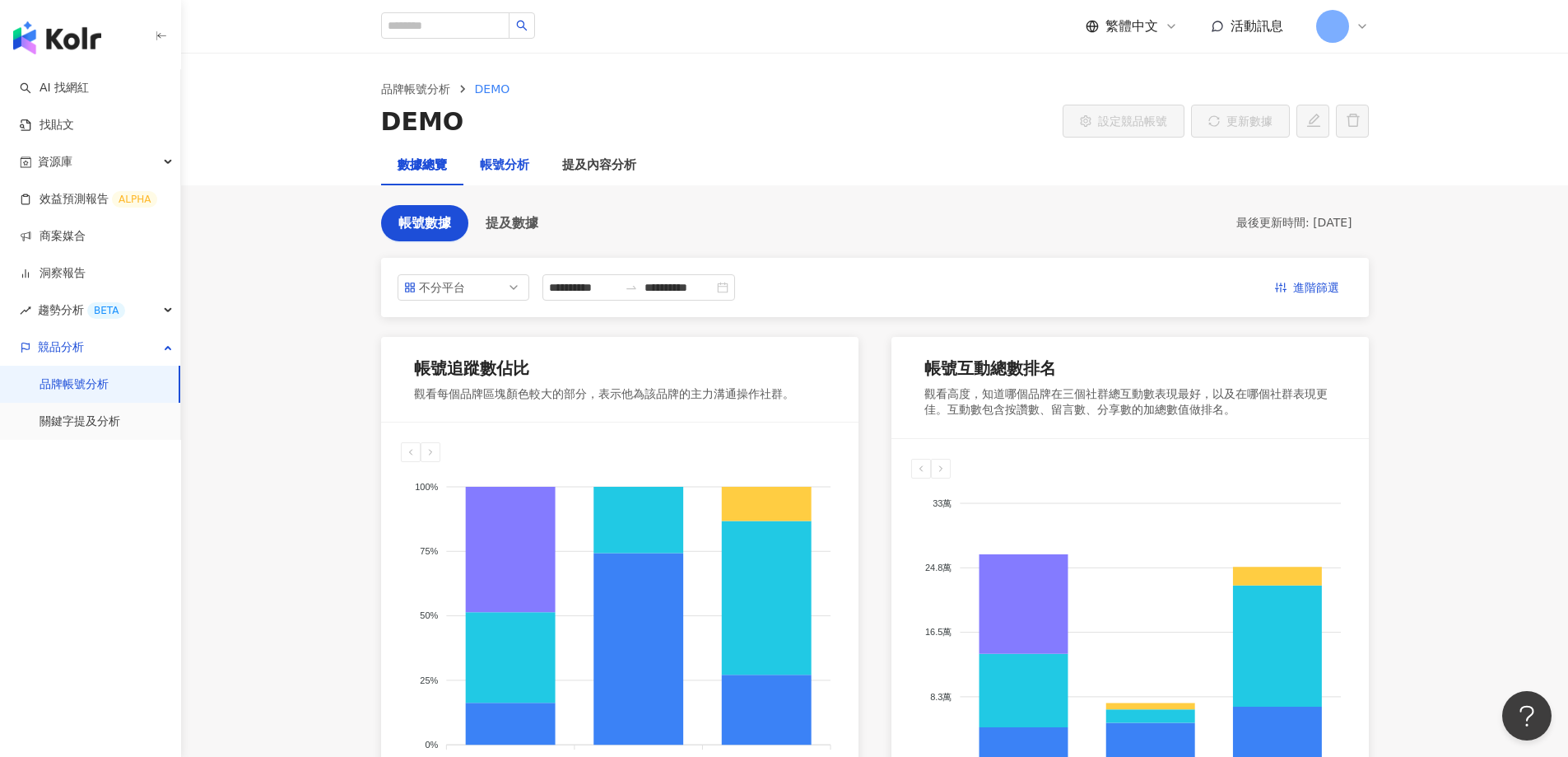
click at [506, 170] on div "帳號分析" at bounding box center [504, 165] width 49 height 20
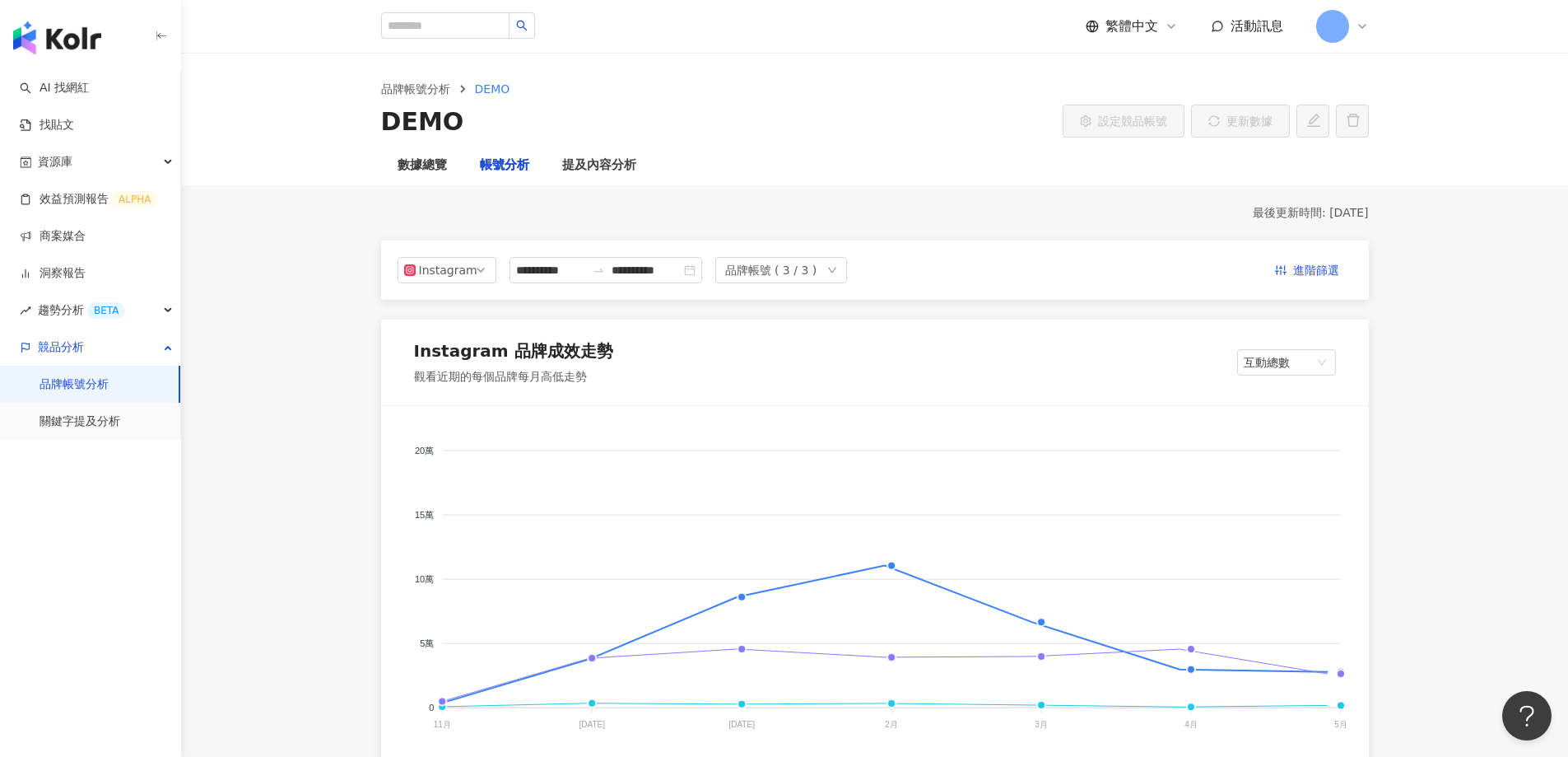
click at [422, 161] on div "數據總覽" at bounding box center [422, 165] width 49 height 20
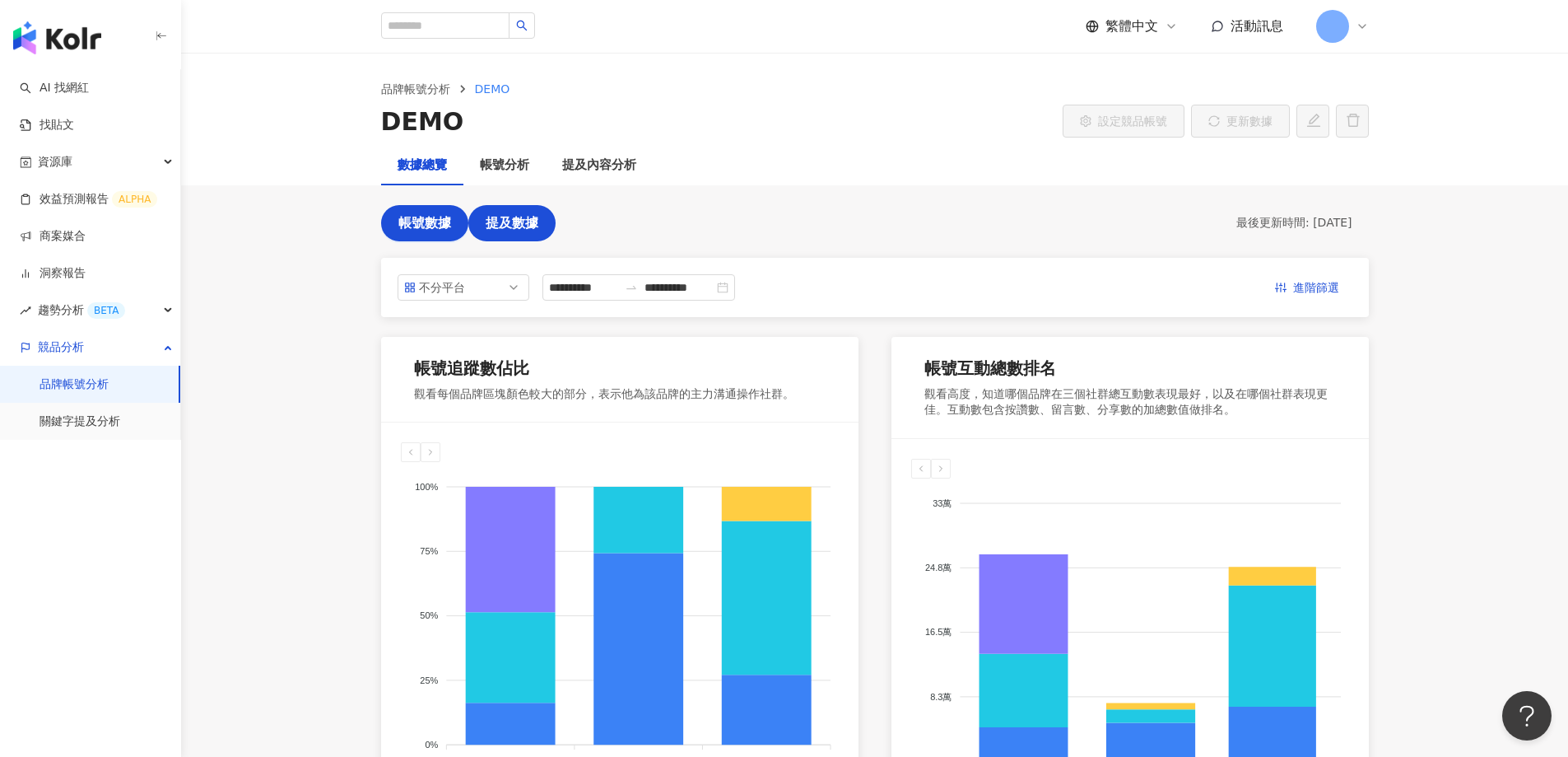
click at [518, 216] on span "提及數據" at bounding box center [512, 224] width 53 height 15
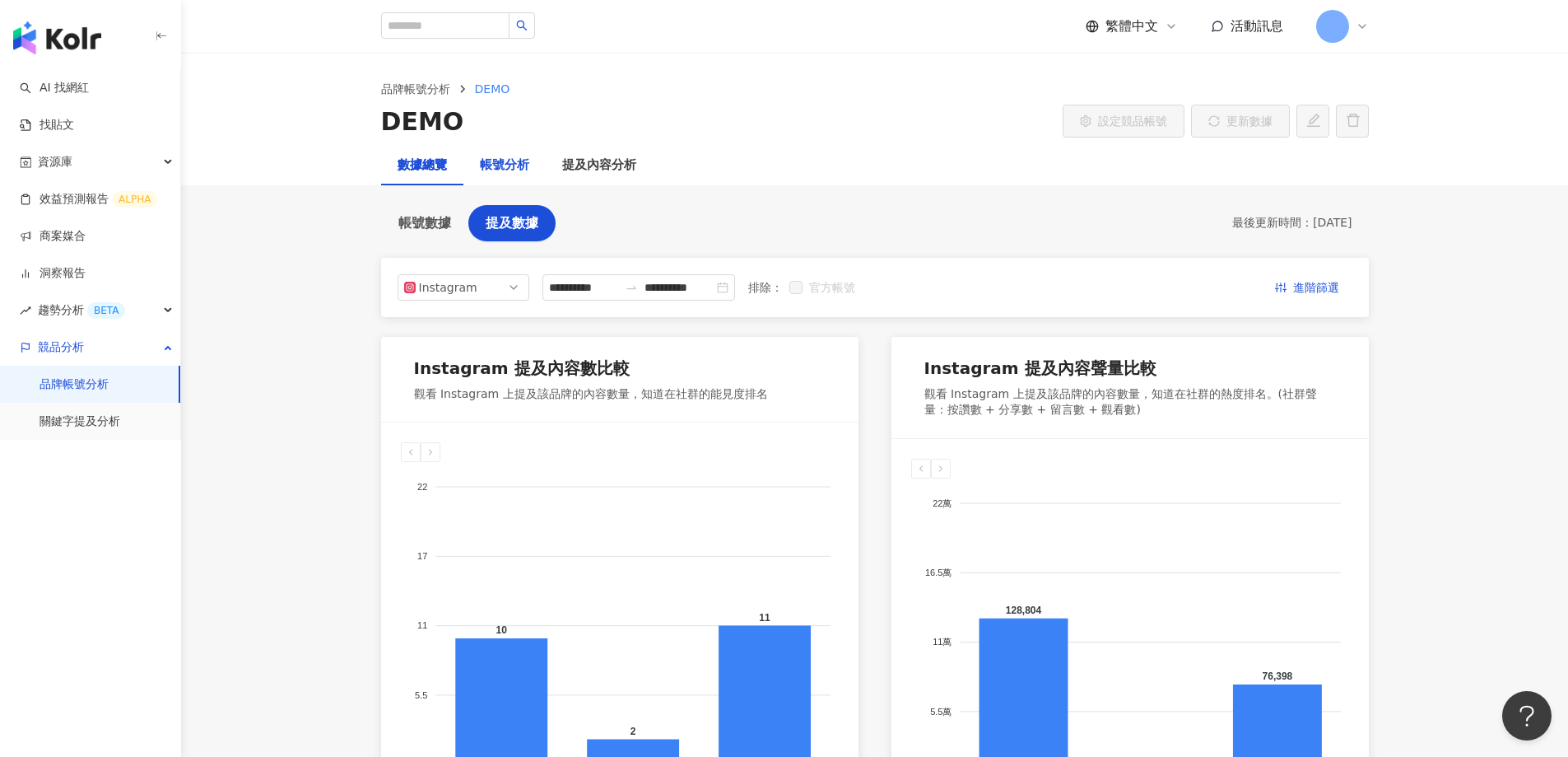
click at [505, 170] on div "帳號分析" at bounding box center [504, 165] width 49 height 20
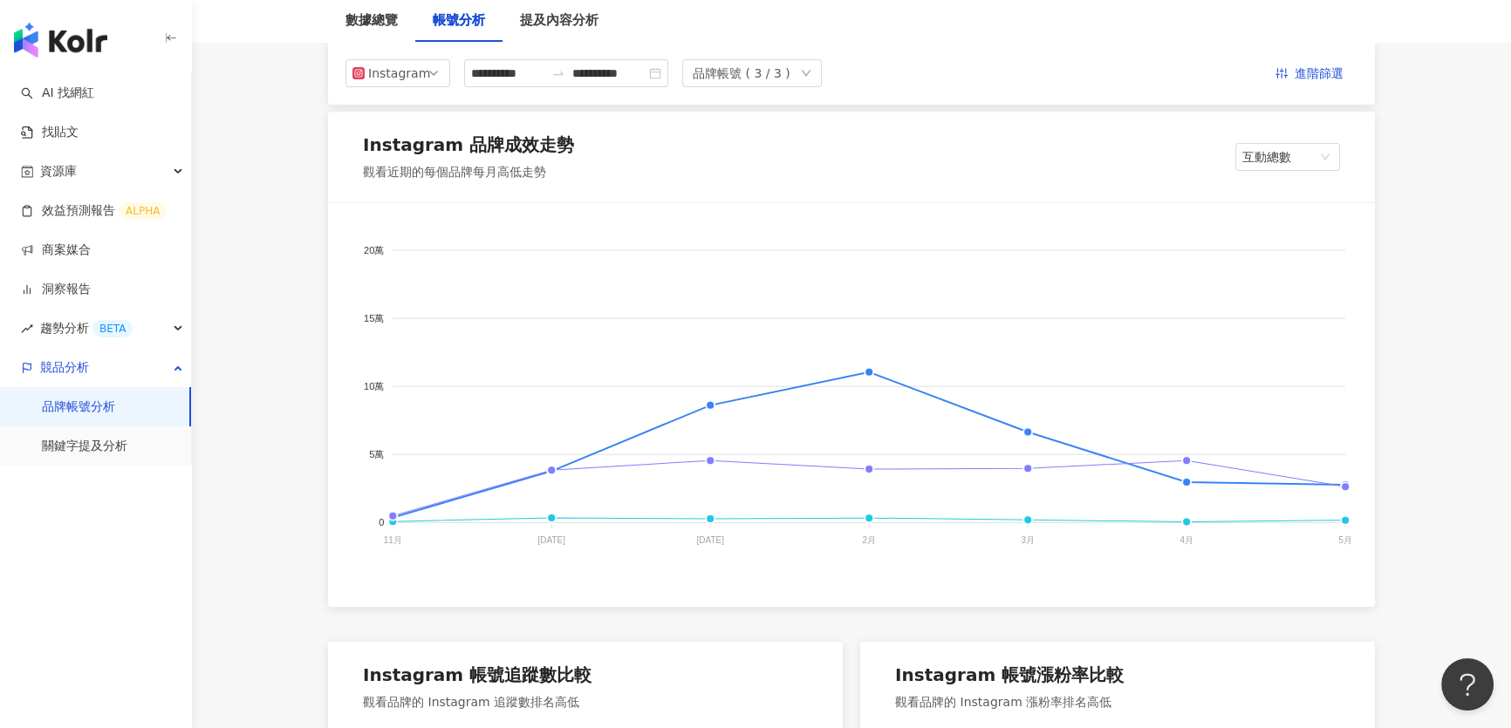
scroll to position [111, 0]
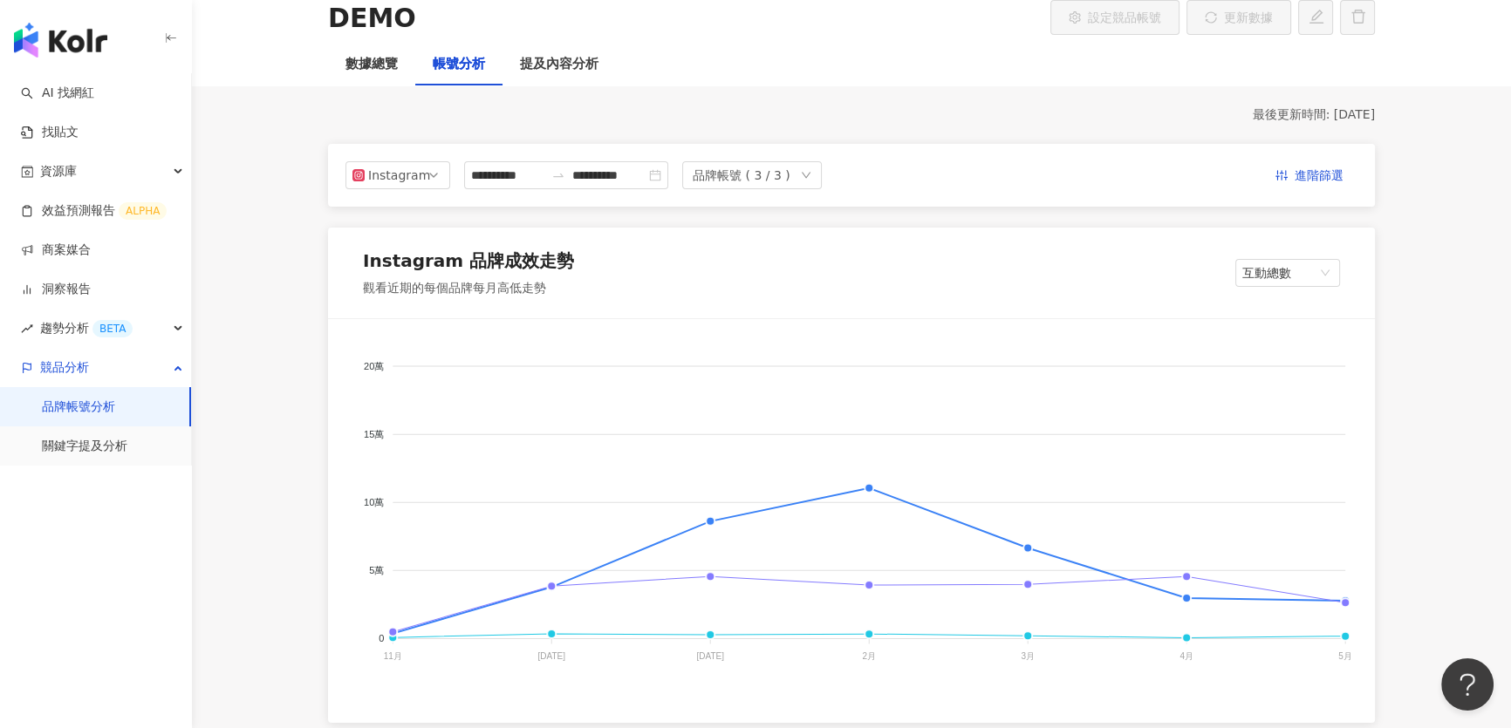
drag, startPoint x: 399, startPoint y: 295, endPoint x: 515, endPoint y: 293, distance: 115.1
click at [515, 293] on div "觀看近期的每個品牌每月高低走勢" at bounding box center [468, 288] width 211 height 17
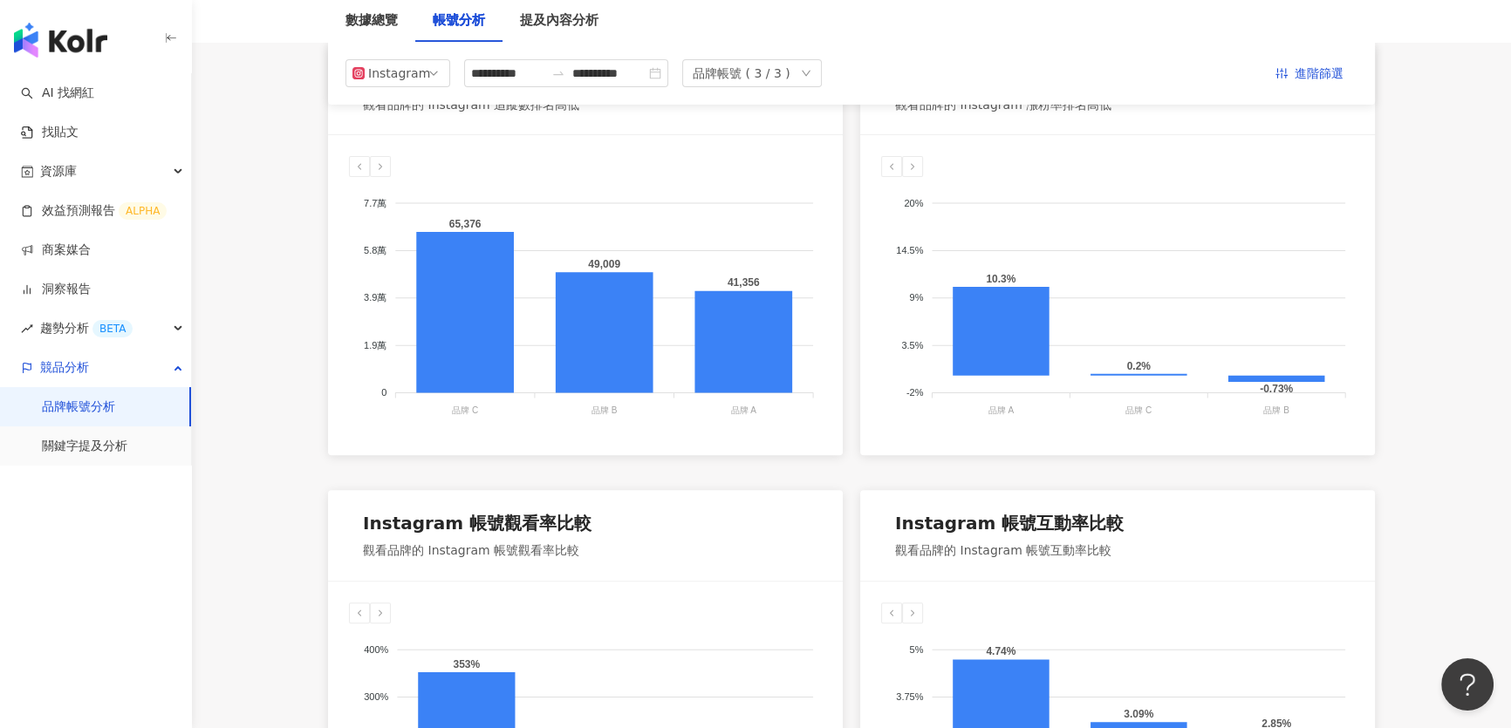
scroll to position [745, 0]
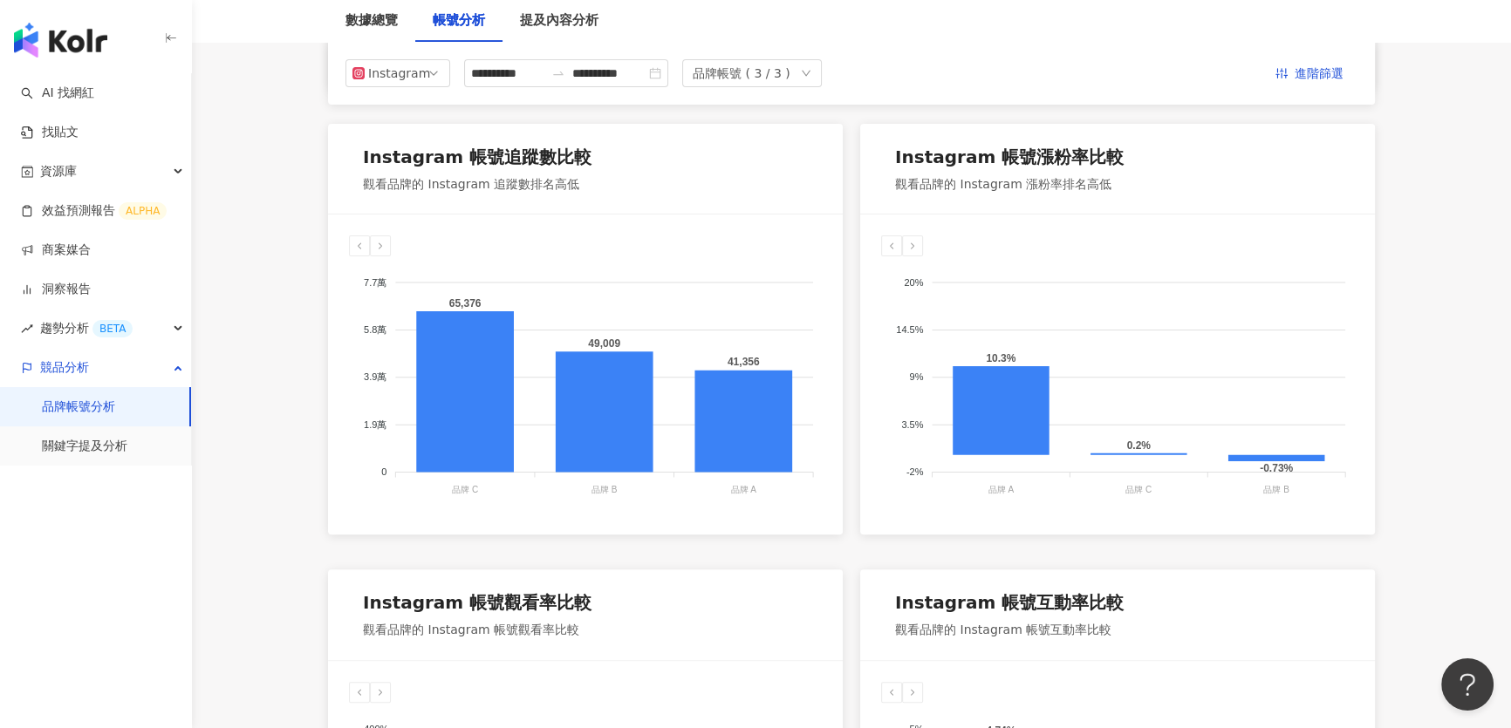
drag, startPoint x: 200, startPoint y: 400, endPoint x: 209, endPoint y: 400, distance: 9.6
click at [200, 400] on main "**********" at bounding box center [851, 647] width 1319 height 2670
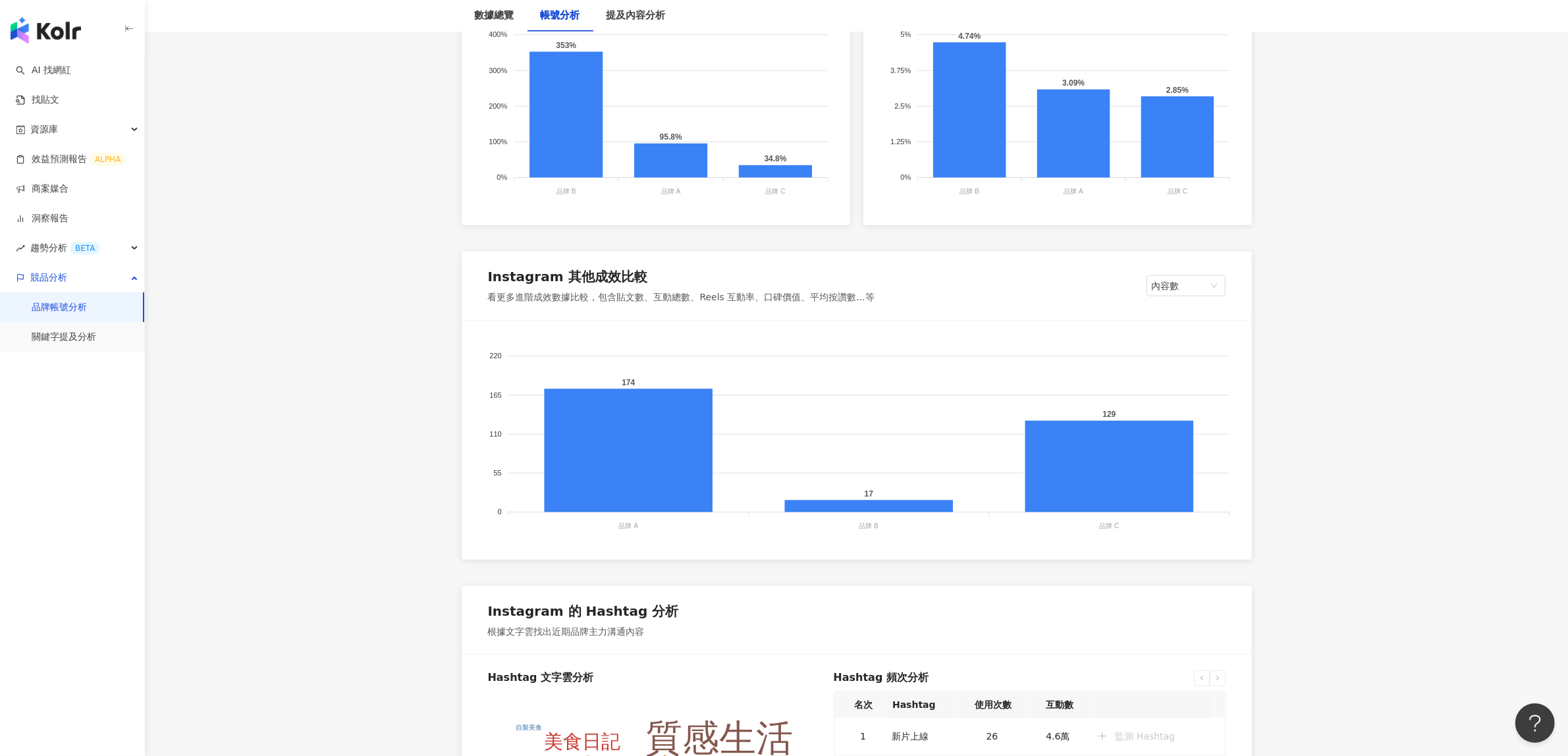
scroll to position [1079, 0]
click at [1192, 285] on span "內容數" at bounding box center [1185, 285] width 69 height 20
click at [1193, 356] on div "平均按讚數" at bounding box center [1185, 357] width 58 height 14
drag, startPoint x: 561, startPoint y: 301, endPoint x: 682, endPoint y: 301, distance: 121.0
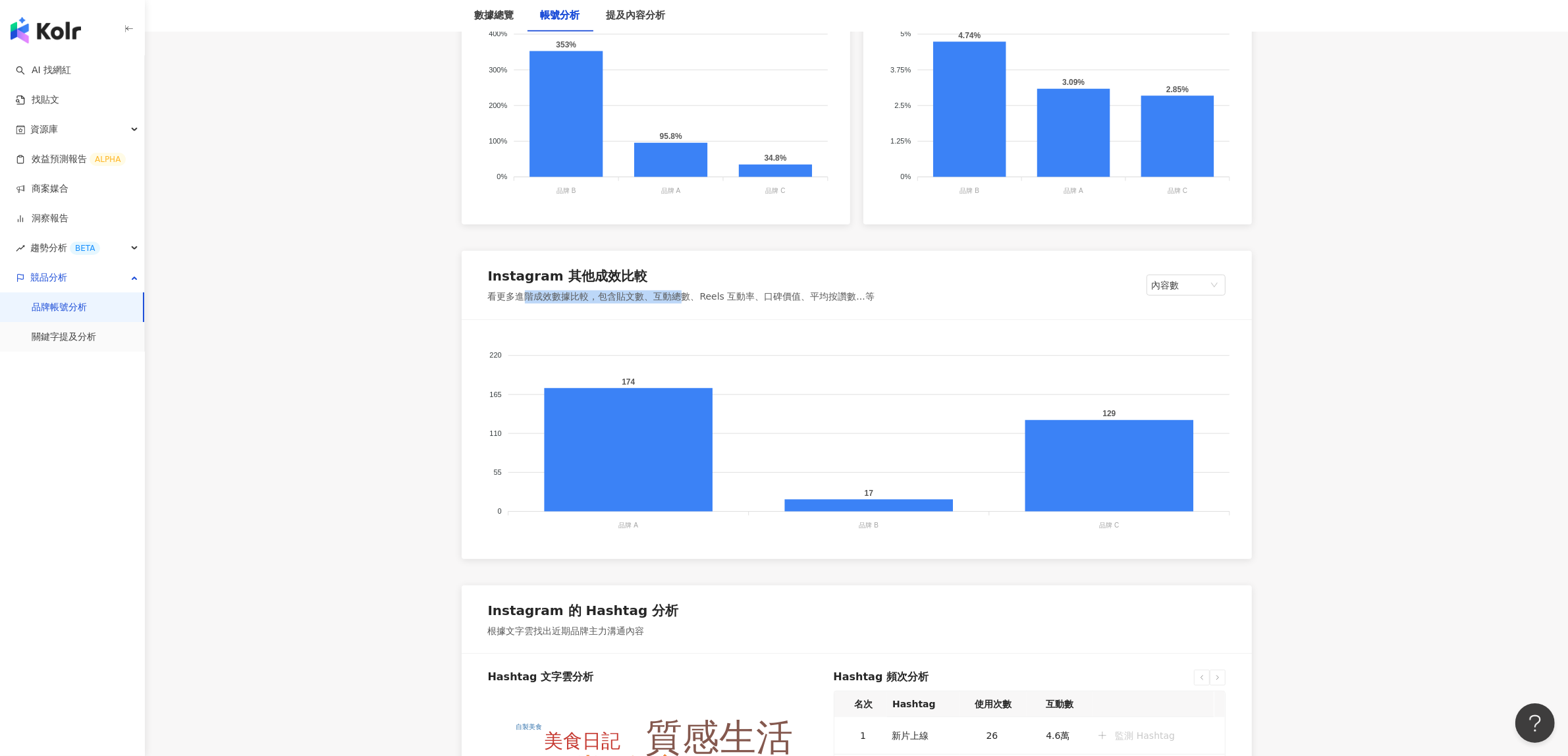
click at [682, 301] on div "看更多進階成效數據比較，包含貼文數、互動總數、Reels 互動率、口碑價值、平均按讚數...等" at bounding box center [681, 297] width 387 height 13
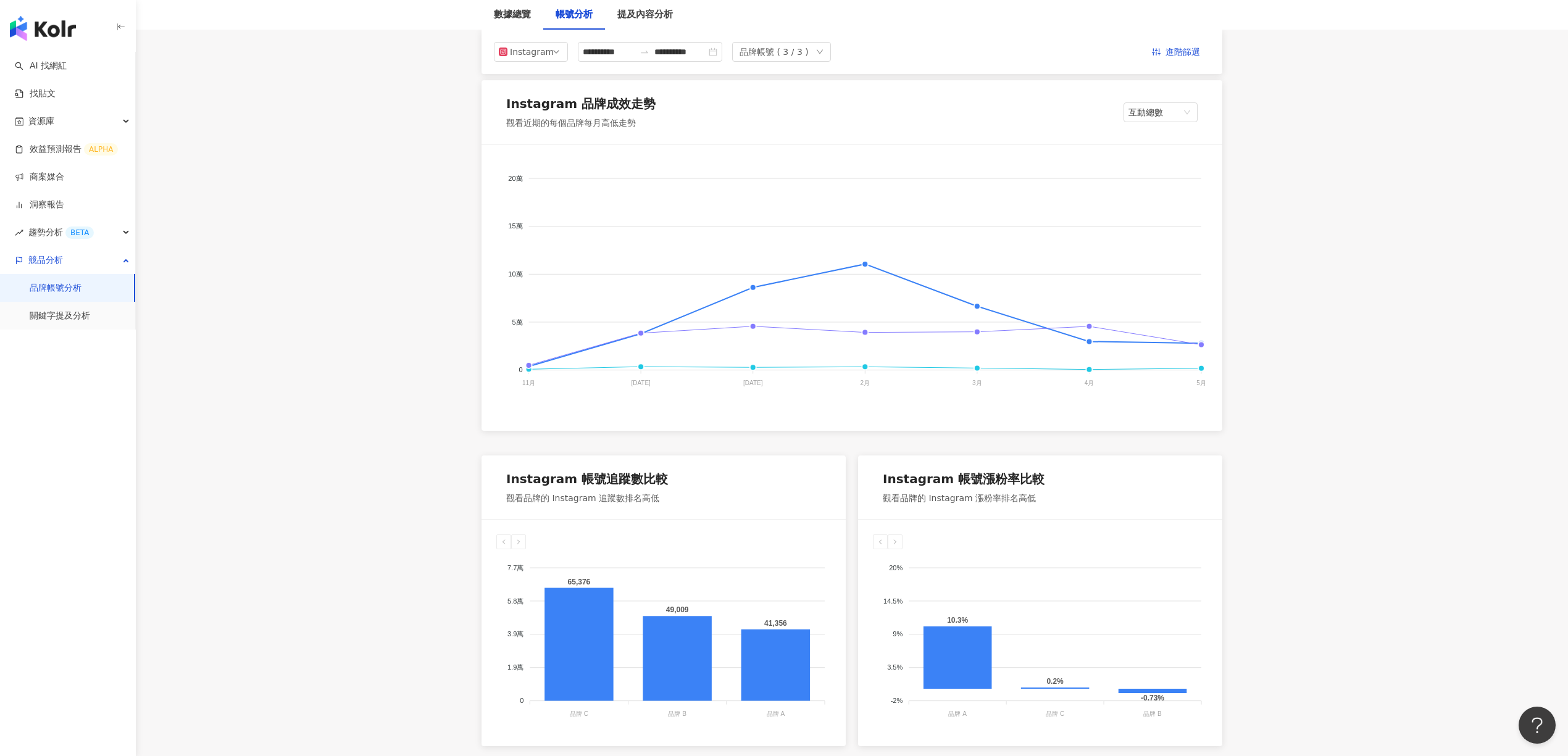
scroll to position [0, 0]
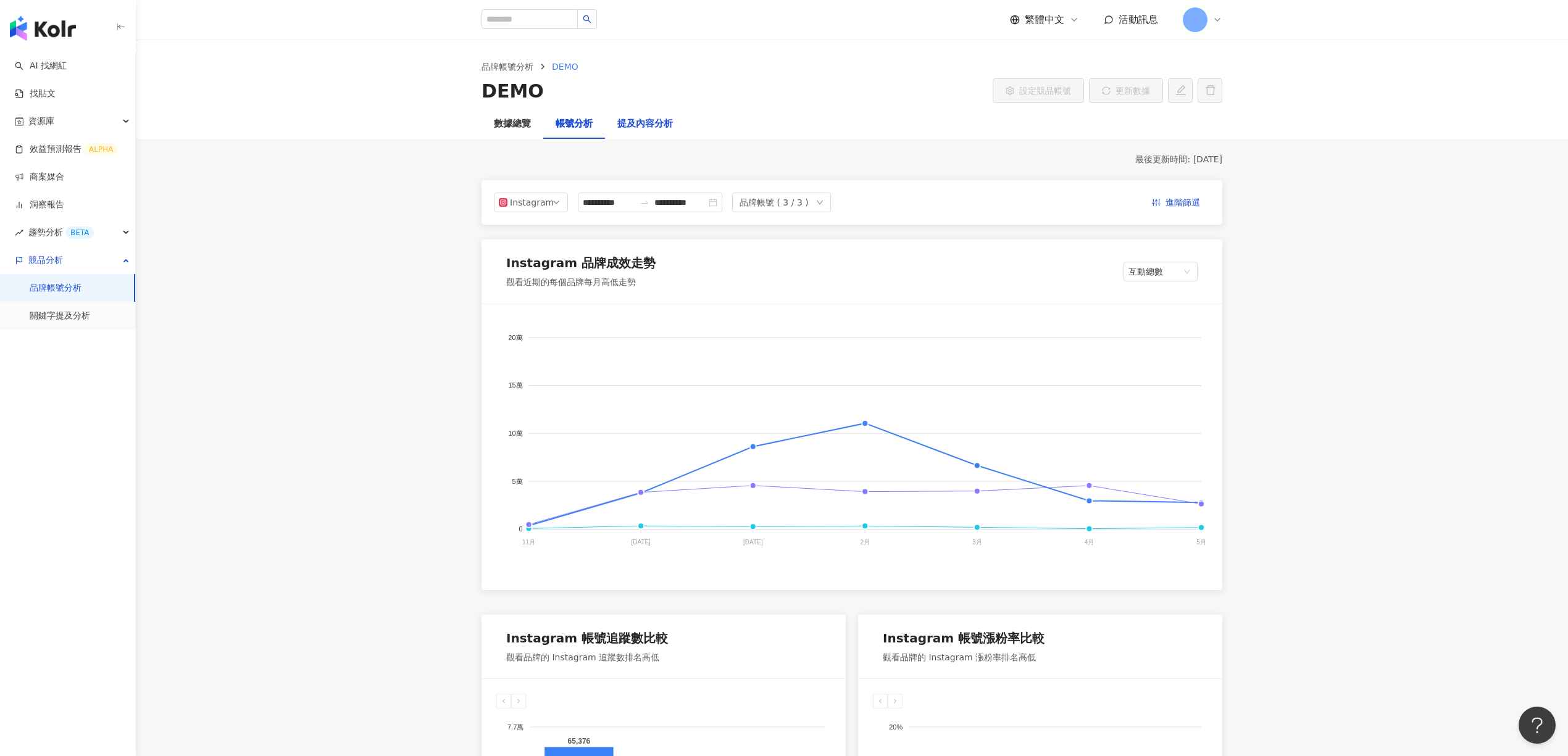
click at [628, 130] on div "提及內容分析" at bounding box center [645, 124] width 55 height 15
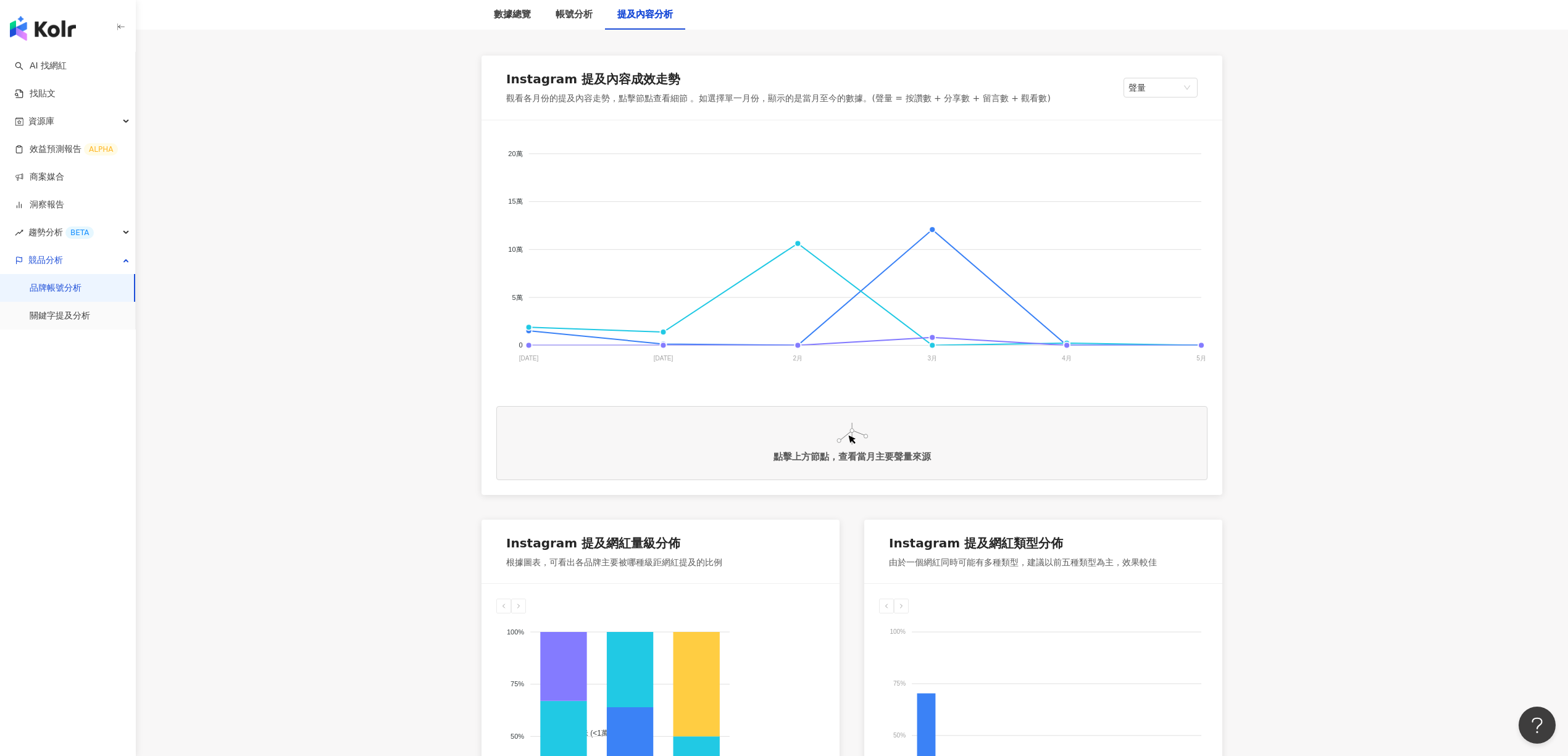
scroll to position [200, 0]
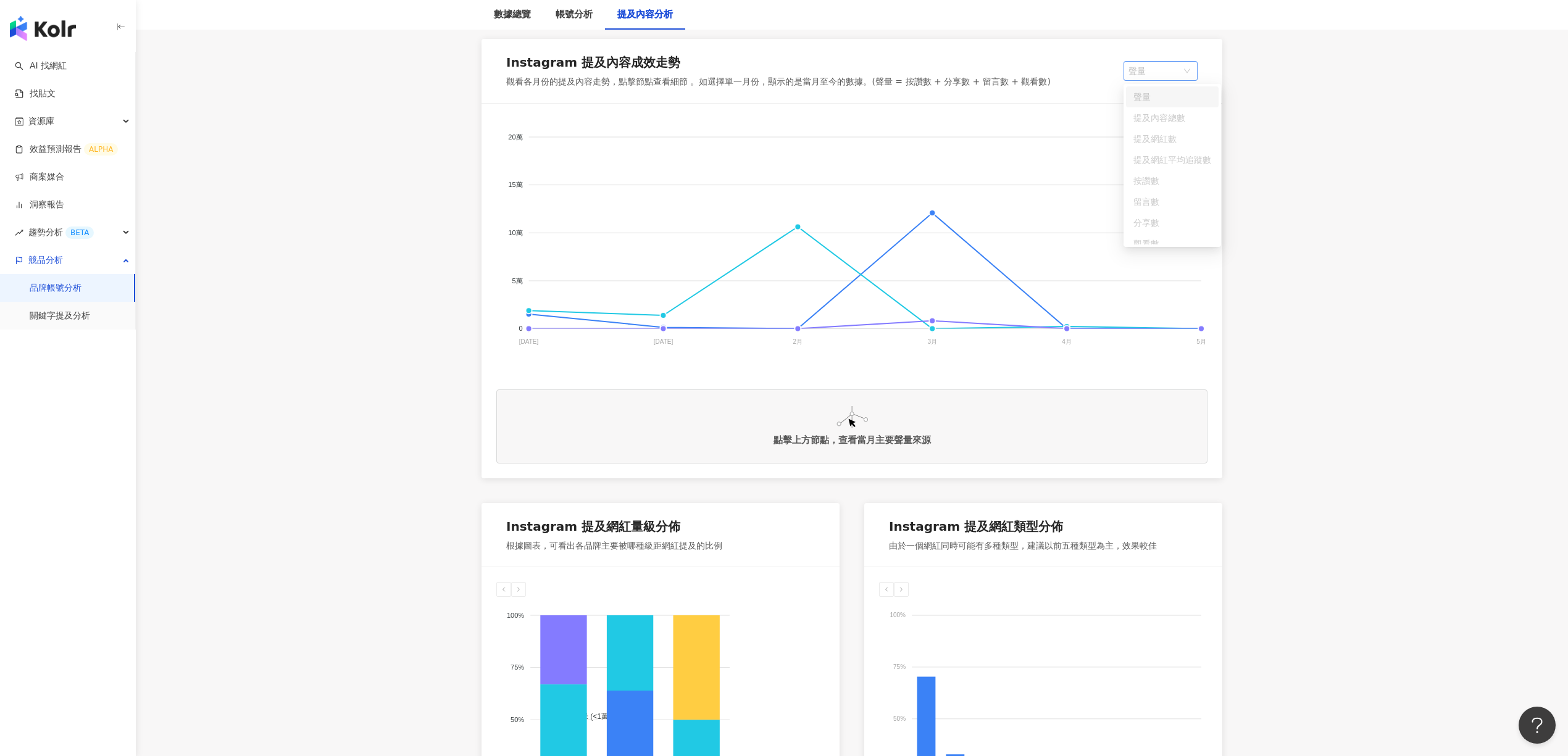
click at [1166, 74] on span "聲量" at bounding box center [1160, 71] width 64 height 18
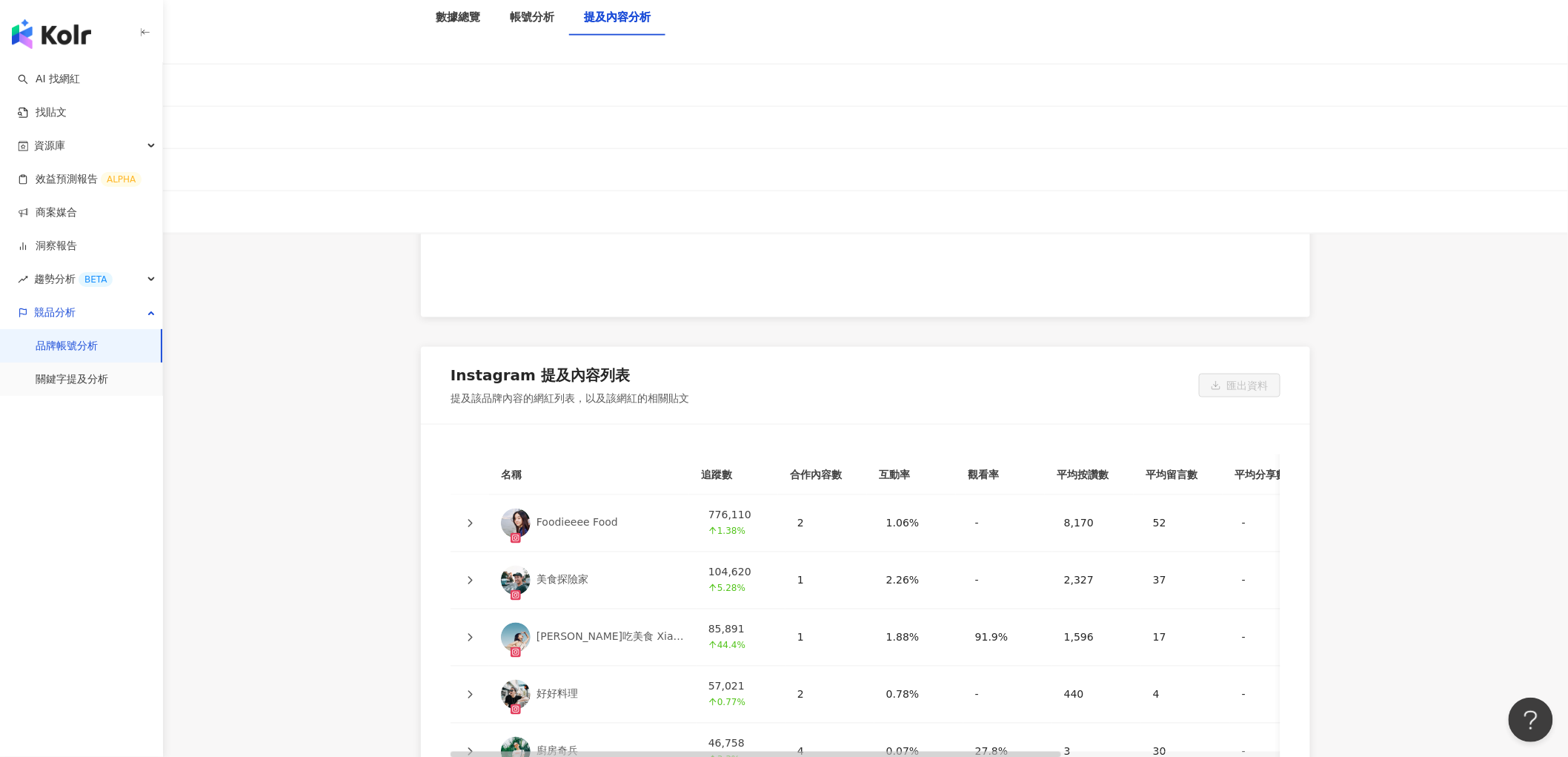
scroll to position [3189, 0]
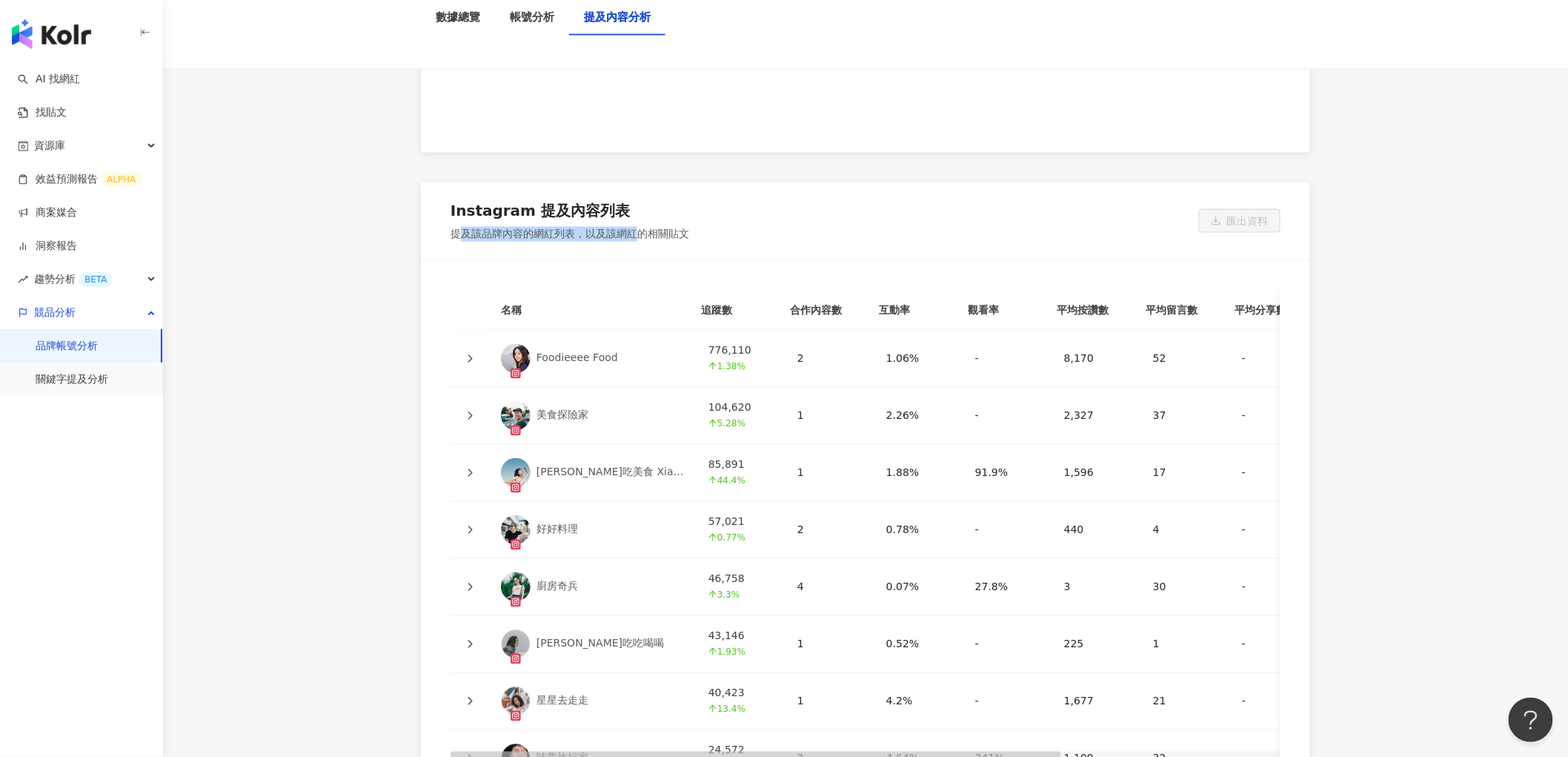
drag, startPoint x: 464, startPoint y: 220, endPoint x: 640, endPoint y: 219, distance: 176.0
click at [640, 227] on div "提及該品牌內容的網紅列表，以及該網紅的相關貼文" at bounding box center [569, 234] width 239 height 14
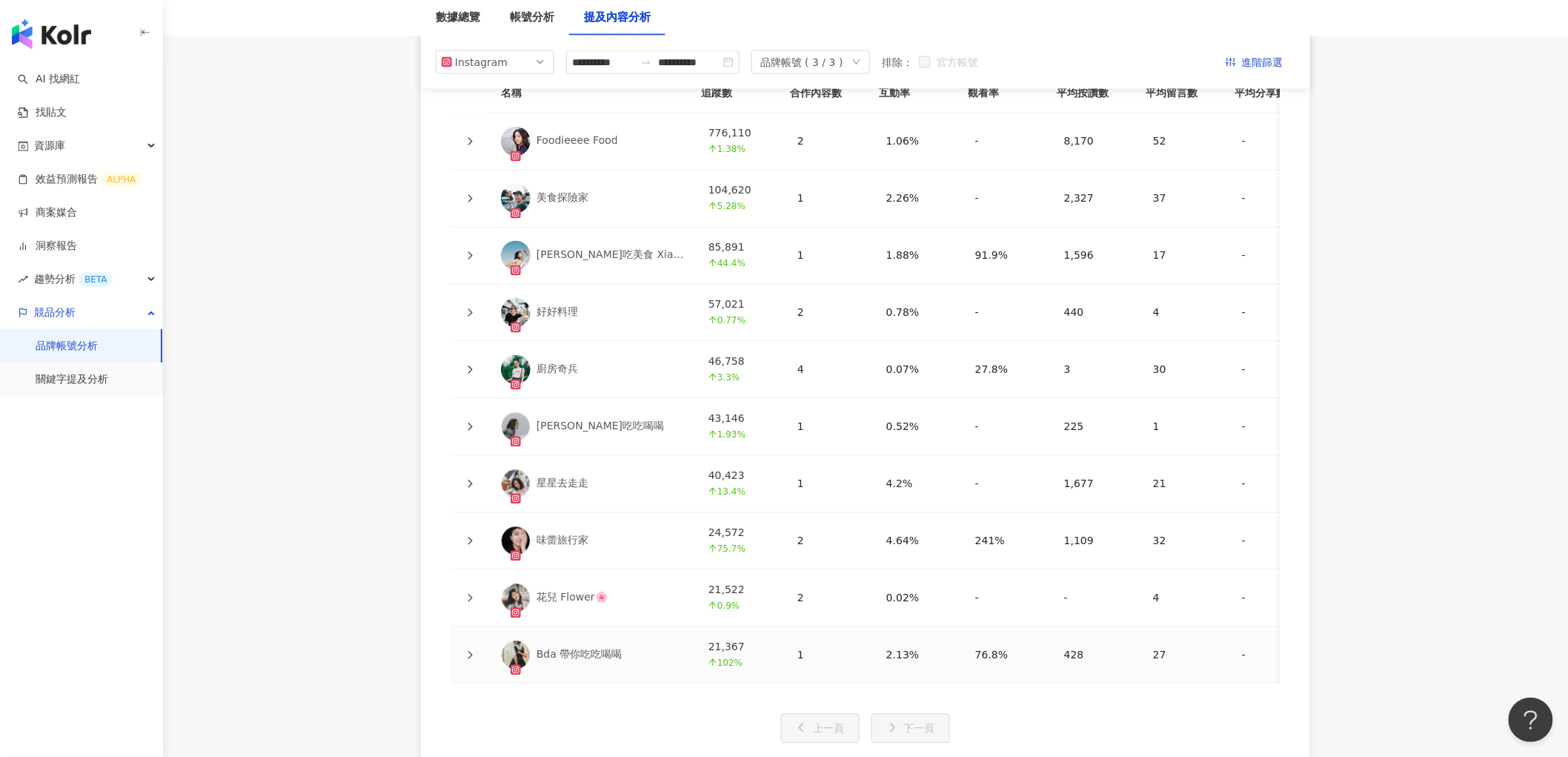
scroll to position [3241, 0]
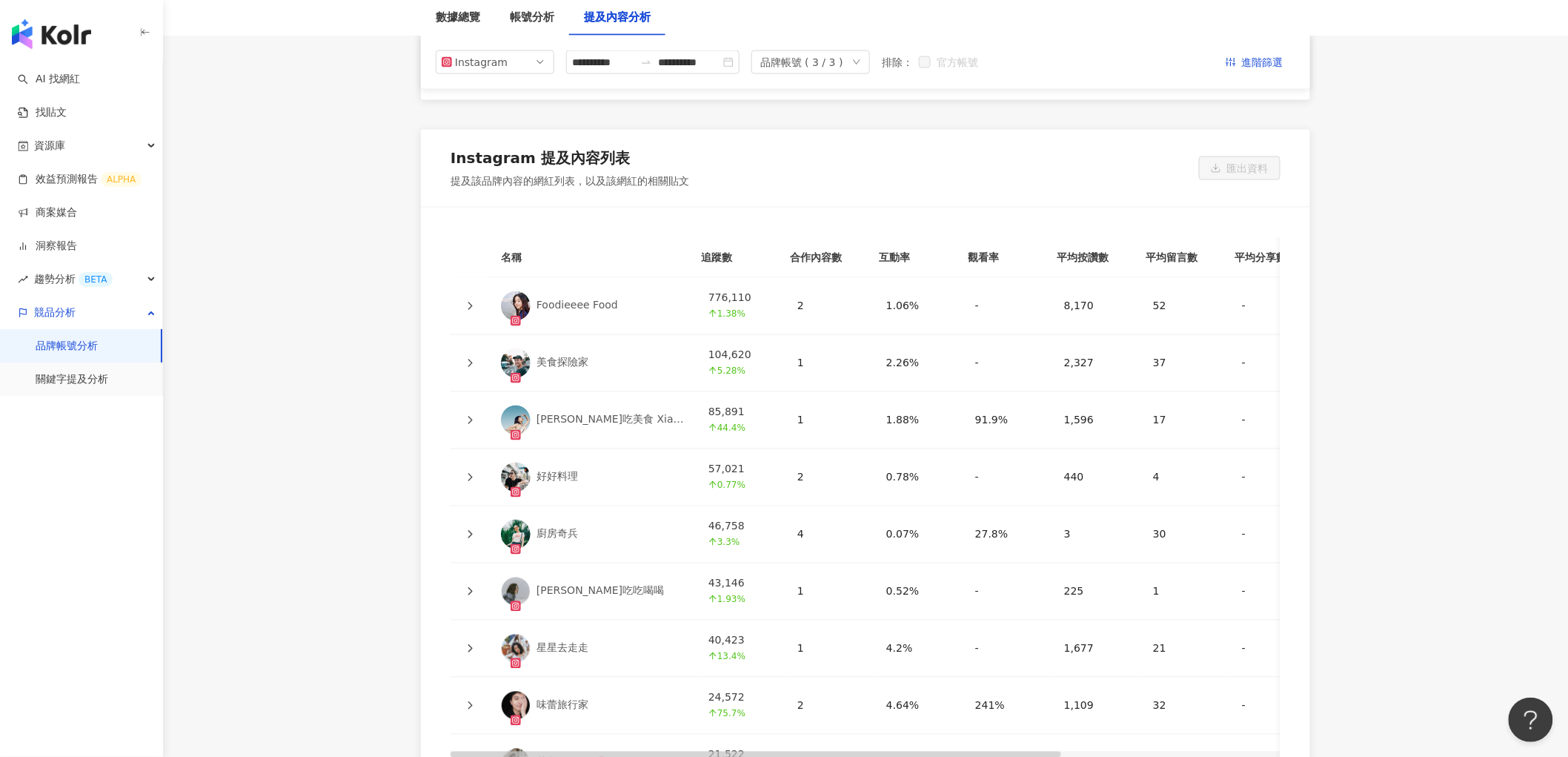
click at [768, 149] on div "Instagram 提及內容列表 提及該品牌內容的網紅列表，以及該網紅的相關貼文 匯出資料" at bounding box center [865, 168] width 889 height 77
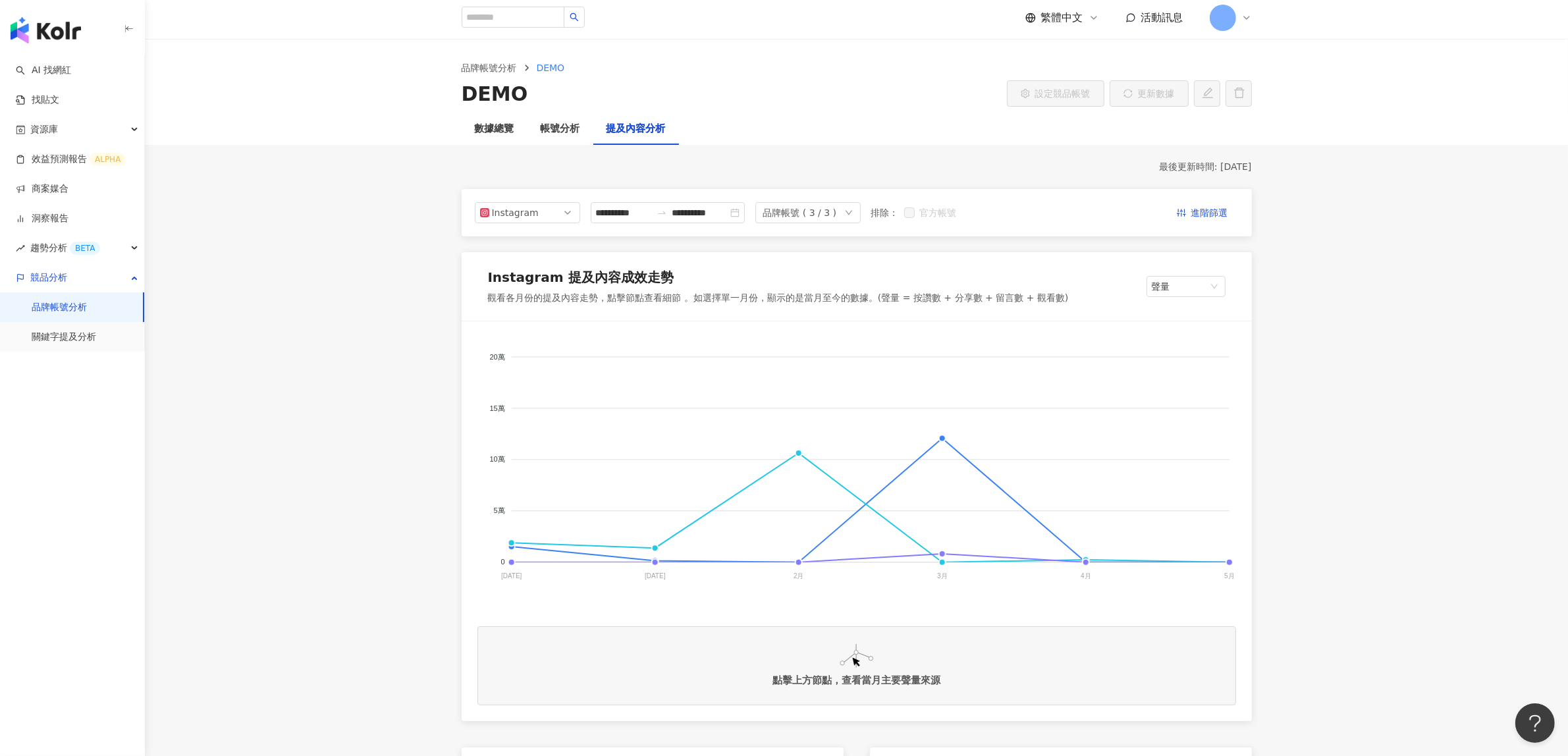
scroll to position [0, 0]
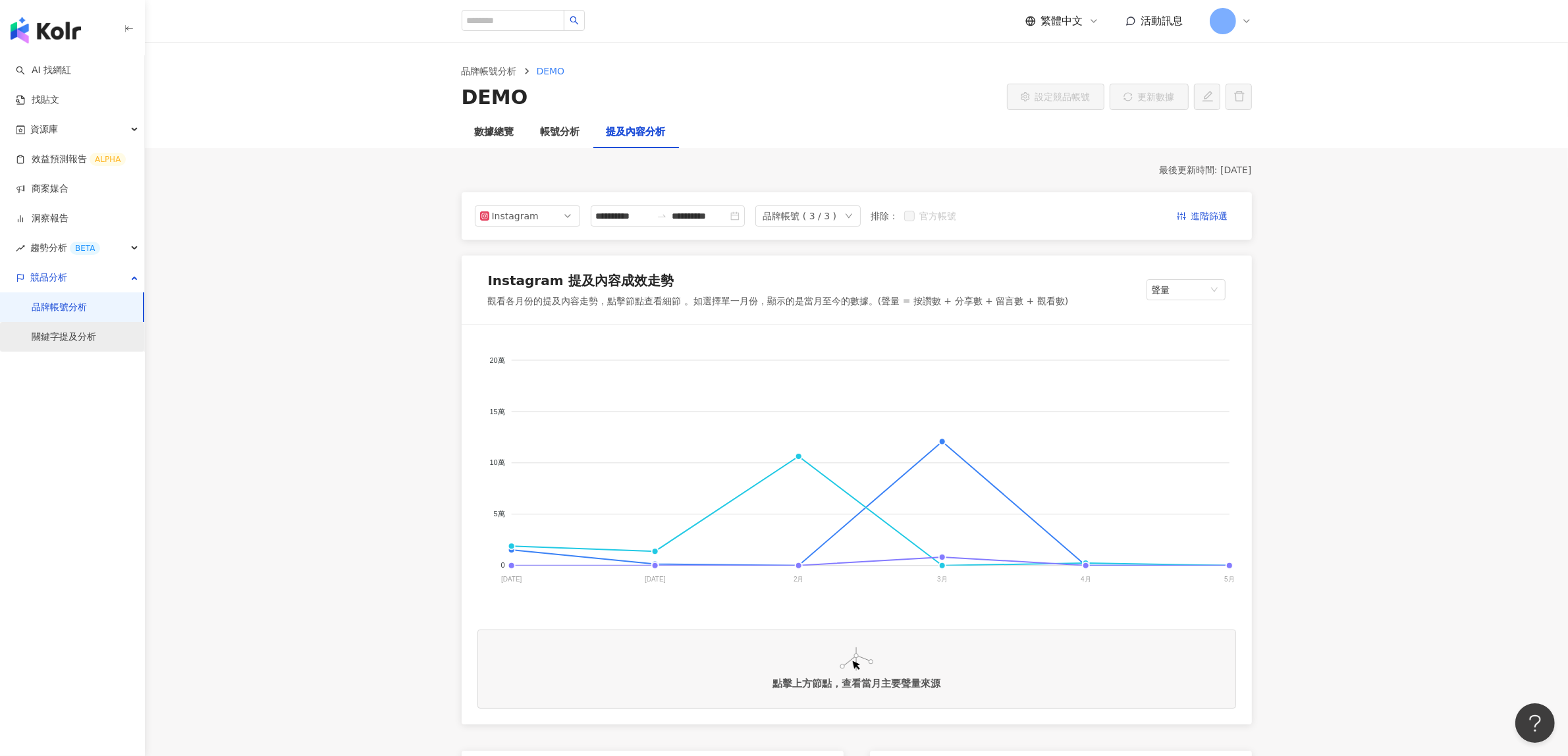
click at [60, 341] on link "關鍵字提及分析" at bounding box center [63, 337] width 64 height 13
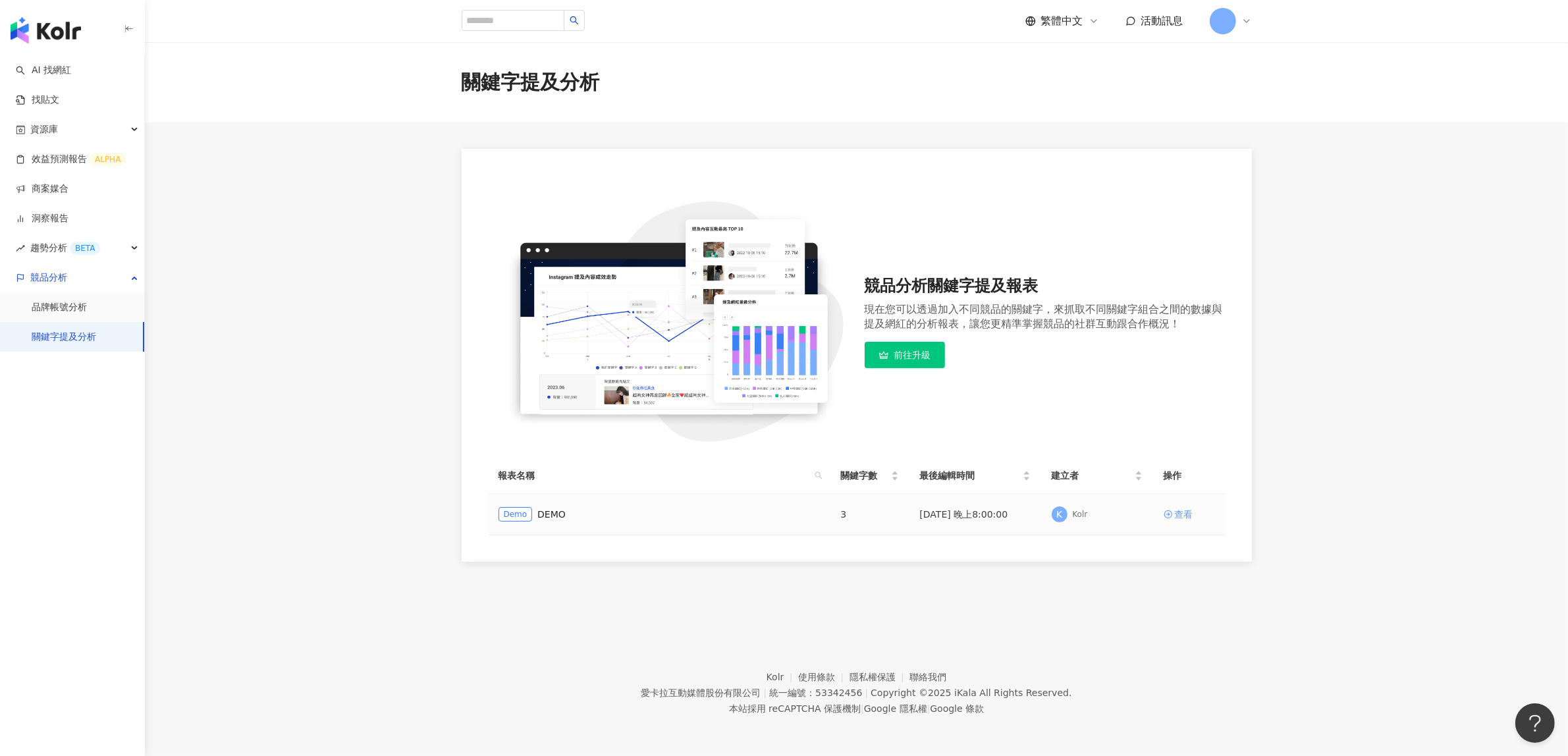
click at [1183, 516] on div "查看" at bounding box center [1184, 514] width 18 height 14
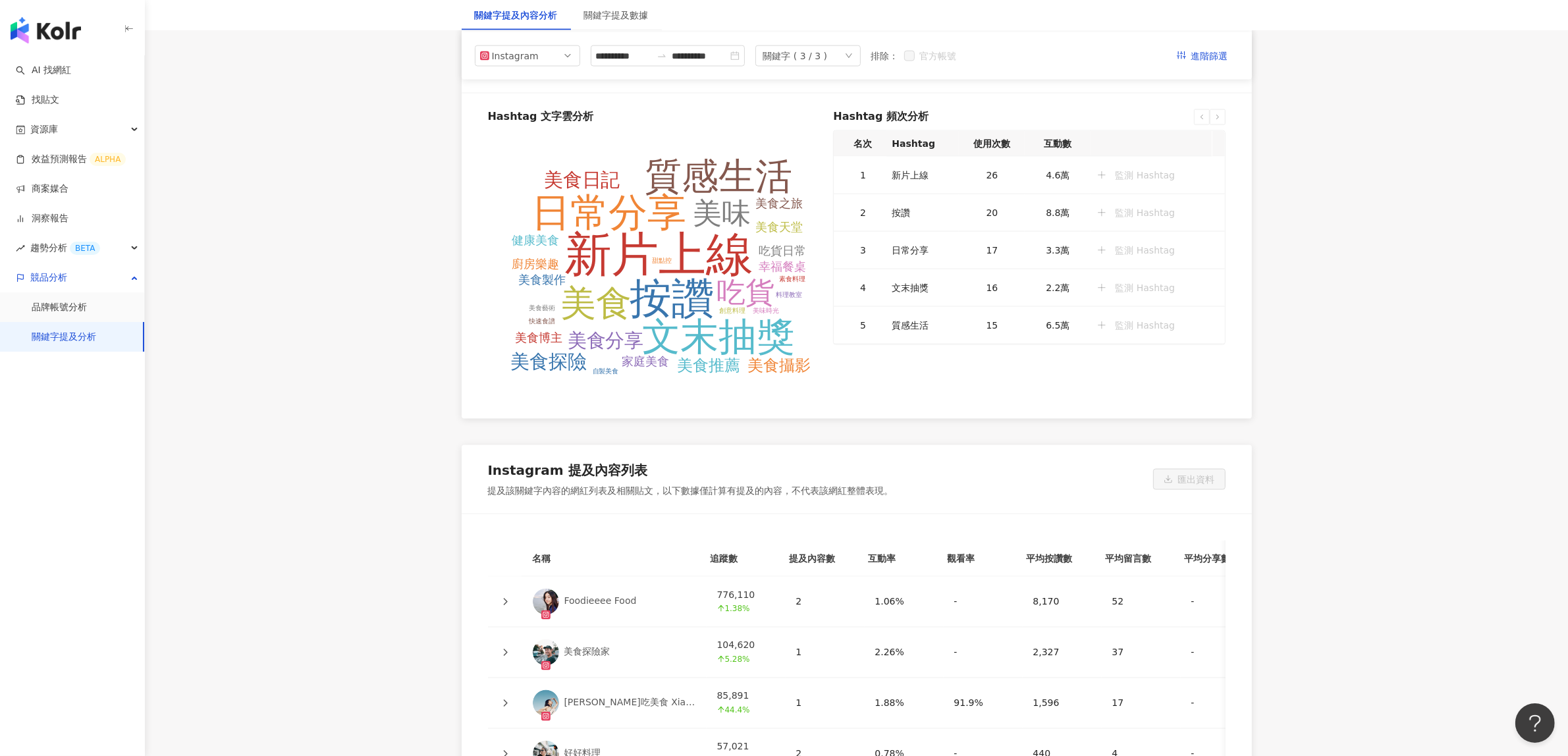
scroll to position [1812, 0]
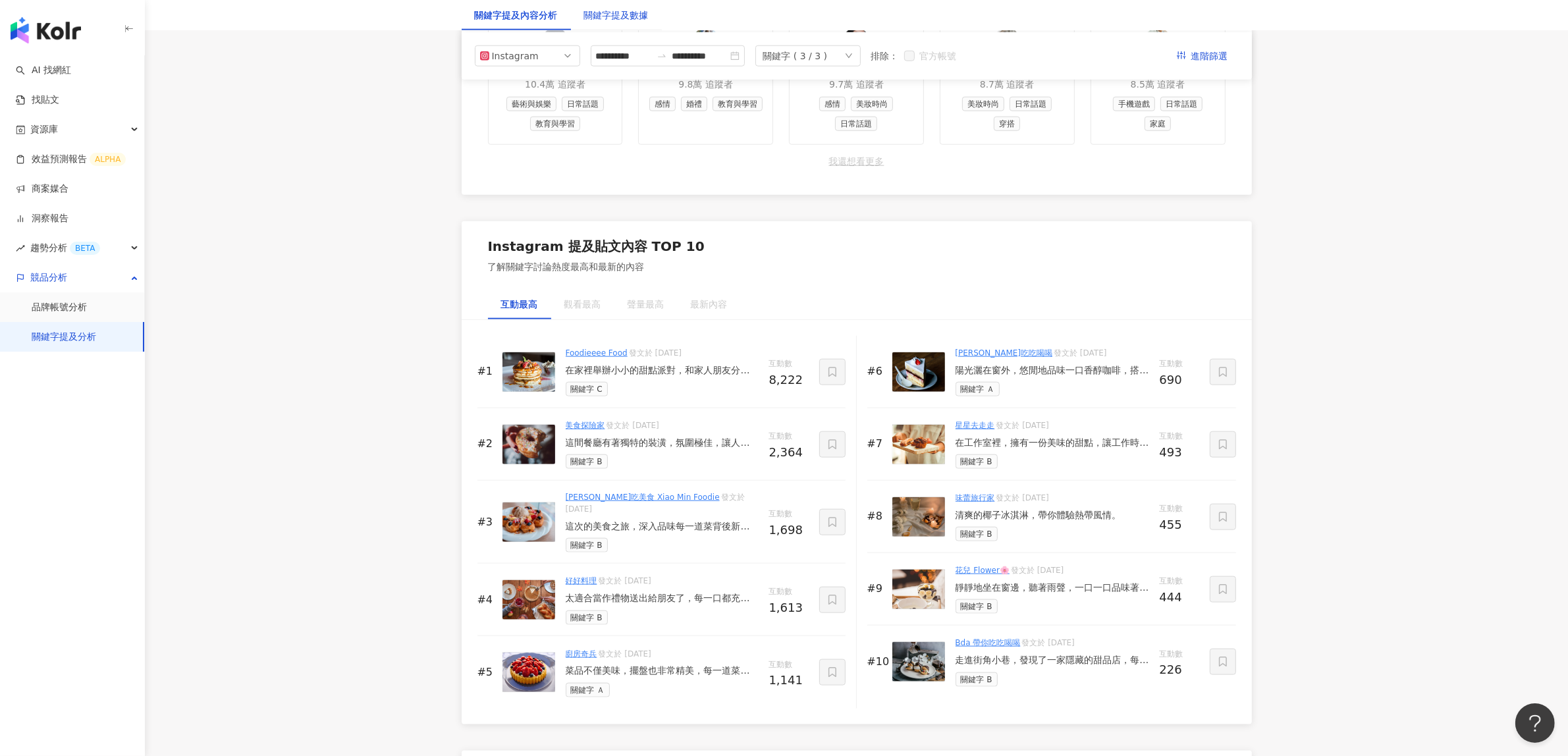
click at [617, 22] on div "關鍵字提及數據" at bounding box center [616, 14] width 64 height 14
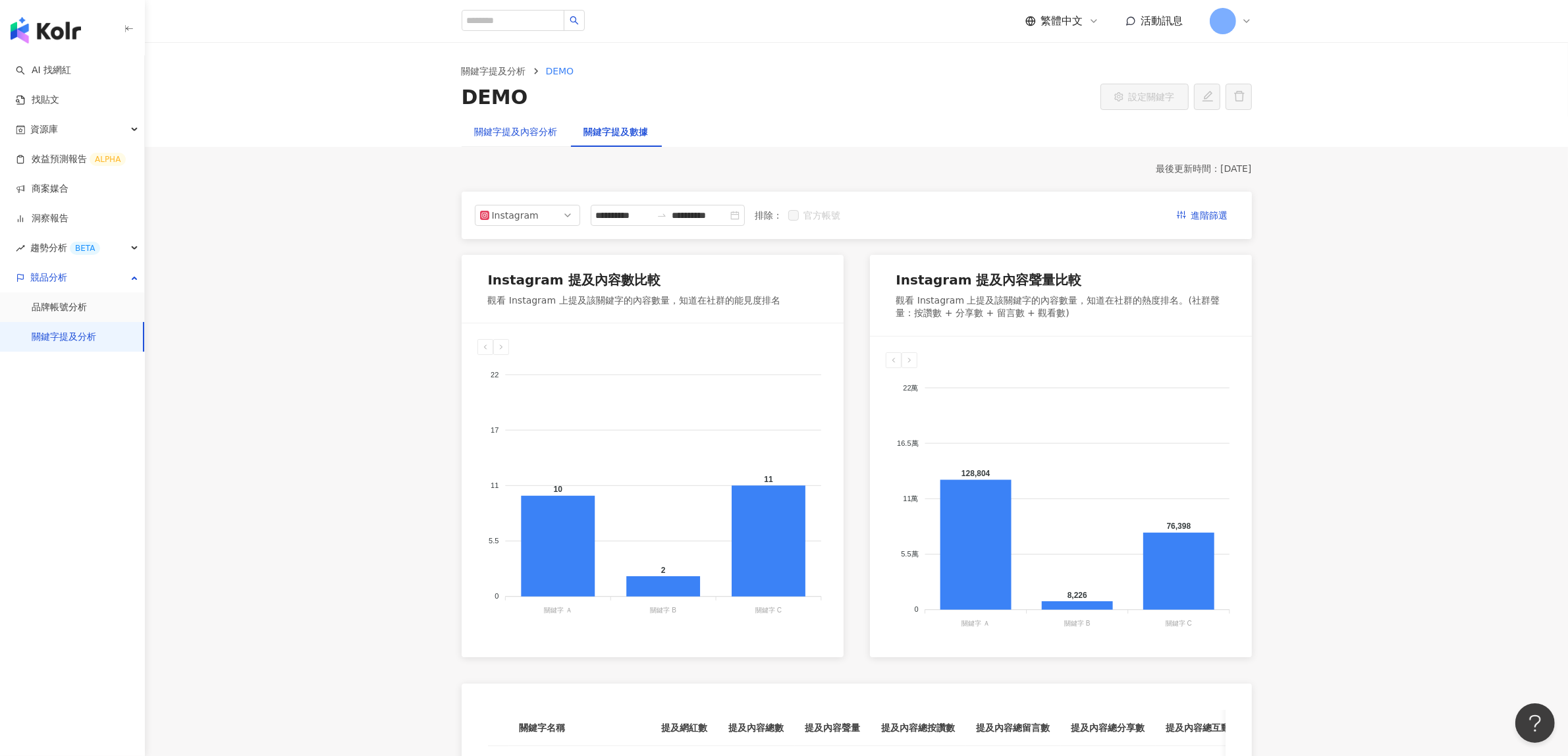
click at [502, 134] on div "關鍵字提及內容分析" at bounding box center [516, 131] width 83 height 14
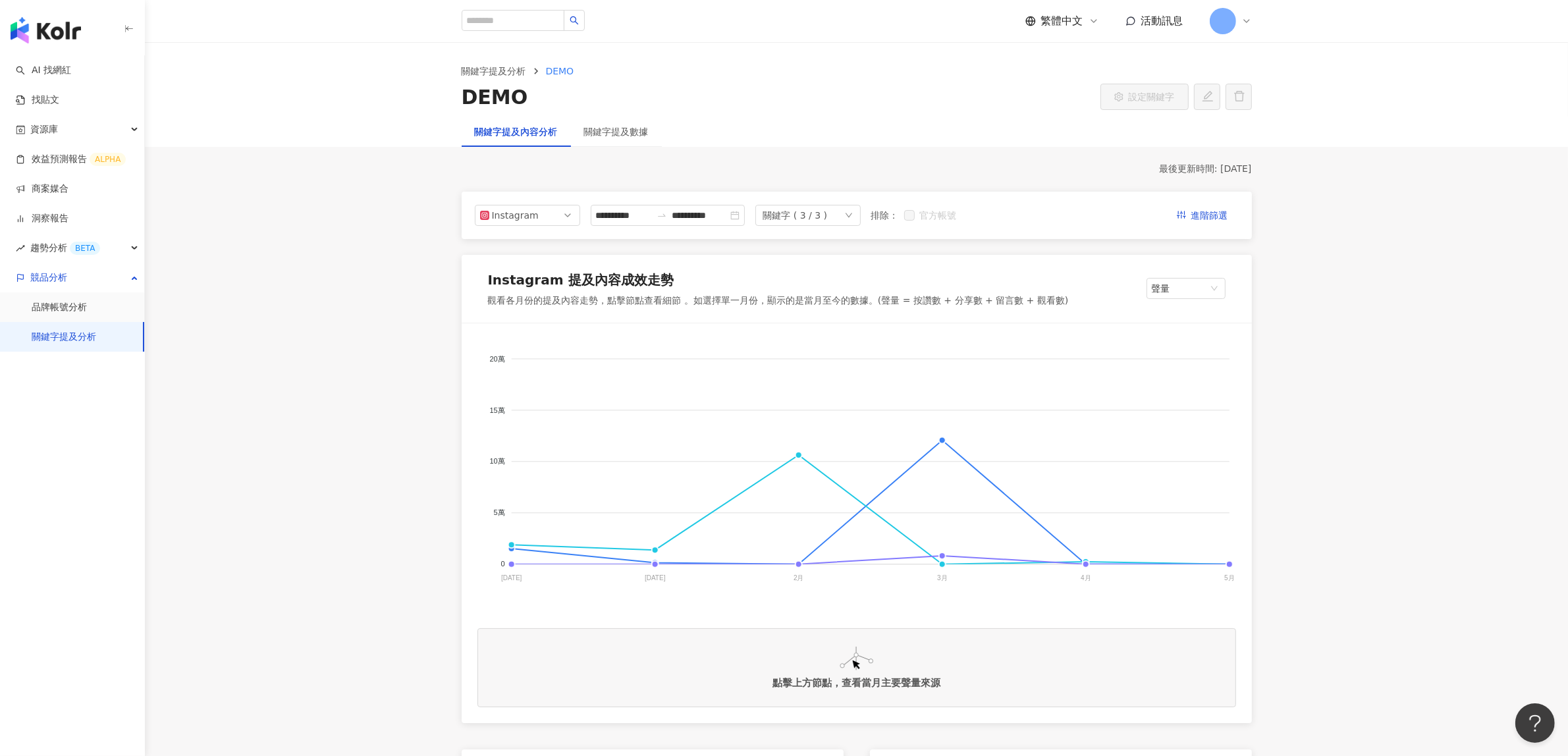
drag, startPoint x: 287, startPoint y: 348, endPoint x: 257, endPoint y: 344, distance: 30.3
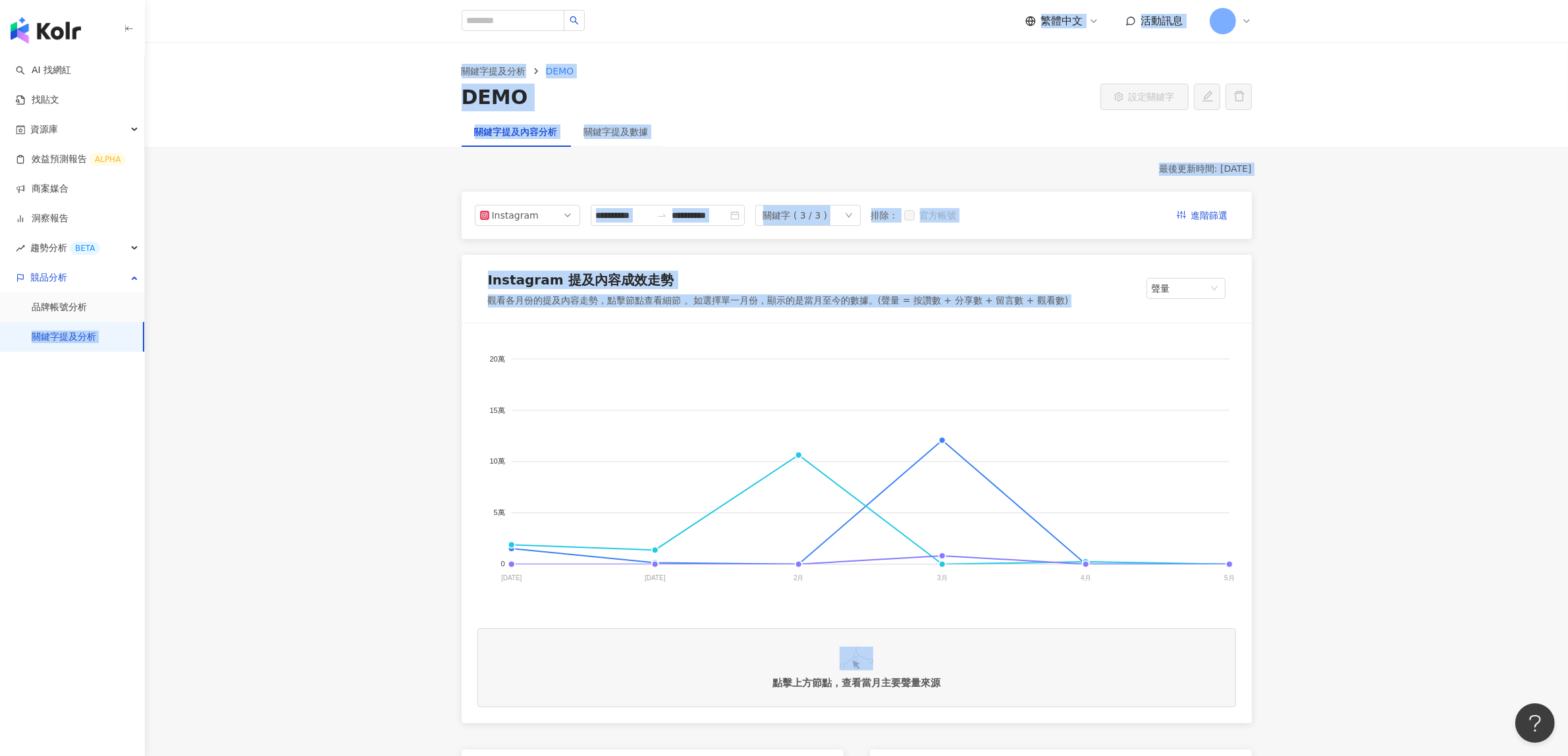
drag, startPoint x: 183, startPoint y: 339, endPoint x: 45, endPoint y: 340, distance: 138.0
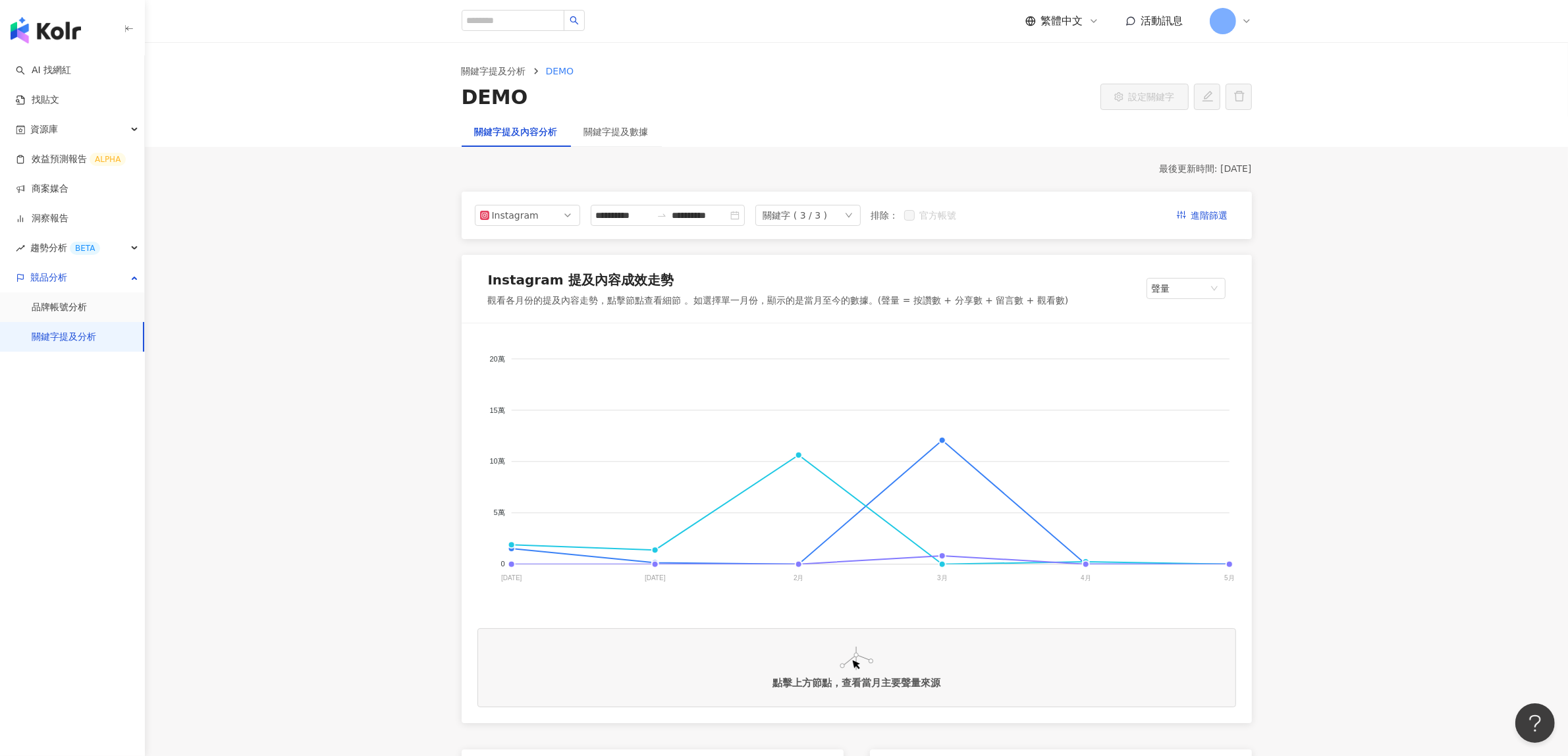
drag, startPoint x: 217, startPoint y: 344, endPoint x: 172, endPoint y: 343, distance: 45.0
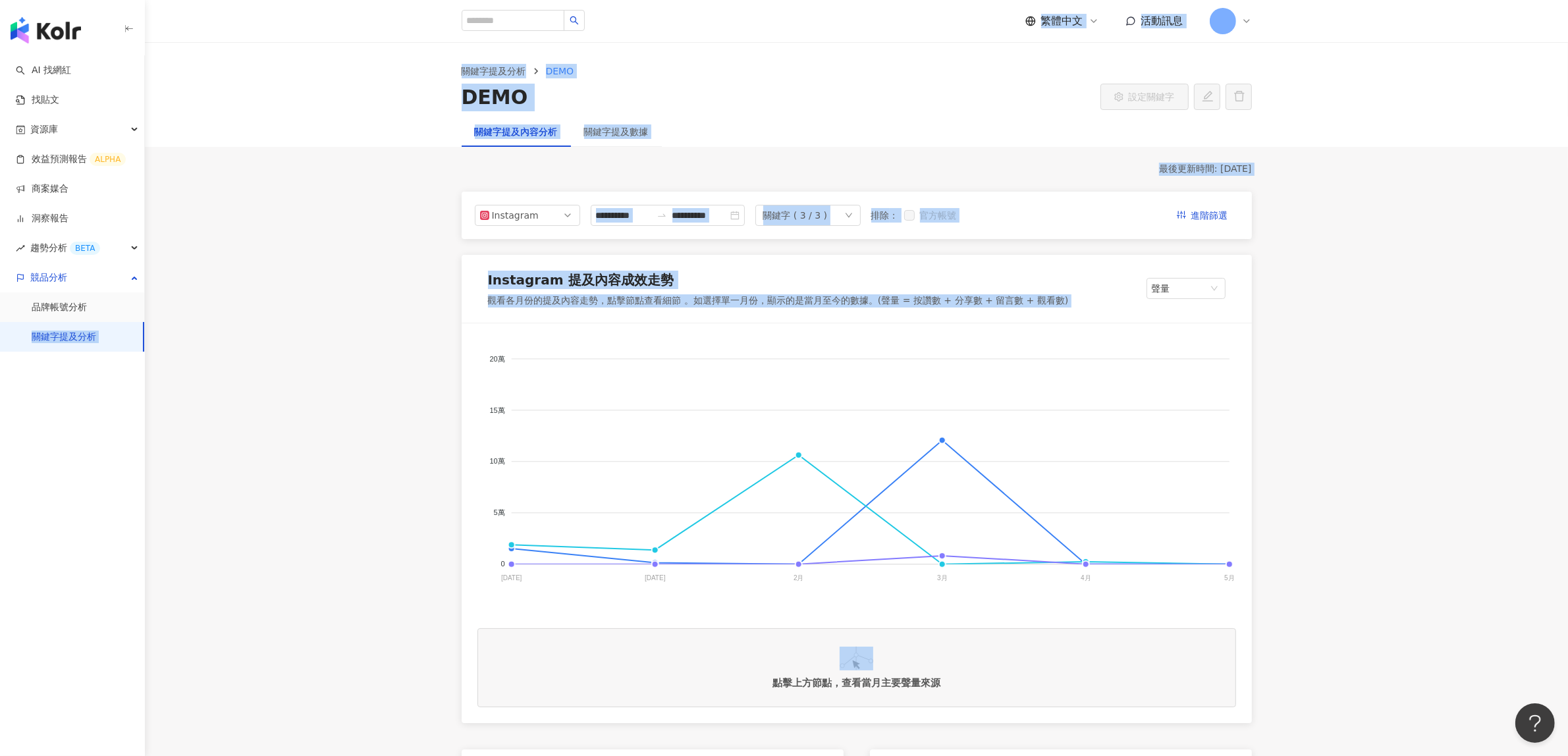
drag, startPoint x: 232, startPoint y: 348, endPoint x: 18, endPoint y: 341, distance: 214.1
copy div "關鍵字提及分析 繁體中文 活動訊息 關鍵字提及分析 DEMO DEMO 設定關鍵字 關鍵字提及內容分析 關鍵字提及數據 最後更新時間: 2025/8/26 I…"
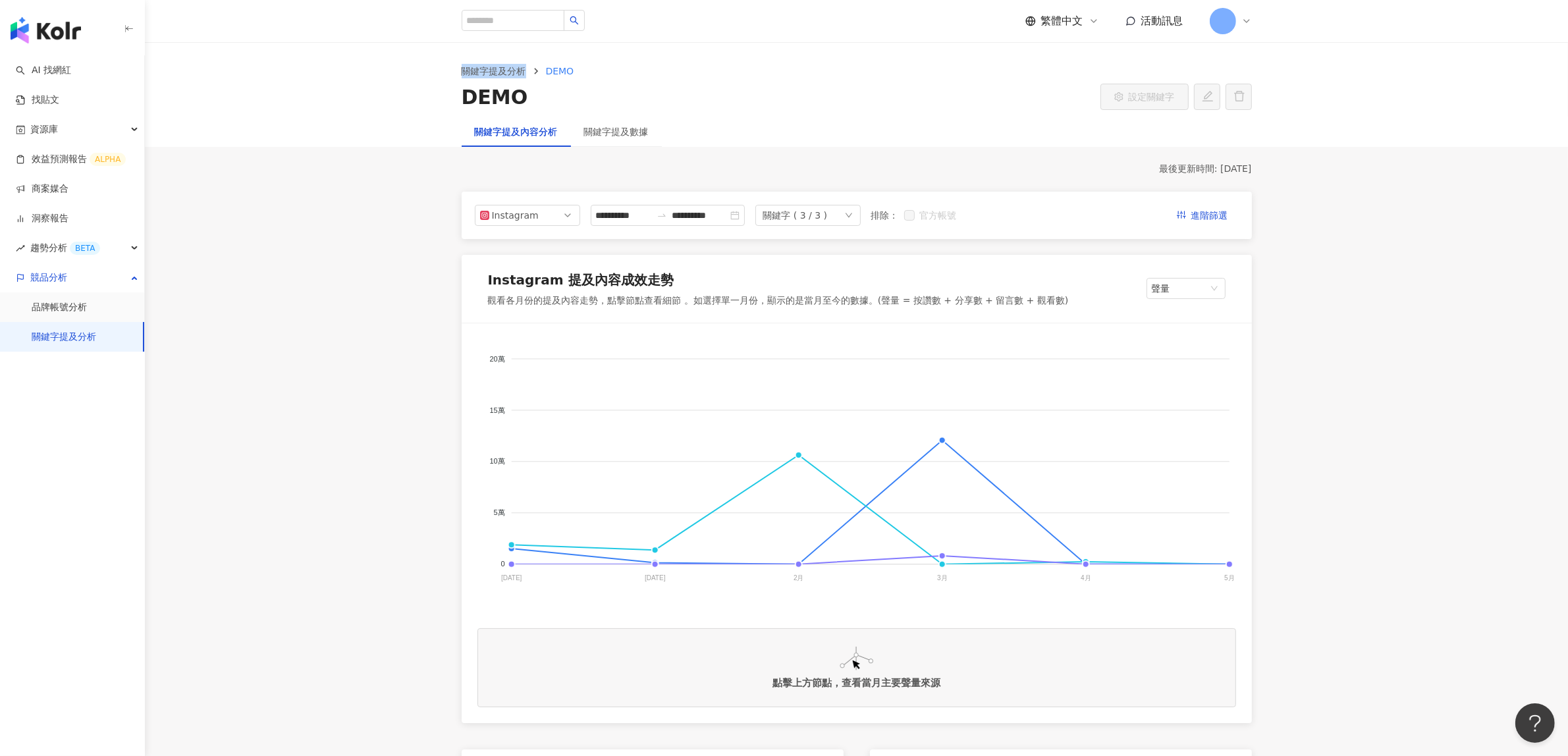
drag, startPoint x: 456, startPoint y: 67, endPoint x: 530, endPoint y: 69, distance: 74.0
click at [530, 69] on div "關鍵字提及分析 DEMO DEMO 設定關鍵字" at bounding box center [857, 88] width 843 height 48
copy ol "關鍵字提及分析"
click at [636, 130] on div "關鍵字提及數據" at bounding box center [616, 131] width 64 height 14
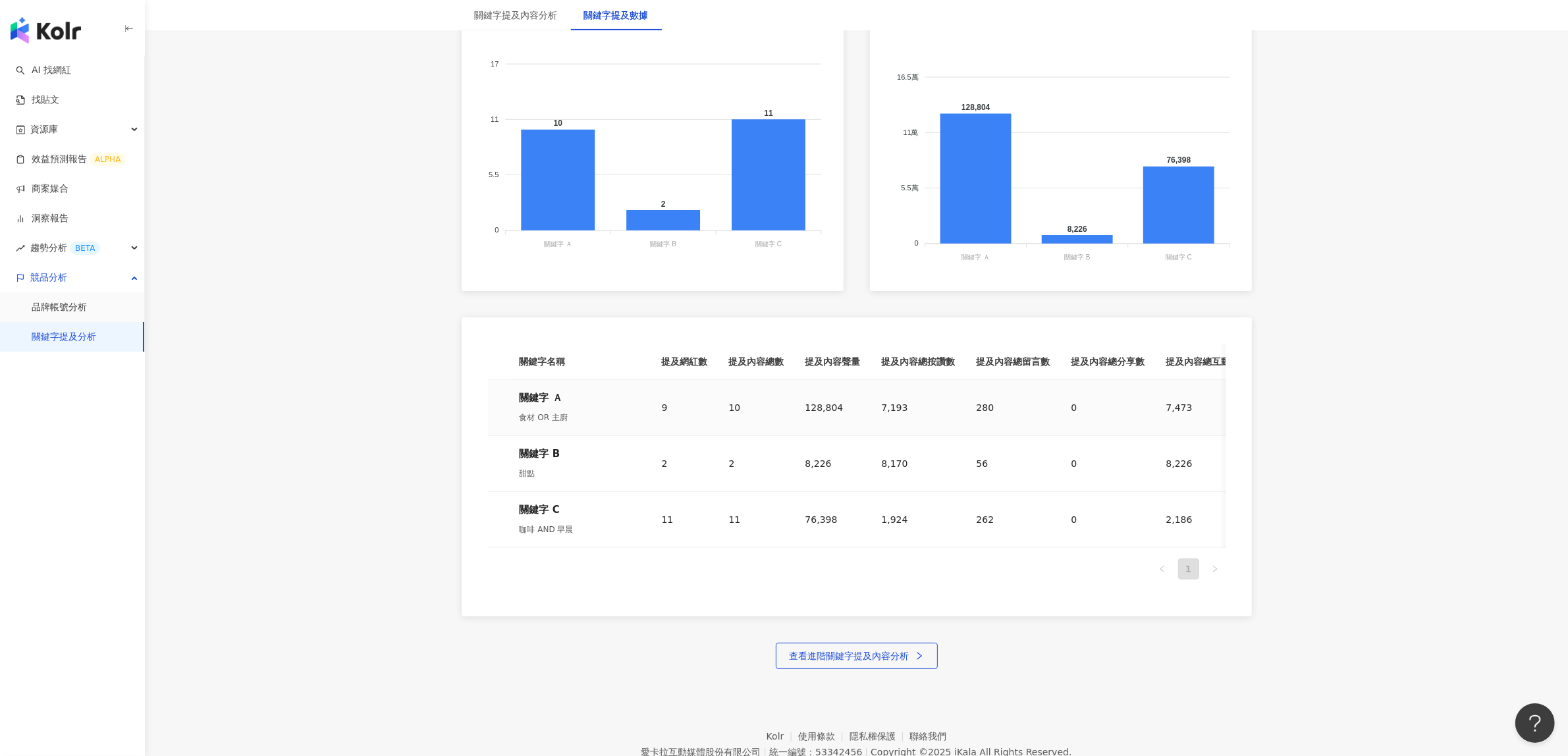
scroll to position [438, 0]
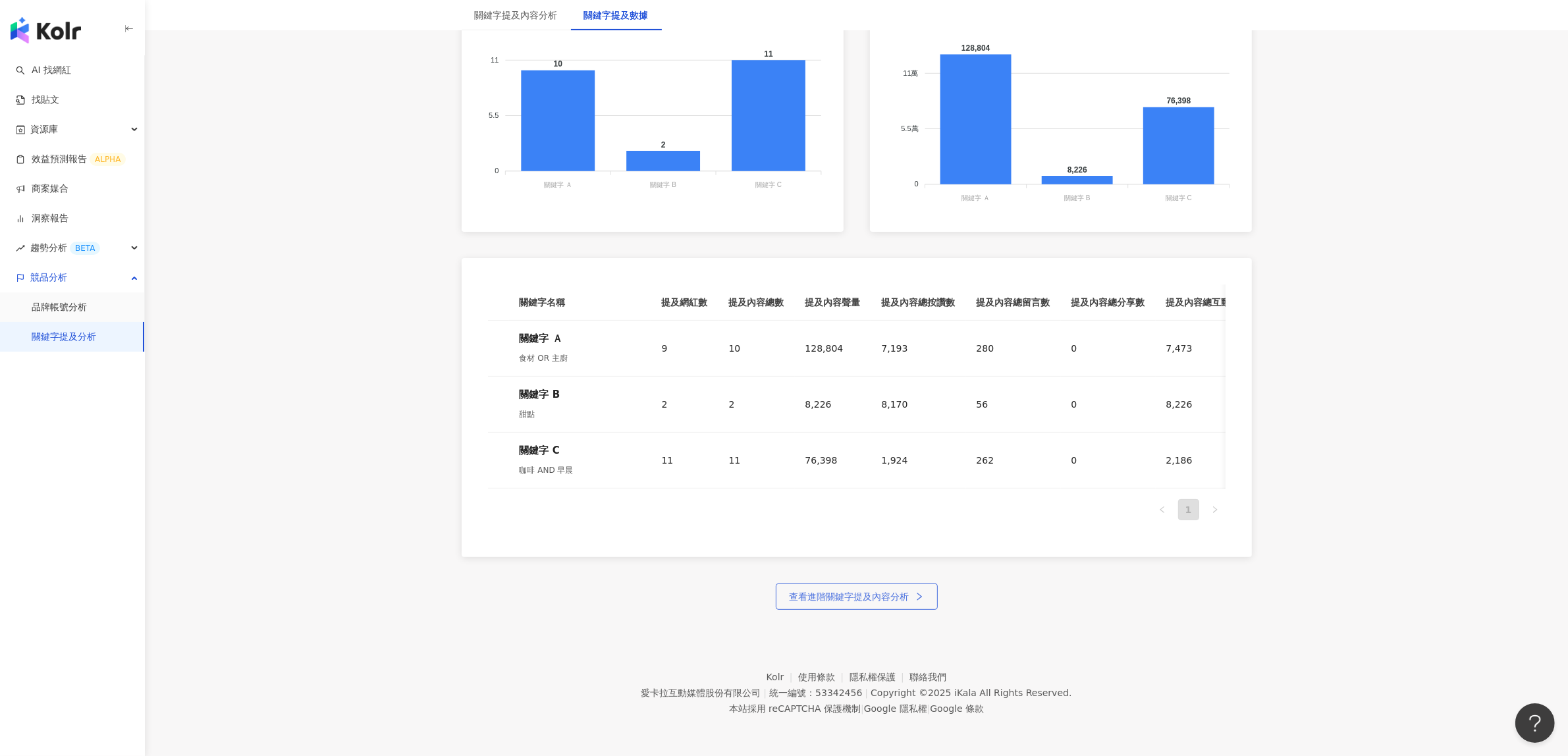
click at [863, 601] on span "查看進階關鍵字提及內容分析" at bounding box center [849, 597] width 120 height 11
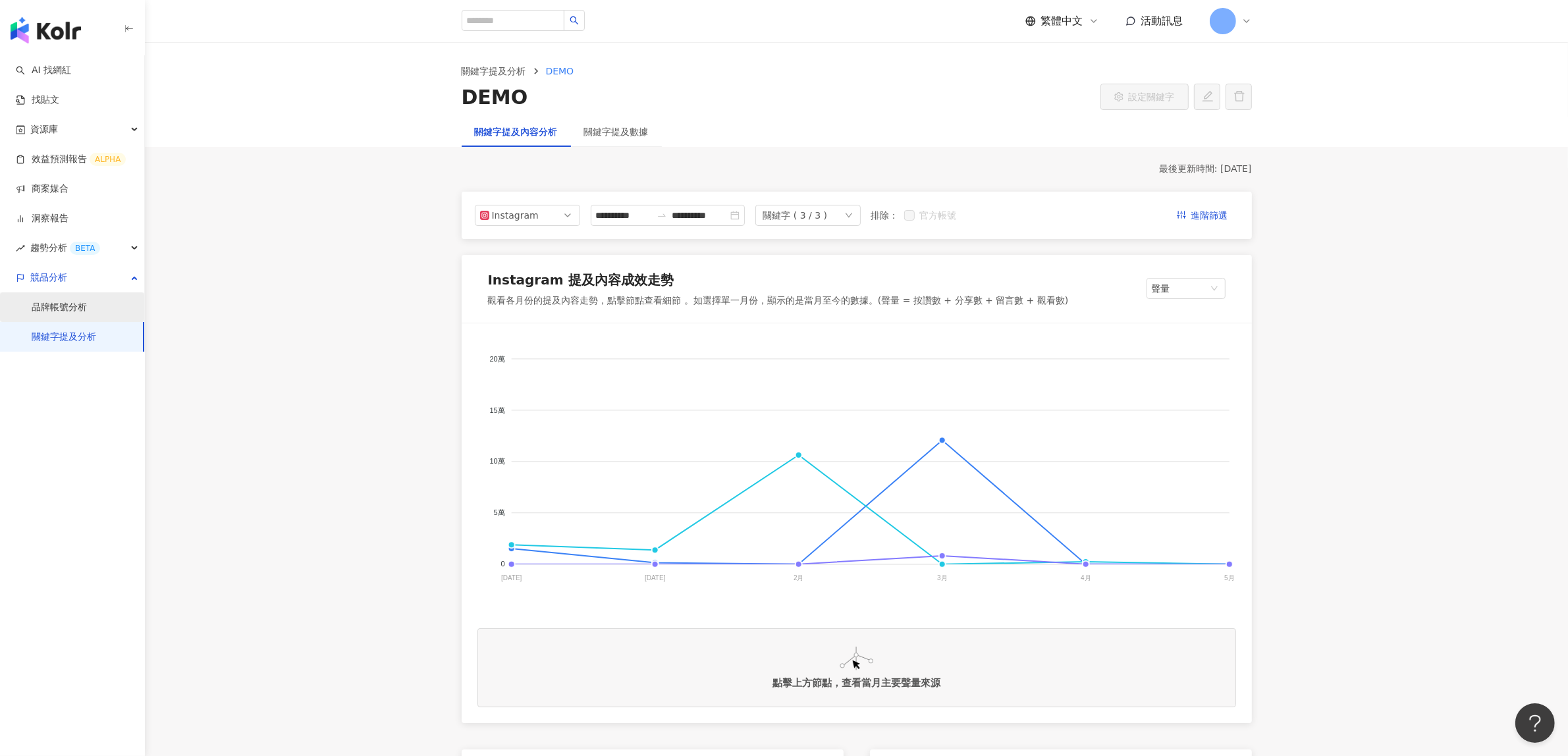
click at [64, 301] on link "品牌帳號分析" at bounding box center [59, 307] width 55 height 13
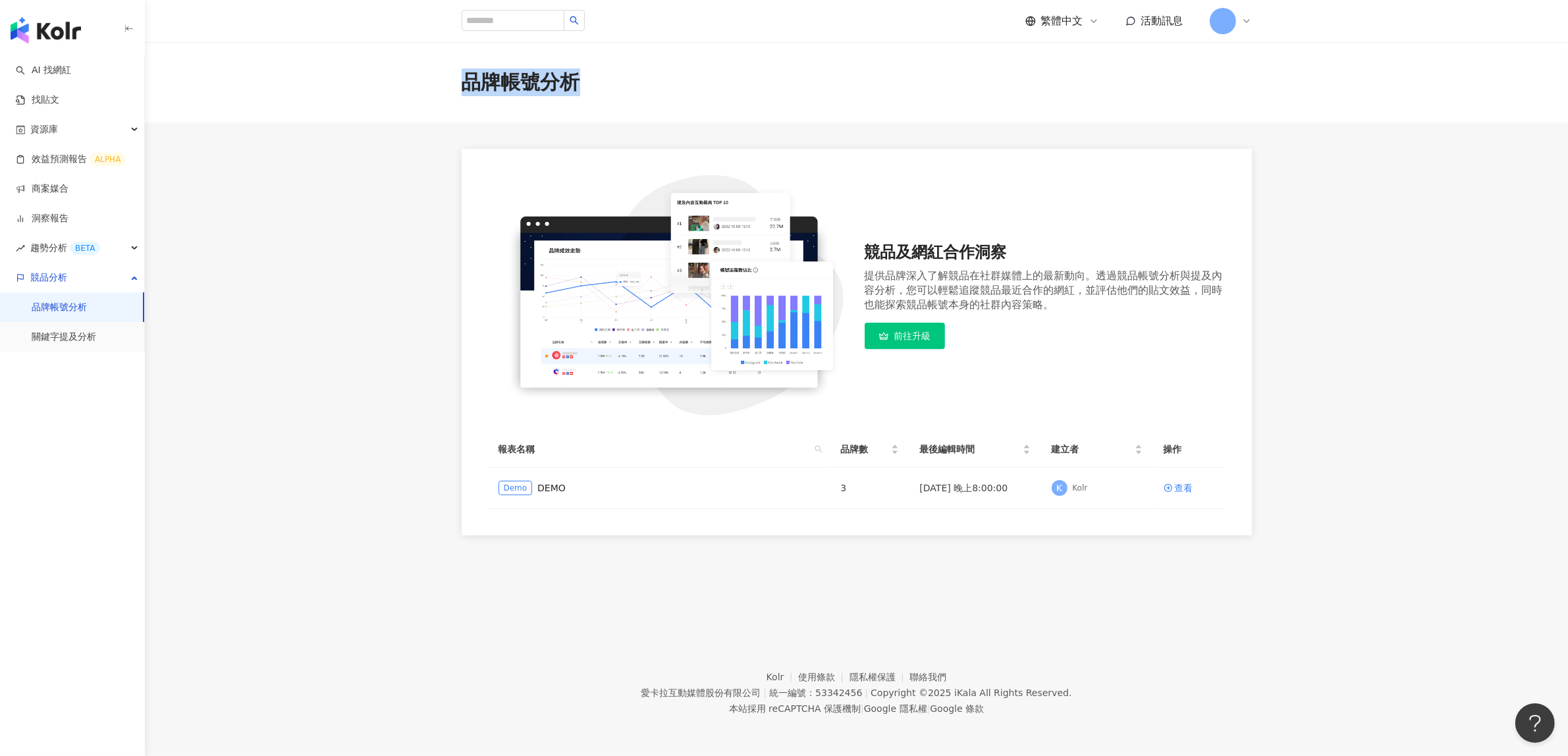
drag, startPoint x: 468, startPoint y: 78, endPoint x: 607, endPoint y: 82, distance: 139.1
click at [607, 82] on div "品牌帳號分析" at bounding box center [857, 82] width 843 height 28
copy div "品牌帳號分析"
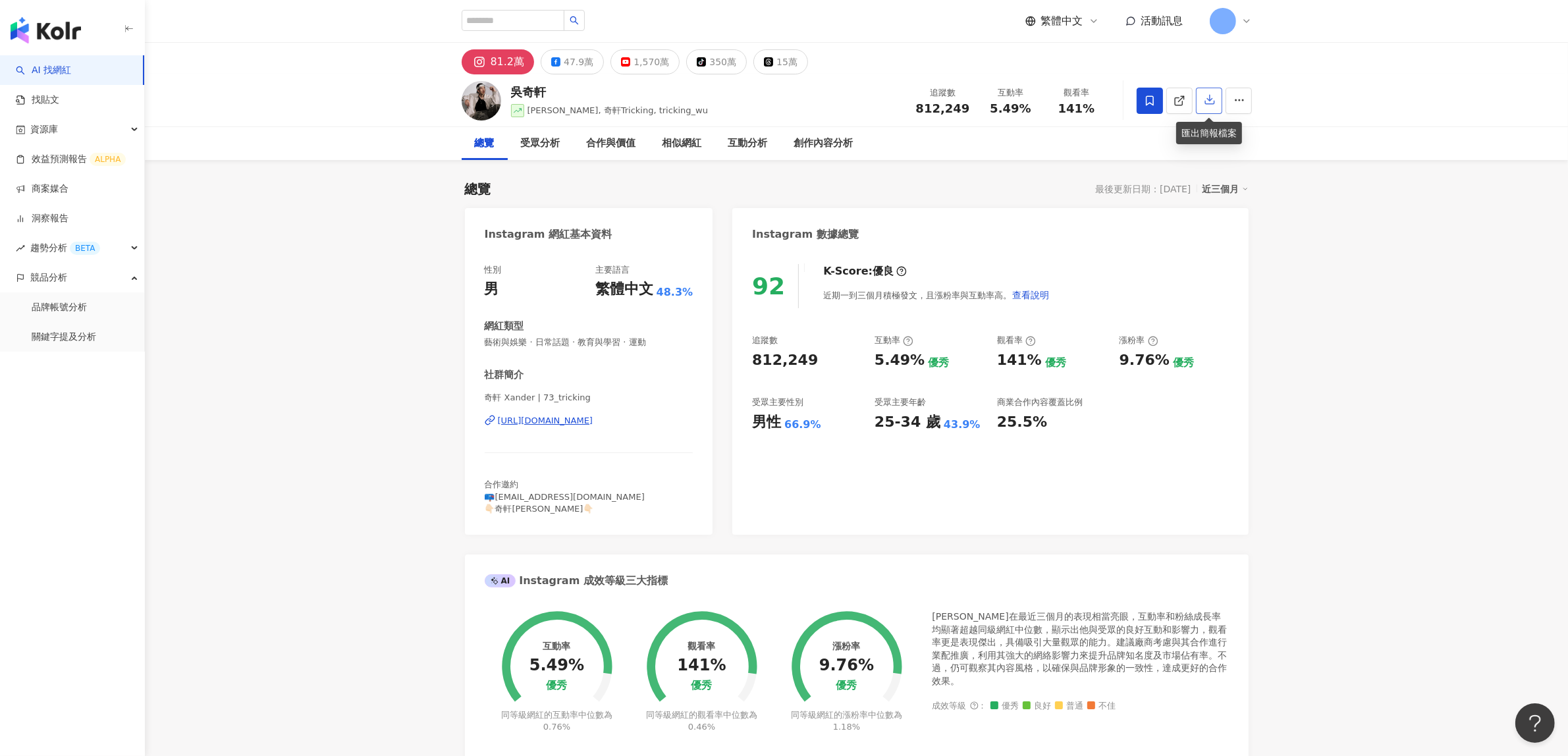
click at [1213, 104] on icon "button" at bounding box center [1209, 100] width 9 height 9
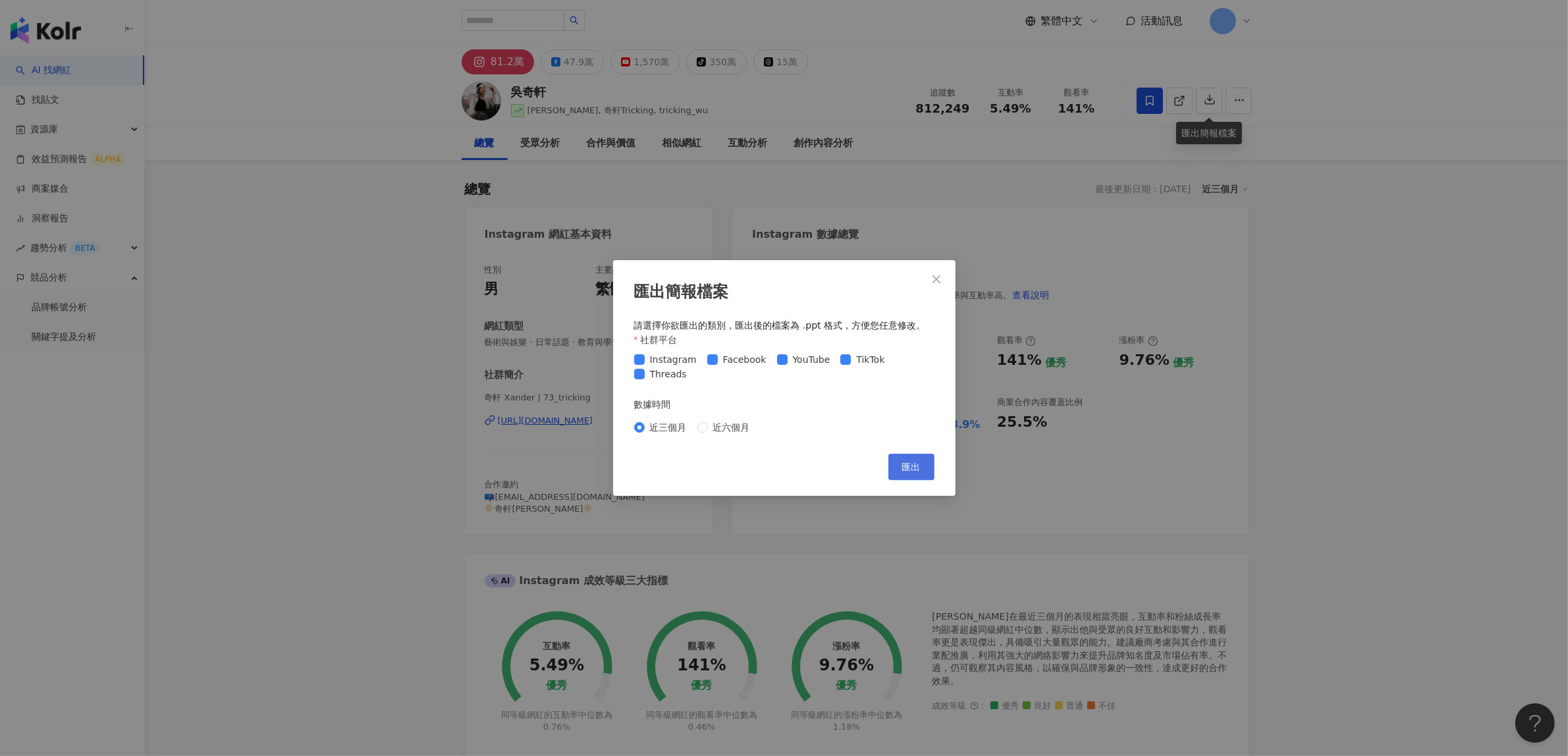
click at [902, 466] on span "匯出" at bounding box center [911, 467] width 18 height 11
click at [935, 284] on button "Close" at bounding box center [936, 279] width 26 height 26
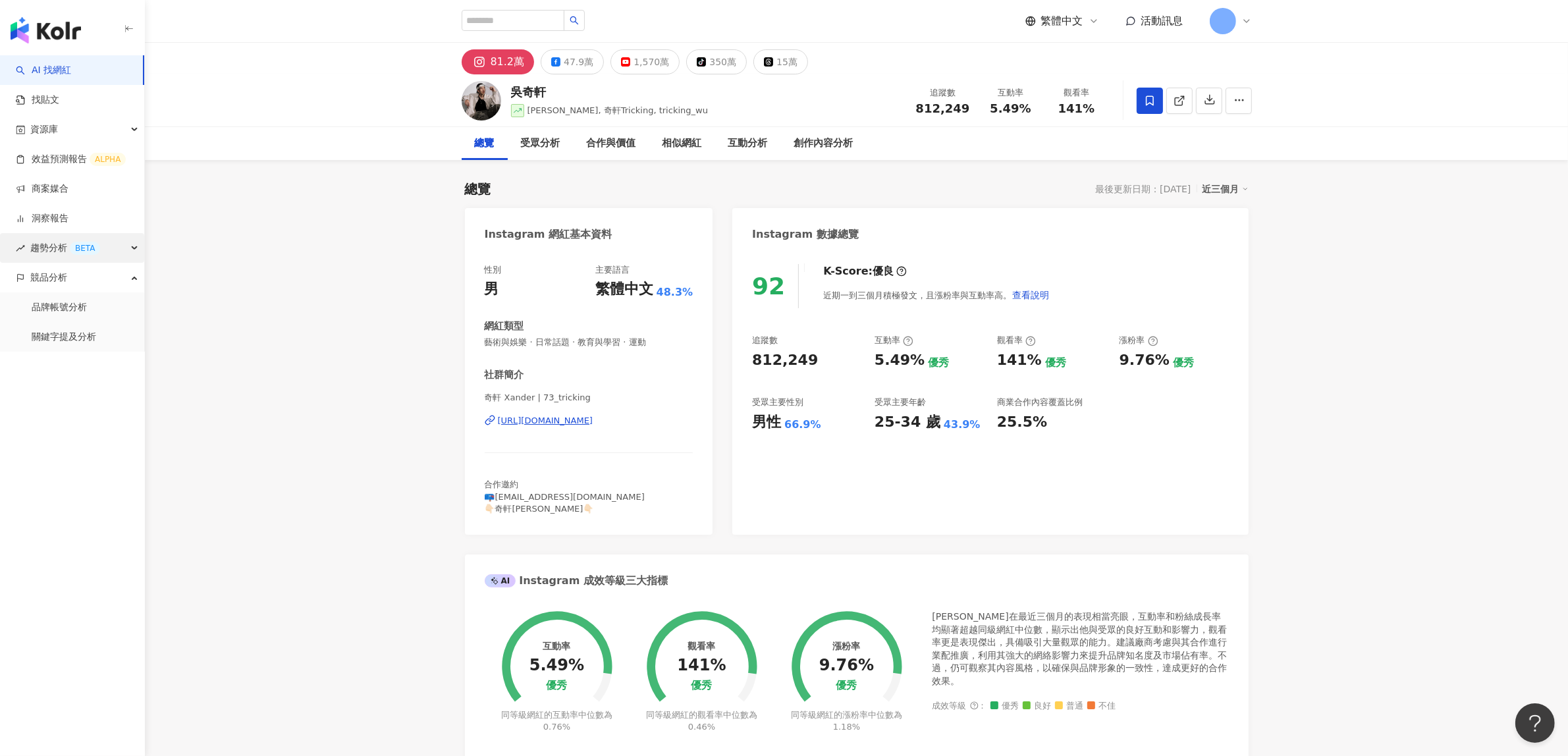
click at [94, 248] on div "BETA" at bounding box center [85, 248] width 30 height 13
click at [66, 283] on link "Hashtag 排行" at bounding box center [61, 277] width 60 height 13
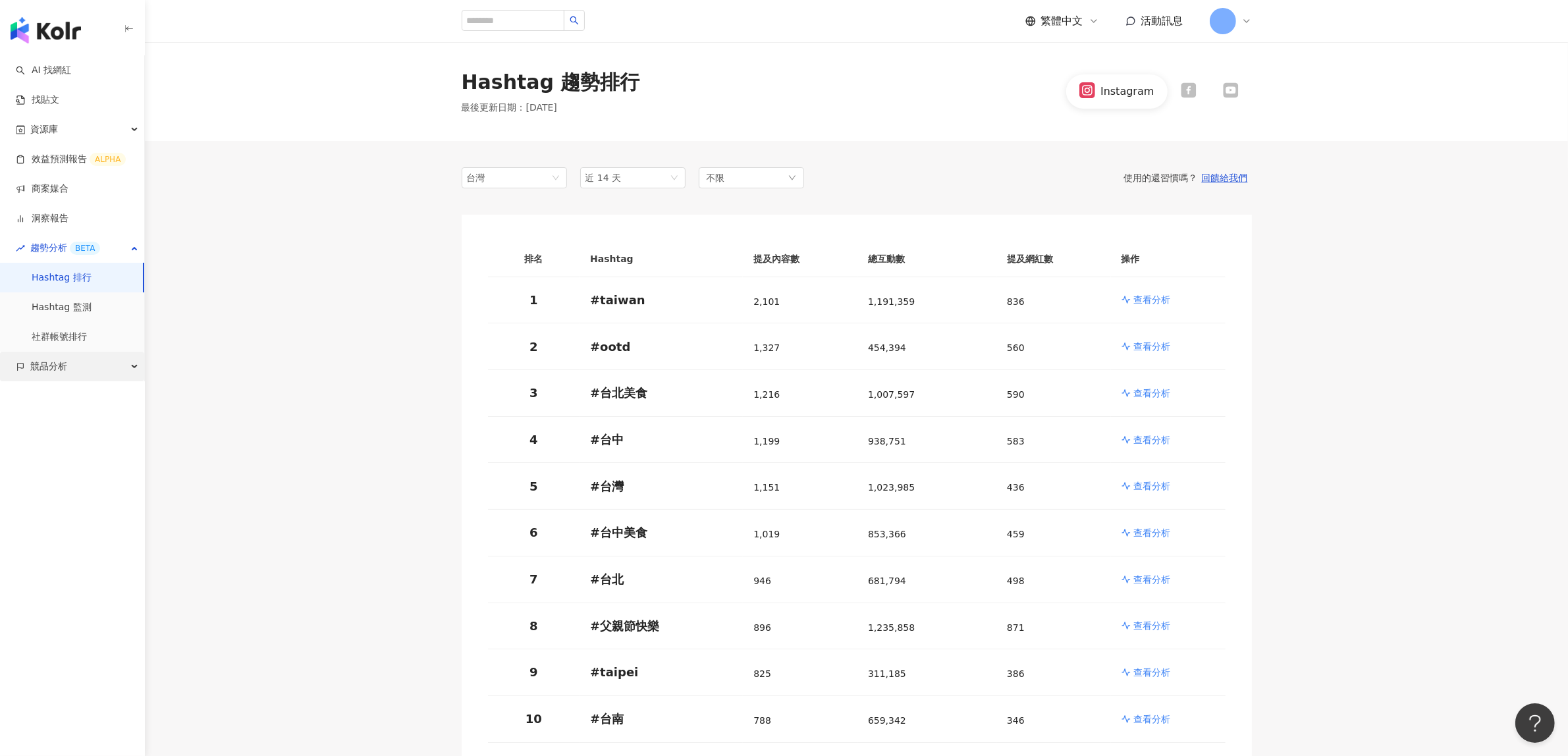
click at [66, 363] on span "競品分析" at bounding box center [48, 366] width 37 height 29
click at [63, 157] on link "效益預測報告 ALPHA" at bounding box center [71, 159] width 110 height 13
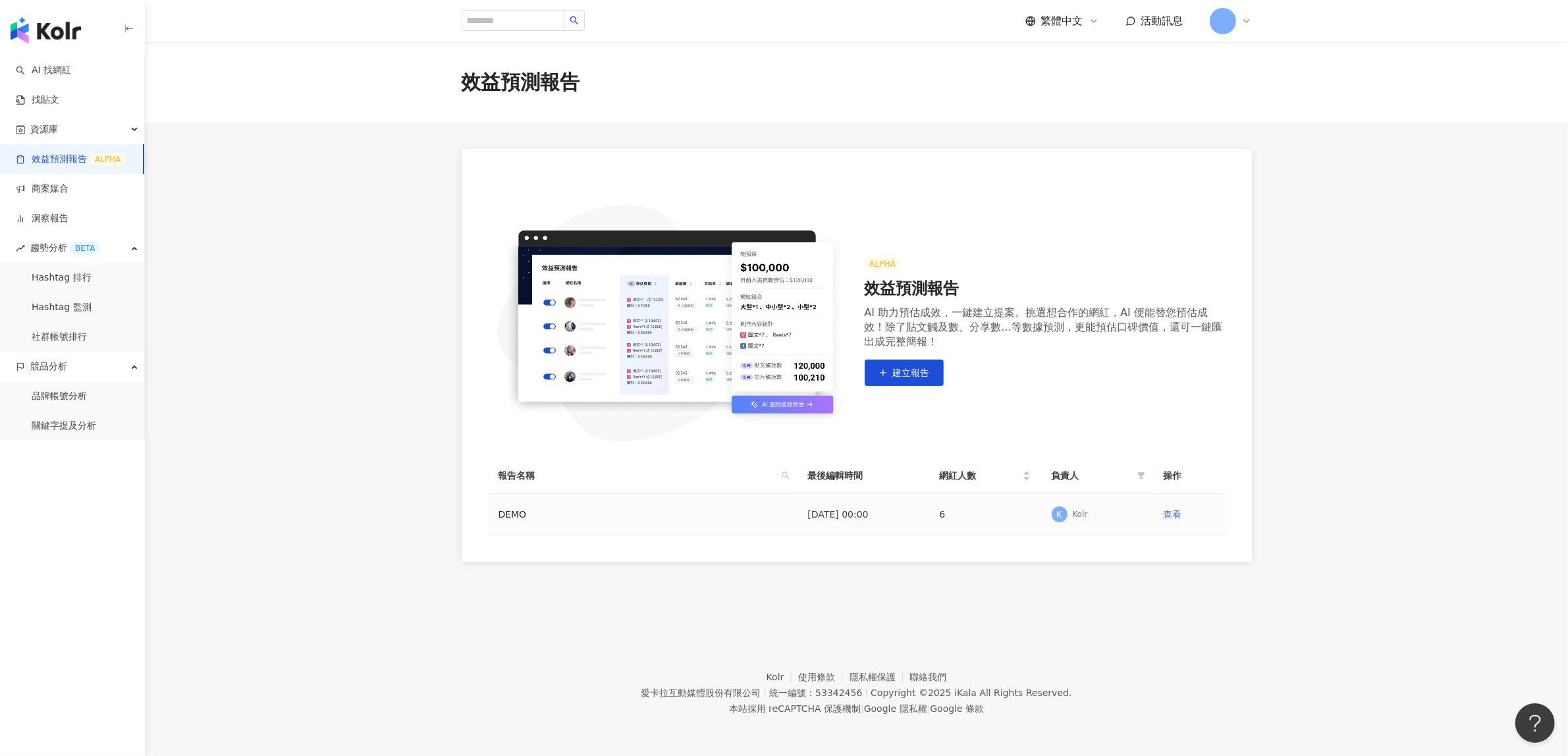
click at [1169, 513] on link "查看" at bounding box center [1172, 514] width 18 height 11
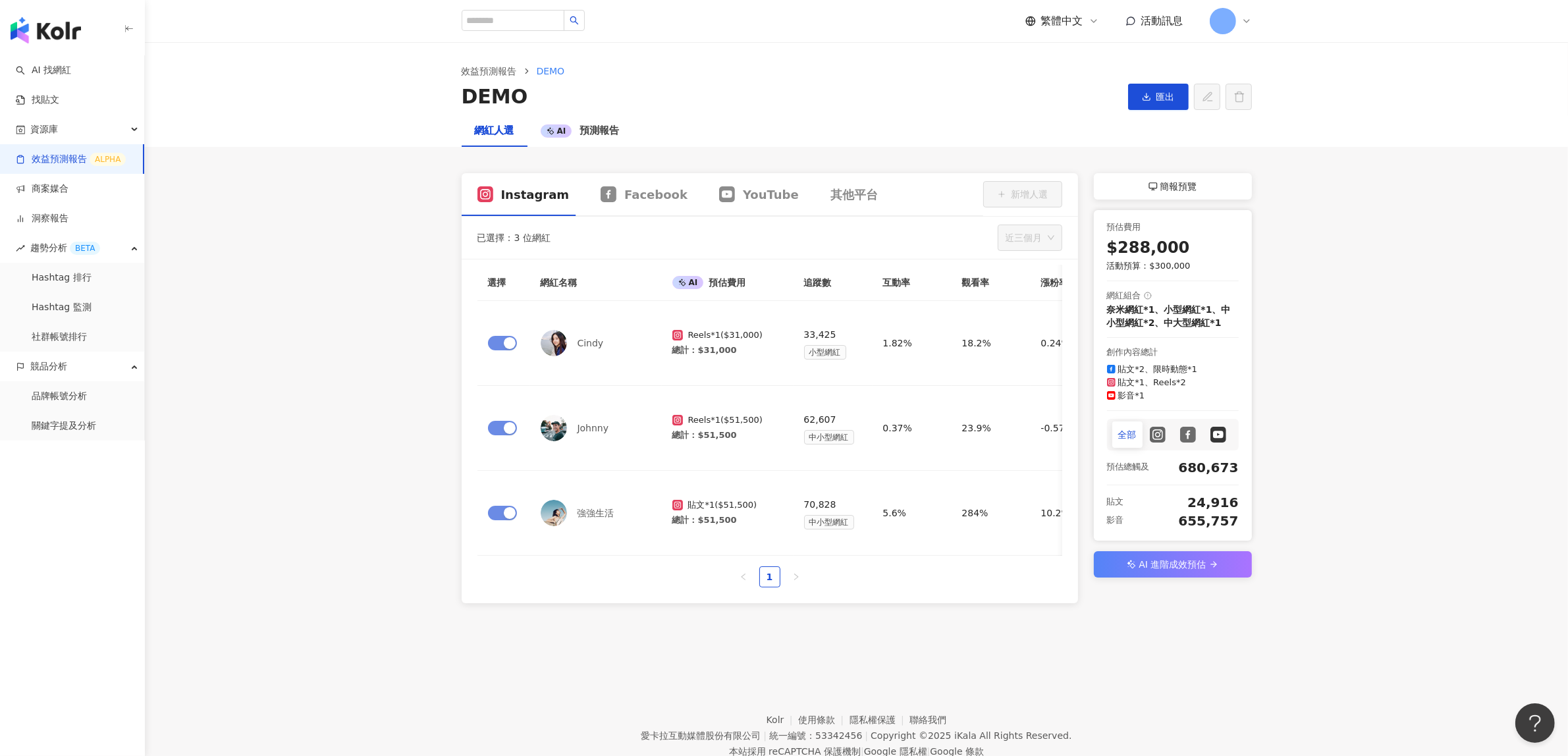
click at [74, 153] on link "效益預測報告 ALPHA" at bounding box center [71, 159] width 110 height 13
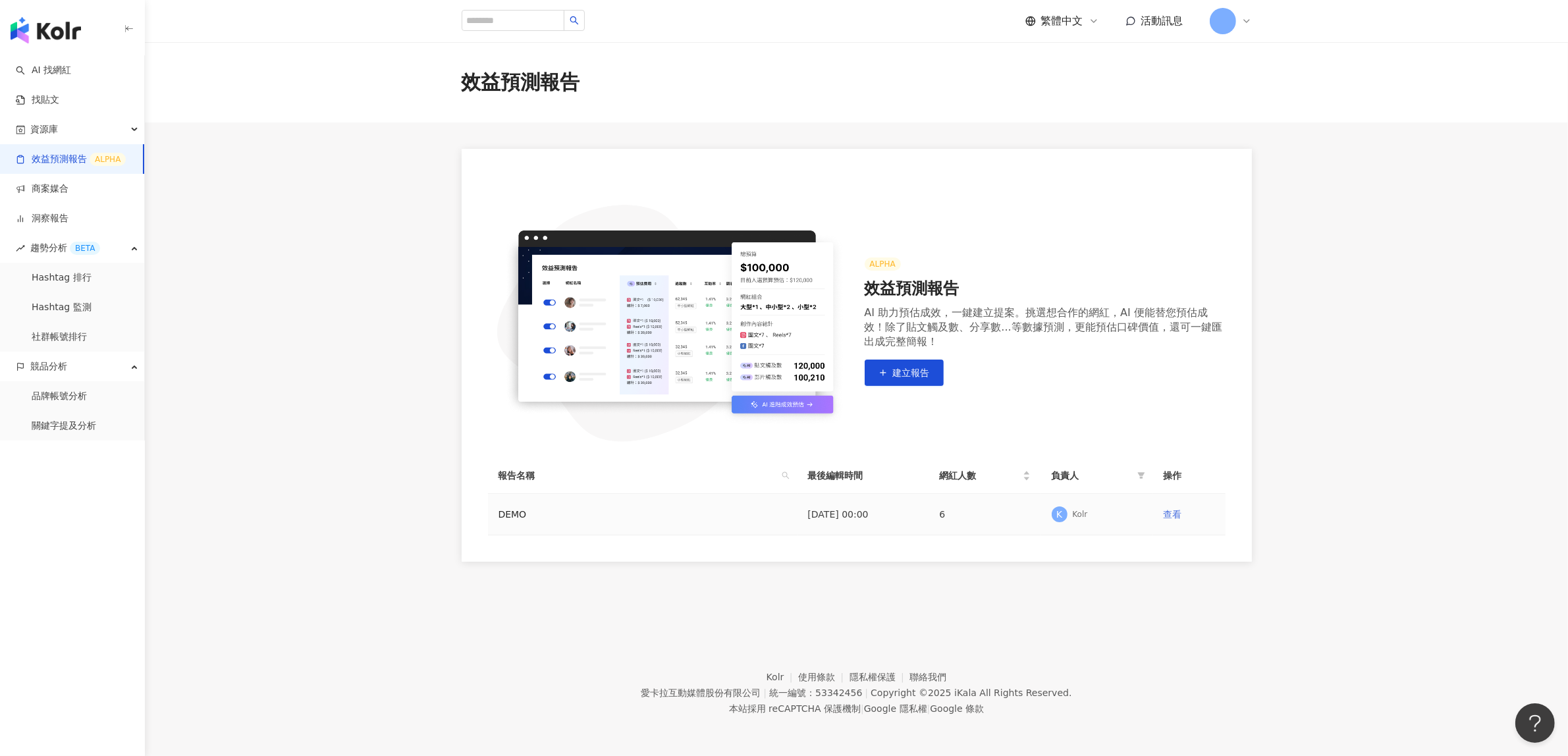
click at [1174, 511] on link "查看" at bounding box center [1172, 514] width 18 height 11
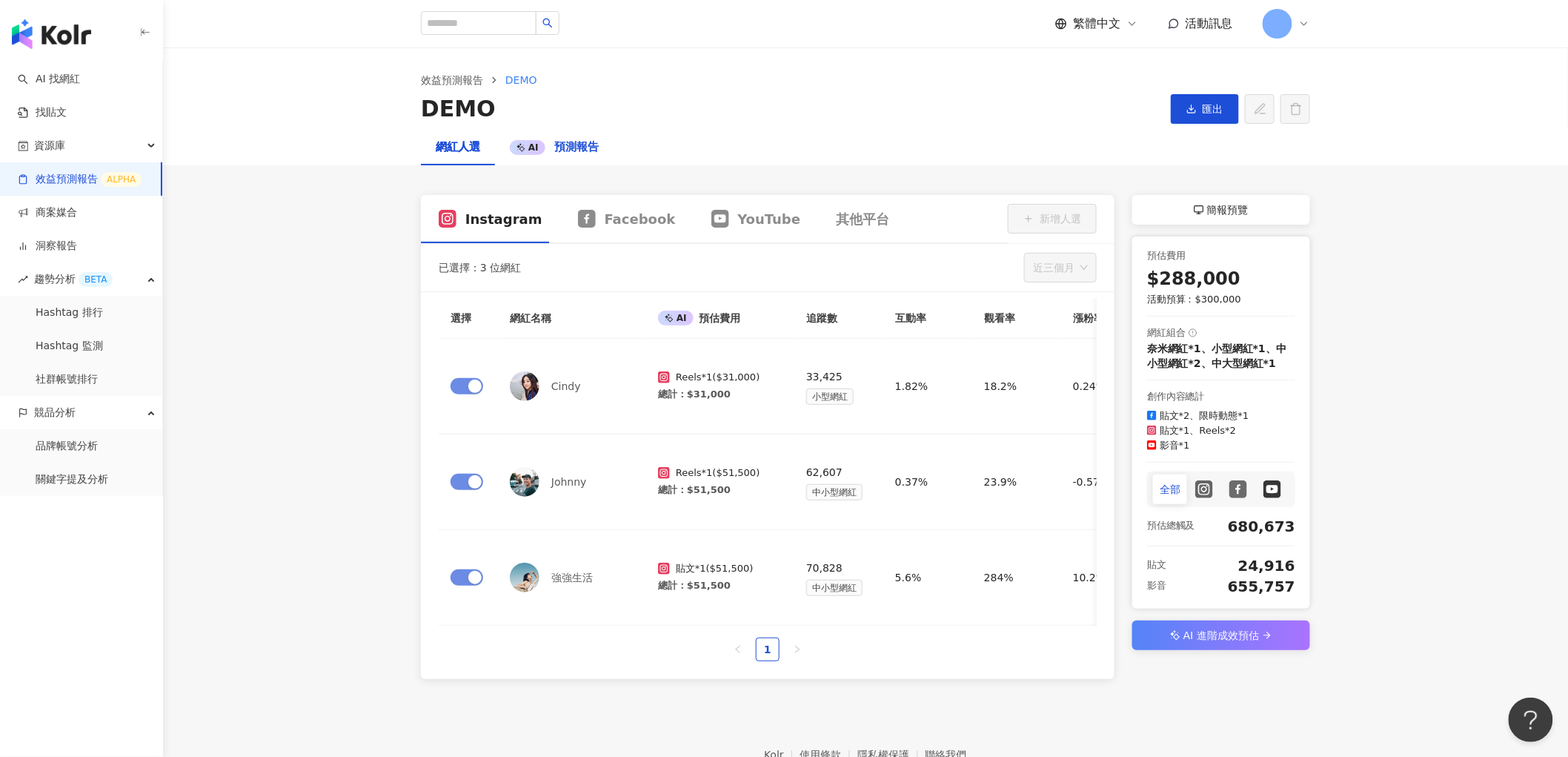
click at [554, 150] on span "預測報告" at bounding box center [576, 147] width 44 height 14
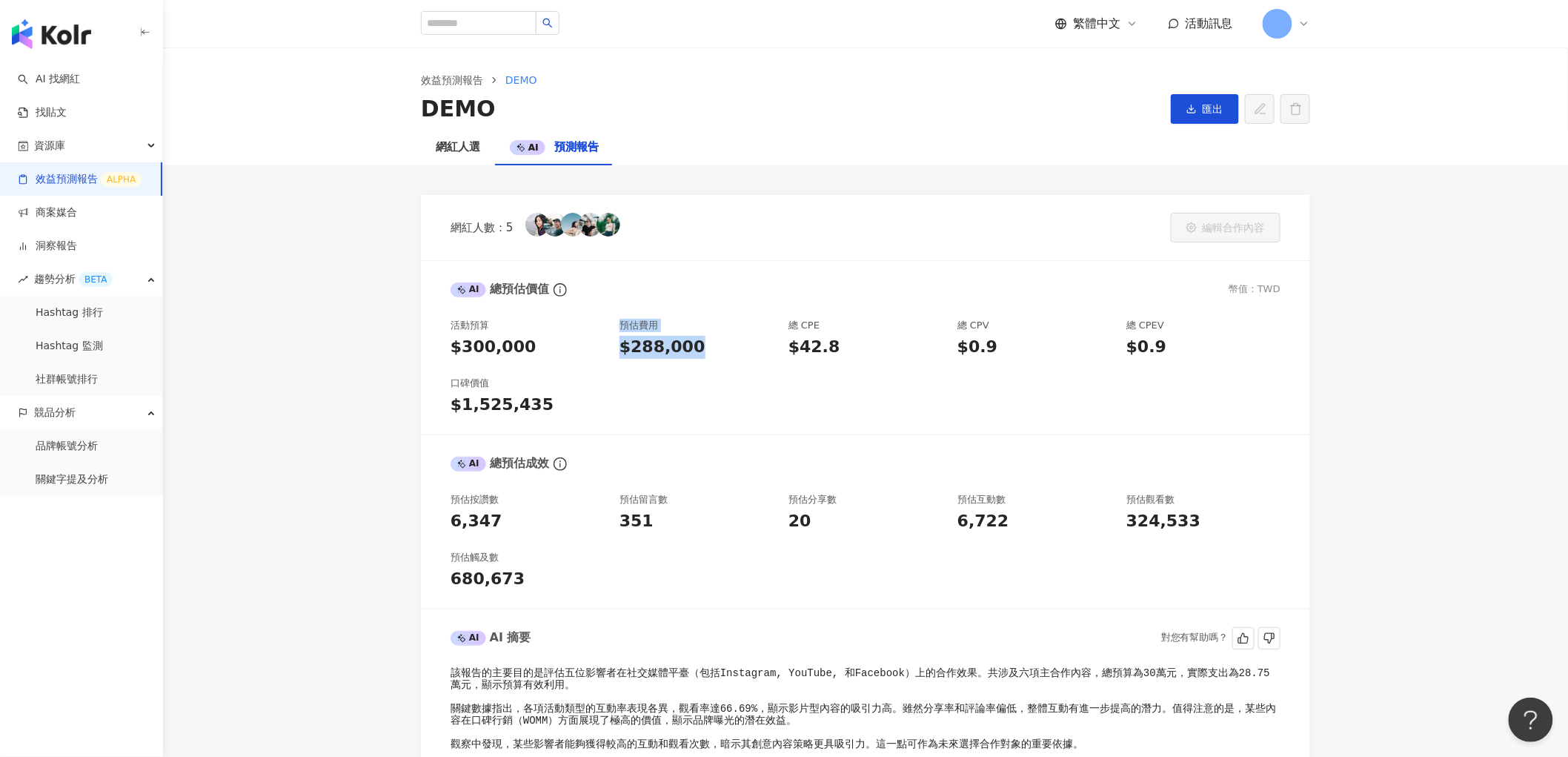
drag, startPoint x: 704, startPoint y: 342, endPoint x: 612, endPoint y: 349, distance: 92.3
click at [612, 349] on div "活動預算 $300,000 預估費用 $288,000 總 CPE $42.8 總 CPV $0.9 總 CPEV $0.9 口碑價值 $1,525,435" at bounding box center [865, 367] width 830 height 98
click at [49, 251] on link "洞察報告" at bounding box center [48, 246] width 59 height 14
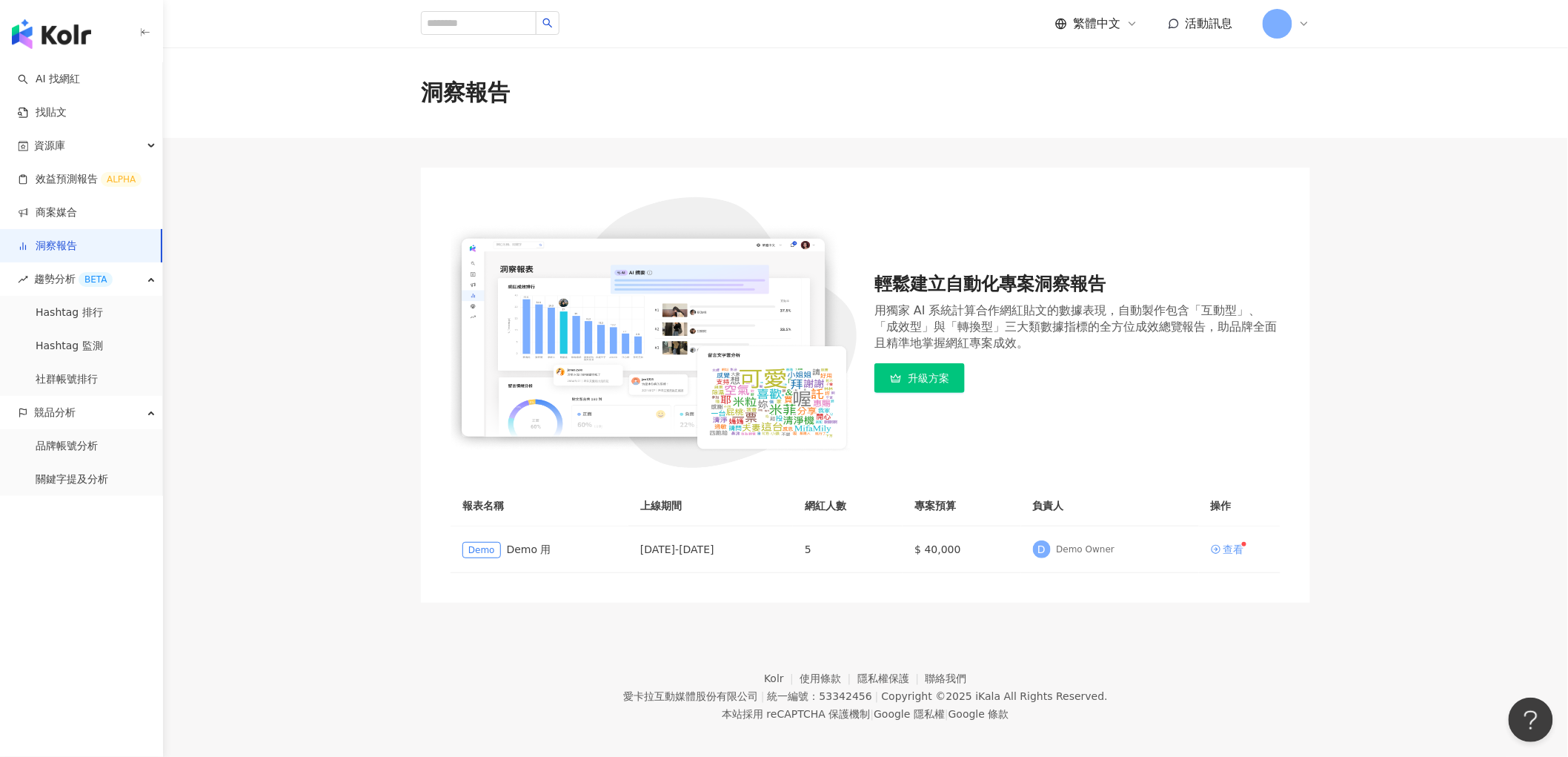
click at [1219, 545] on icon at bounding box center [1215, 549] width 10 height 10
click at [1226, 549] on div "查看" at bounding box center [1233, 549] width 20 height 10
click at [1232, 549] on div "查看" at bounding box center [1233, 549] width 20 height 10
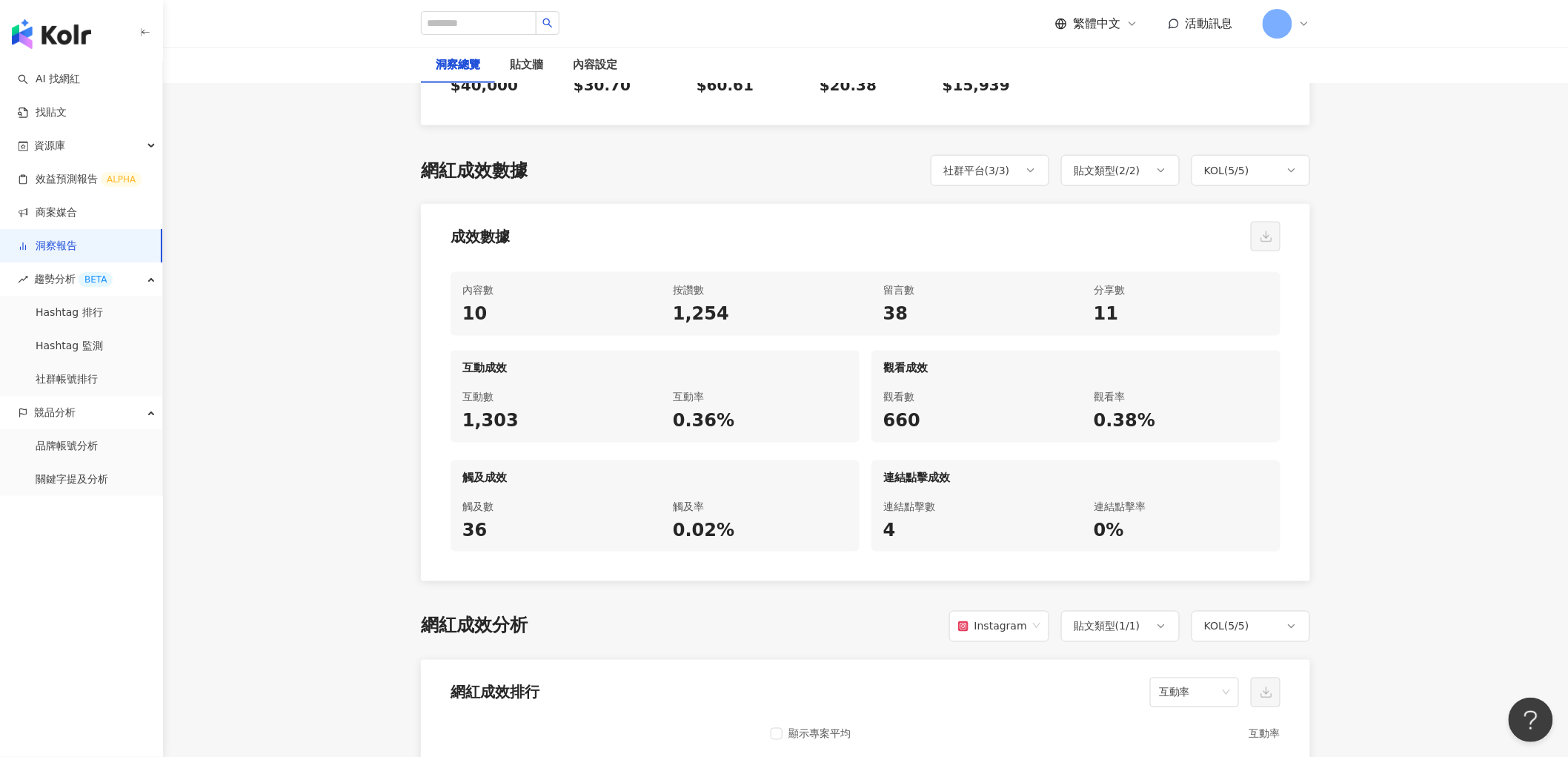
scroll to position [576, 0]
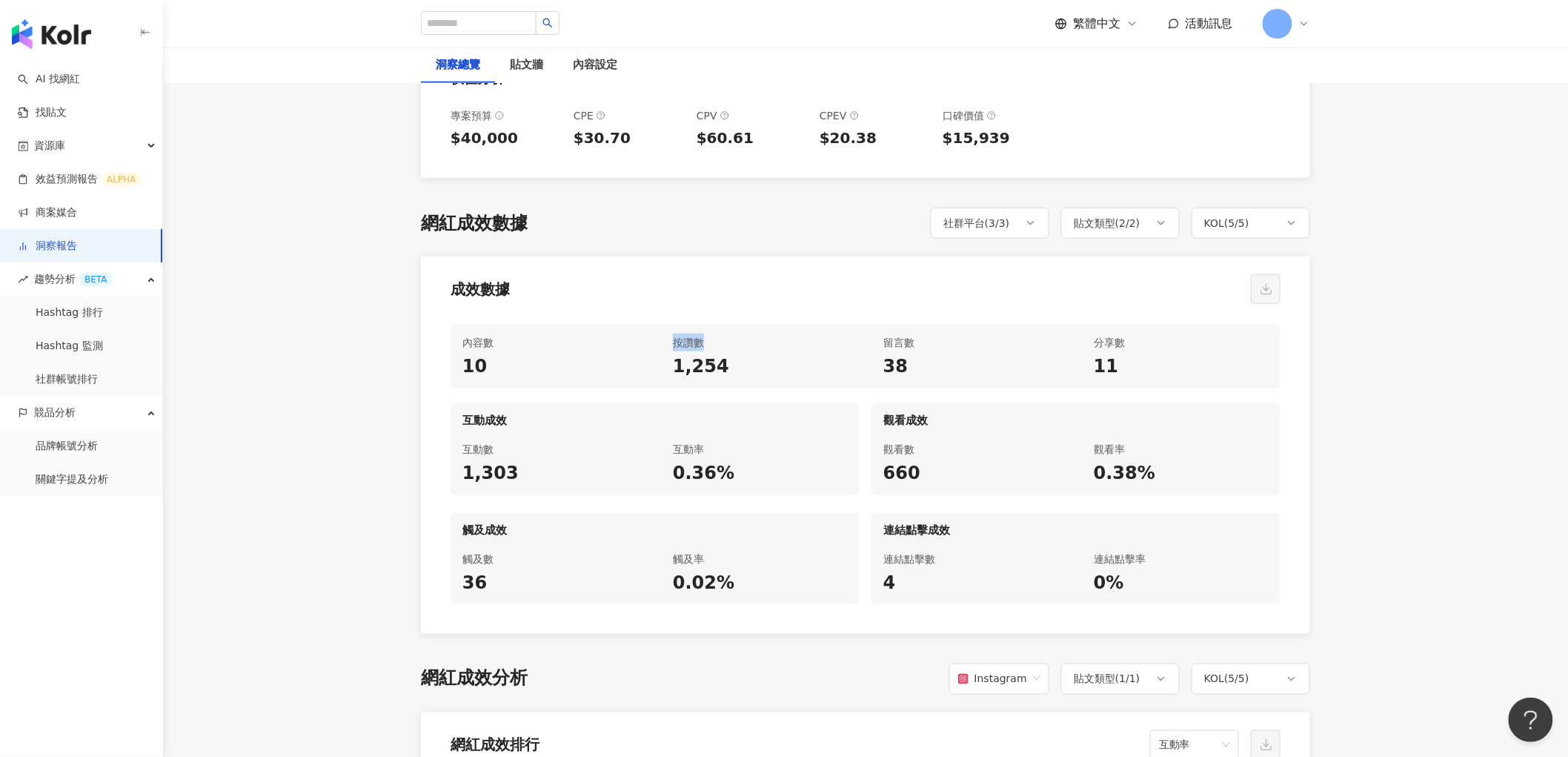
drag, startPoint x: 669, startPoint y: 345, endPoint x: 704, endPoint y: 345, distance: 35.0
click at [704, 345] on div "按讚數 1,254" at bounding box center [760, 356] width 199 height 64
drag, startPoint x: 887, startPoint y: 341, endPoint x: 1043, endPoint y: 349, distance: 156.2
click at [900, 339] on div "留言數" at bounding box center [971, 342] width 175 height 18
click at [61, 76] on link "AI 找網紅" at bounding box center [48, 79] width 62 height 14
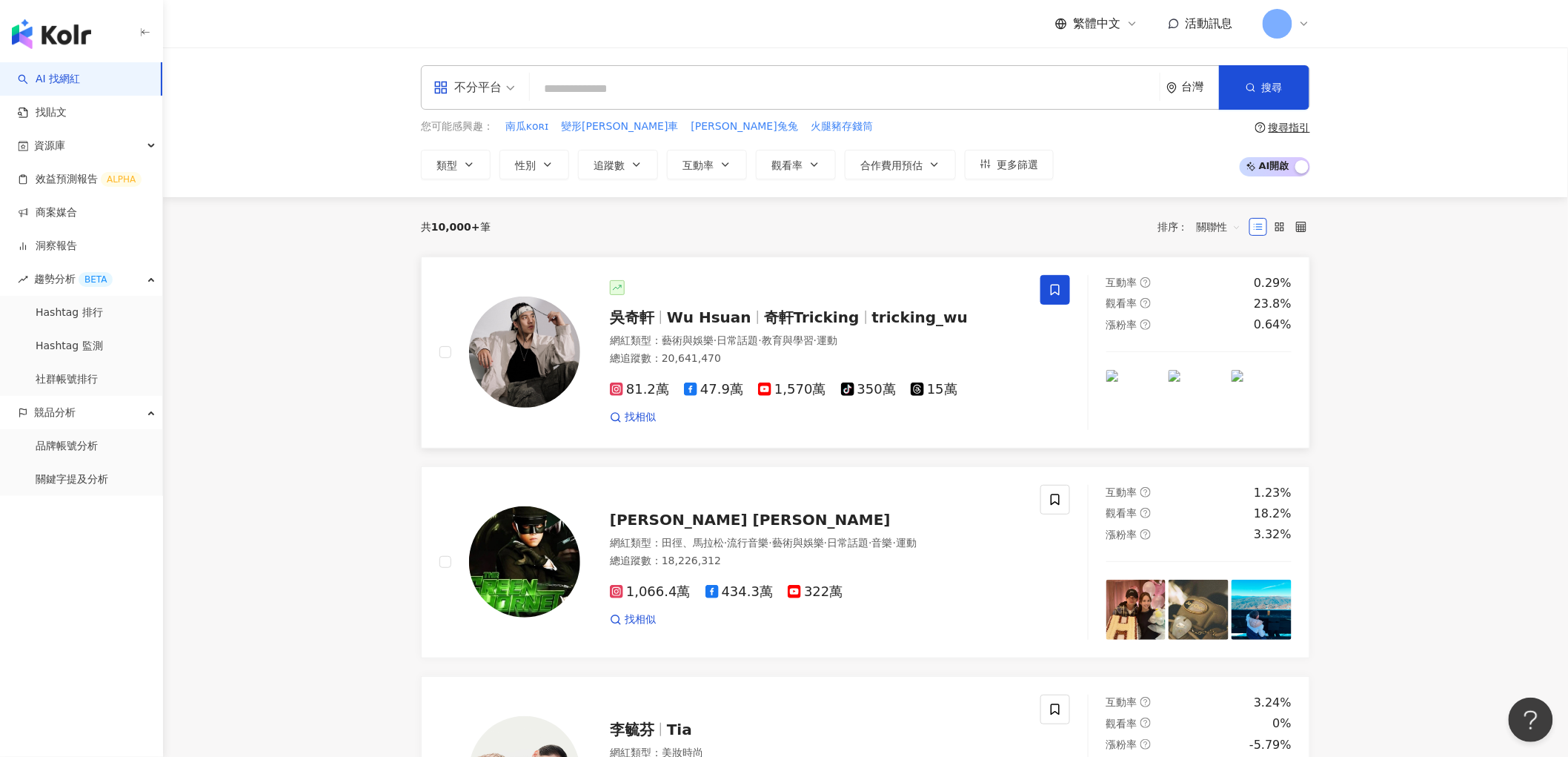
click at [548, 357] on img at bounding box center [524, 352] width 111 height 111
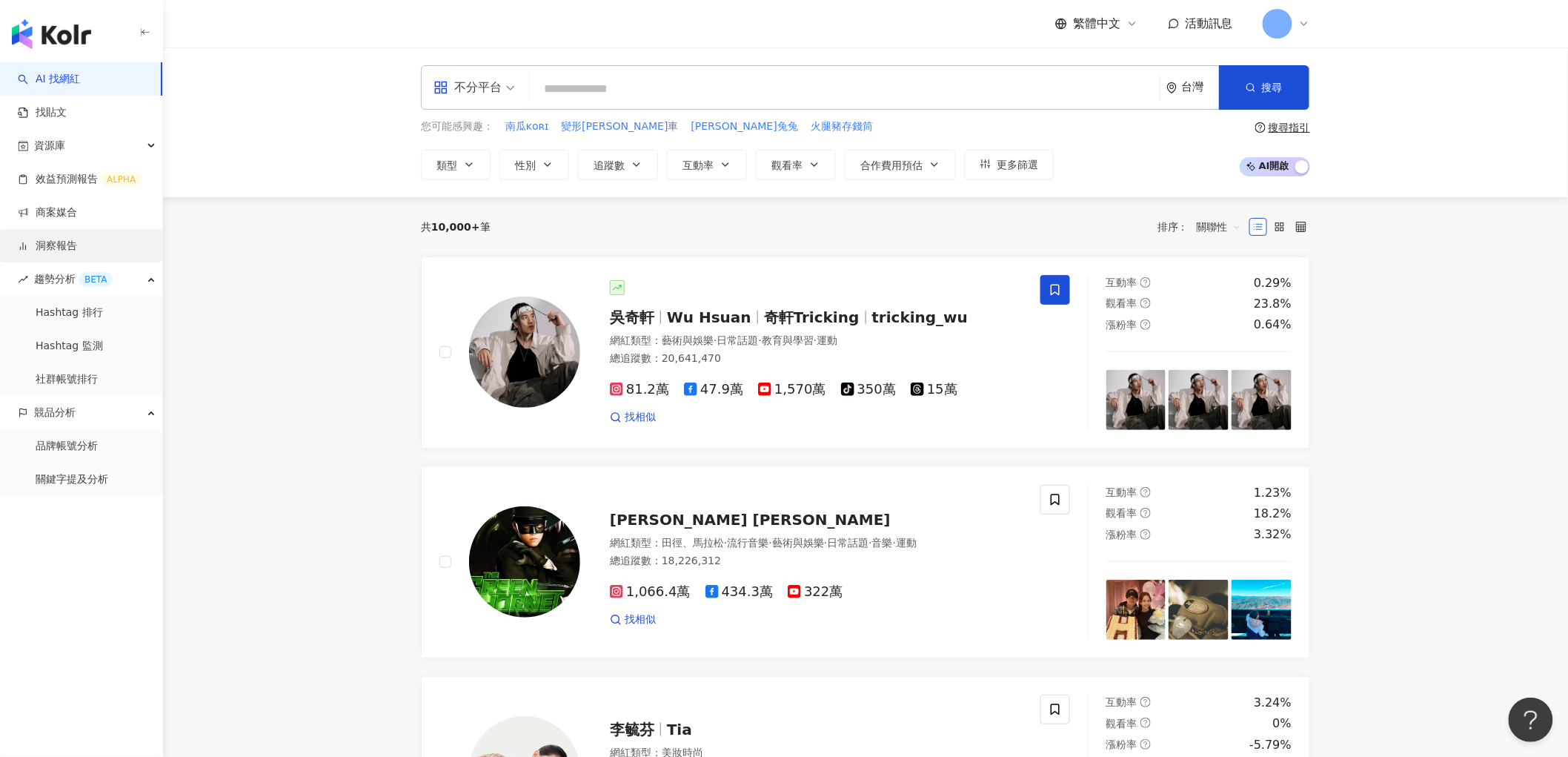
click at [60, 246] on link "洞察報告" at bounding box center [48, 246] width 59 height 14
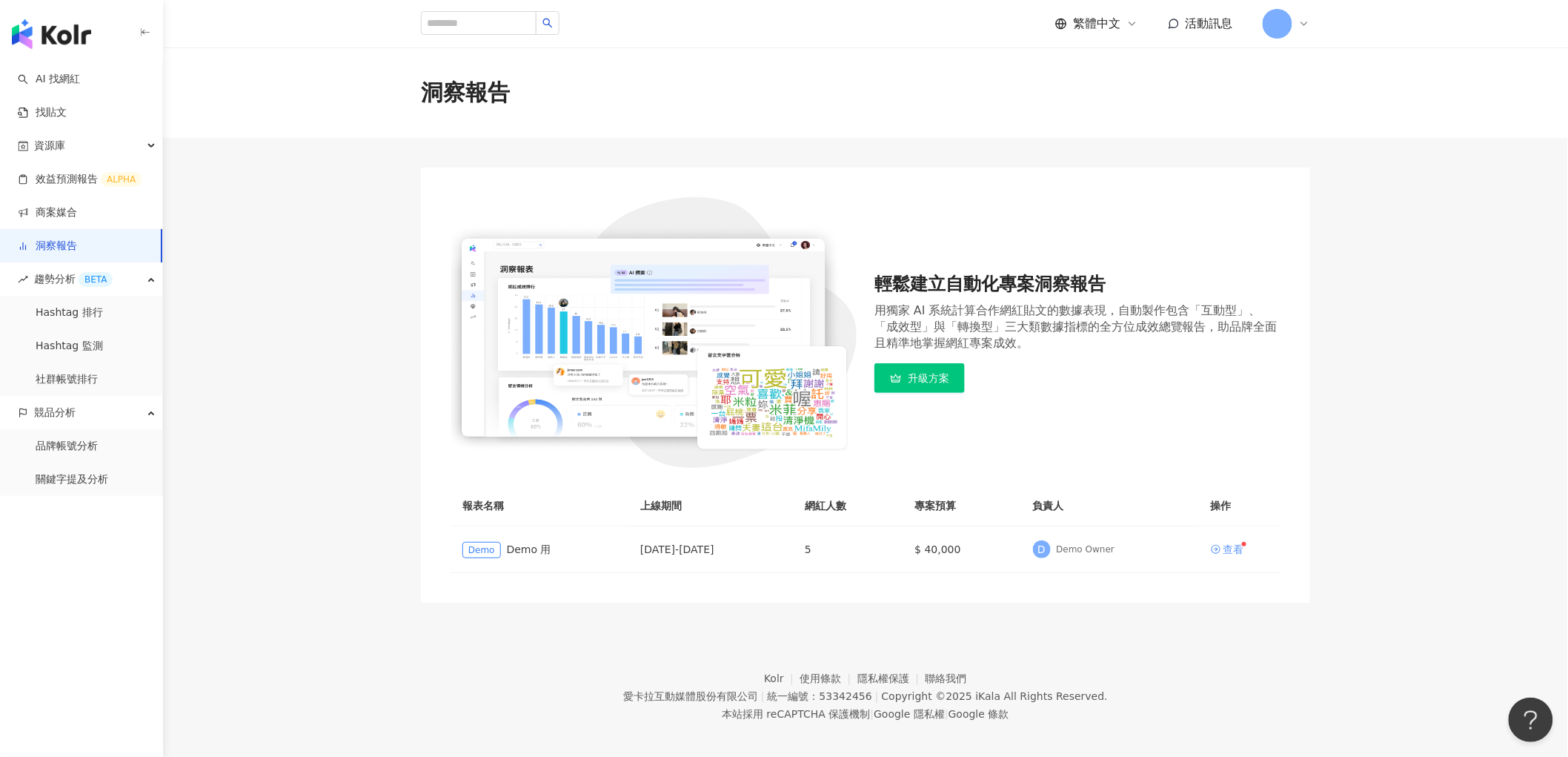
click at [1225, 545] on div "查看" at bounding box center [1233, 549] width 20 height 10
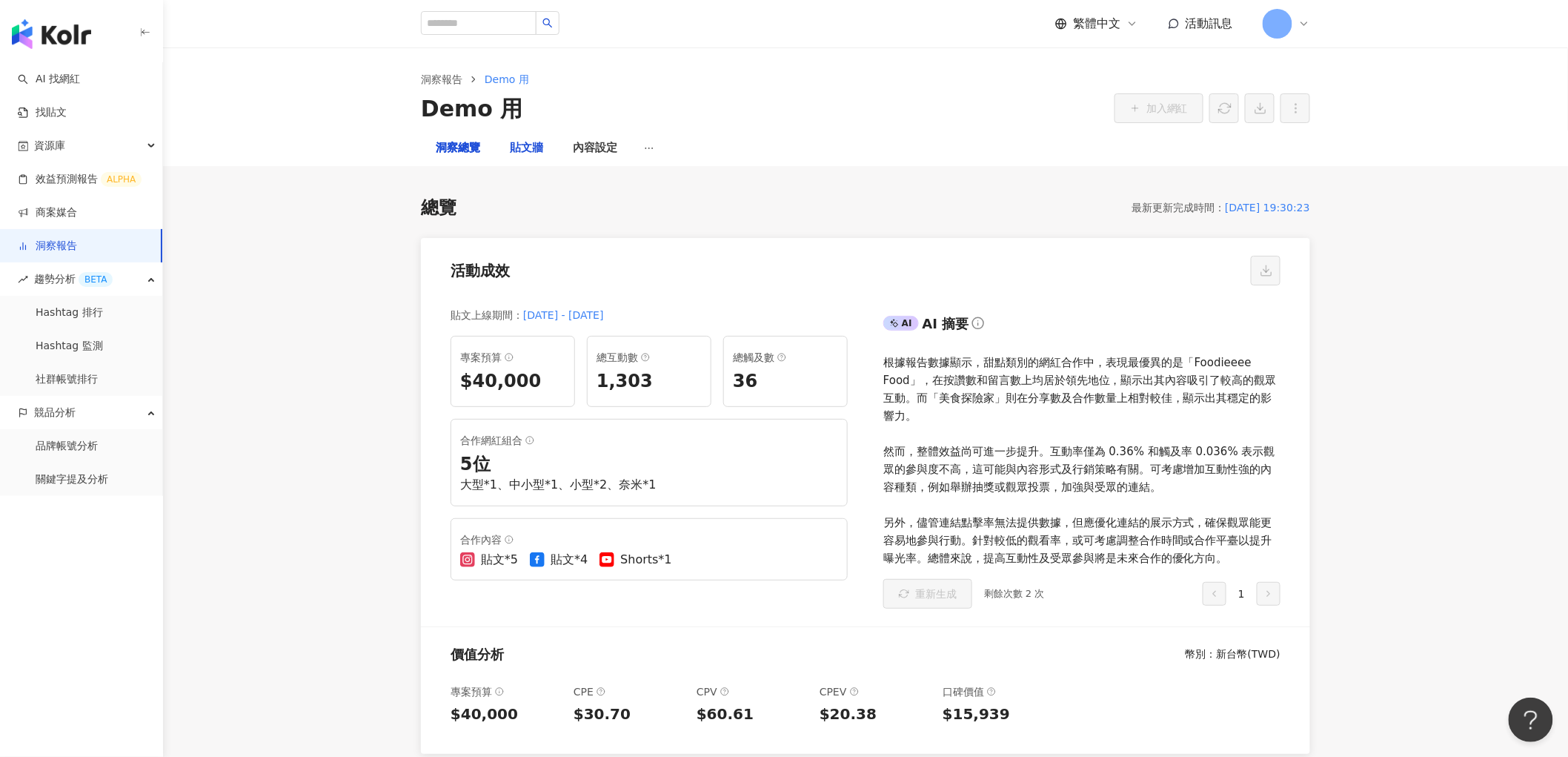
click at [528, 139] on div "貼文牆" at bounding box center [526, 148] width 33 height 18
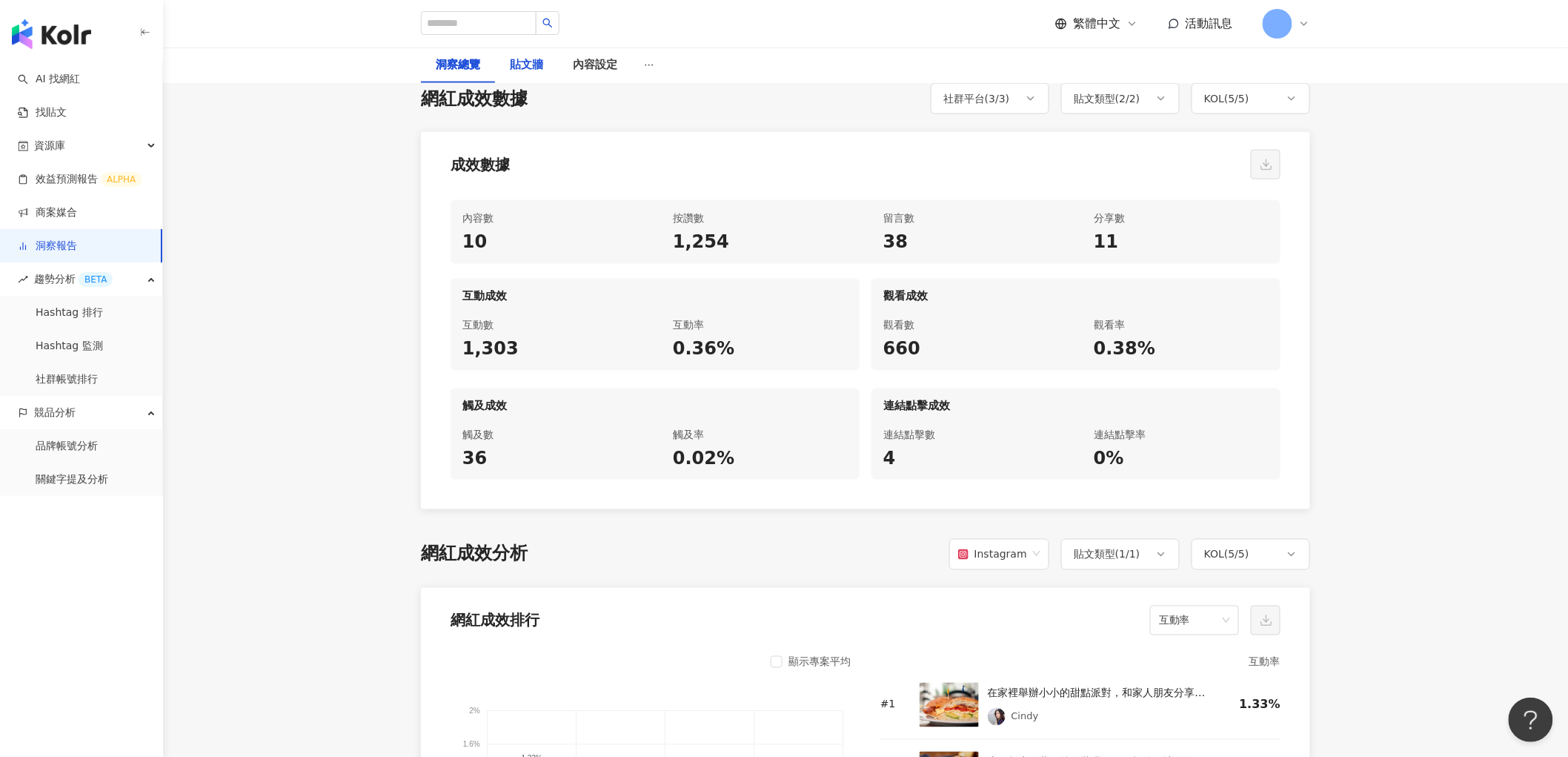
scroll to position [658, 0]
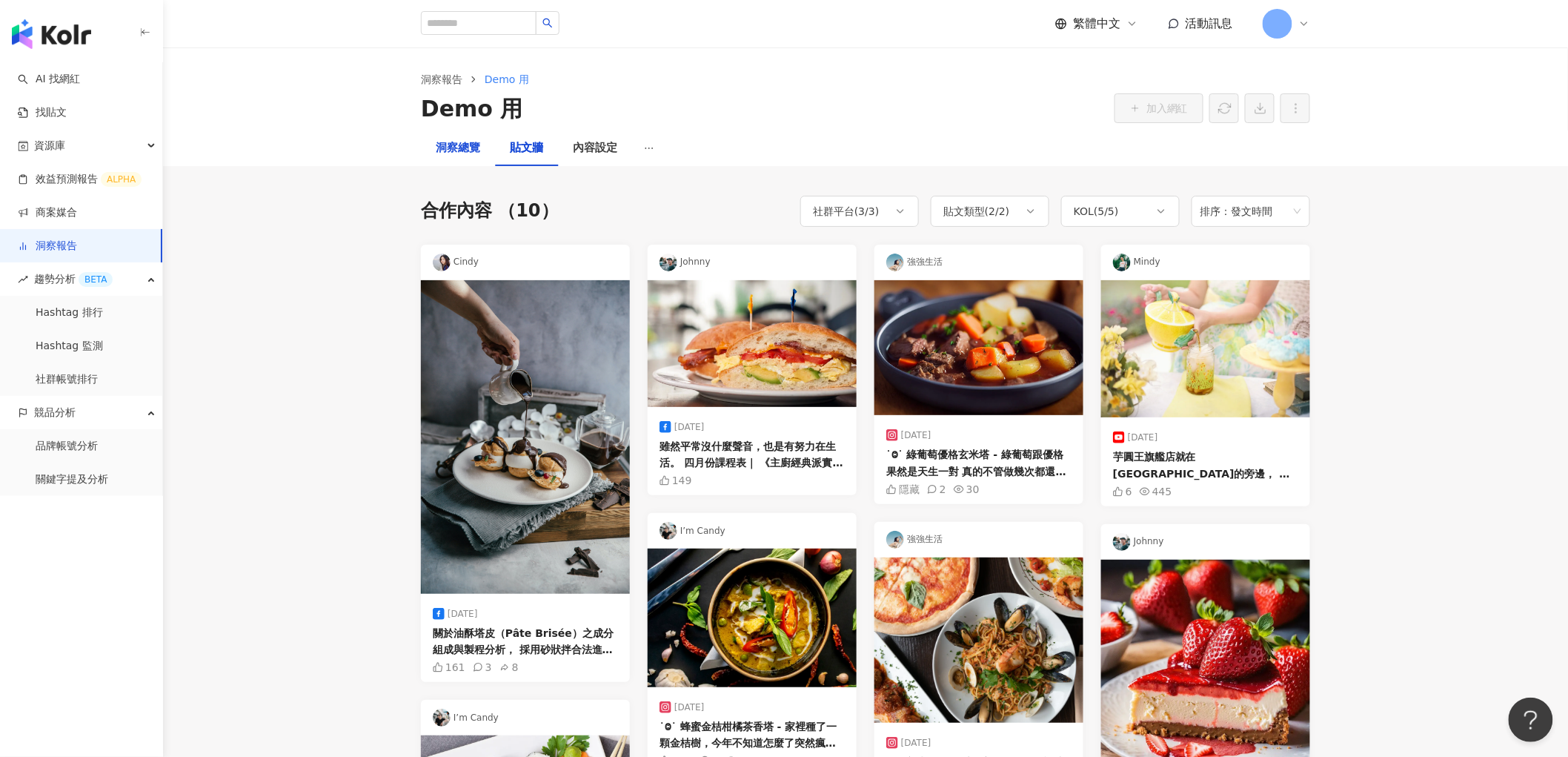
click at [463, 147] on div "洞察總覽" at bounding box center [458, 148] width 44 height 18
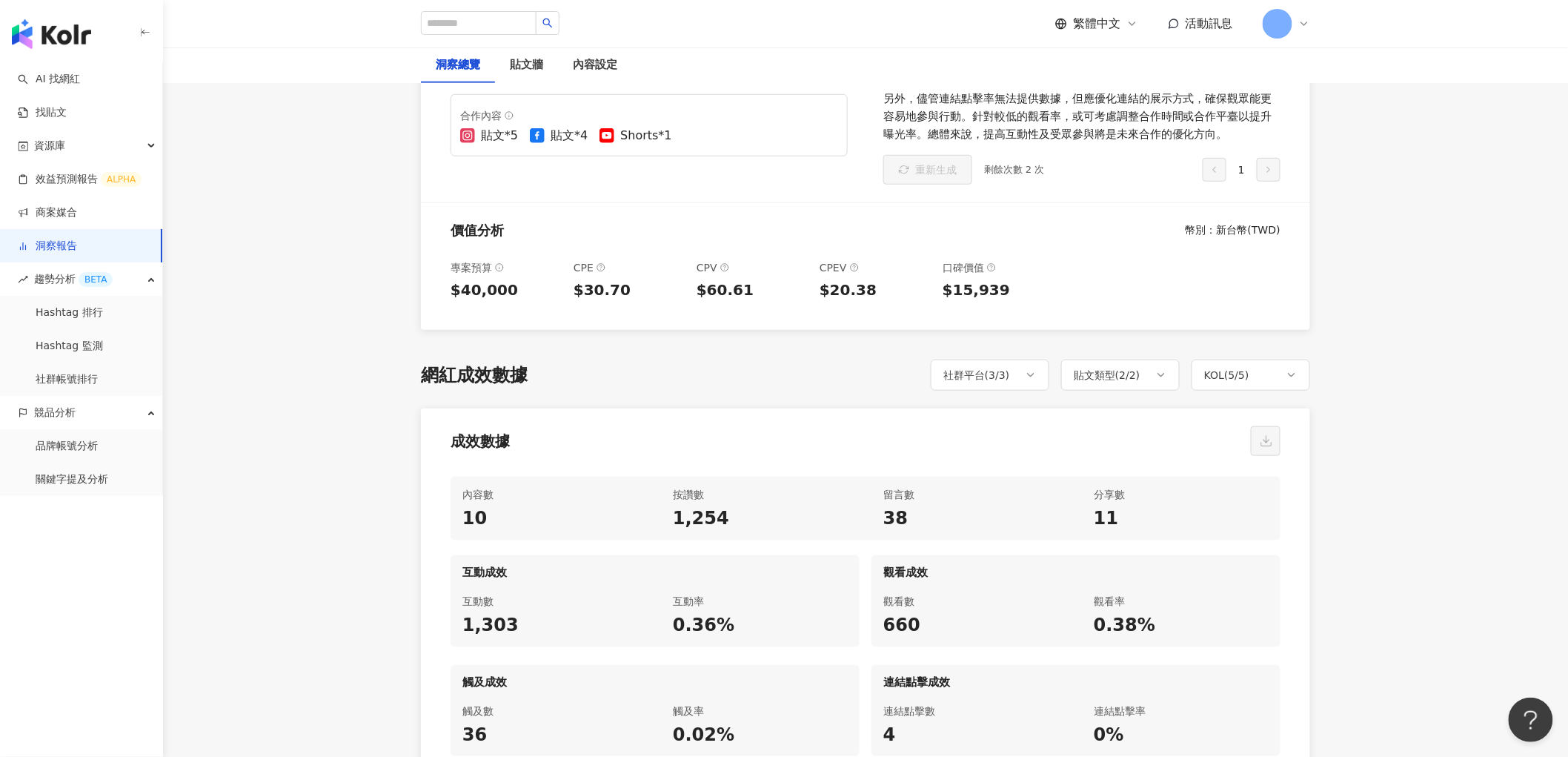
scroll to position [658, 0]
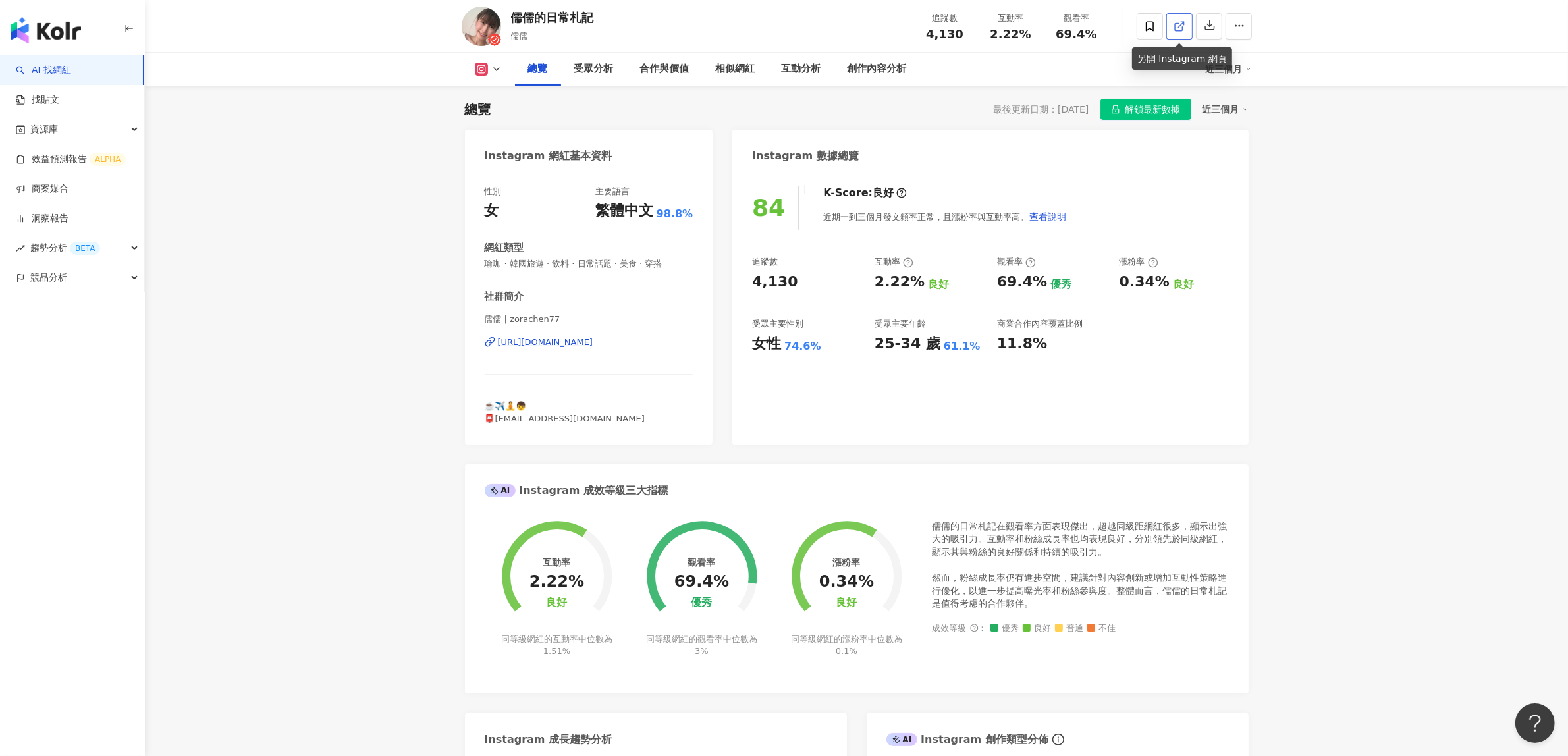
click at [1176, 30] on icon at bounding box center [1178, 27] width 8 height 8
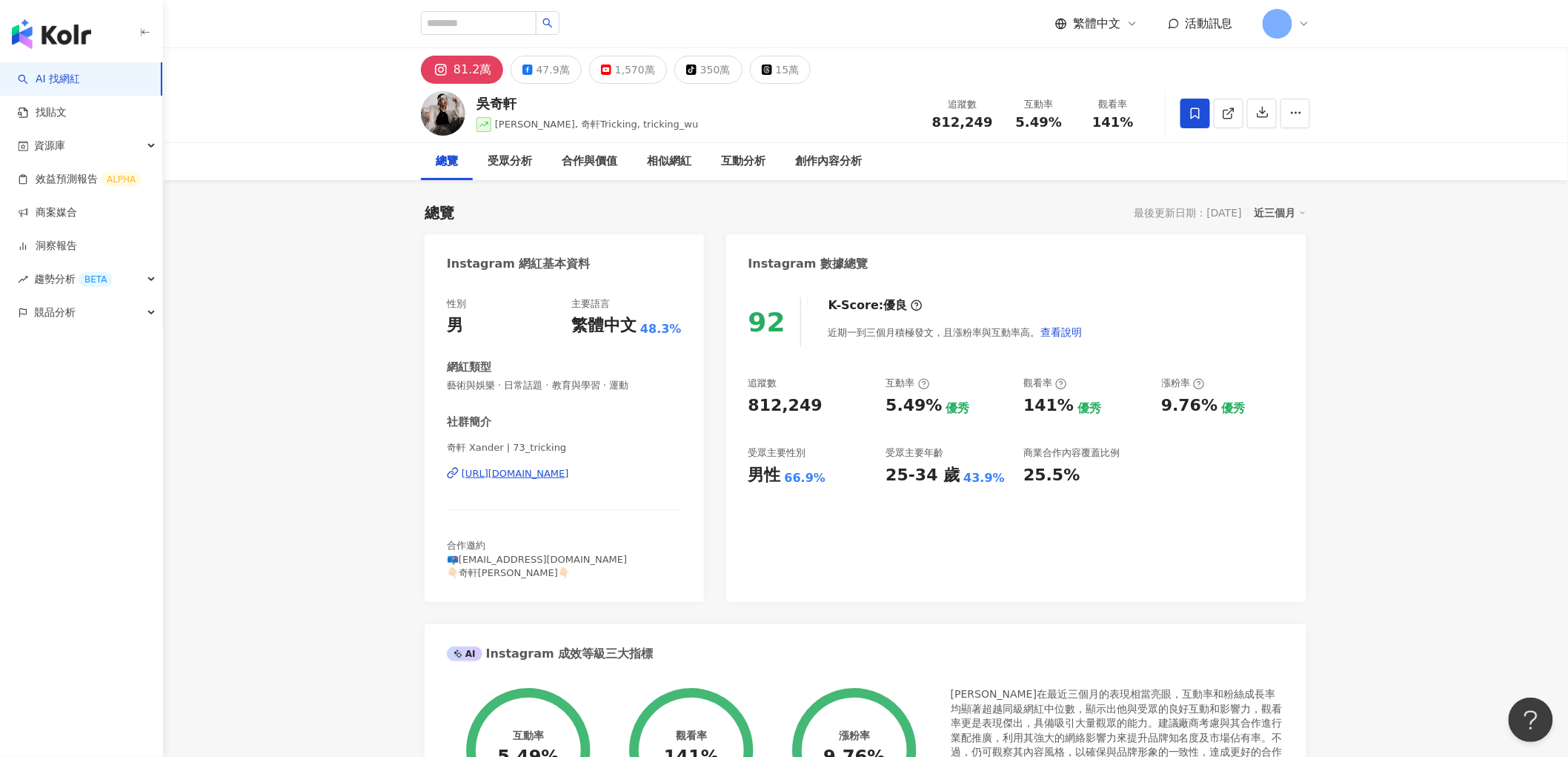
click at [1284, 209] on div "近三個月" at bounding box center [1280, 212] width 52 height 20
click at [63, 279] on span "趨勢分析 BETA" at bounding box center [73, 279] width 78 height 33
click at [71, 314] on link "Hashtag 排行" at bounding box center [69, 312] width 67 height 14
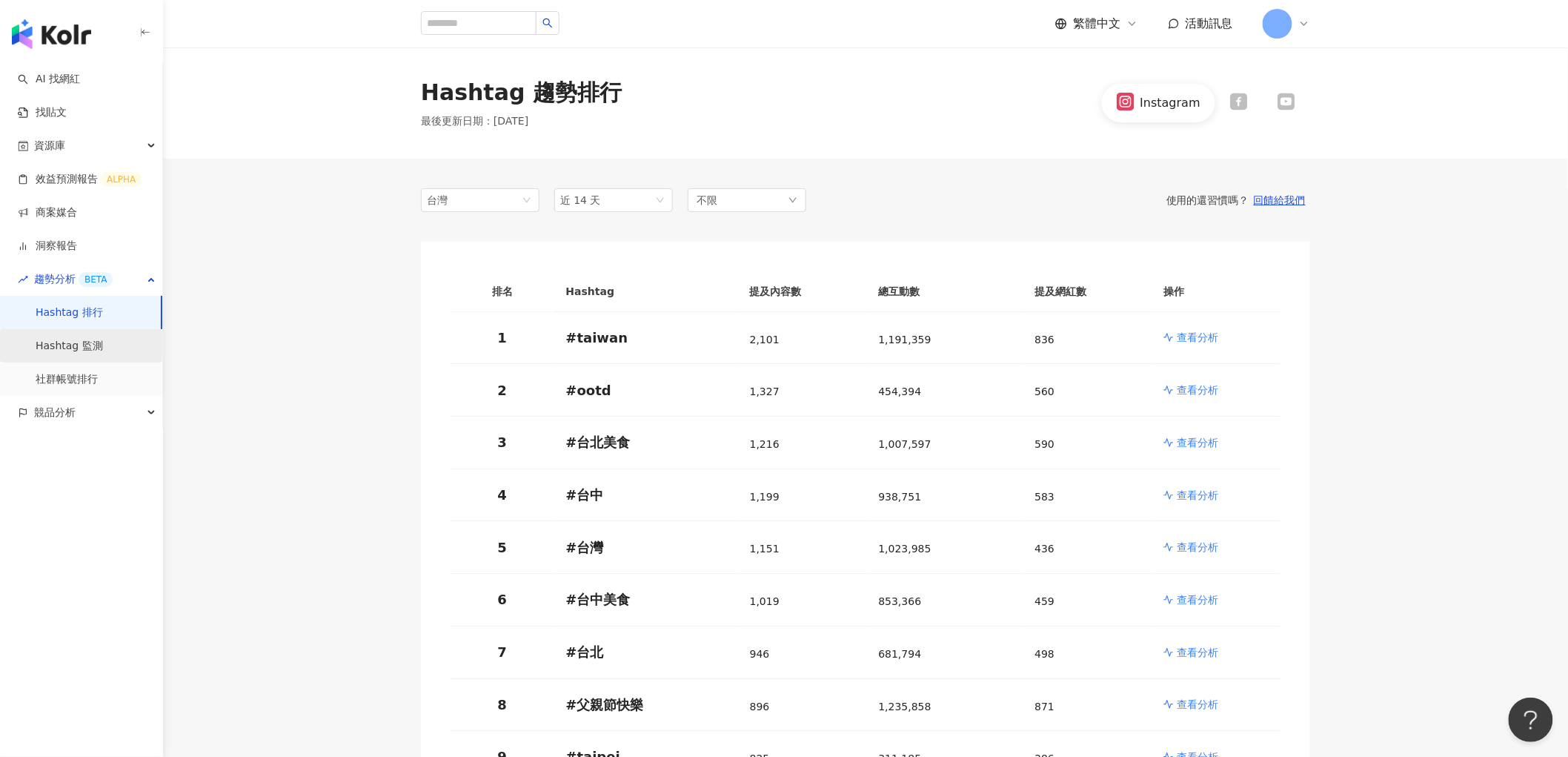
click at [91, 344] on link "Hashtag 監測" at bounding box center [69, 346] width 67 height 14
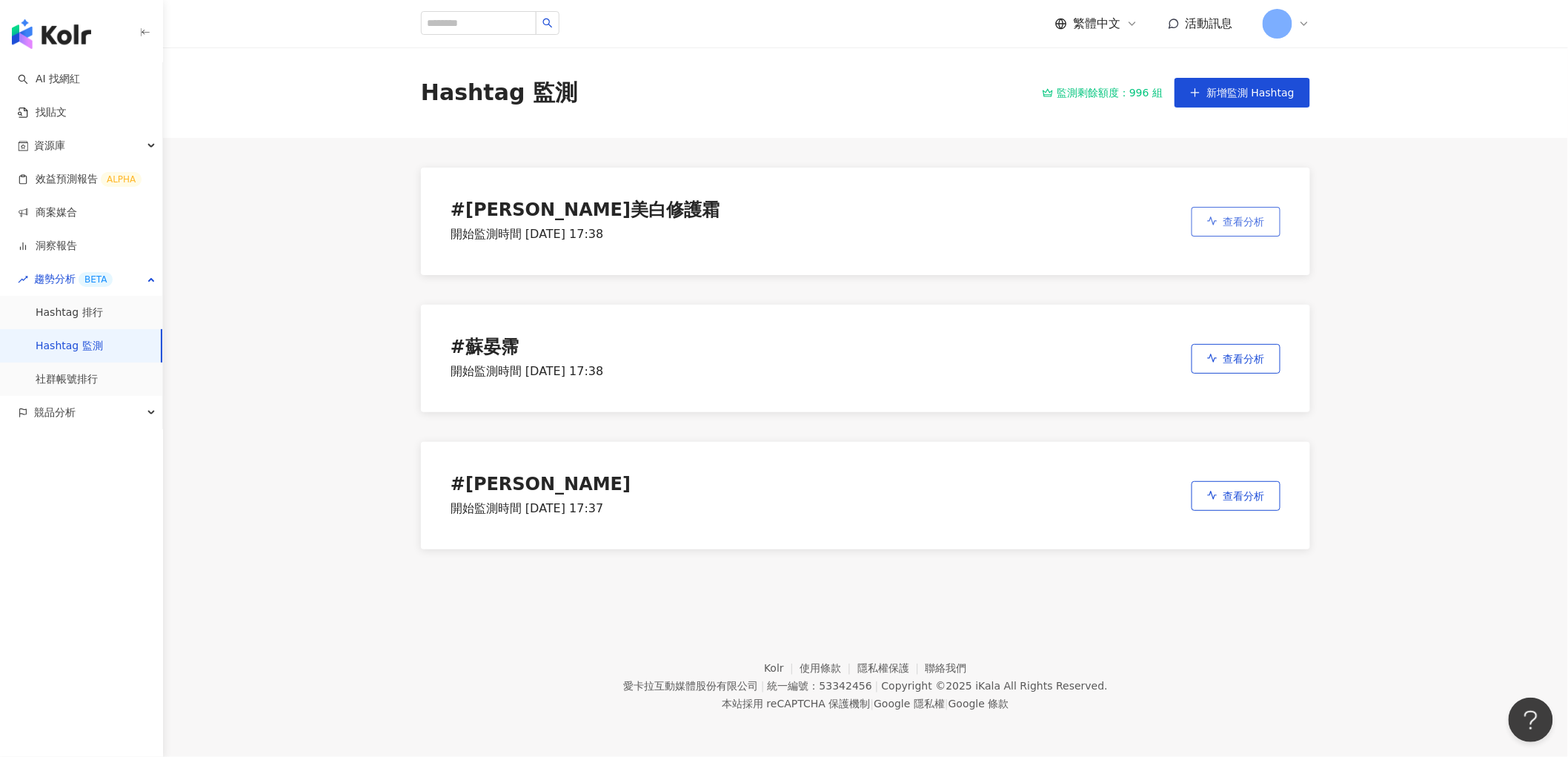
click at [1227, 220] on span "查看分析" at bounding box center [1244, 222] width 42 height 12
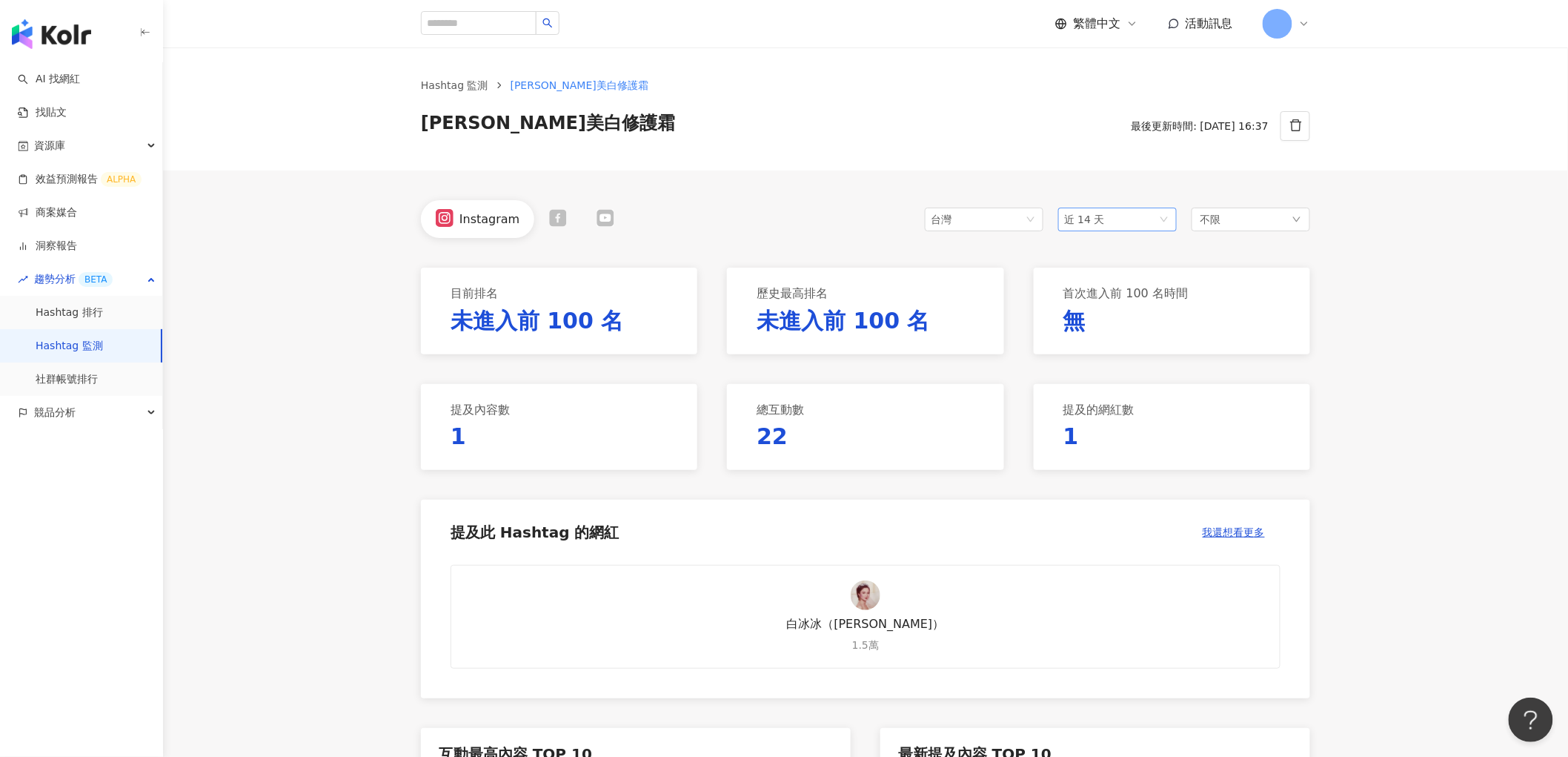
click at [1104, 216] on span "近 14 天" at bounding box center [1117, 219] width 107 height 22
click at [1092, 319] on span "近六個月" at bounding box center [1090, 325] width 42 height 12
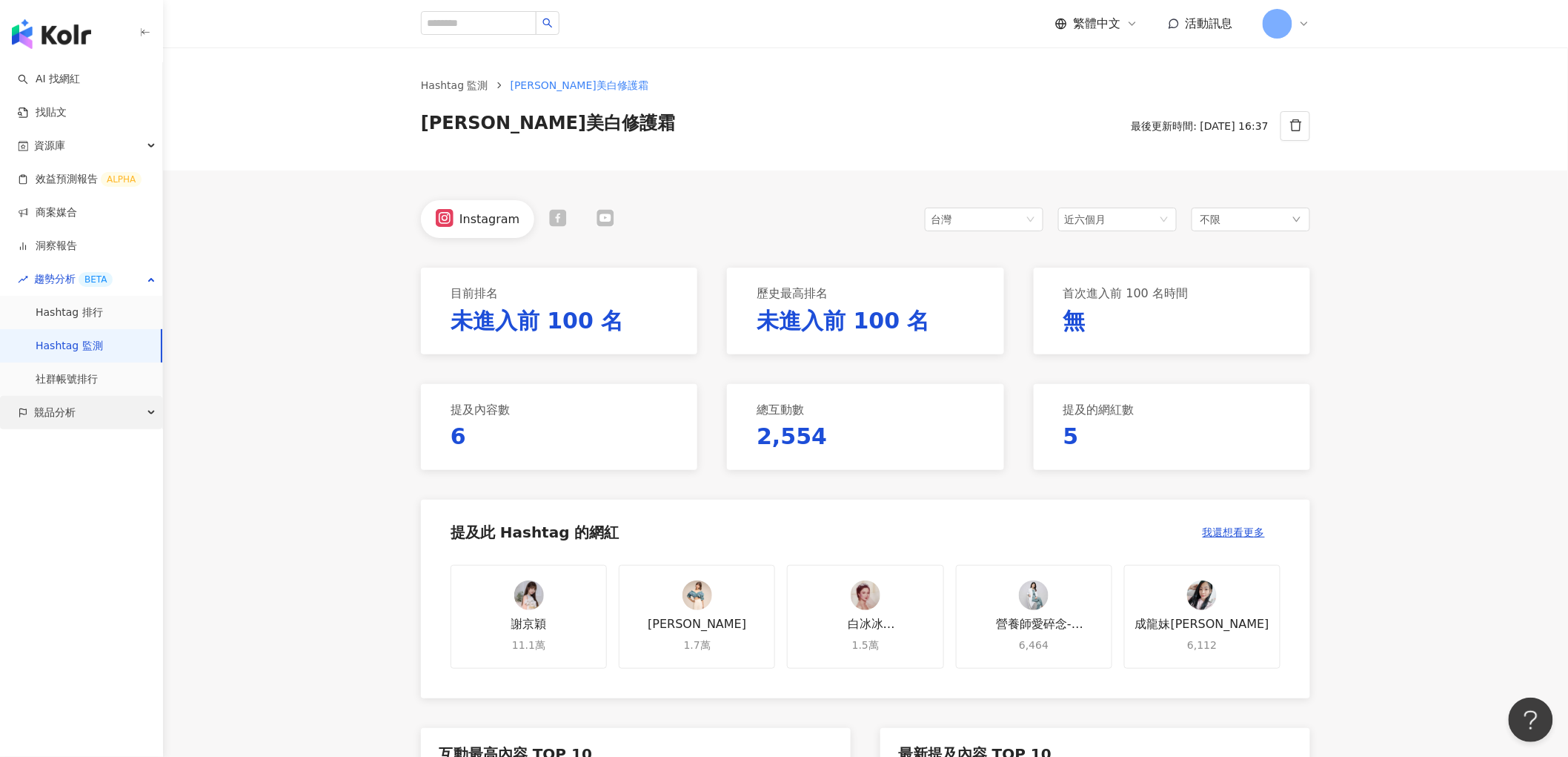
click at [61, 404] on span "競品分析" at bounding box center [54, 412] width 42 height 33
click at [71, 442] on link "品牌帳號分析" at bounding box center [66, 445] width 62 height 14
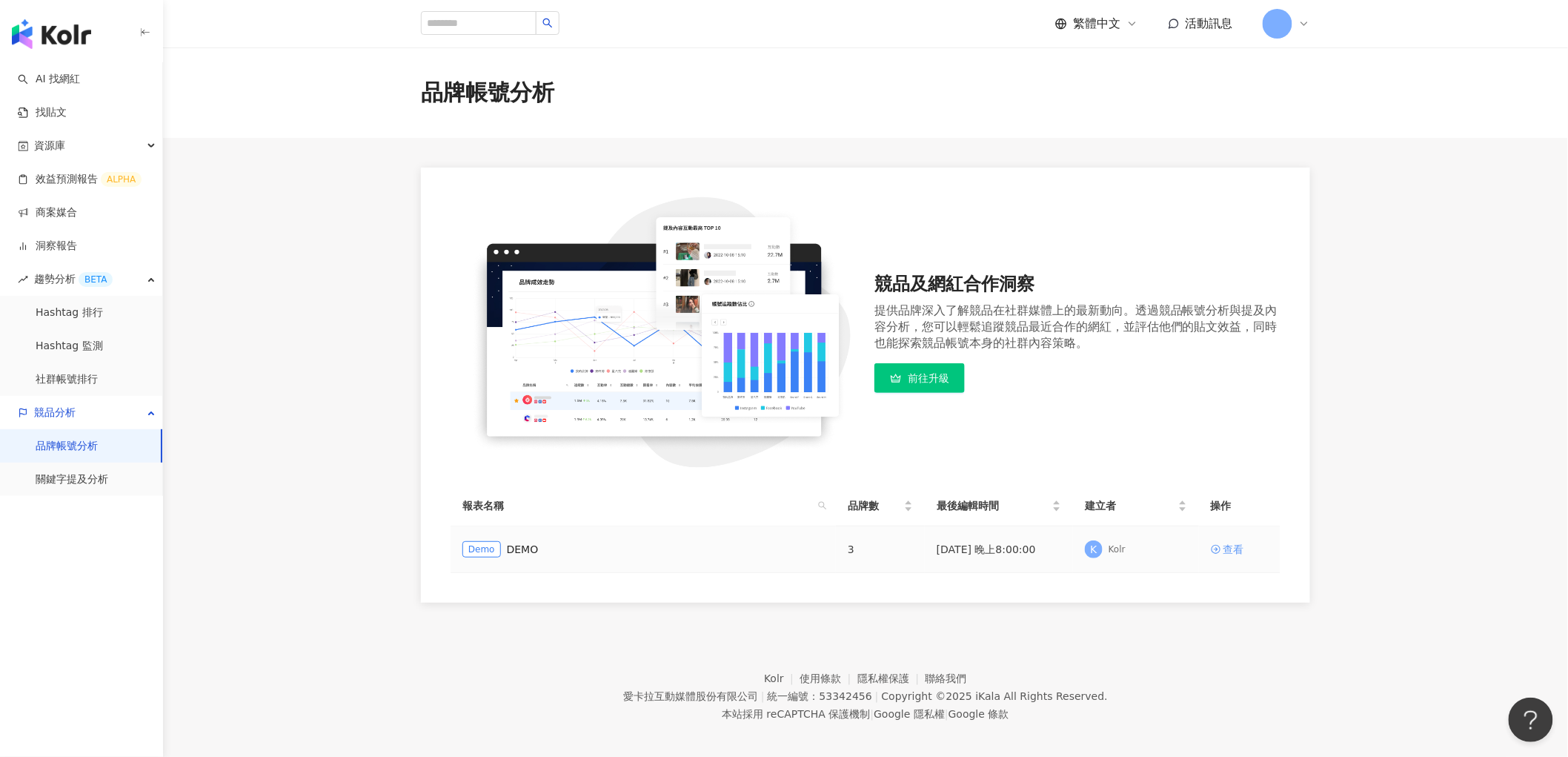
click at [1227, 551] on div "查看" at bounding box center [1233, 549] width 20 height 16
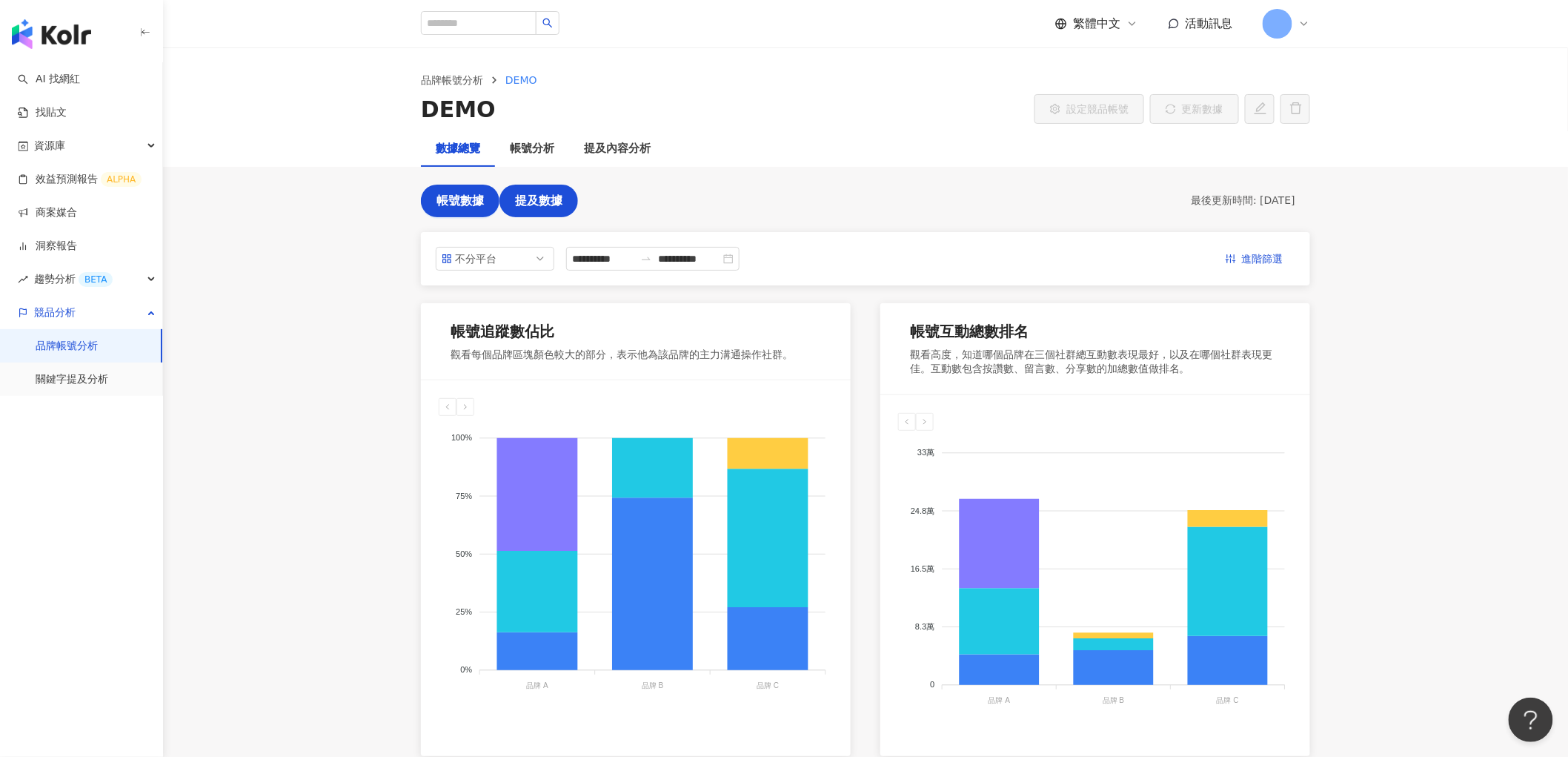
click at [536, 195] on span "提及數據" at bounding box center [539, 201] width 48 height 14
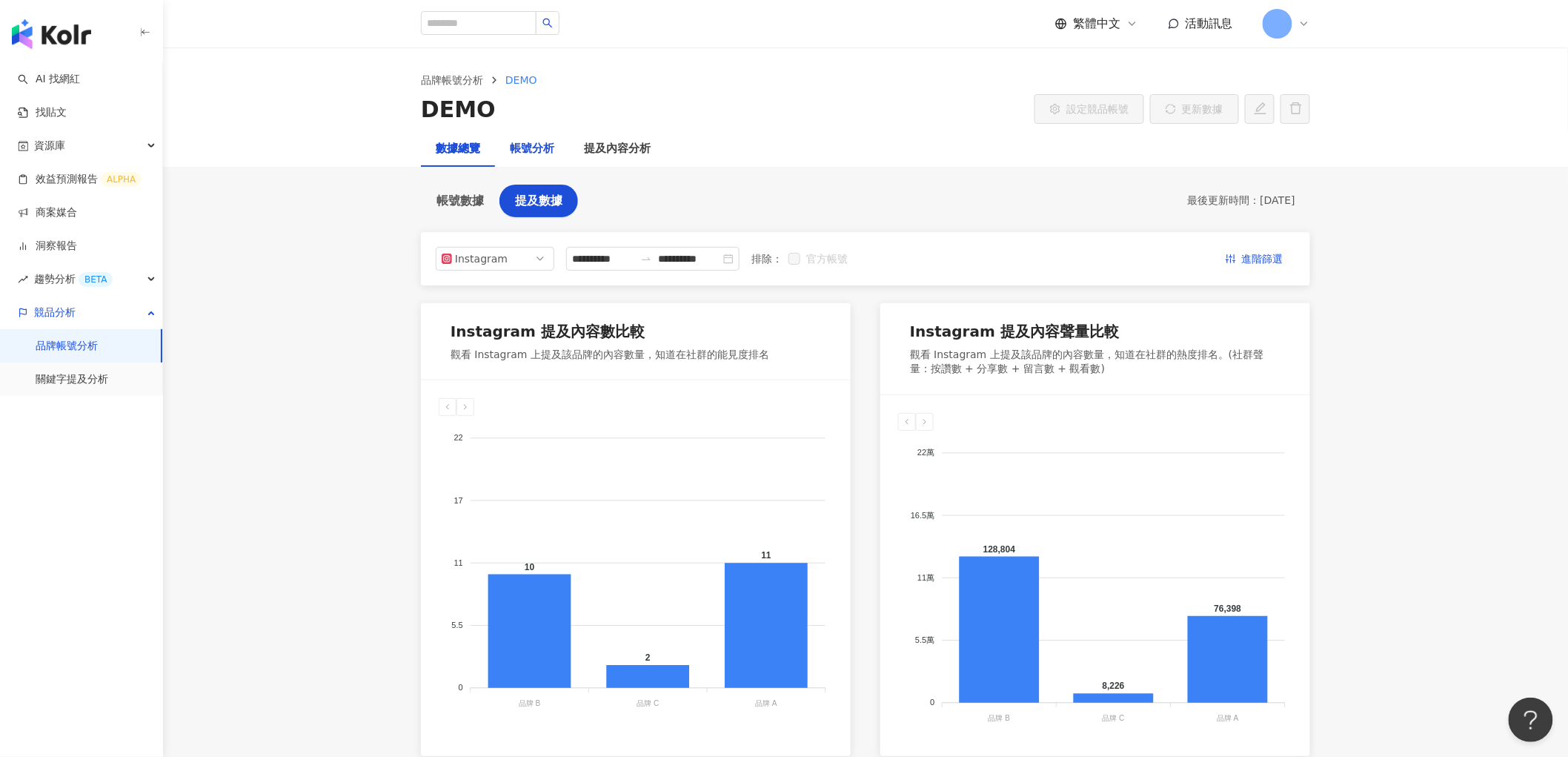
click at [522, 148] on div "帳號分析" at bounding box center [532, 149] width 44 height 18
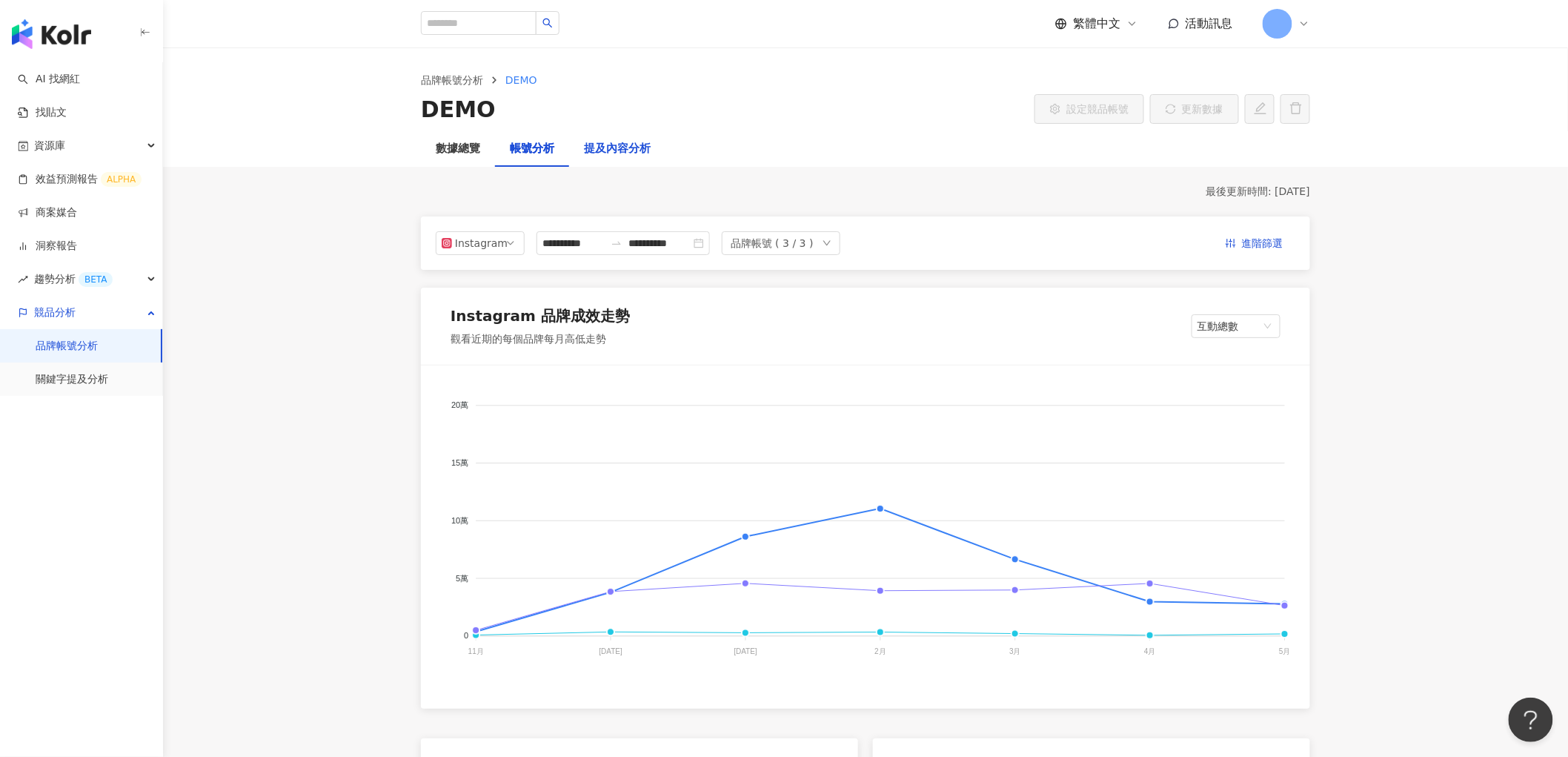
click at [635, 148] on div "提及內容分析" at bounding box center [617, 149] width 66 height 18
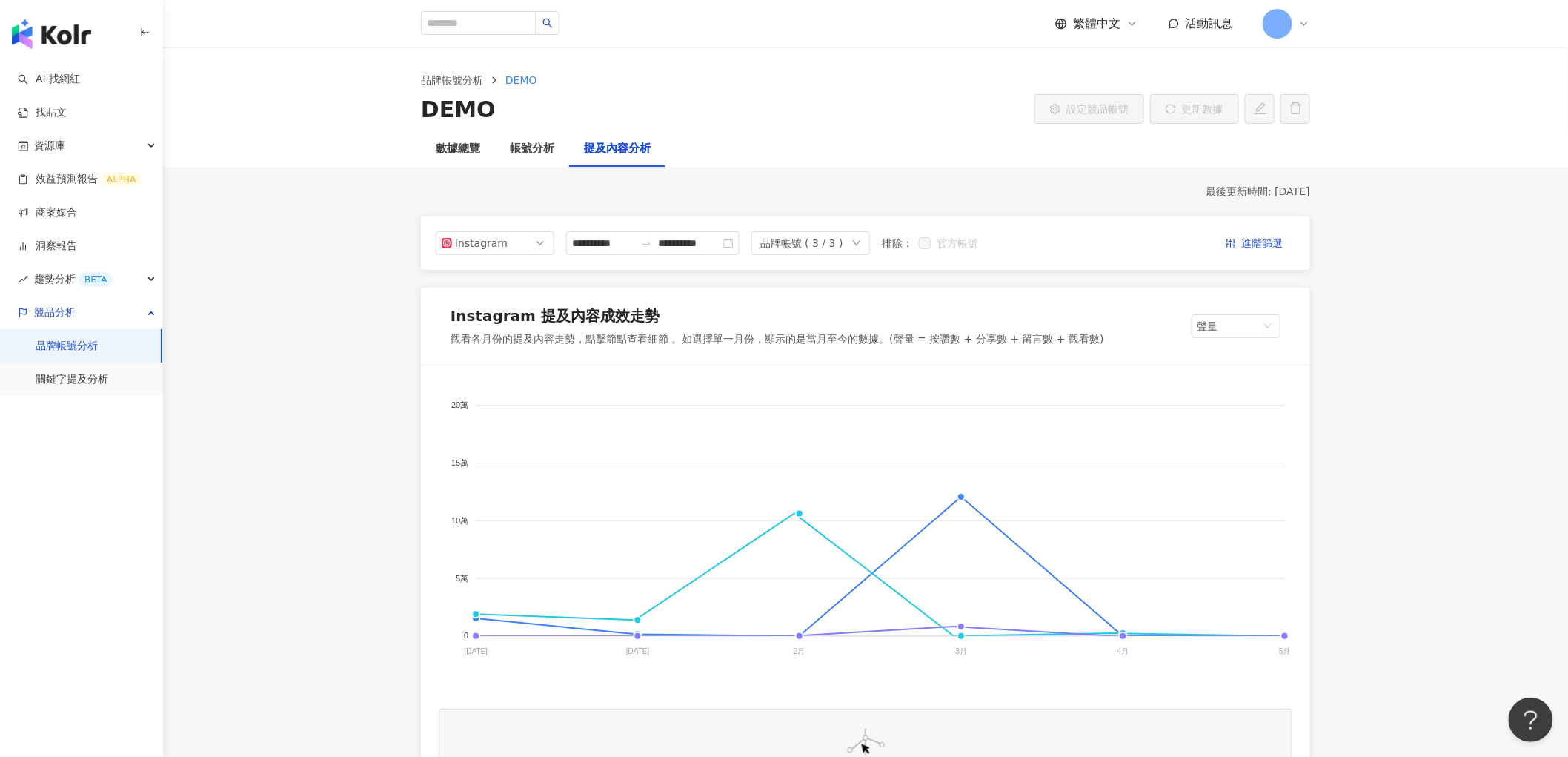
scroll to position [576, 0]
